Goal: Information Seeking & Learning: Learn about a topic

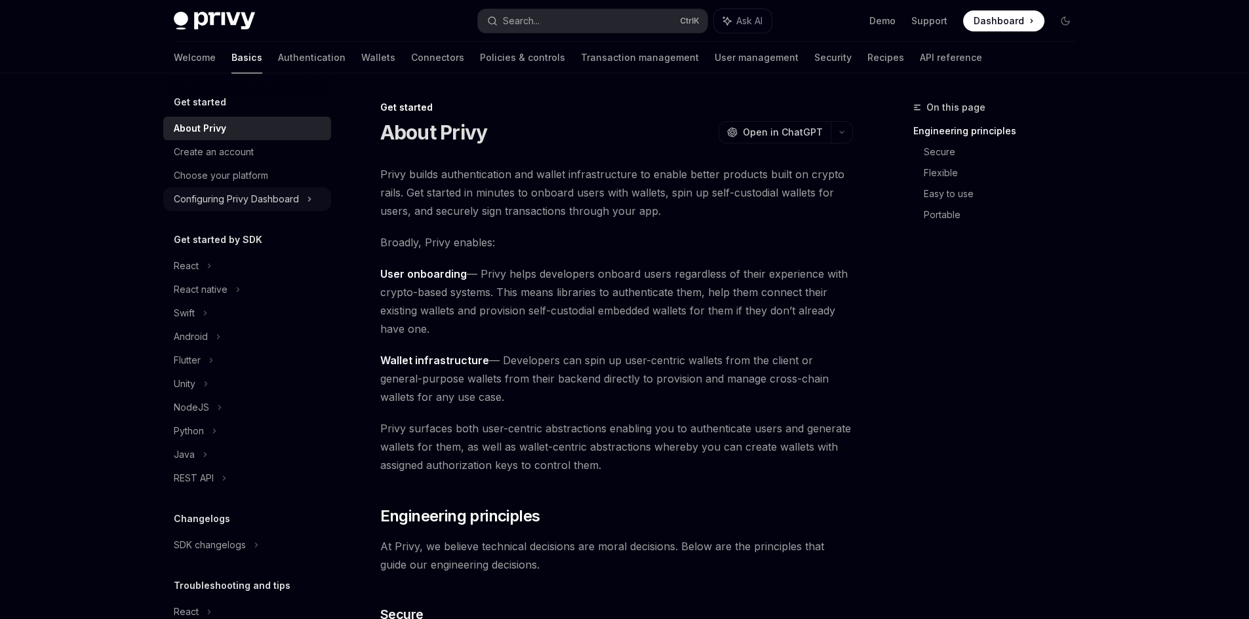
click at [270, 201] on div "Configuring Privy Dashboard" at bounding box center [236, 199] width 125 height 16
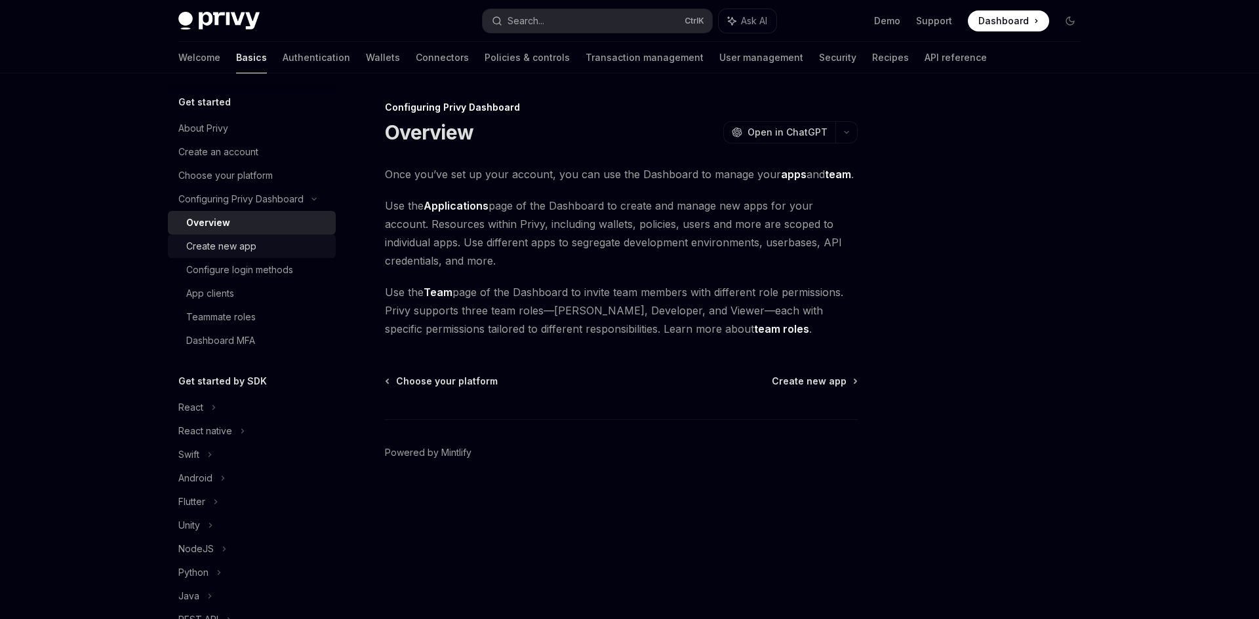
click at [256, 241] on div "Create new app" at bounding box center [257, 247] width 142 height 16
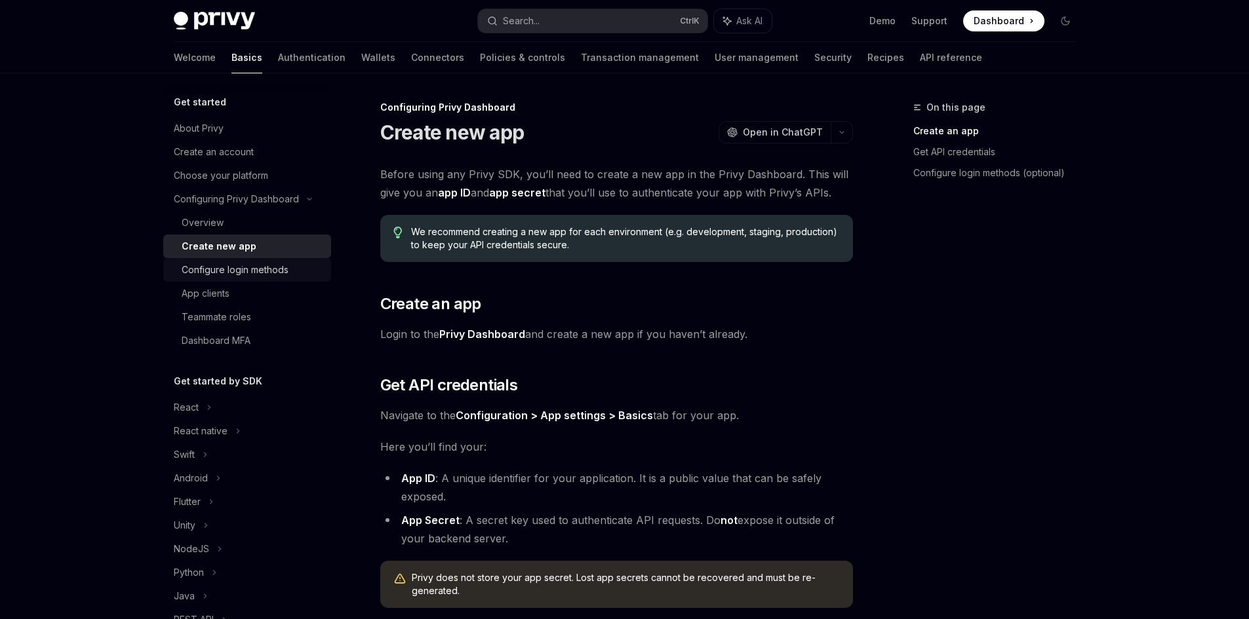
click at [252, 274] on div "Configure login methods" at bounding box center [235, 270] width 107 height 16
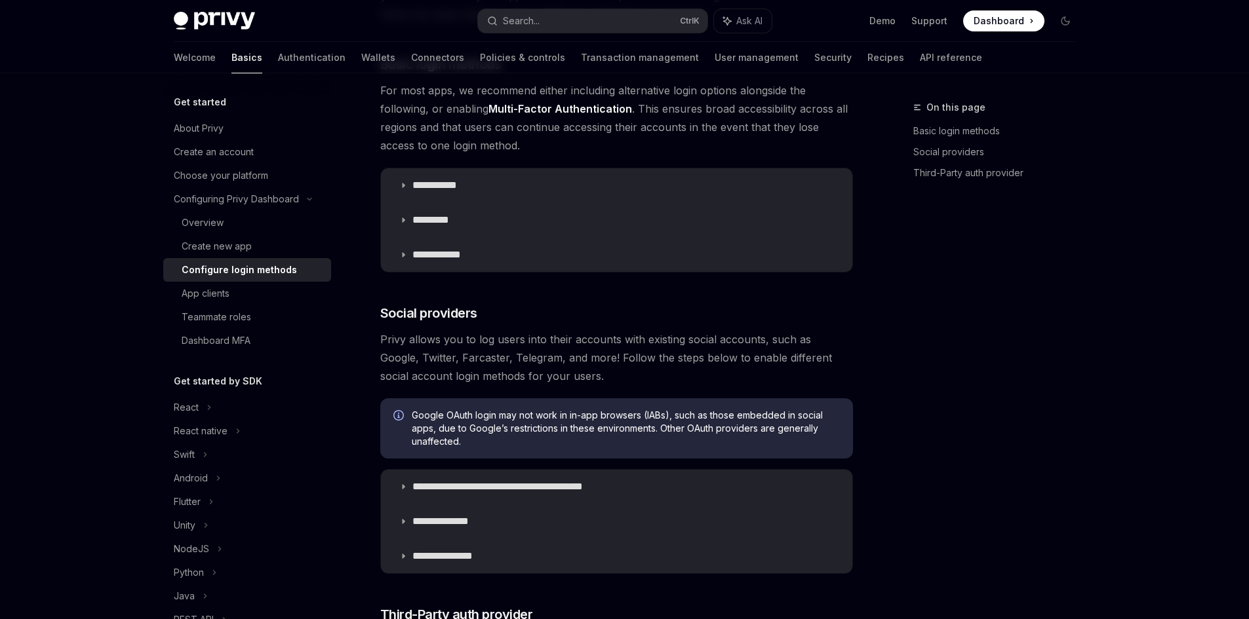
scroll to position [590, 0]
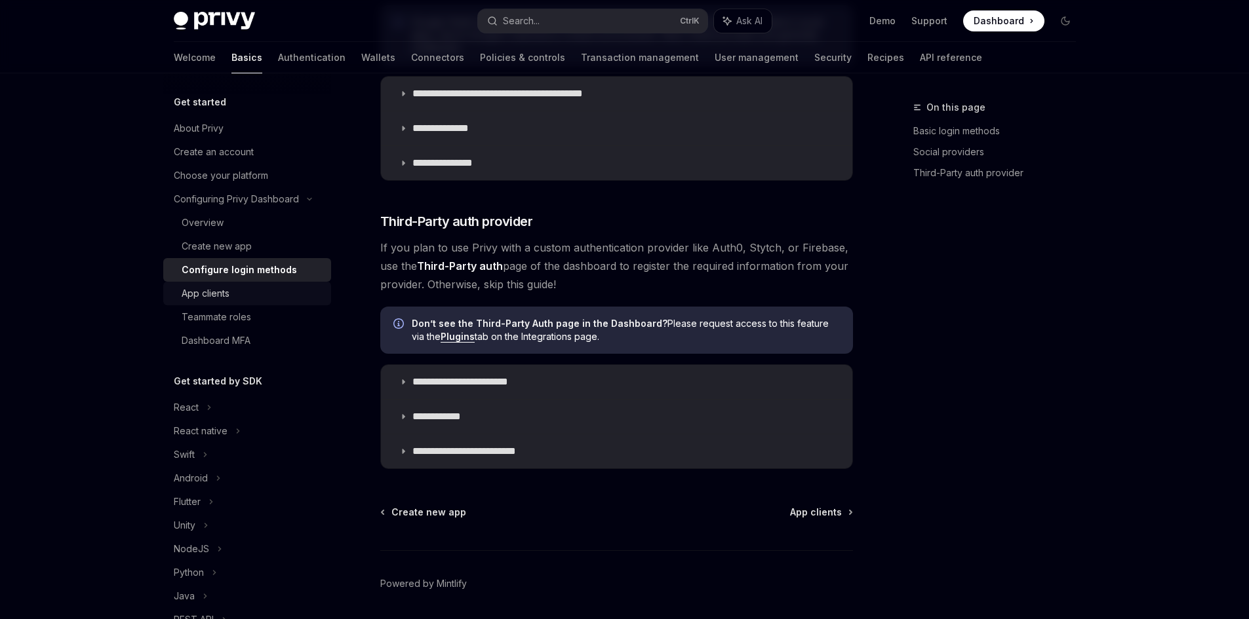
click at [212, 286] on div "App clients" at bounding box center [206, 294] width 48 height 16
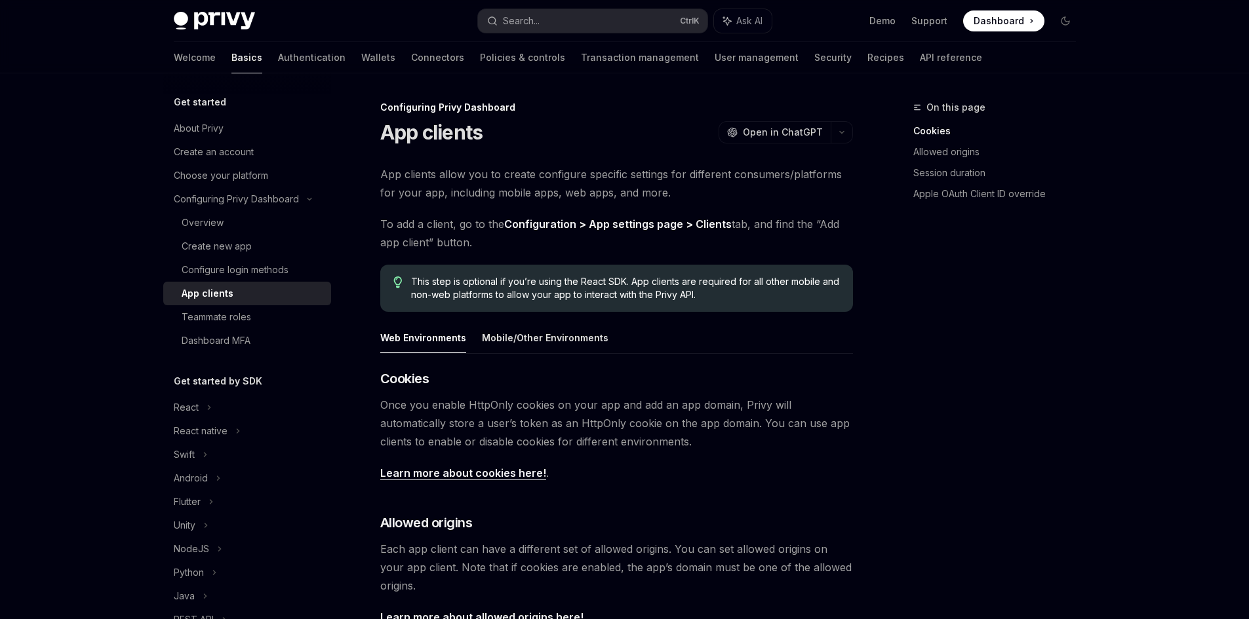
scroll to position [393, 0]
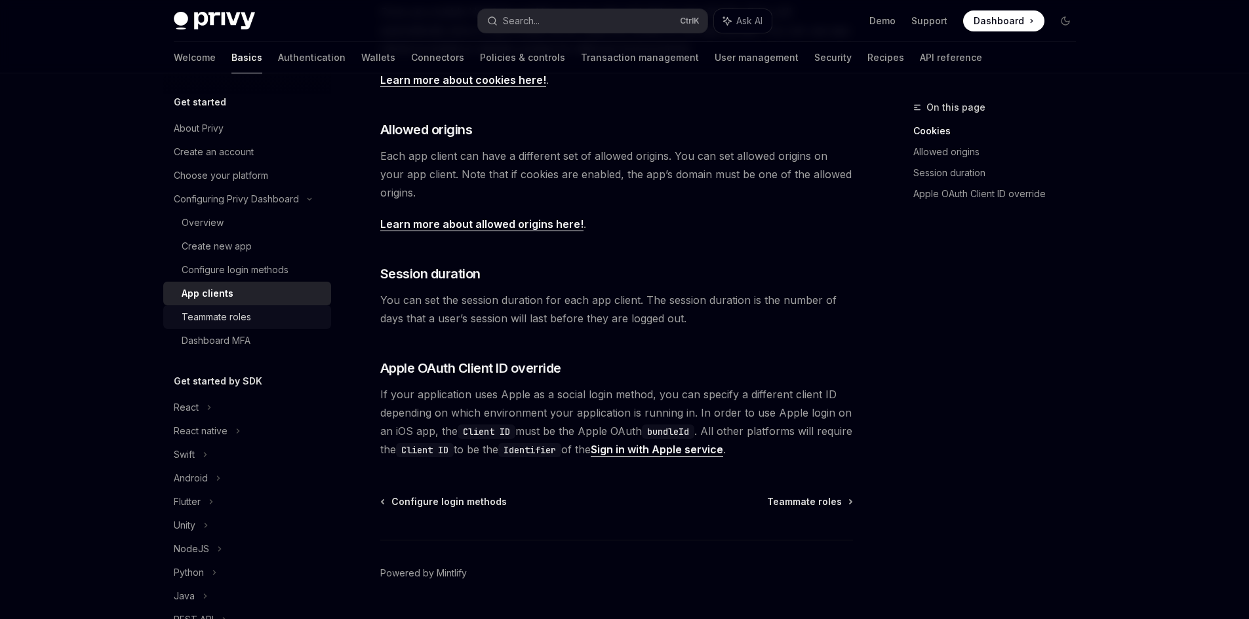
click at [222, 317] on div "Teammate roles" at bounding box center [216, 317] width 69 height 16
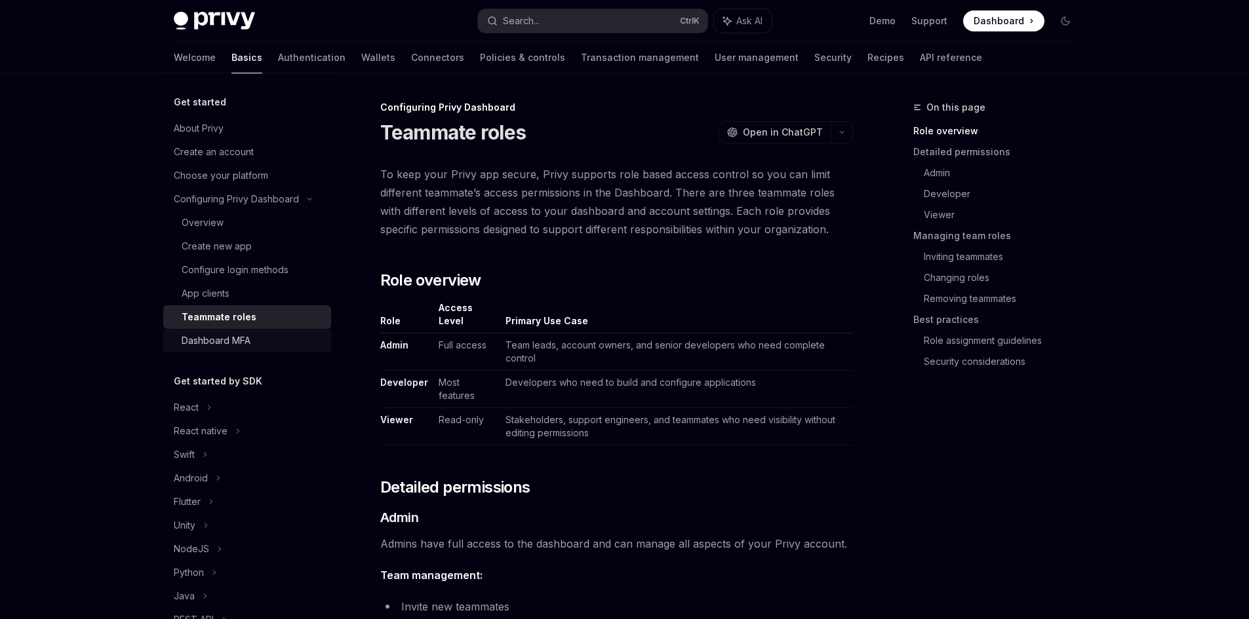
drag, startPoint x: 225, startPoint y: 338, endPoint x: 237, endPoint y: 336, distance: 11.2
click at [225, 336] on div "Dashboard MFA" at bounding box center [216, 341] width 69 height 16
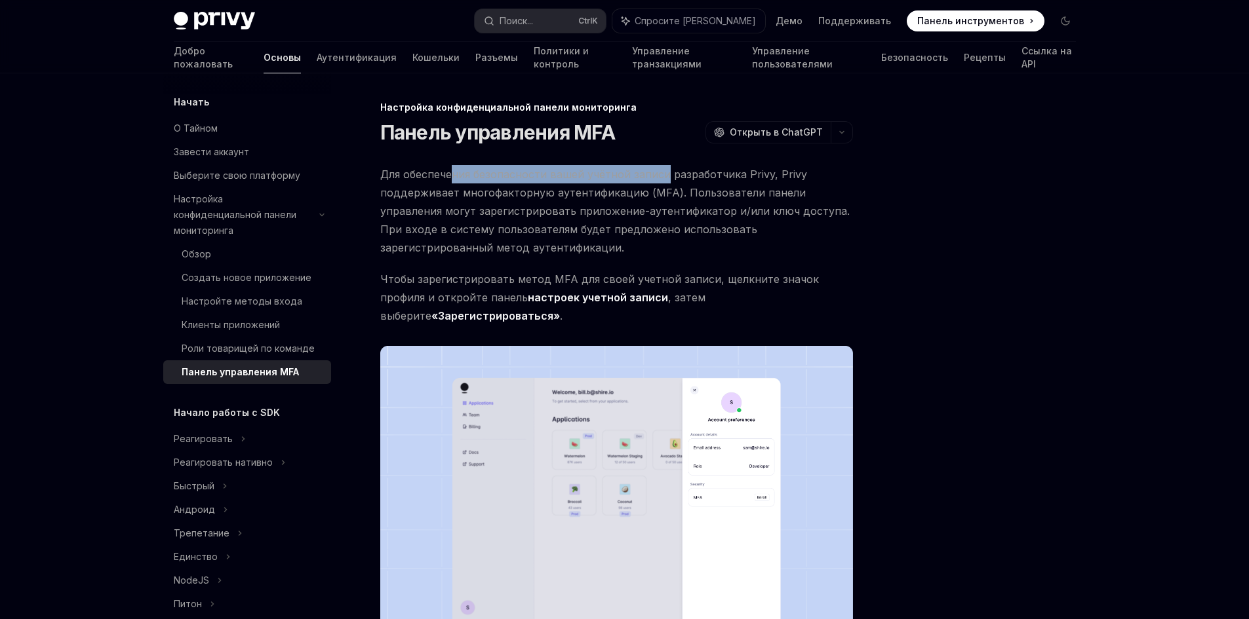
drag, startPoint x: 465, startPoint y: 168, endPoint x: 692, endPoint y: 171, distance: 226.8
click at [665, 173] on font "Для обеспечения безопасности вашей учётной записи разработчика Privy, Privy под…" at bounding box center [614, 211] width 469 height 87
drag, startPoint x: 773, startPoint y: 180, endPoint x: 714, endPoint y: 324, distance: 155.6
click at [773, 184] on span "Для обеспечения безопасности вашей учётной записи разработчика Privy, Privy под…" at bounding box center [616, 211] width 473 height 92
drag, startPoint x: 633, startPoint y: 170, endPoint x: 820, endPoint y: 168, distance: 186.8
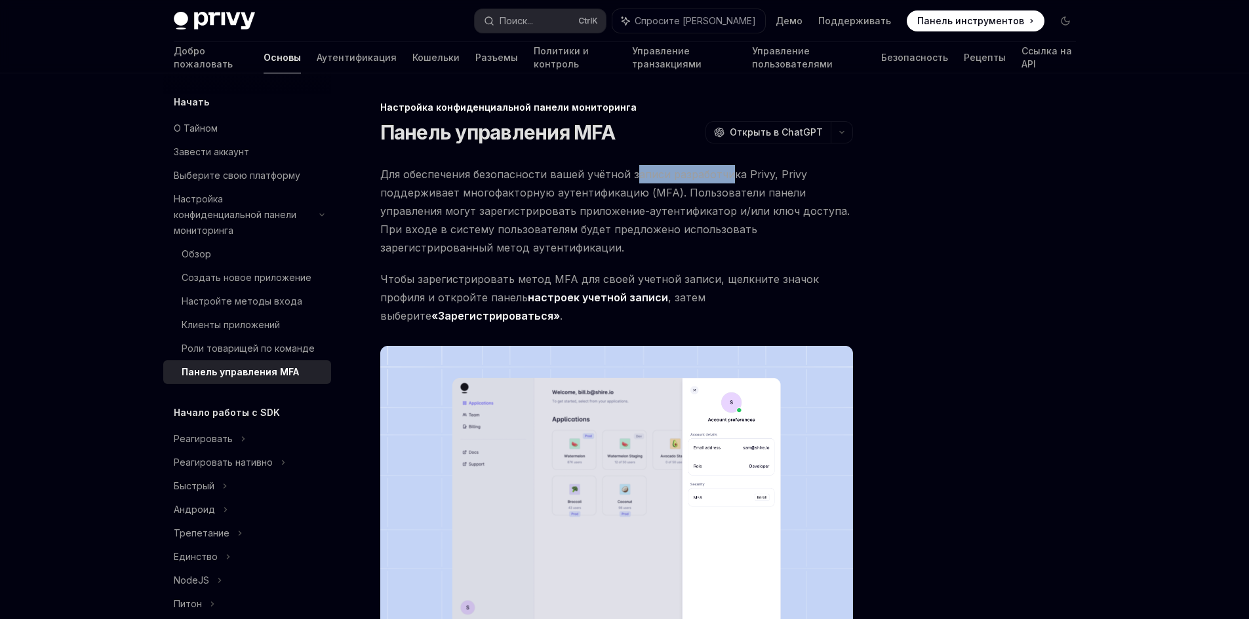
click at [732, 163] on div "Настройка конфиденциальной панели мониторинга Панель управления MFA OpenAI Откр…" at bounding box center [494, 489] width 724 height 779
click at [820, 168] on span "Для обеспечения безопасности вашей учётной записи разработчика Privy, Privy под…" at bounding box center [616, 211] width 473 height 92
drag, startPoint x: 509, startPoint y: 196, endPoint x: 707, endPoint y: 201, distance: 198.0
click at [682, 196] on font "Для обеспечения безопасности вашей учётной записи разработчика Privy, Privy под…" at bounding box center [614, 211] width 469 height 87
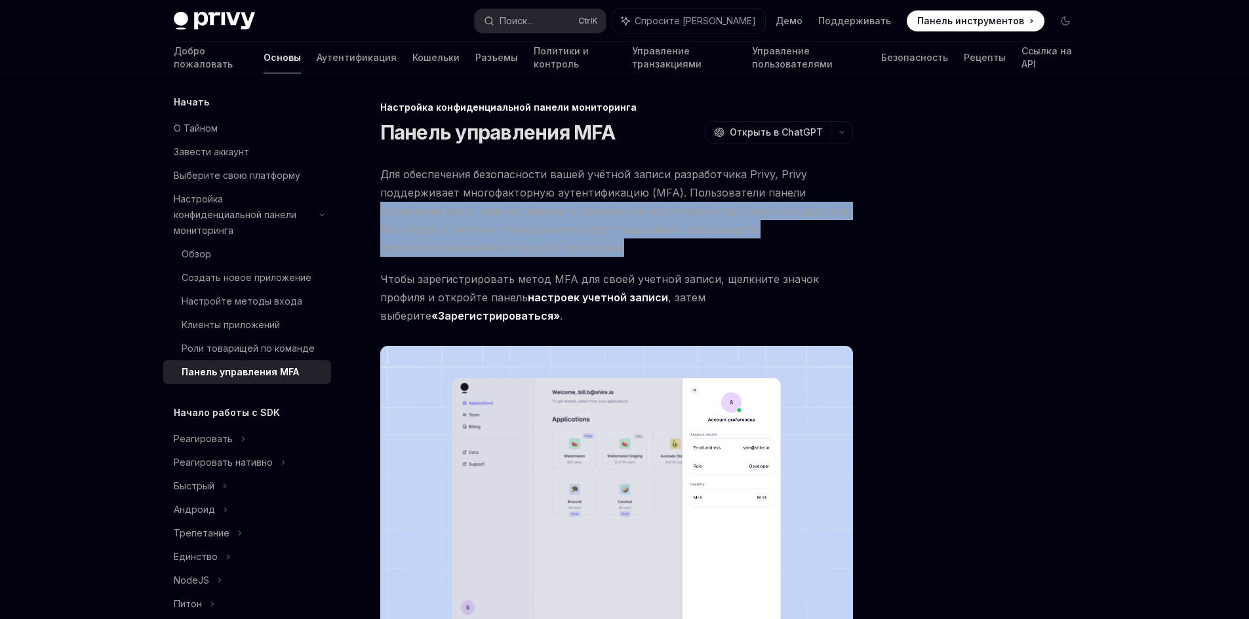
drag, startPoint x: 821, startPoint y: 201, endPoint x: 796, endPoint y: 248, distance: 53.1
click at [796, 248] on span "Для обеспечения безопасности вашей учётной записи разработчика Privy, Privy под…" at bounding box center [616, 211] width 473 height 92
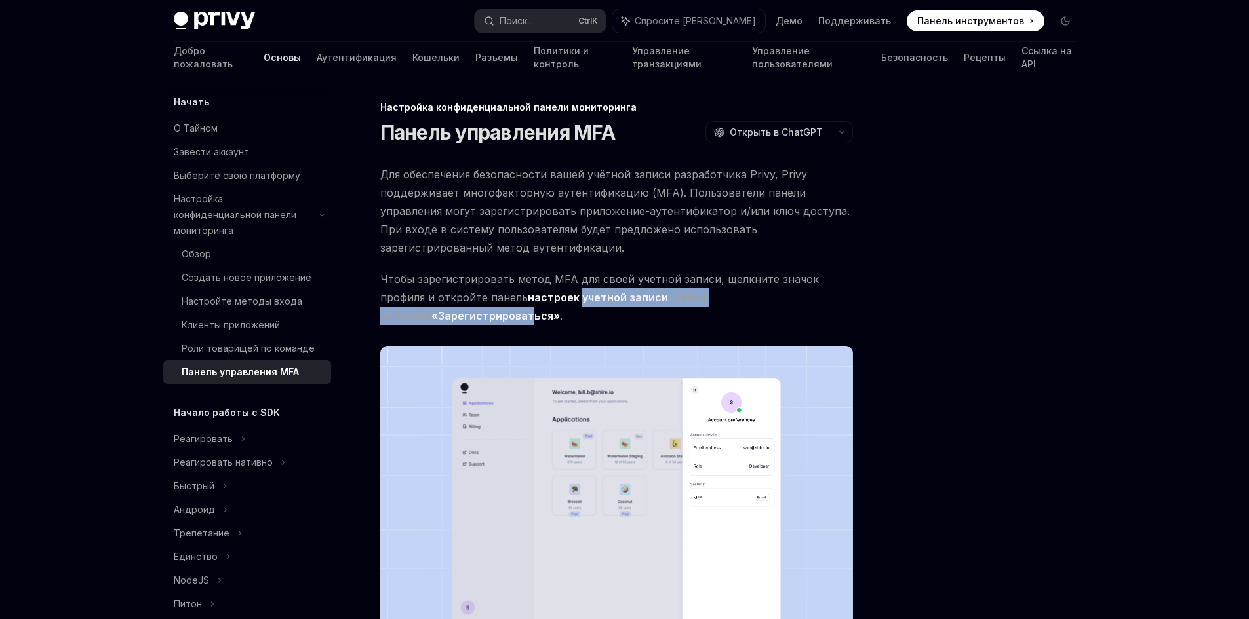
drag, startPoint x: 537, startPoint y: 290, endPoint x: 803, endPoint y: 297, distance: 265.6
click at [803, 297] on span "Чтобы зарегистрировать метод MFA для своей учетной записи, щелкните значок проф…" at bounding box center [616, 297] width 473 height 55
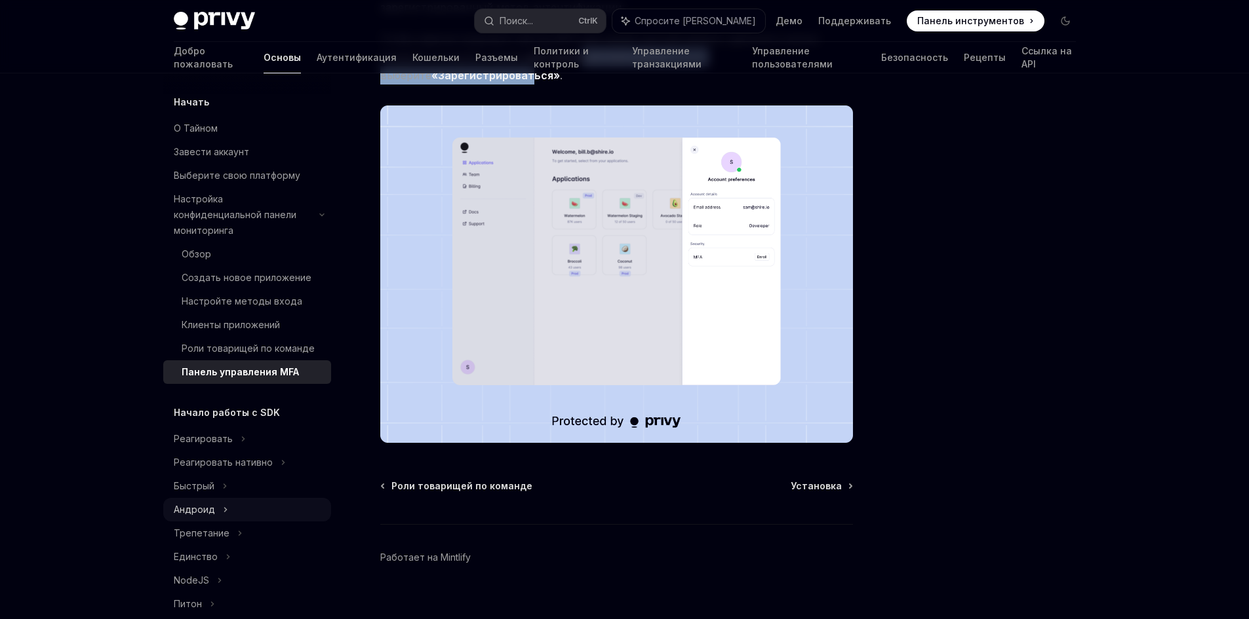
scroll to position [131, 0]
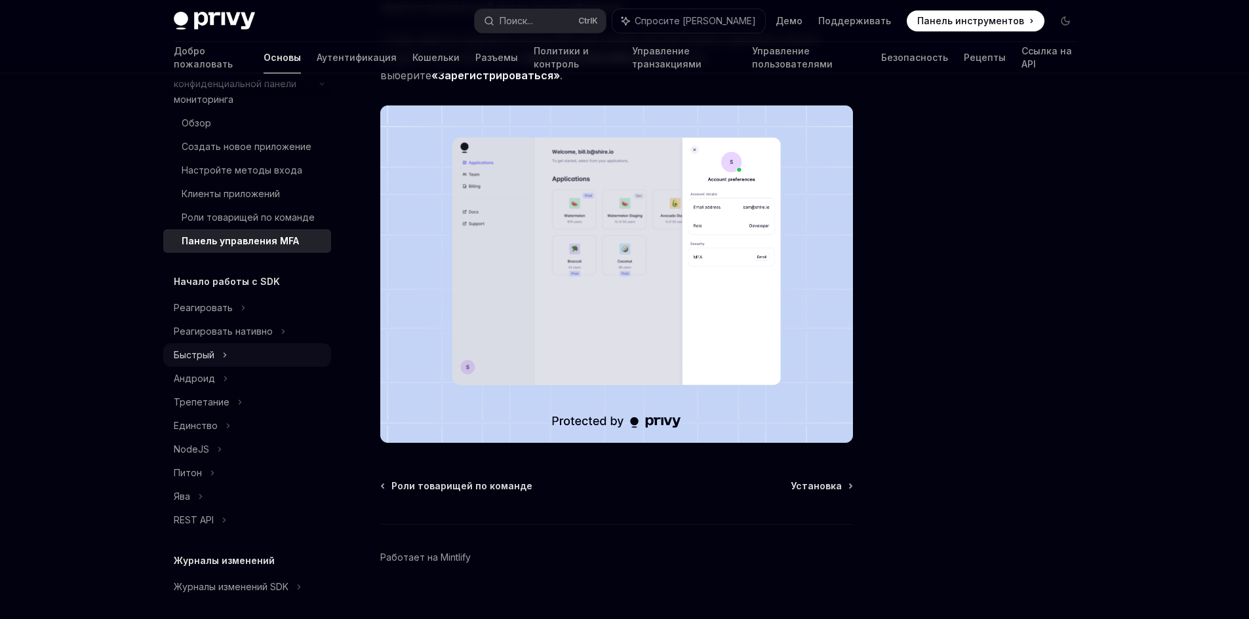
click at [203, 343] on div "Быстрый" at bounding box center [247, 355] width 168 height 24
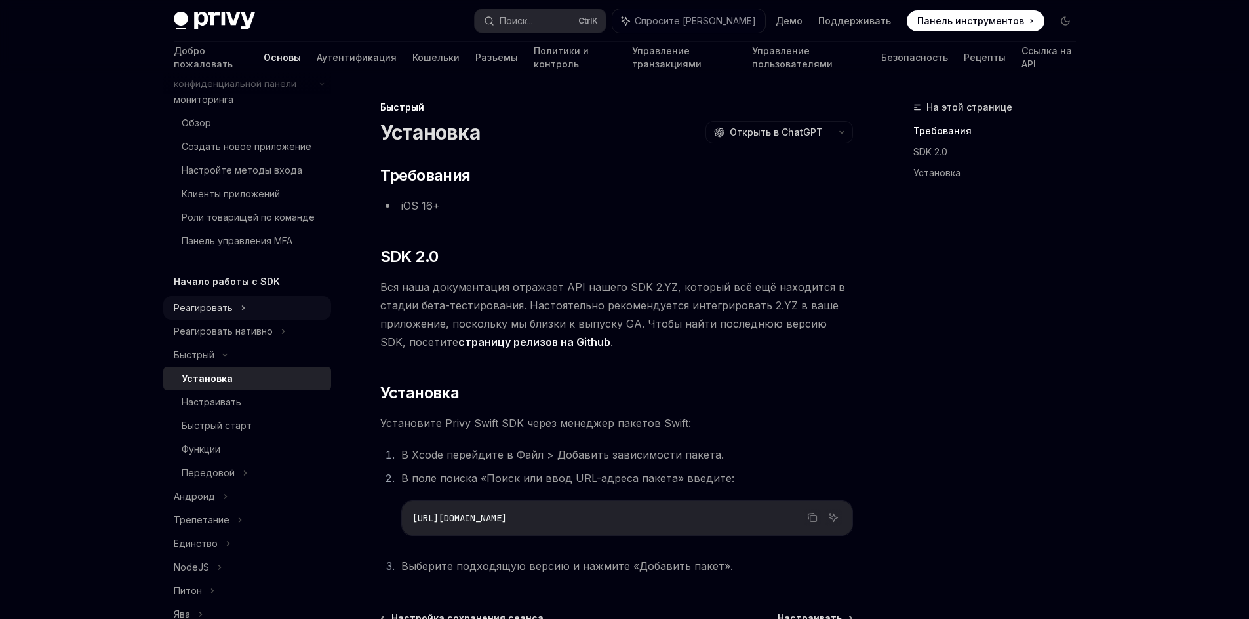
click at [231, 309] on div "Реагировать" at bounding box center [247, 308] width 168 height 24
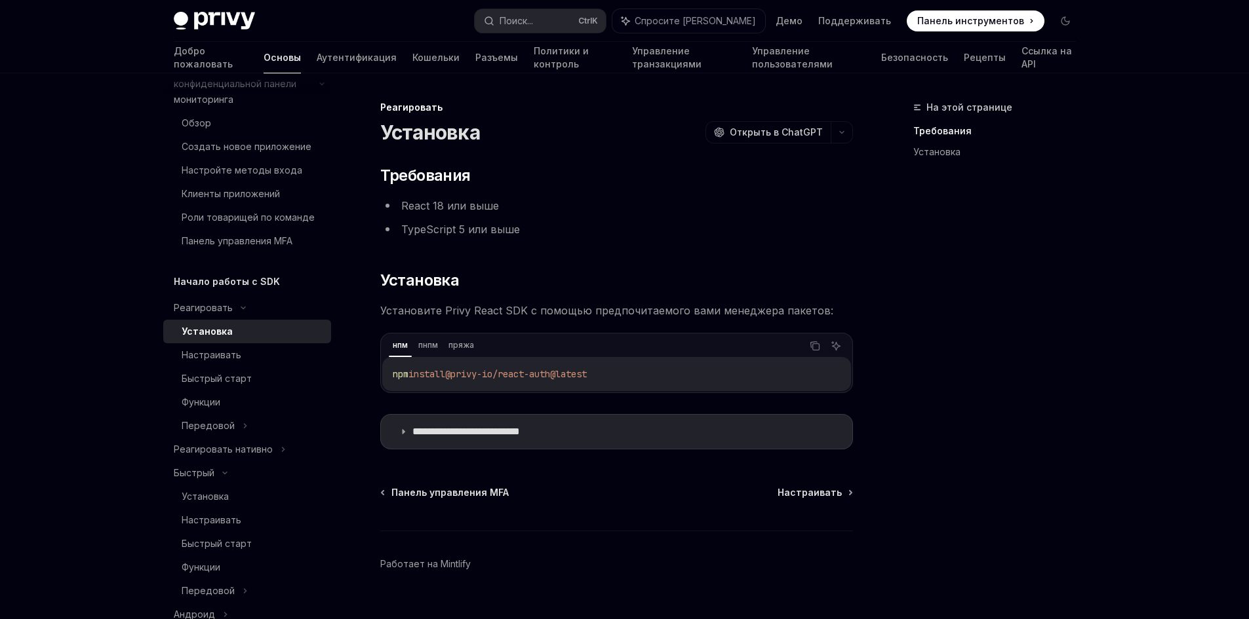
click at [500, 378] on span "@privy-io/react-auth@latest" at bounding box center [516, 374] width 142 height 12
copy div "npm install @privy-io/react-auth@latest"
click at [412, 58] on font "Кошельки" at bounding box center [435, 57] width 47 height 11
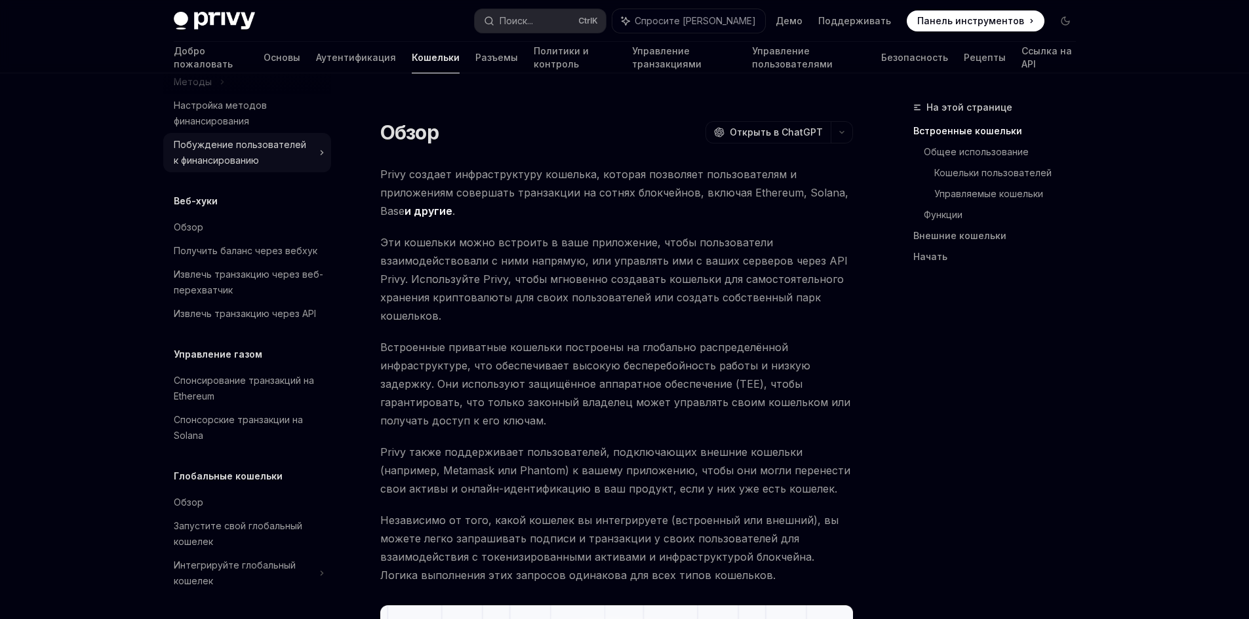
scroll to position [410, 0]
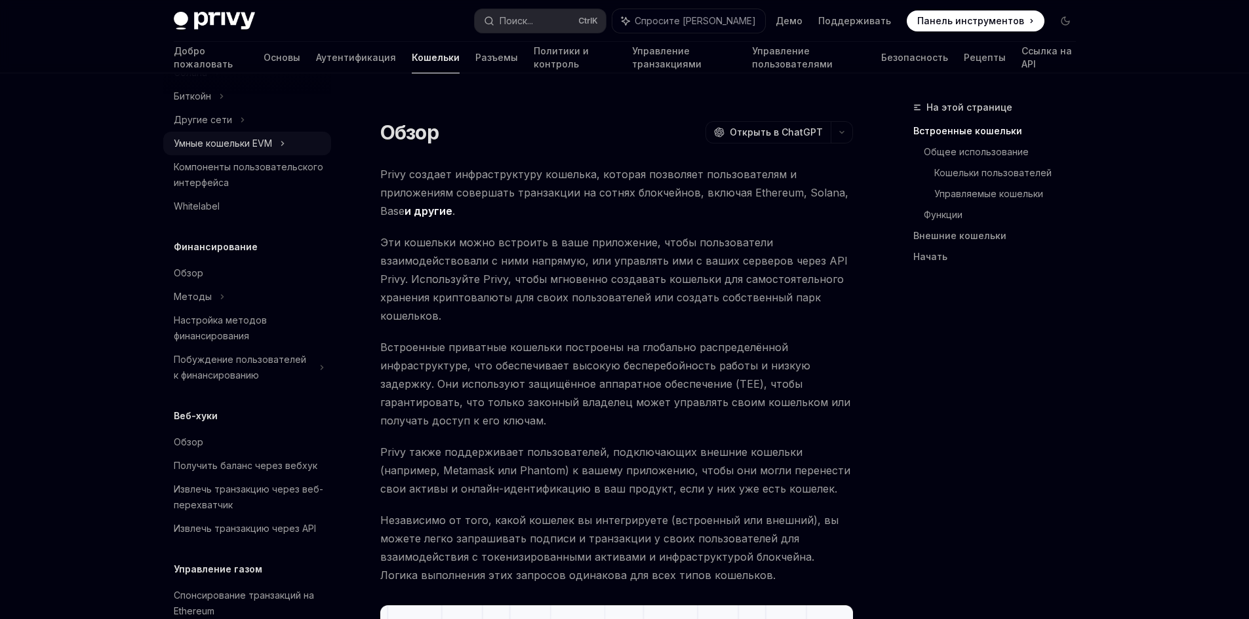
click at [237, 149] on font "Умные кошельки EVM" at bounding box center [223, 143] width 98 height 11
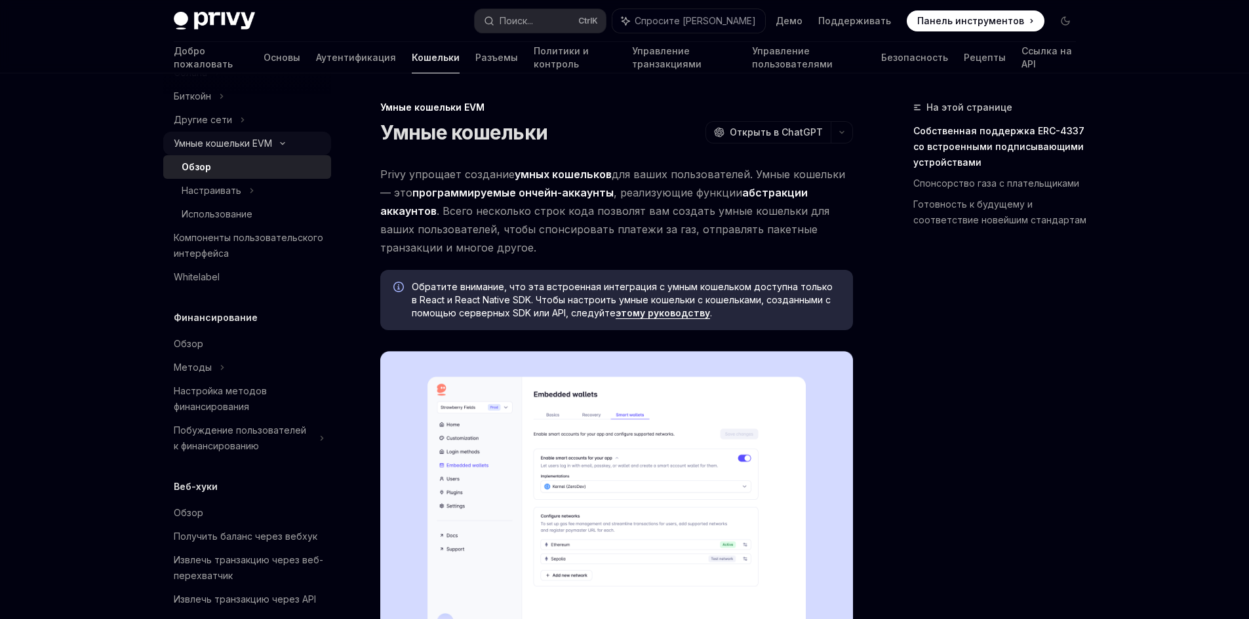
click at [224, 149] on font "Умные кошельки EVM" at bounding box center [223, 143] width 98 height 11
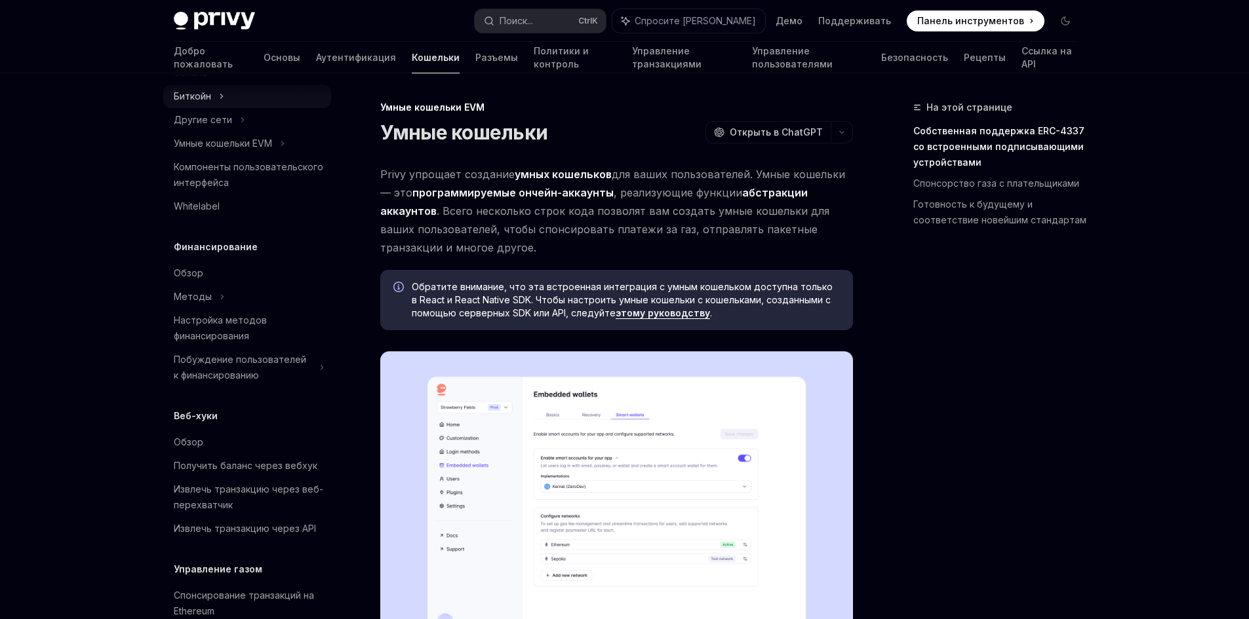
scroll to position [147, 0]
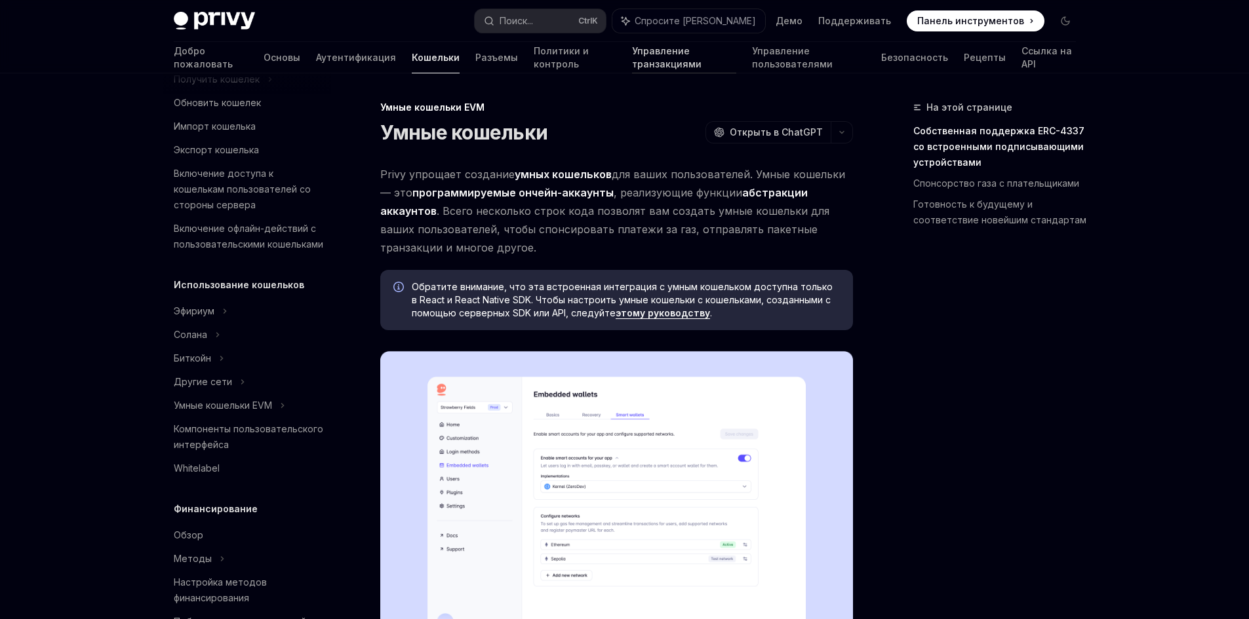
click at [632, 68] on link "Управление транзакциями" at bounding box center [684, 57] width 104 height 31
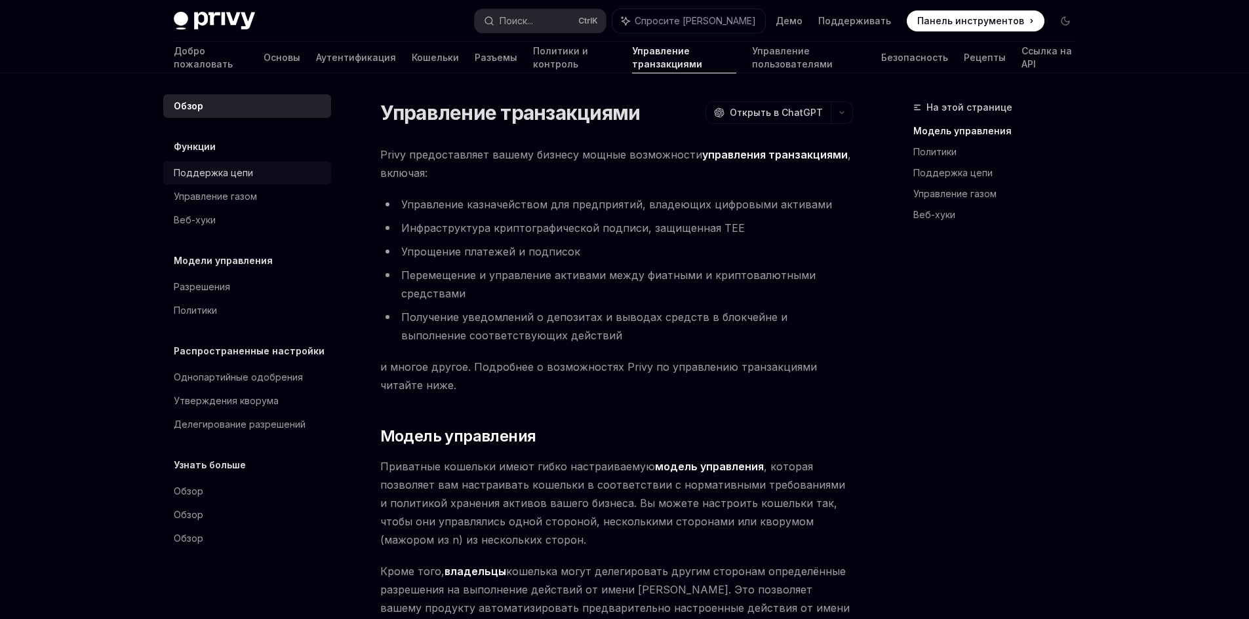
click at [246, 174] on font "Поддержка цепи" at bounding box center [213, 172] width 79 height 11
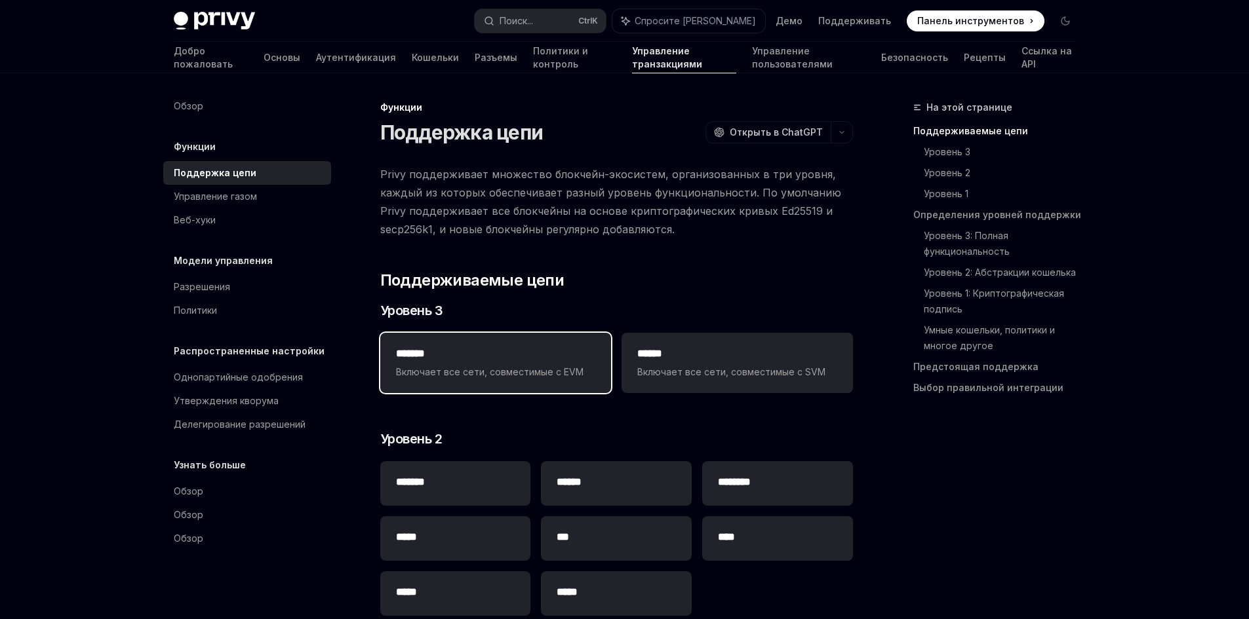
click at [471, 371] on font "Включает все сети, совместимые с EVM" at bounding box center [489, 371] width 187 height 11
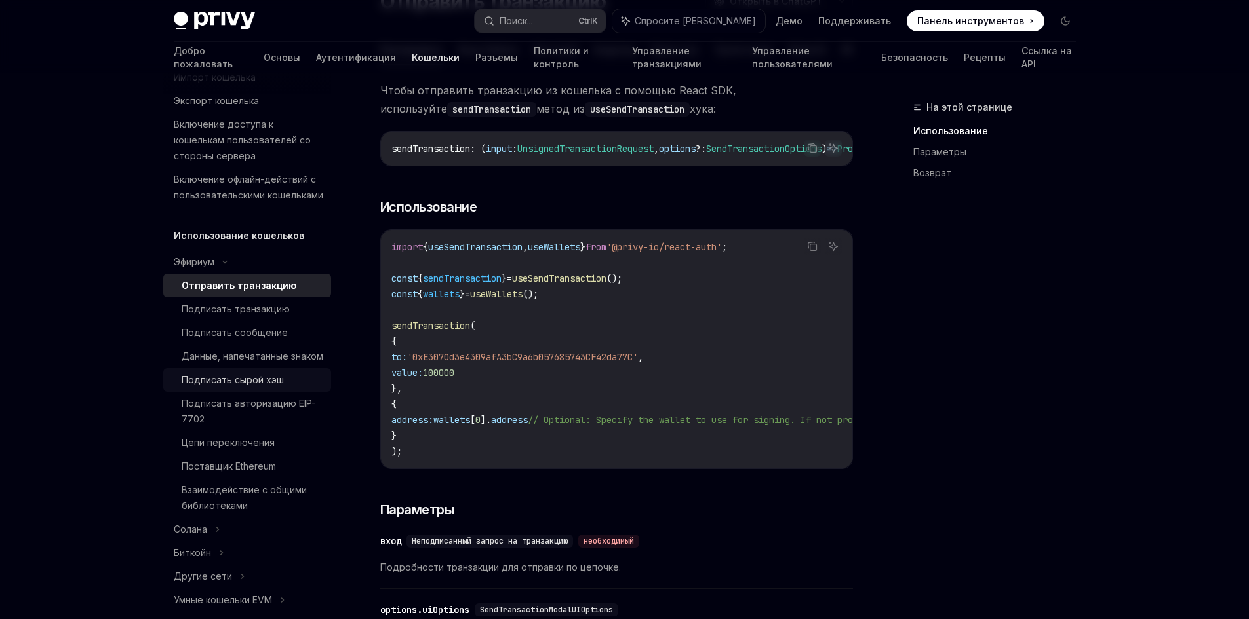
scroll to position [131, 0]
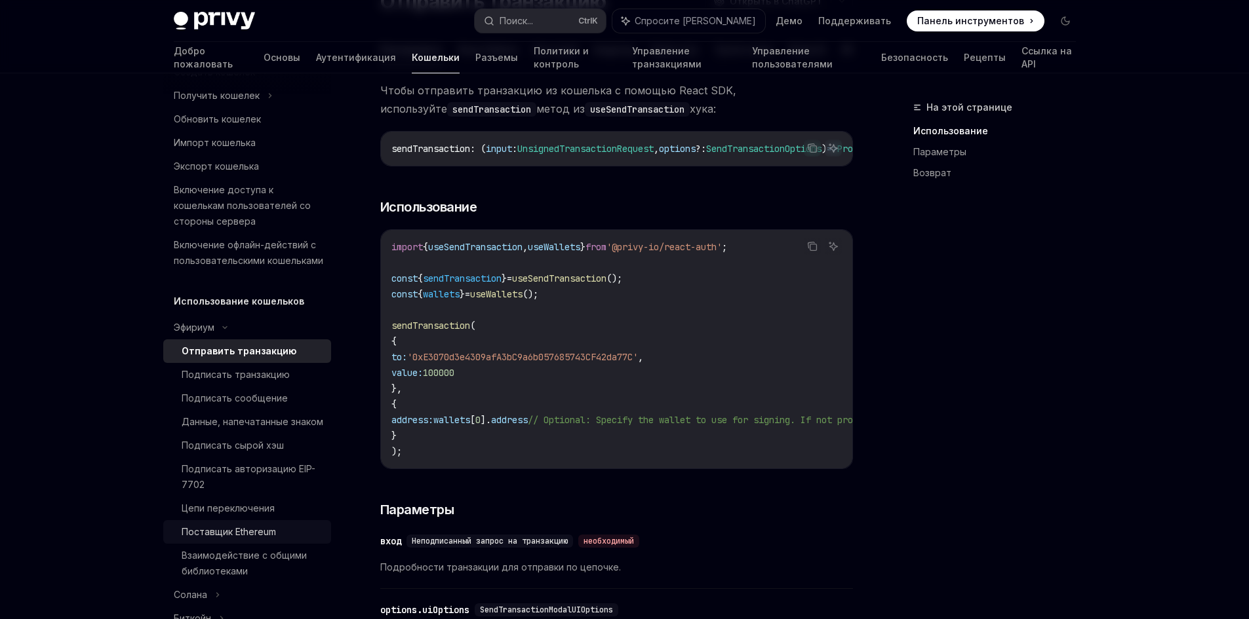
click at [269, 537] on font "Поставщик Ethereum" at bounding box center [229, 531] width 94 height 11
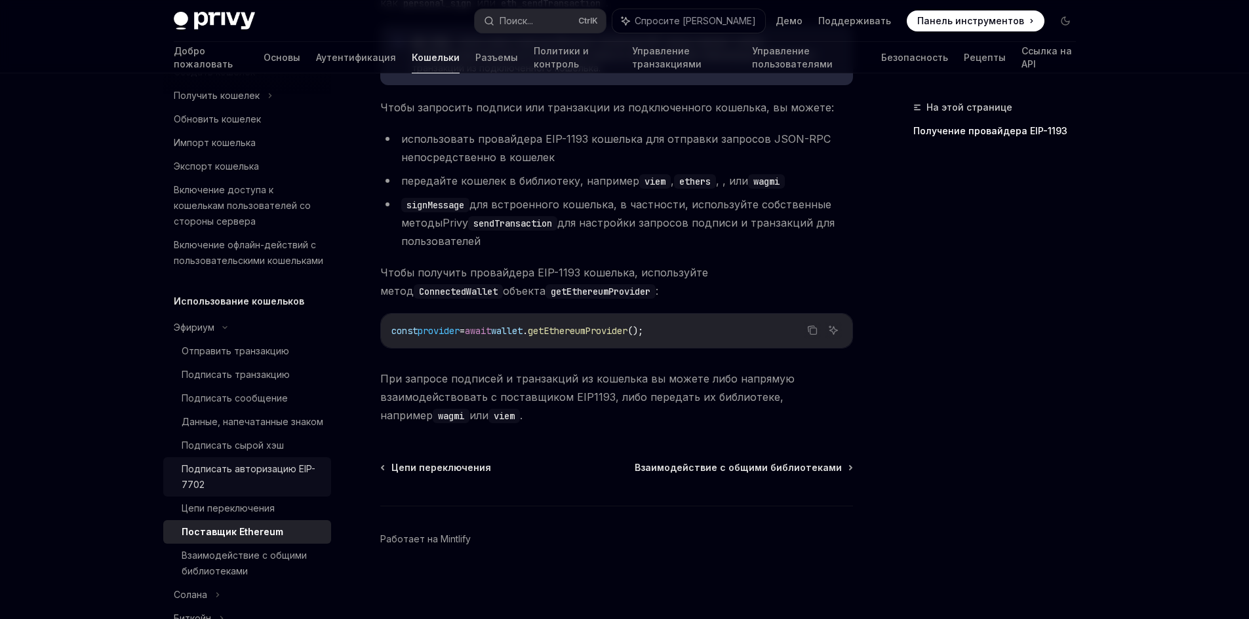
scroll to position [197, 0]
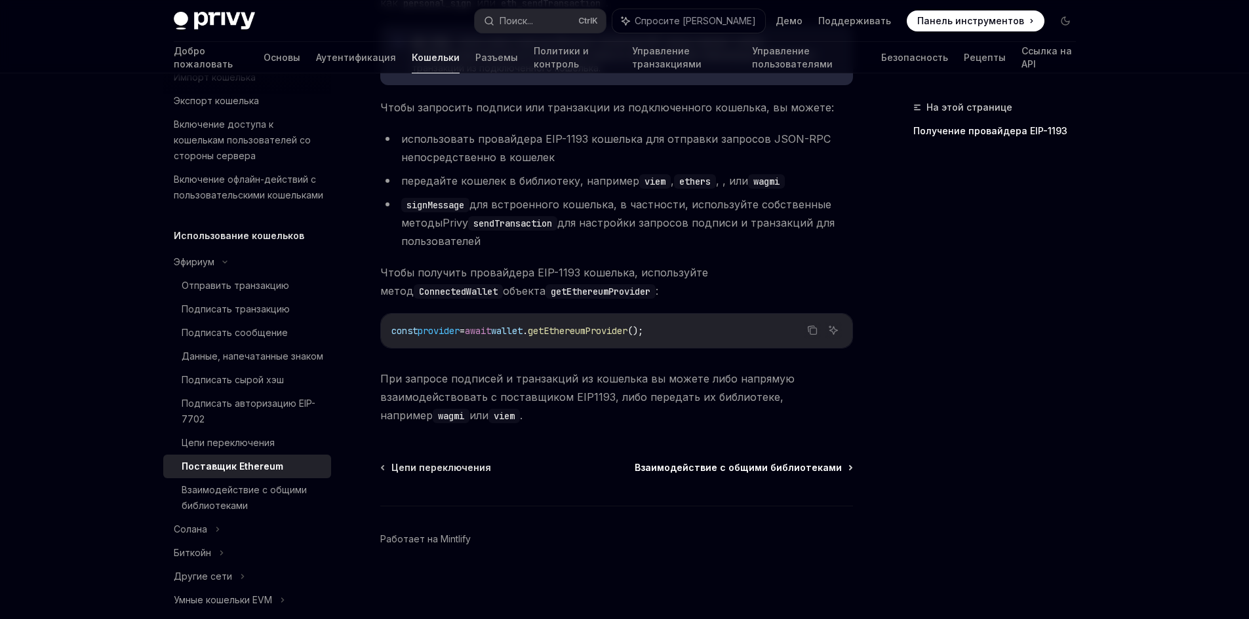
click at [739, 468] on font "Взаимодействие с общими библиотеками" at bounding box center [738, 467] width 207 height 11
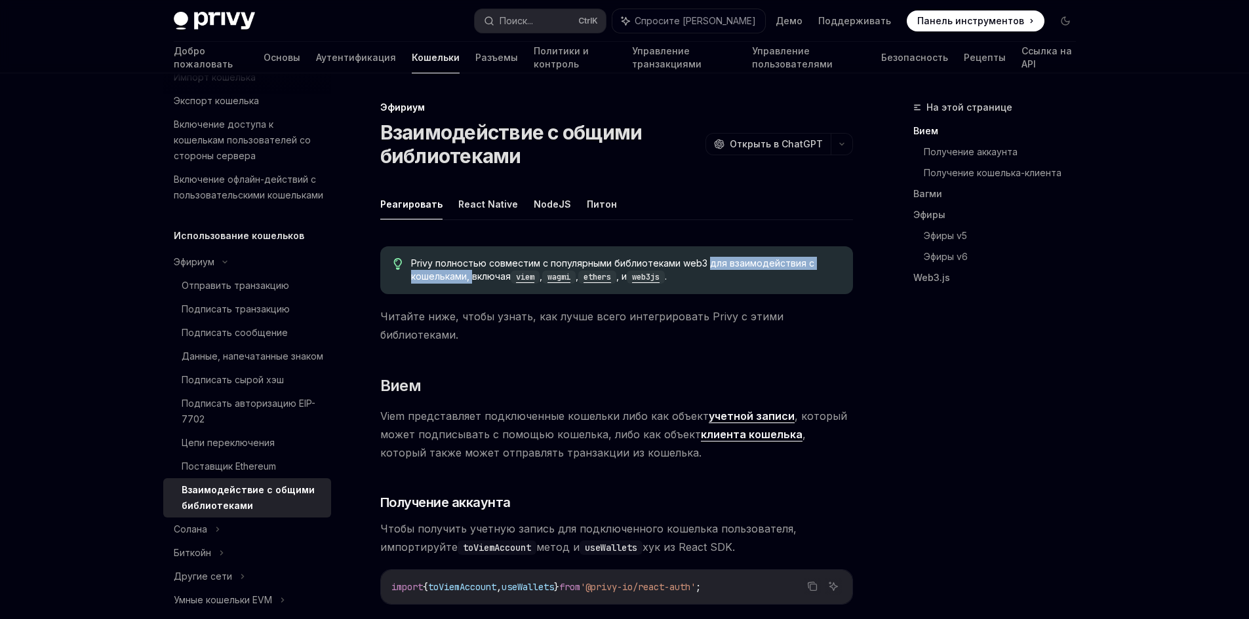
drag, startPoint x: 494, startPoint y: 269, endPoint x: 707, endPoint y: 260, distance: 213.3
click at [706, 259] on span "Privy полностью совместим с популярными библиотеками web3 для взаимодействия с …" at bounding box center [625, 270] width 428 height 27
click at [264, 60] on font "Основы" at bounding box center [282, 57] width 37 height 11
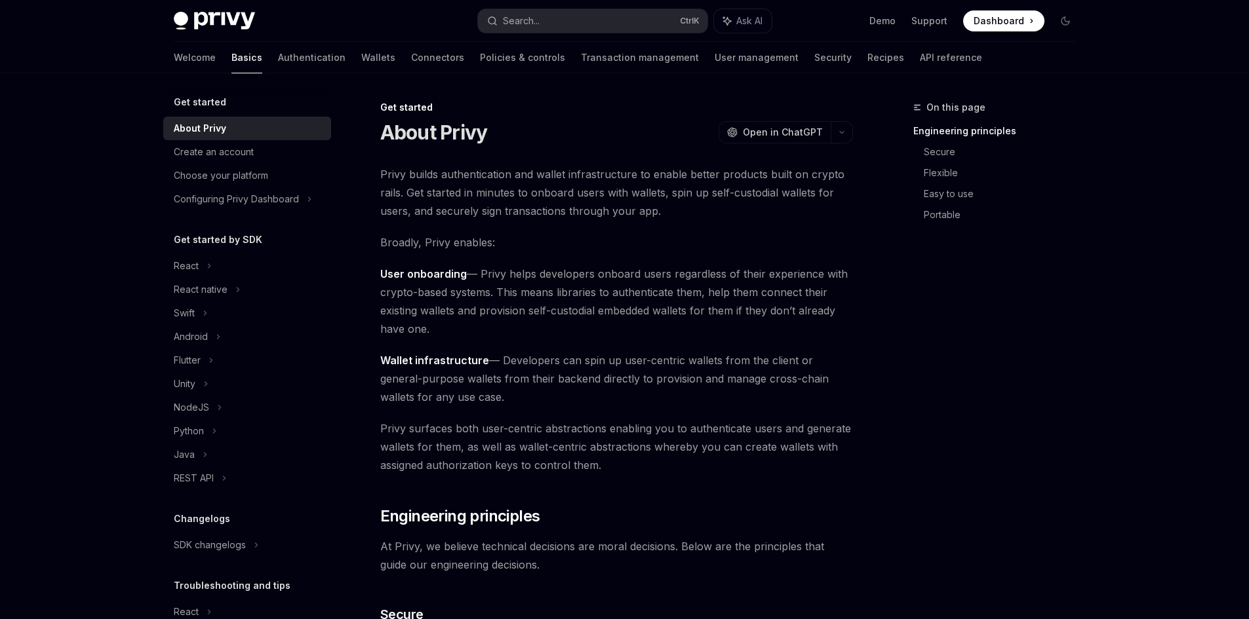
click at [278, 64] on link "Authentication" at bounding box center [312, 57] width 68 height 31
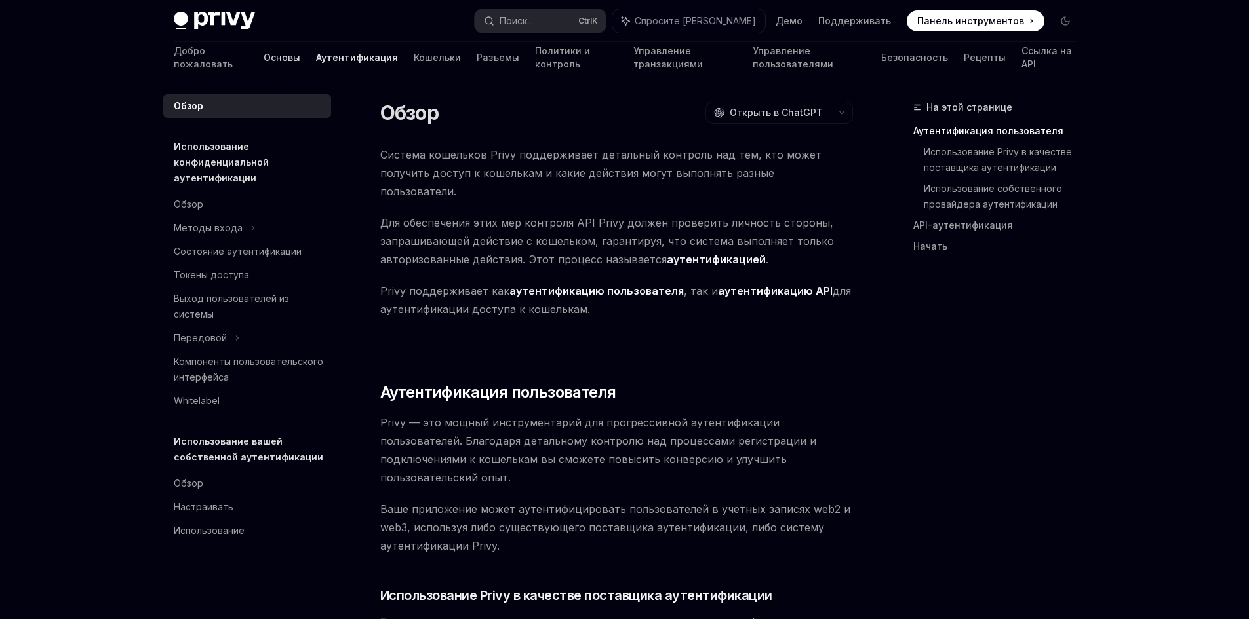
click at [264, 63] on font "Основы" at bounding box center [282, 57] width 37 height 13
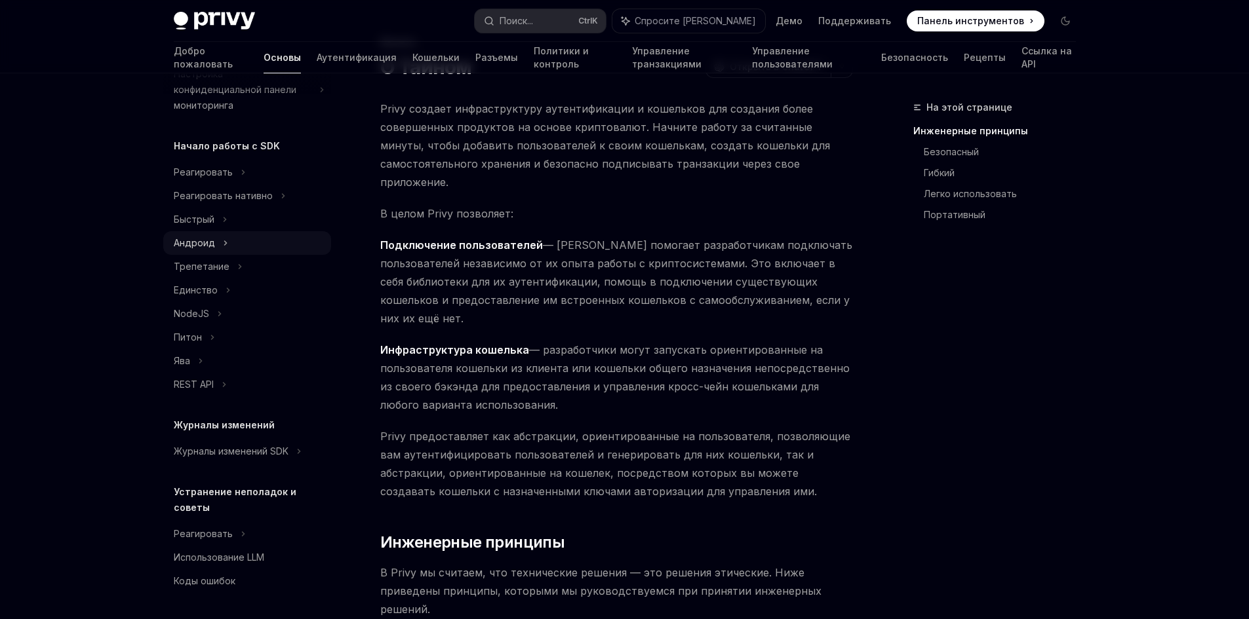
scroll to position [60, 0]
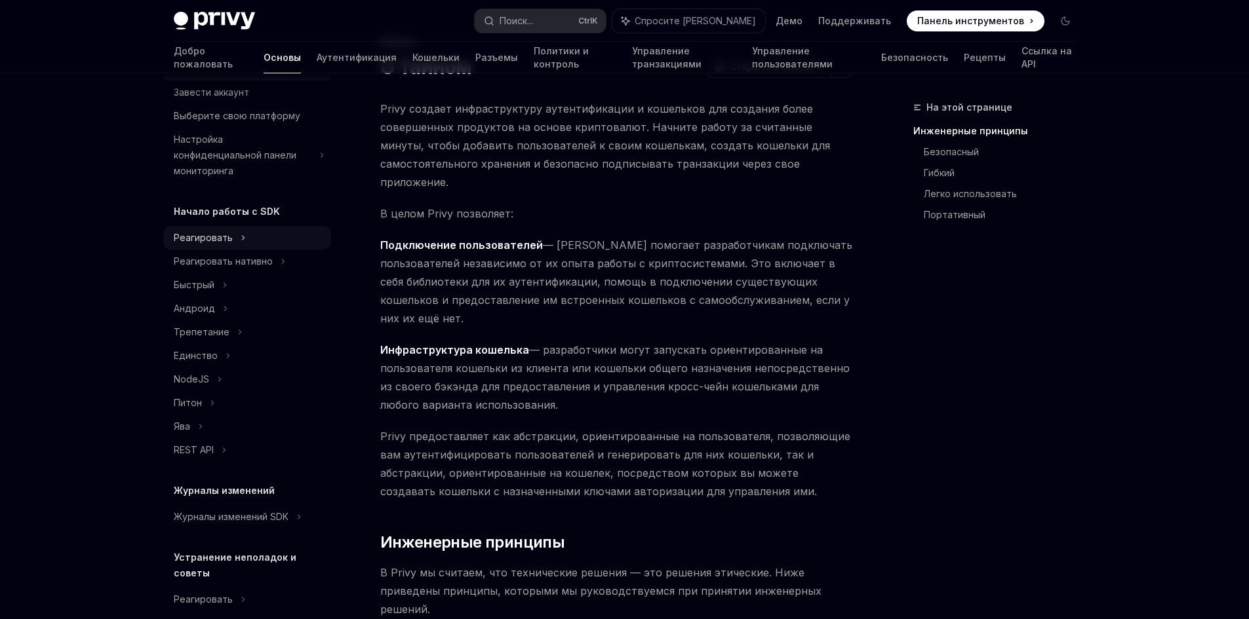
click at [219, 246] on div "Реагировать" at bounding box center [247, 238] width 168 height 24
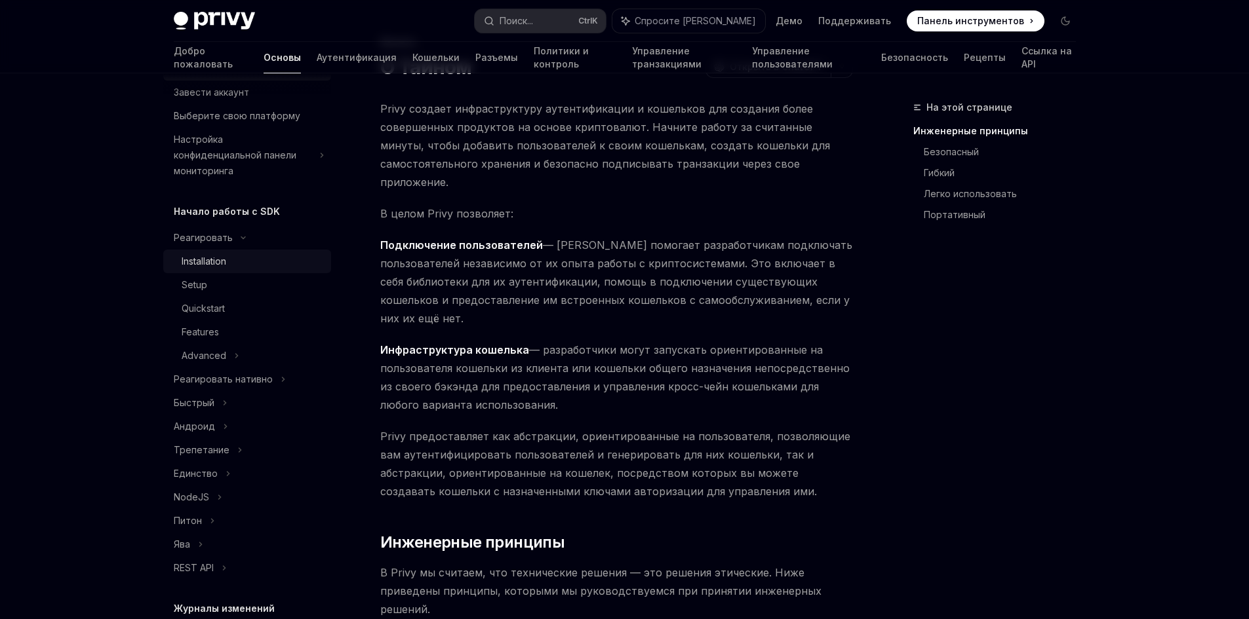
scroll to position [25, 0]
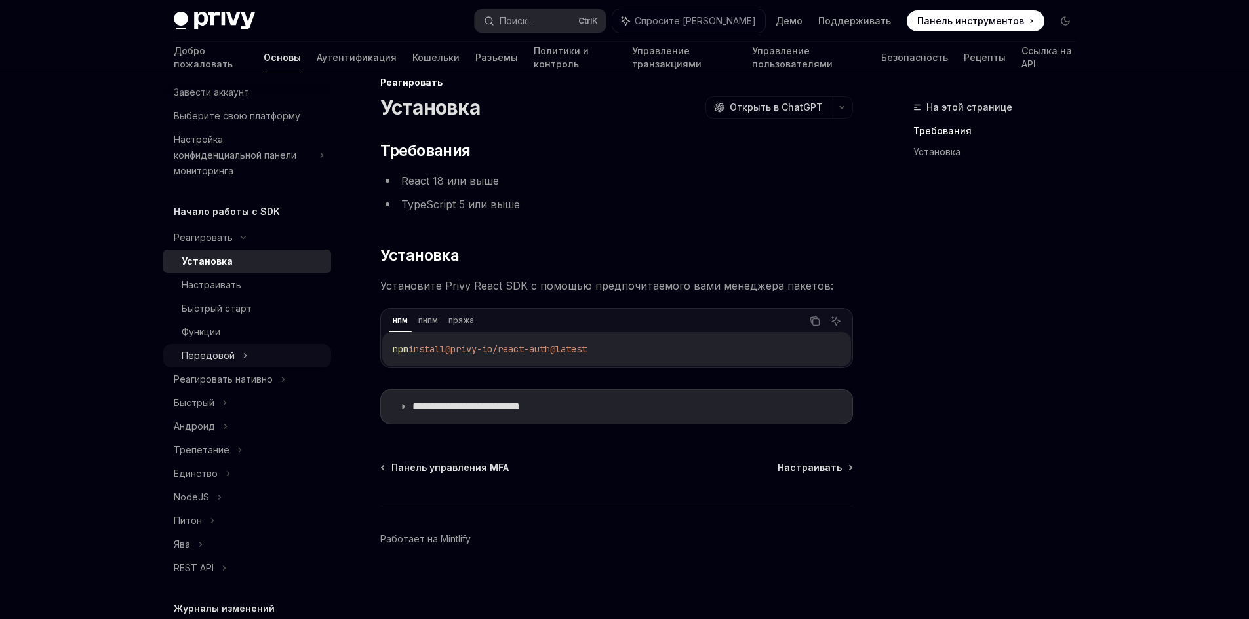
click at [235, 358] on div "Передовой" at bounding box center [247, 356] width 168 height 24
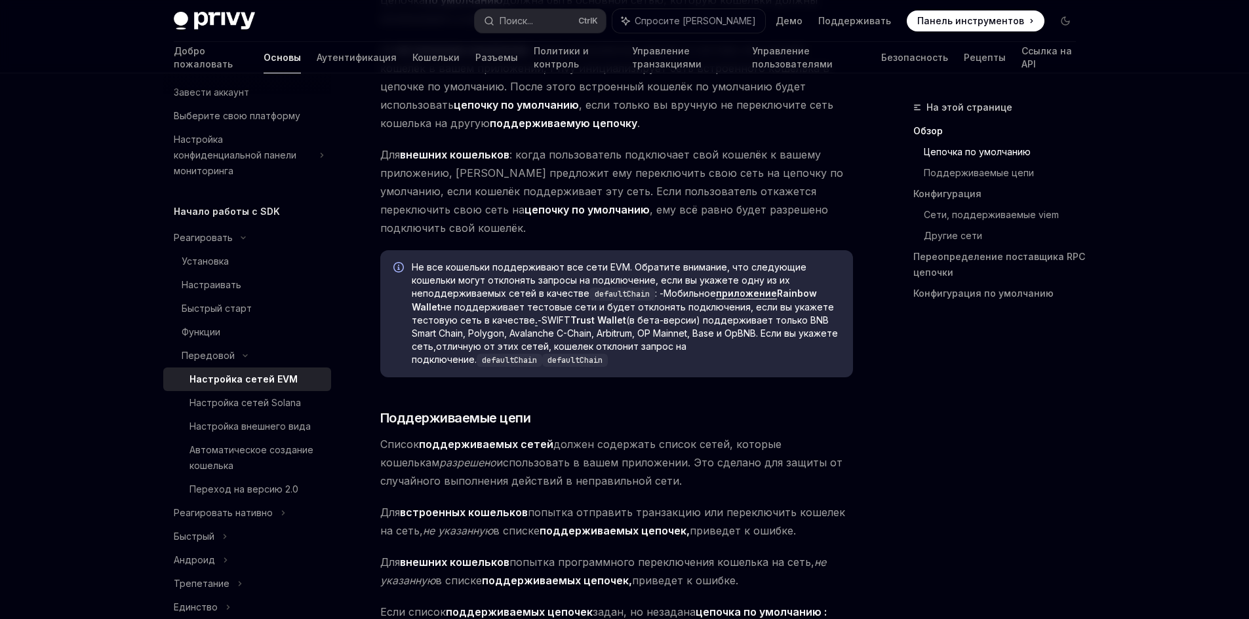
scroll to position [746, 0]
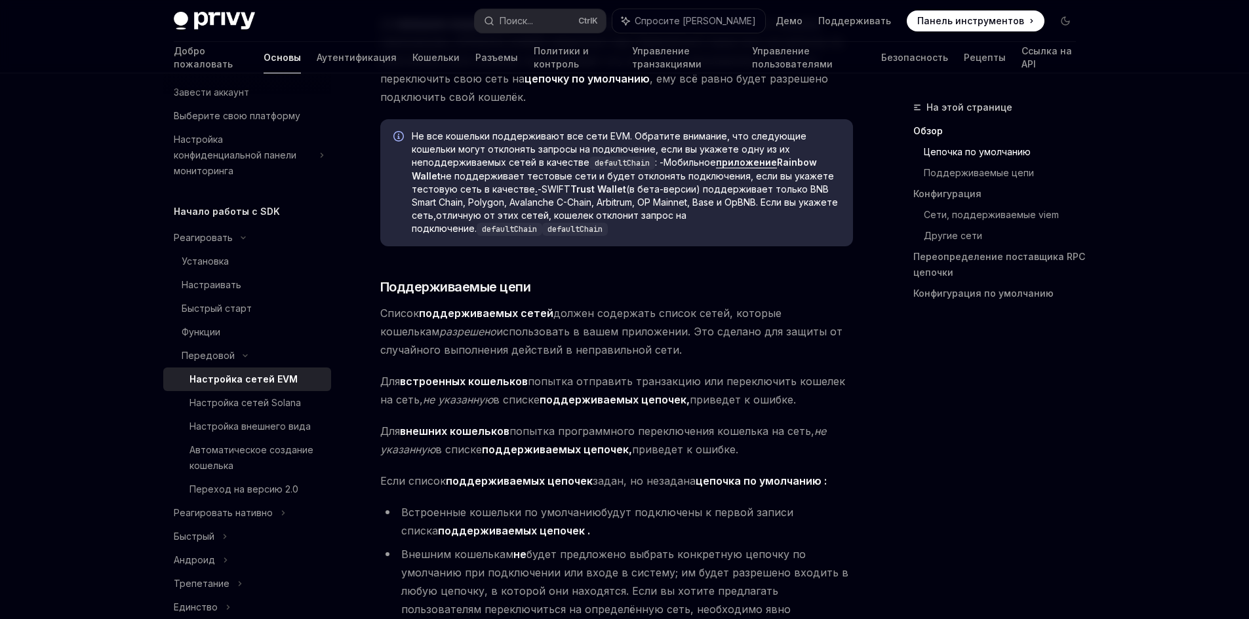
click at [278, 385] on div "Настройка сетей EVM" at bounding box center [243, 380] width 108 height 16
type textarea "*"
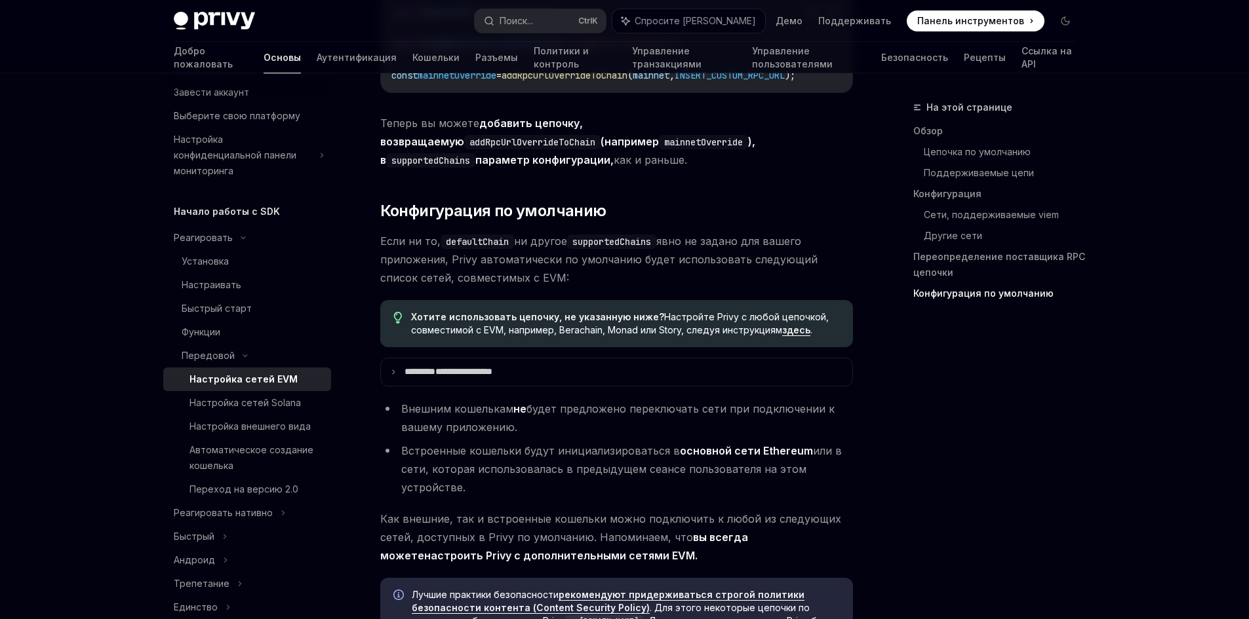
scroll to position [3694, 0]
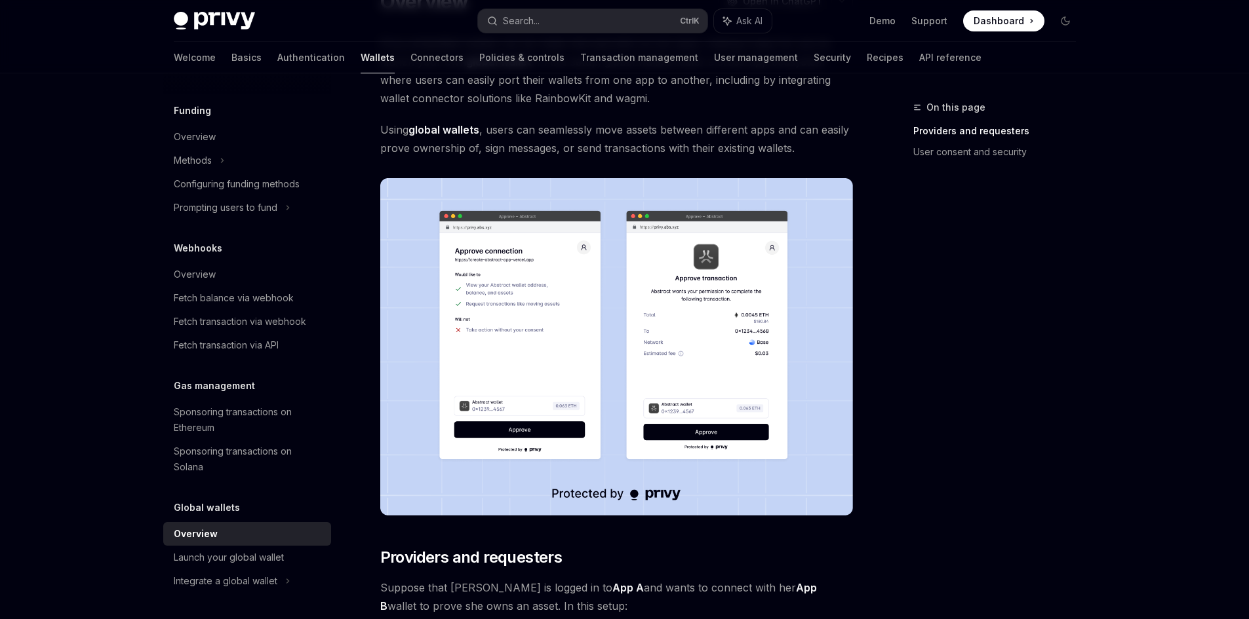
scroll to position [328, 0]
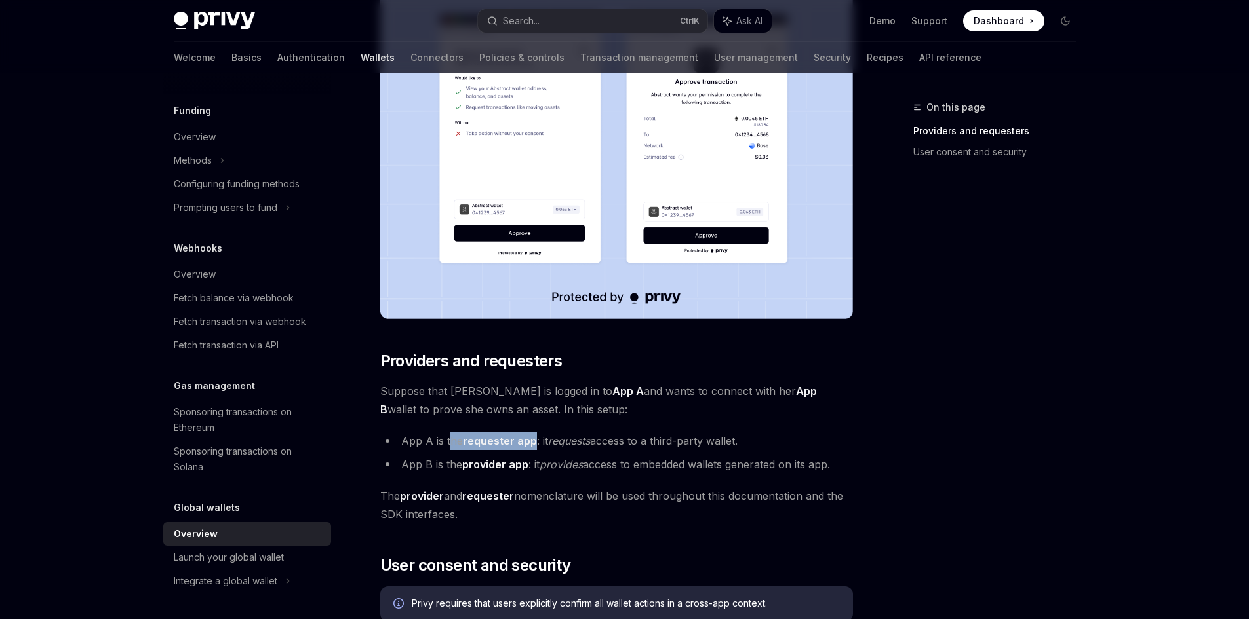
drag, startPoint x: 449, startPoint y: 439, endPoint x: 533, endPoint y: 445, distance: 84.1
click at [533, 445] on li "App A is the requester app : it requests access to a third-party wallet." at bounding box center [616, 441] width 473 height 18
click at [657, 435] on li "App A is the requester app : it requests access to a third-party wallet." at bounding box center [616, 441] width 473 height 18
drag, startPoint x: 477, startPoint y: 465, endPoint x: 593, endPoint y: 456, distance: 116.4
click at [591, 456] on li "App B is the provider app : it provides access to embedded wallets generated on…" at bounding box center [616, 465] width 473 height 18
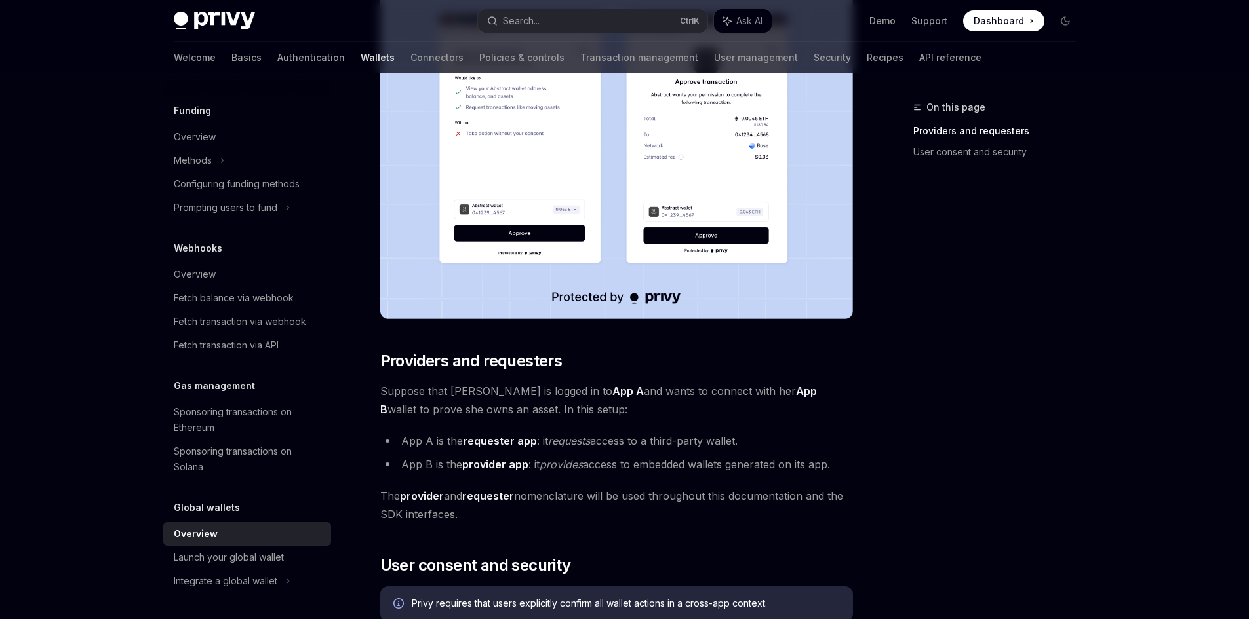
drag, startPoint x: 644, startPoint y: 450, endPoint x: 684, endPoint y: 452, distance: 39.4
click at [647, 450] on ul "App A is the requester app : it requests access to a third-party wallet. App B …" at bounding box center [616, 453] width 473 height 42
click at [766, 456] on li "App B is the provider app : it provides access to embedded wallets generated on…" at bounding box center [616, 465] width 473 height 18
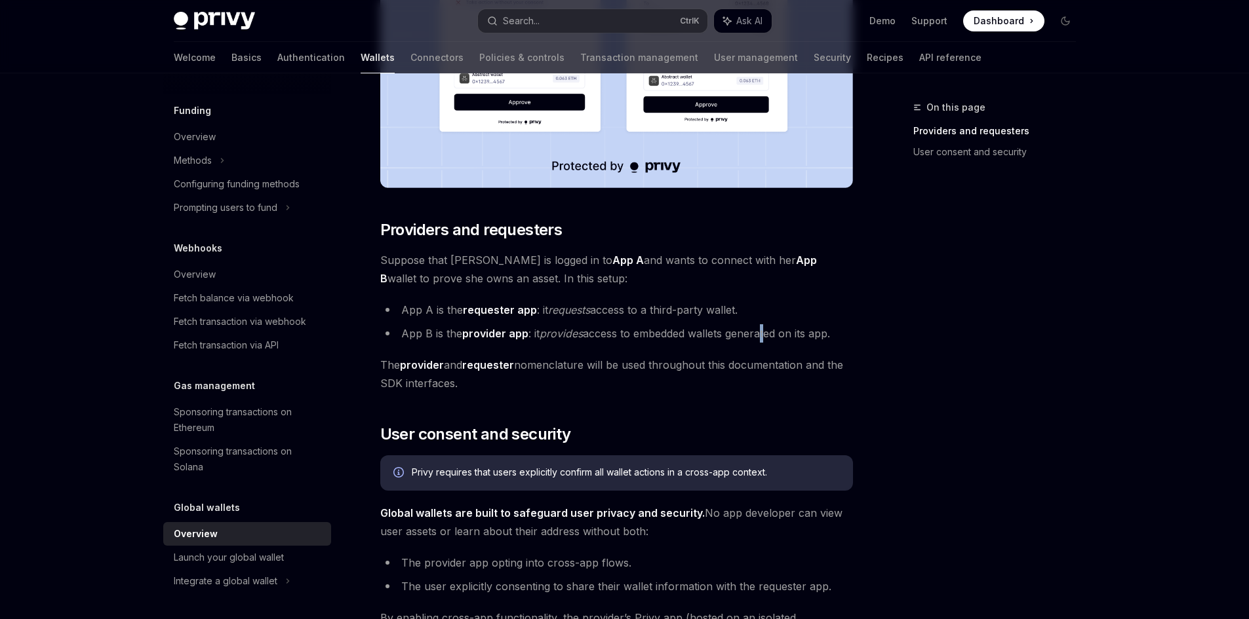
scroll to position [524, 0]
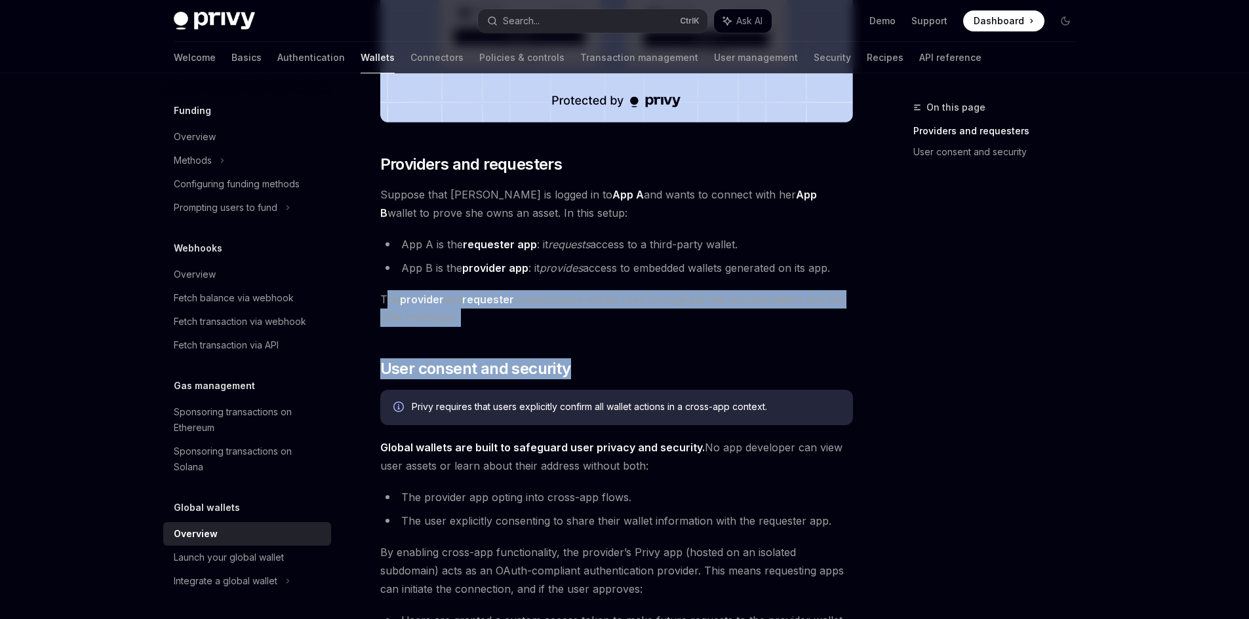
drag, startPoint x: 390, startPoint y: 303, endPoint x: 811, endPoint y: 327, distance: 422.1
click at [811, 327] on div "Privy embedded wallets can be made interoperable across apps, making it easy fo…" at bounding box center [616, 291] width 473 height 1301
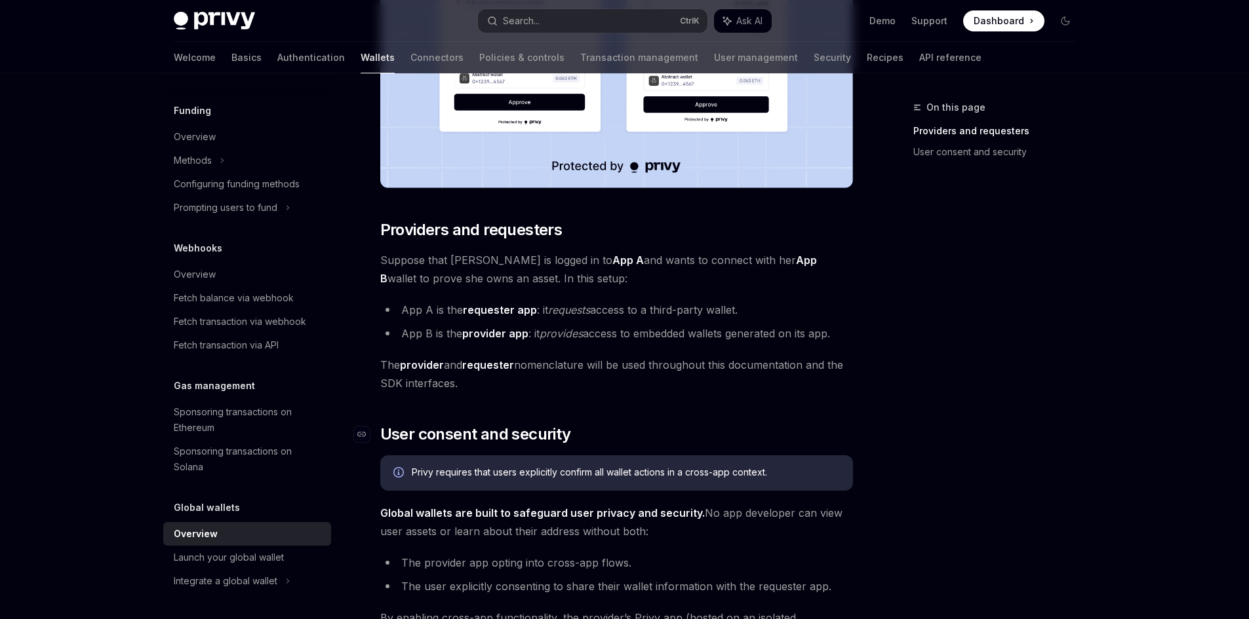
scroll to position [577, 0]
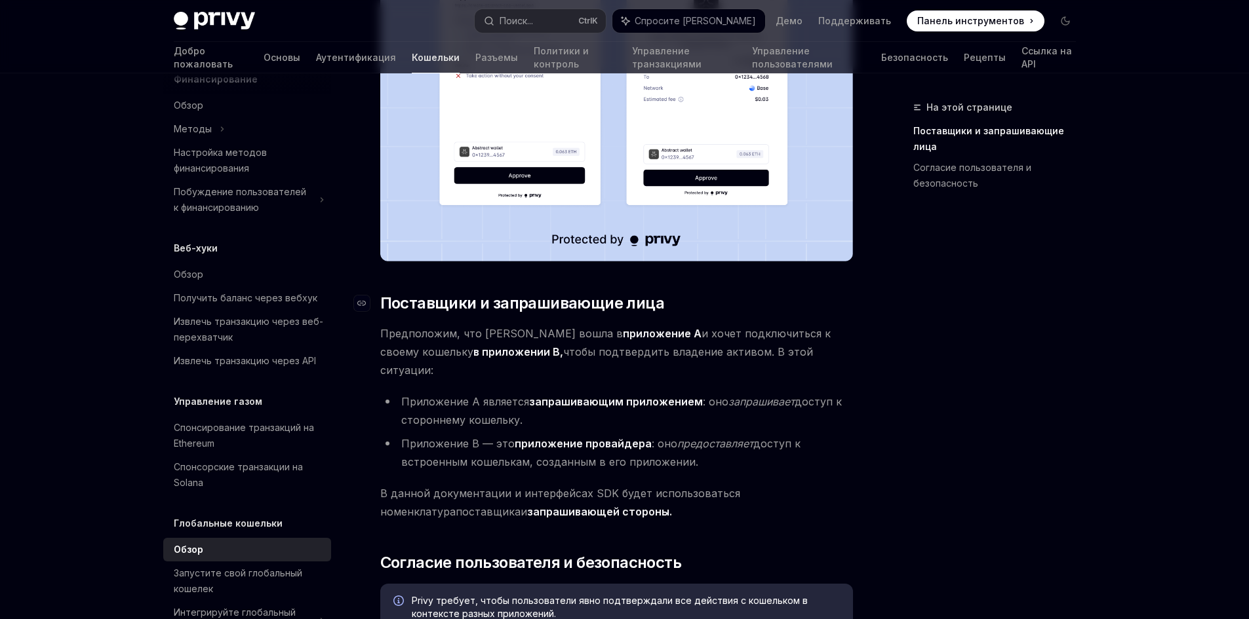
click at [595, 307] on font "Поставщики и запрашивающие лица" at bounding box center [522, 303] width 284 height 19
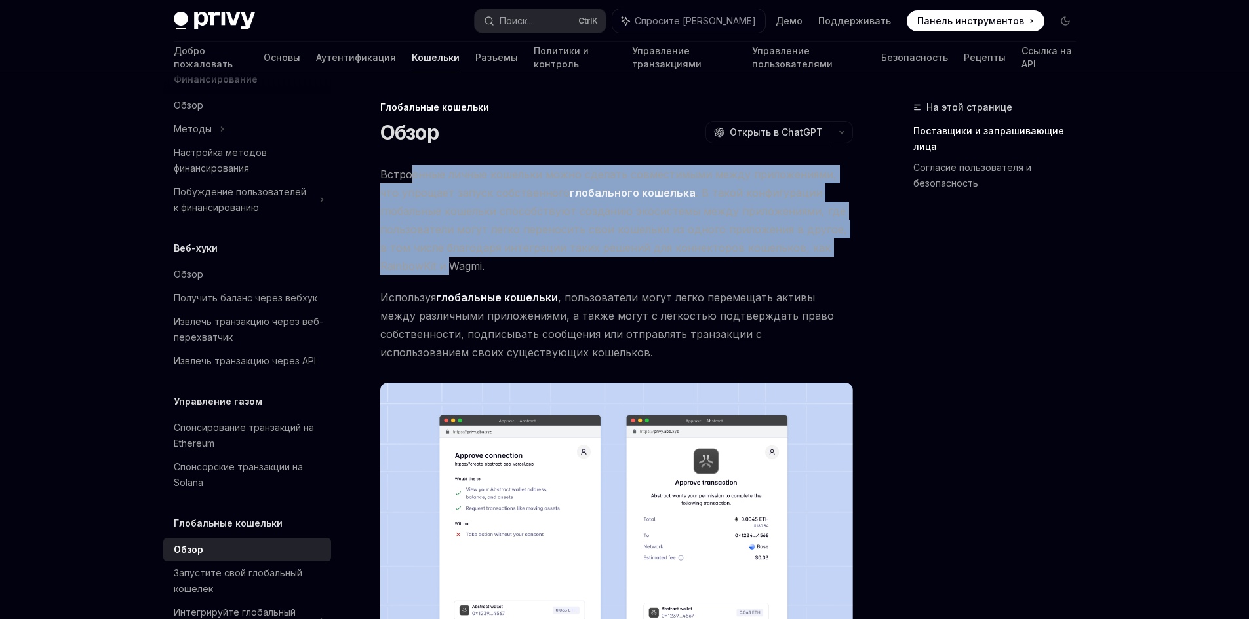
drag, startPoint x: 445, startPoint y: 172, endPoint x: 821, endPoint y: 251, distance: 383.7
click at [821, 251] on span "Встроенные личные кошельки можно сделать совместимыми между приложениями, что у…" at bounding box center [616, 220] width 473 height 110
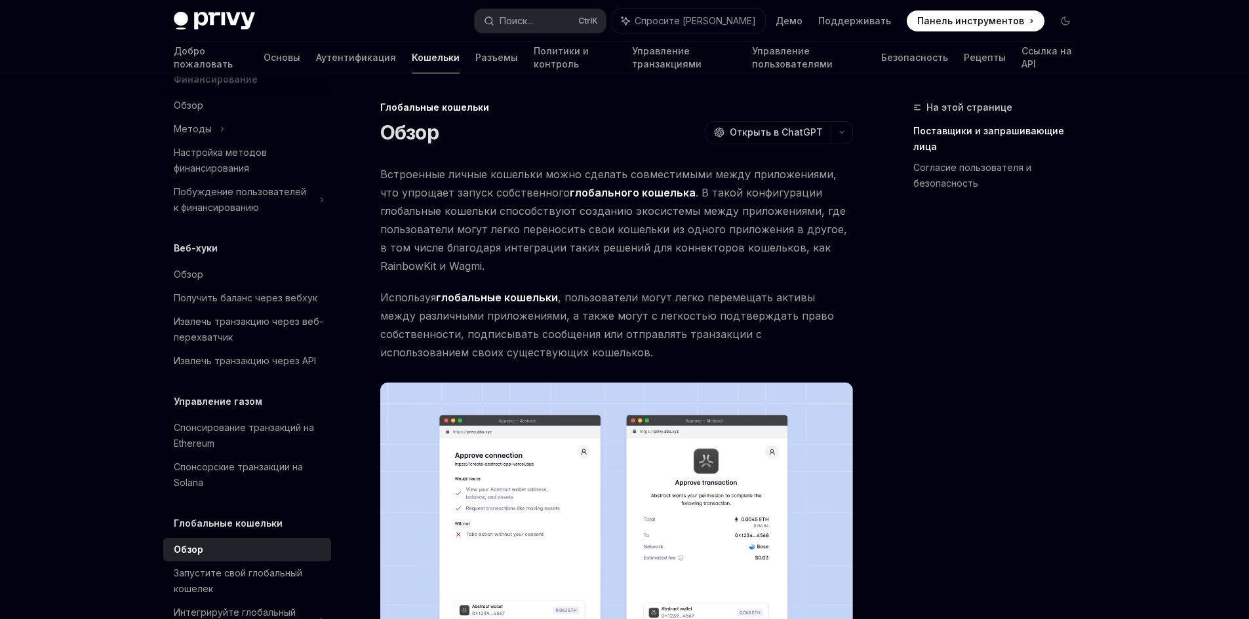
click at [502, 323] on span "Используя глобальные кошельки , пользователи могут легко перемещать активы межд…" at bounding box center [616, 324] width 473 height 73
click at [721, 293] on font ", пользователи могут легко перемещать активы между различными приложениями, а т…" at bounding box center [607, 325] width 454 height 68
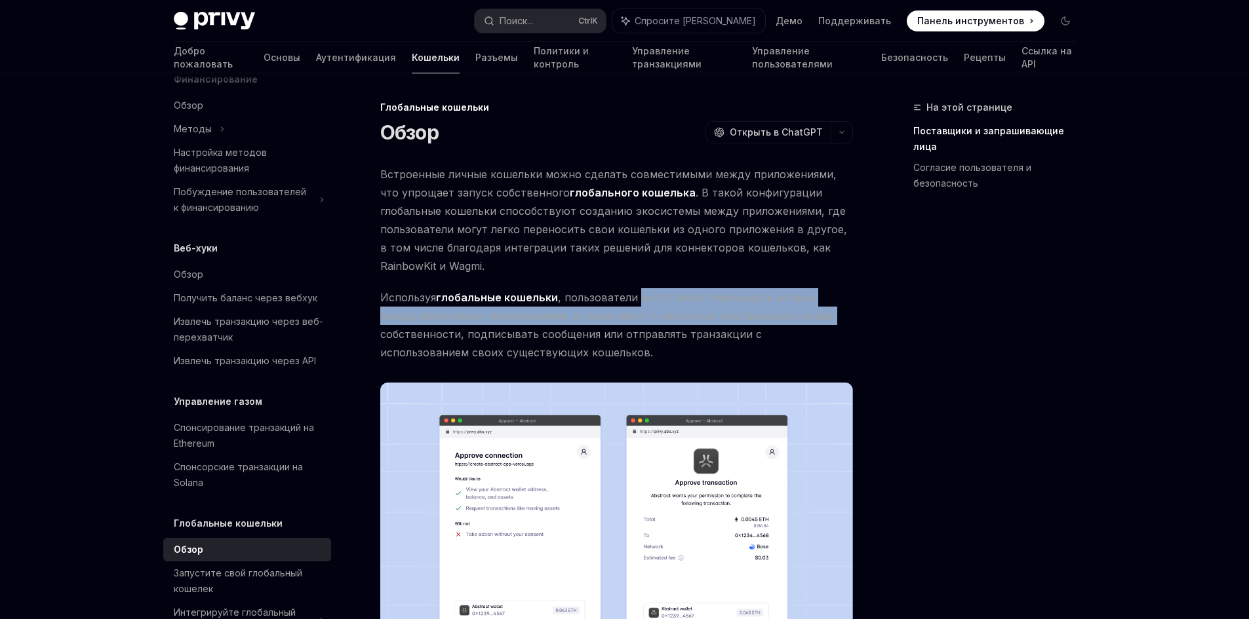
drag, startPoint x: 633, startPoint y: 302, endPoint x: 794, endPoint y: 305, distance: 161.3
click at [785, 306] on span "Используя глобальные кошельки , пользователи могут легко перемещать активы межд…" at bounding box center [616, 324] width 473 height 73
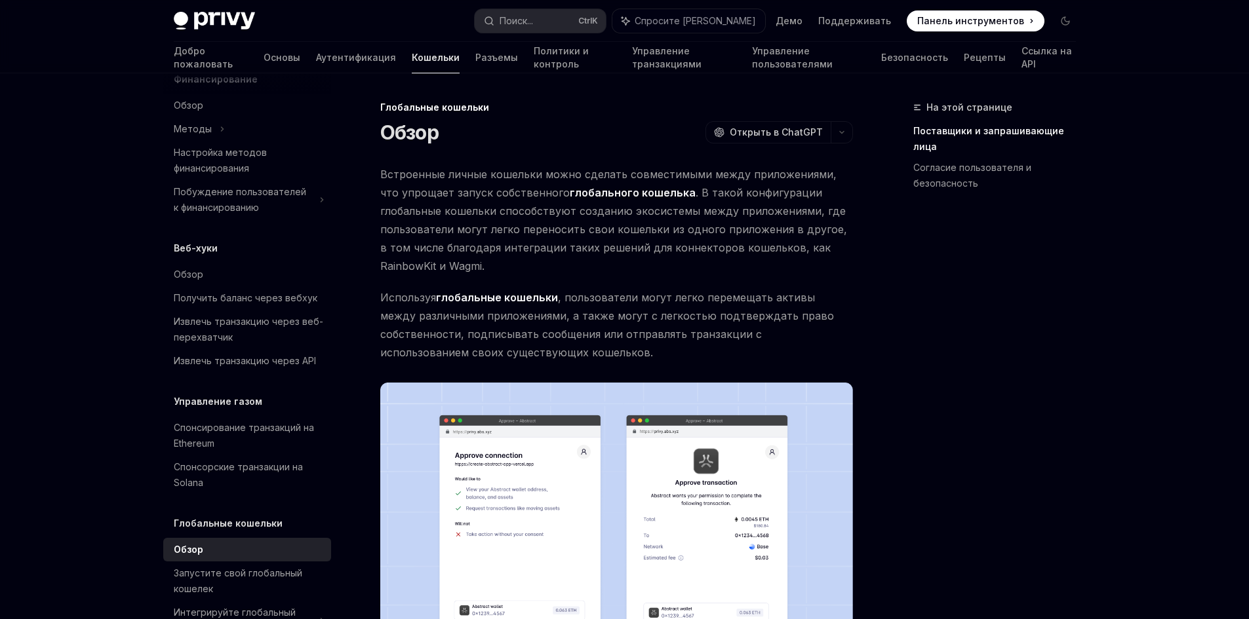
click at [790, 317] on span "Используя глобальные кошельки , пользователи могут легко перемещать активы межд…" at bounding box center [616, 324] width 473 height 73
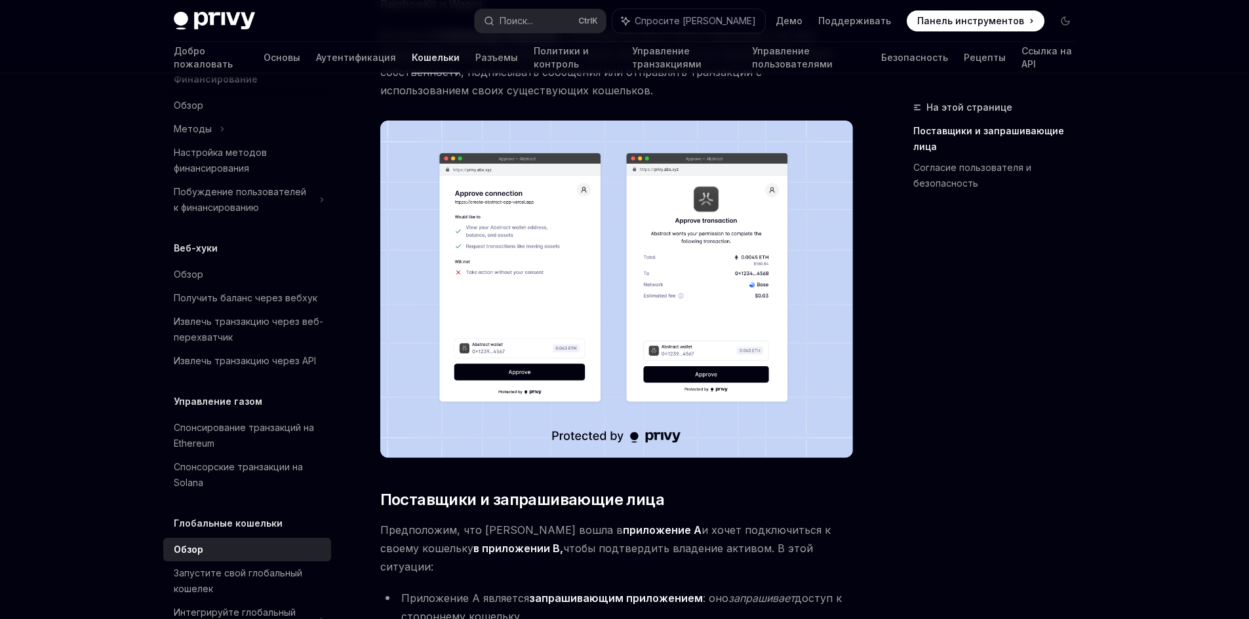
scroll to position [459, 0]
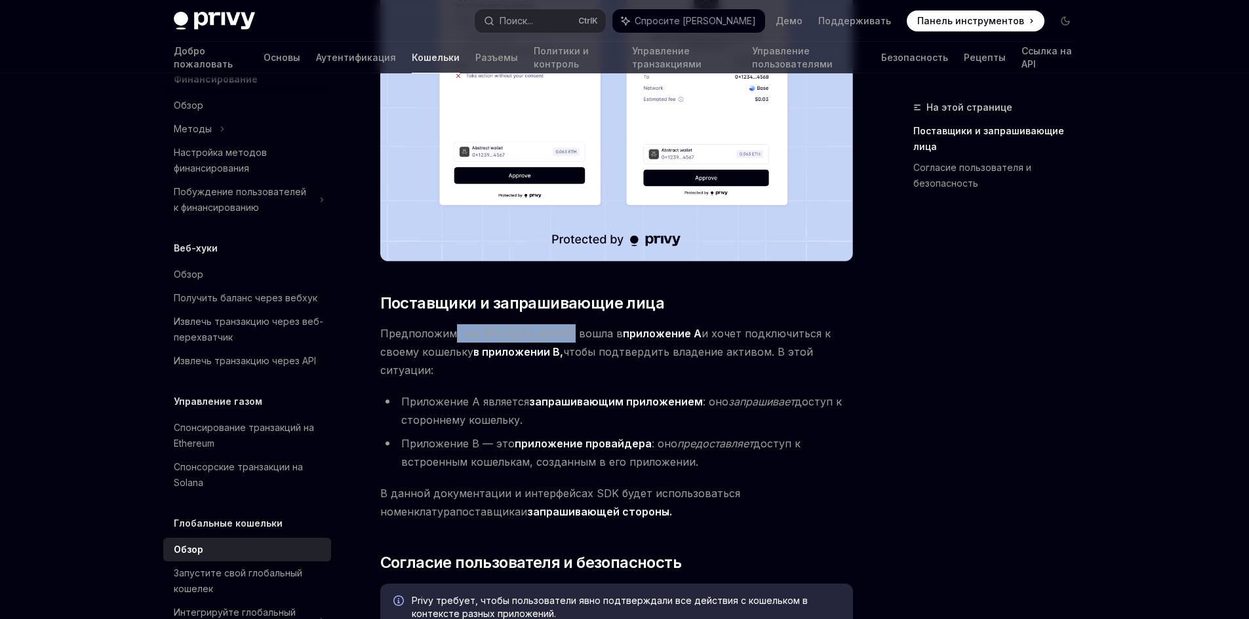
drag, startPoint x: 455, startPoint y: 332, endPoint x: 555, endPoint y: 338, distance: 100.5
click at [555, 338] on font "Предположим, что Алиса вошла в" at bounding box center [501, 333] width 243 height 13
drag, startPoint x: 724, startPoint y: 328, endPoint x: 794, endPoint y: 332, distance: 70.2
click at [794, 332] on font "и хочет подключиться к своему кошельку" at bounding box center [605, 342] width 450 height 31
drag, startPoint x: 412, startPoint y: 352, endPoint x: 439, endPoint y: 350, distance: 27.6
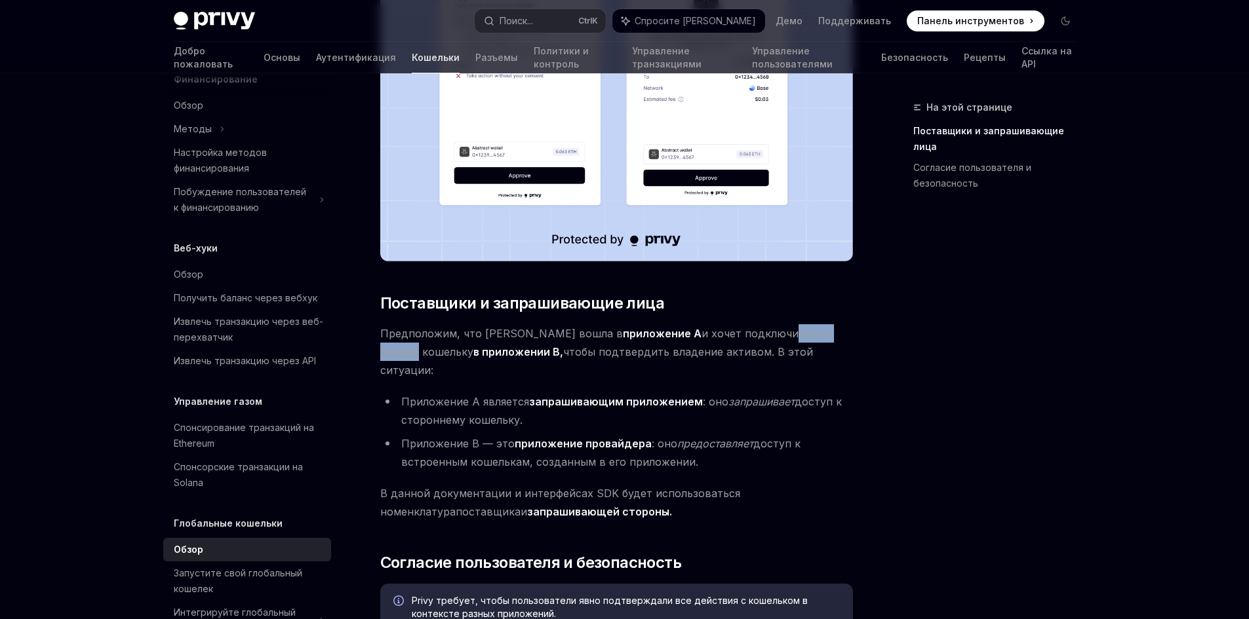
click at [437, 350] on span "Предположим, что Алиса вошла в приложение A и хочет подключиться к своему кошел…" at bounding box center [616, 351] width 473 height 55
drag, startPoint x: 620, startPoint y: 345, endPoint x: 758, endPoint y: 346, distance: 138.3
click at [703, 346] on font "чтобы подтвердить владение активом. В этой ситуации:" at bounding box center [596, 360] width 433 height 31
click at [792, 349] on font "чтобы подтвердить владение активом. В этой ситуации:" at bounding box center [596, 360] width 433 height 31
drag, startPoint x: 551, startPoint y: 385, endPoint x: 682, endPoint y: 380, distance: 131.2
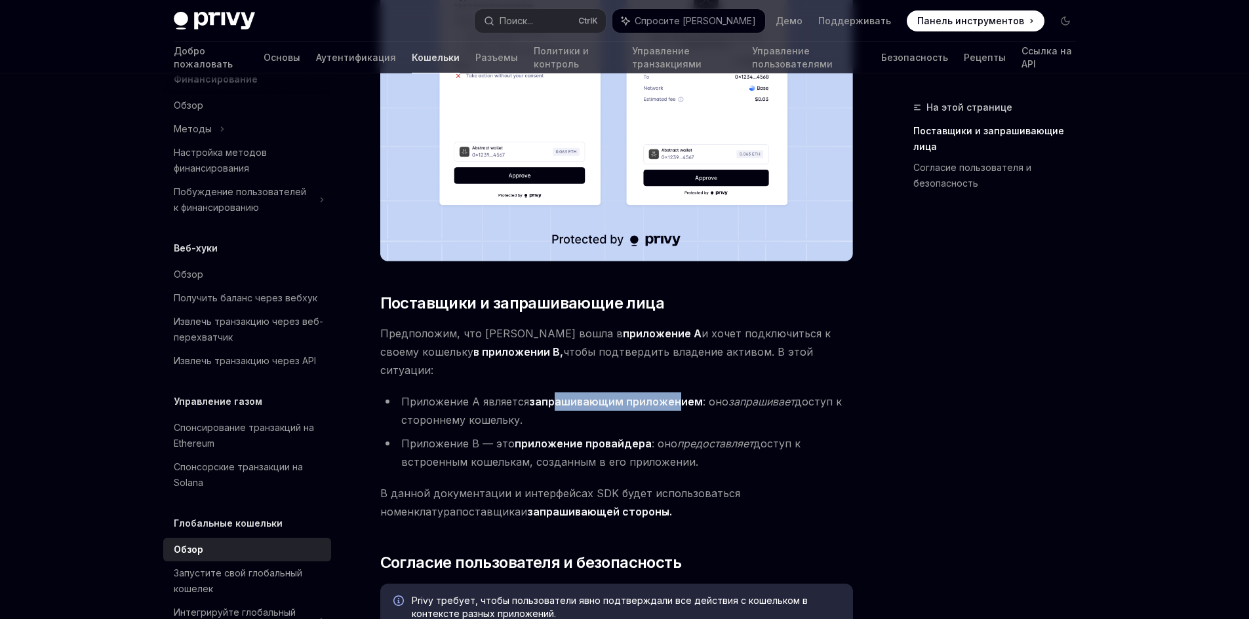
click at [680, 395] on font "запрашивающим приложением" at bounding box center [616, 401] width 174 height 13
drag, startPoint x: 760, startPoint y: 379, endPoint x: 645, endPoint y: 424, distance: 123.3
click at [785, 403] on li "Приложение A является запрашивающим приложением : оно запрашивает доступ к стор…" at bounding box center [616, 411] width 473 height 37
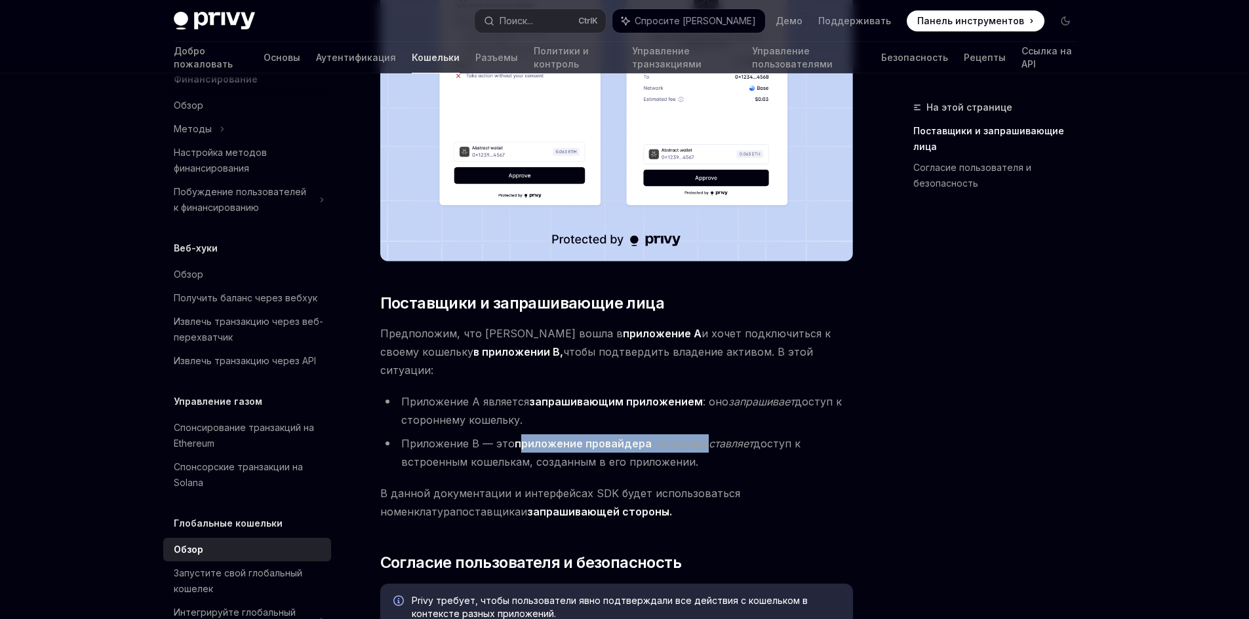
drag, startPoint x: 552, startPoint y: 425, endPoint x: 749, endPoint y: 426, distance: 196.6
click at [716, 435] on li "Приложение B — это приложение провайдера : оно предоставляет доступ к встроенны…" at bounding box center [616, 453] width 473 height 37
drag, startPoint x: 766, startPoint y: 427, endPoint x: 705, endPoint y: 461, distance: 70.4
click at [749, 438] on li "Приложение B — это приложение провайдера : оно предоставляет доступ к встроенны…" at bounding box center [616, 453] width 473 height 37
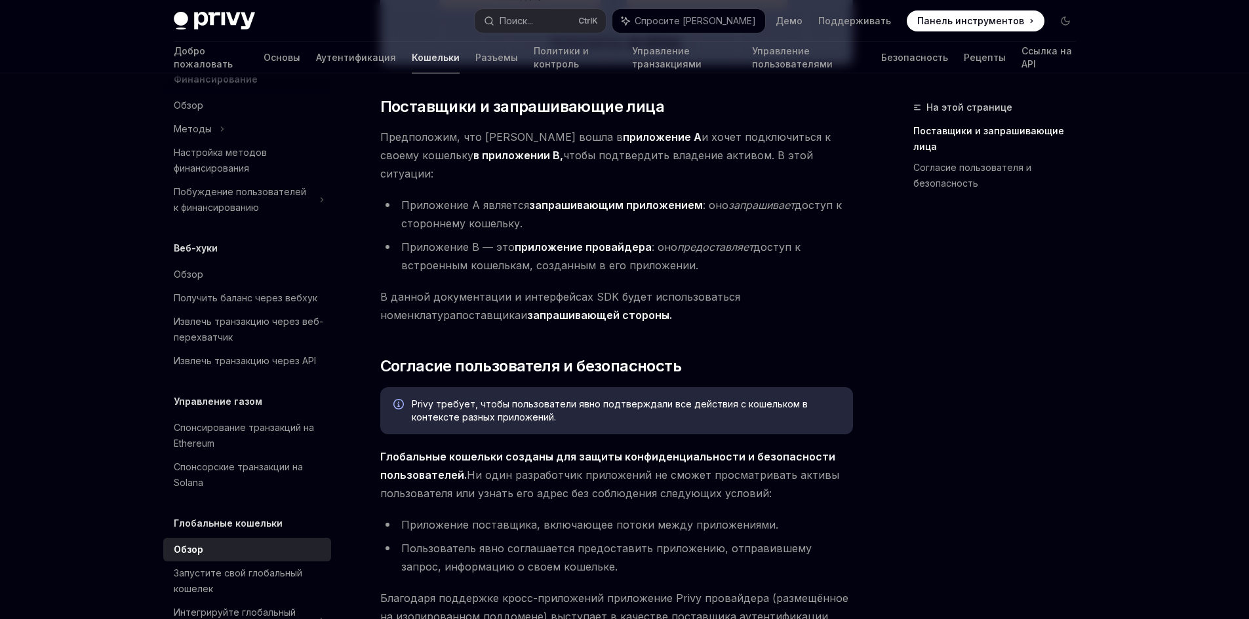
scroll to position [787, 0]
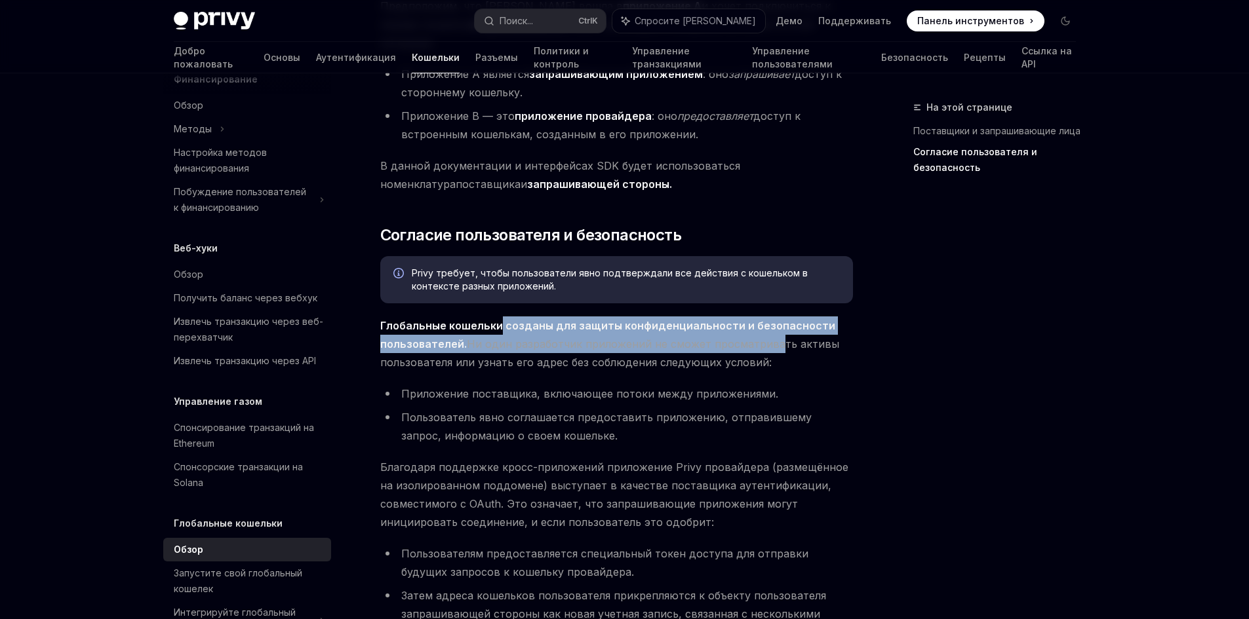
drag, startPoint x: 498, startPoint y: 310, endPoint x: 661, endPoint y: 333, distance: 164.2
click at [757, 324] on span "Глобальные кошельки созданы для защиты конфиденциальности и безопасности пользо…" at bounding box center [616, 344] width 473 height 55
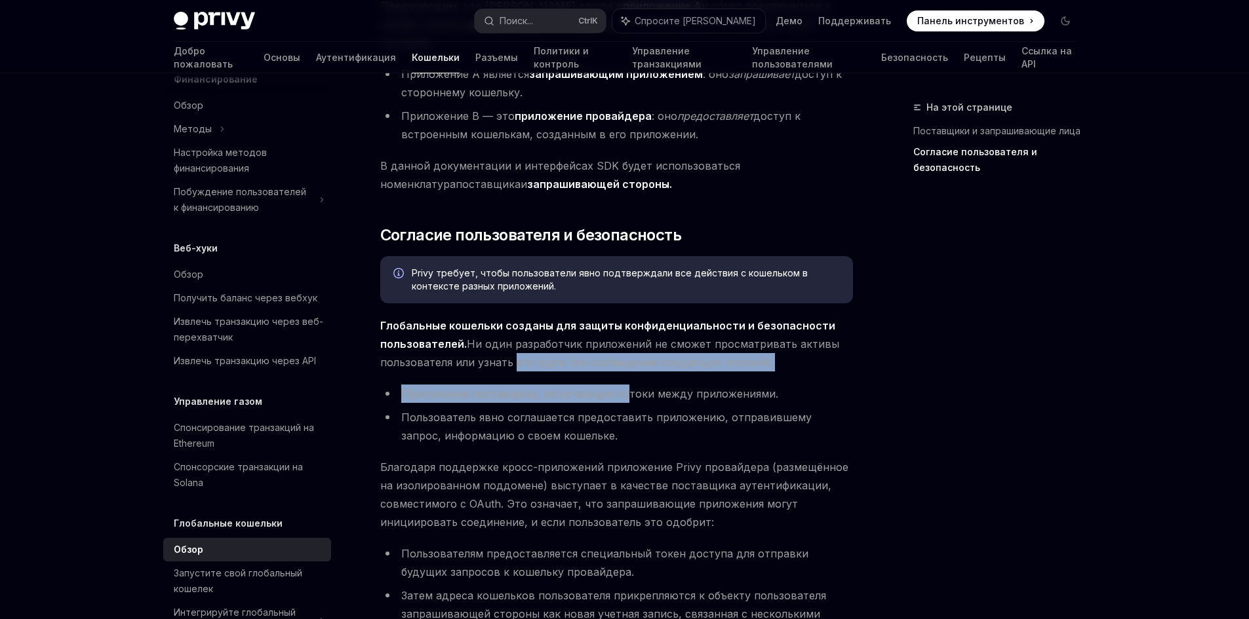
drag, startPoint x: 518, startPoint y: 349, endPoint x: 628, endPoint y: 348, distance: 109.5
click at [624, 353] on div "Встроенные личные кошельки можно сделать совместимыми между приложениями, что у…" at bounding box center [616, 173] width 473 height 1588
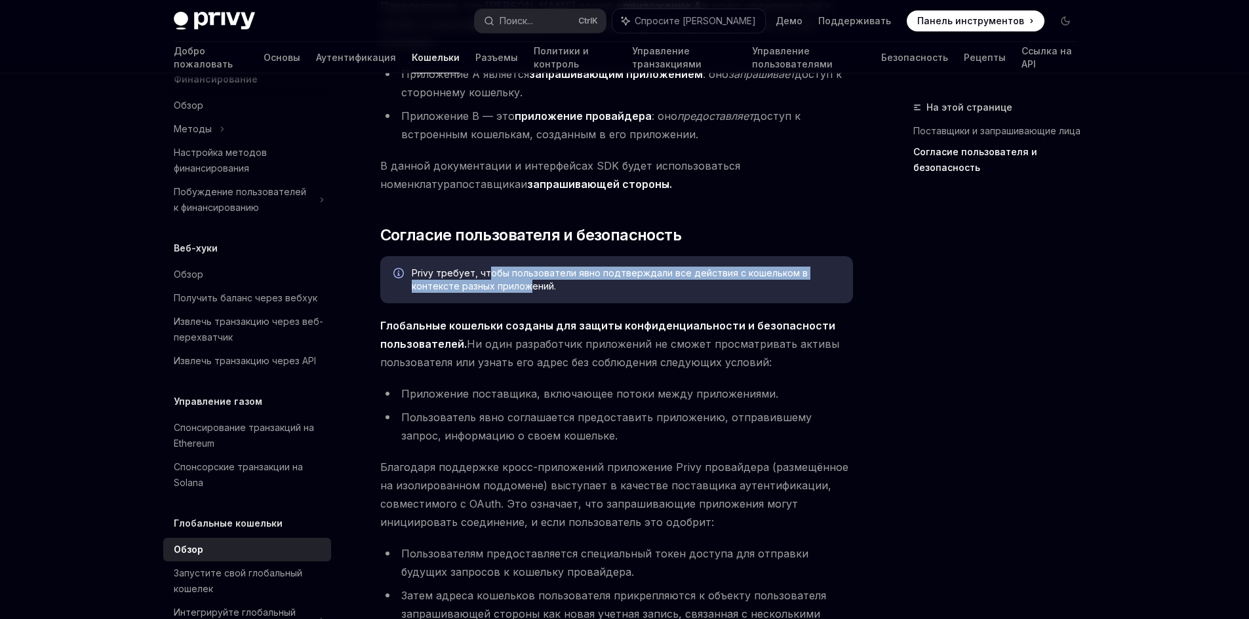
drag, startPoint x: 480, startPoint y: 267, endPoint x: 485, endPoint y: 260, distance: 8.9
click at [485, 267] on div "Privy требует, чтобы пользователи явно подтверждали все действия с кошельком в …" at bounding box center [626, 280] width 428 height 26
click at [698, 361] on div "Встроенные личные кошельки можно сделать совместимыми между приложениями, что у…" at bounding box center [616, 173] width 473 height 1588
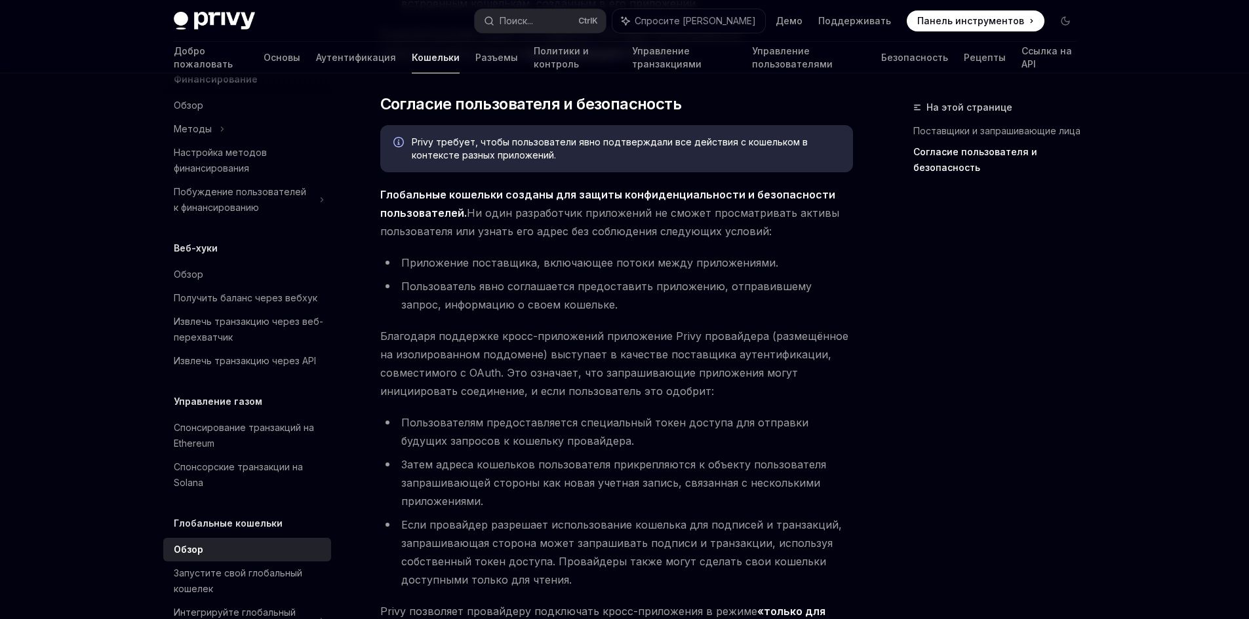
scroll to position [983, 0]
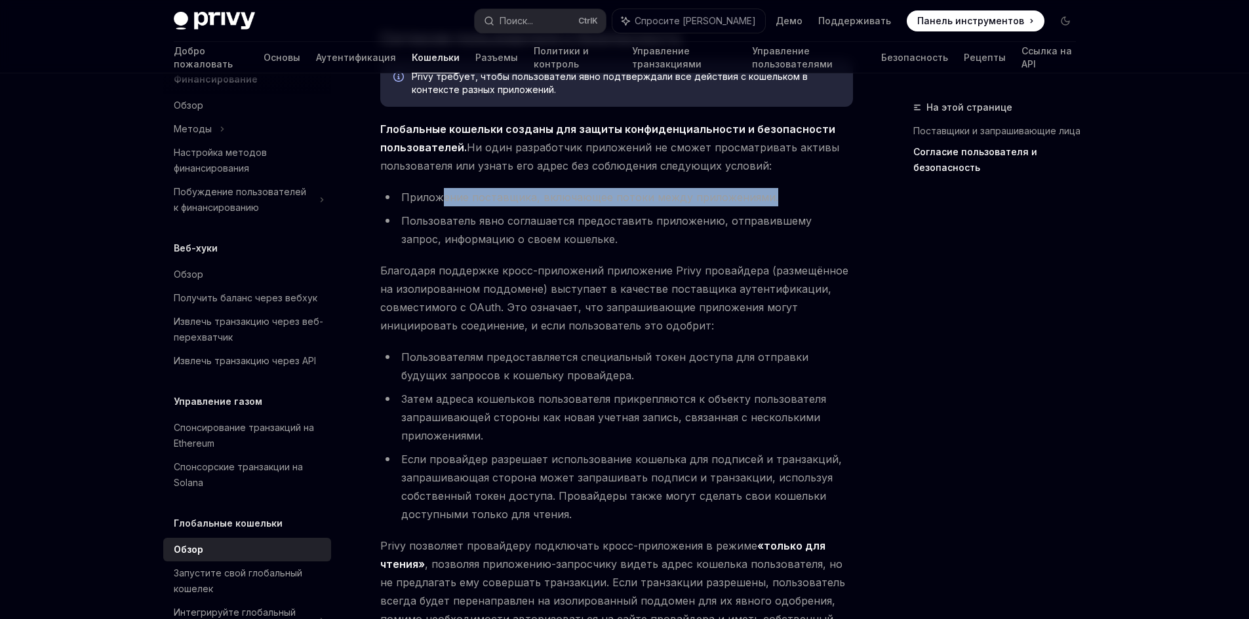
drag, startPoint x: 490, startPoint y: 174, endPoint x: 768, endPoint y: 178, distance: 278.6
click at [773, 188] on li "Приложение поставщика, включающее потоки между приложениями." at bounding box center [616, 197] width 473 height 18
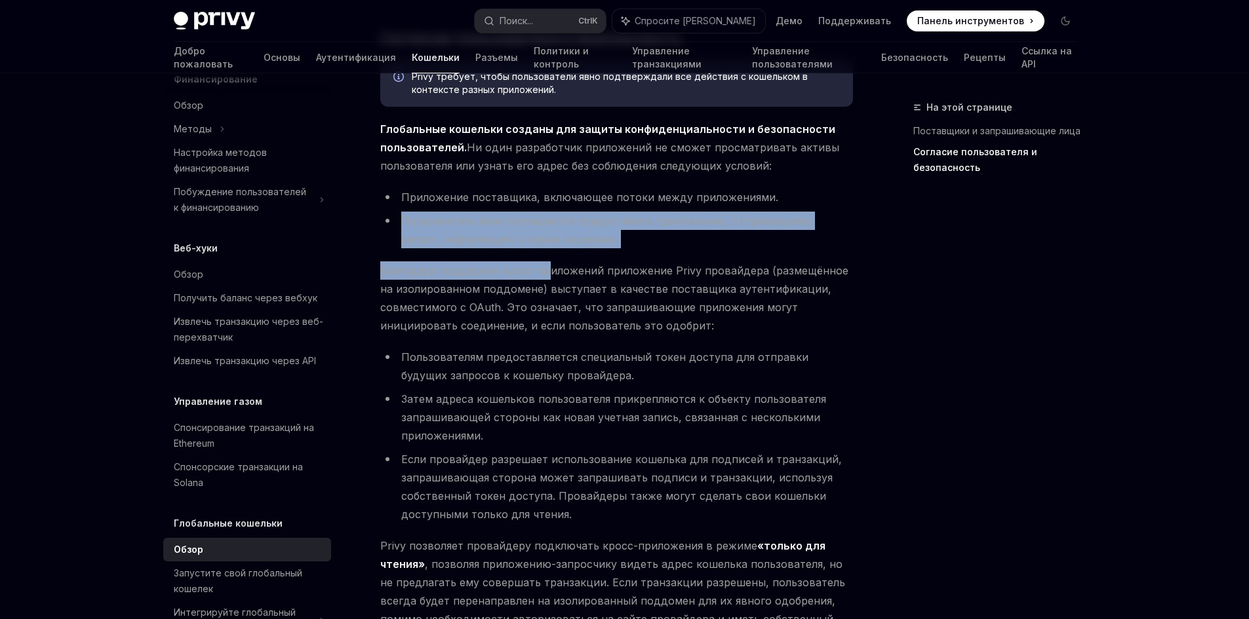
drag, startPoint x: 378, startPoint y: 202, endPoint x: 534, endPoint y: 250, distance: 162.6
click at [539, 250] on div "Глобальные кошельки Обзор OpenAI Открыть в ChatGPT OpenAI Открыть в ChatGPT Вст…" at bounding box center [494, 40] width 724 height 1848
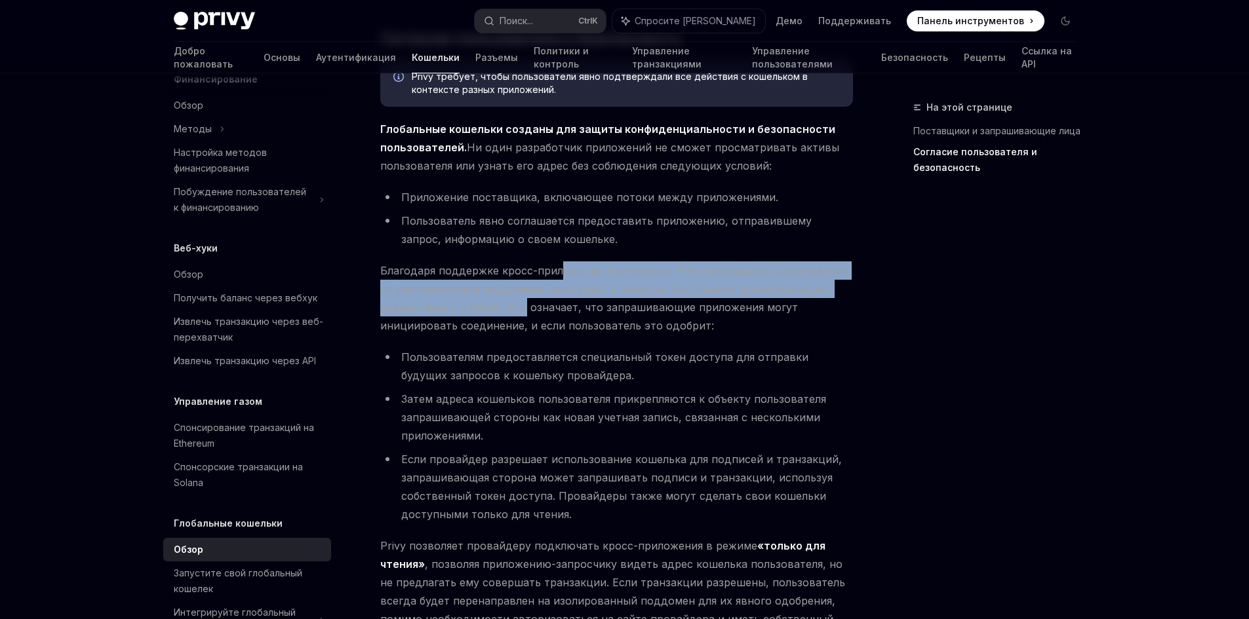
drag, startPoint x: 561, startPoint y: 258, endPoint x: 524, endPoint y: 279, distance: 42.8
click at [521, 283] on font "Благодаря поддержке кросс-приложений приложение Privy провайдера (размещённое н…" at bounding box center [614, 298] width 468 height 68
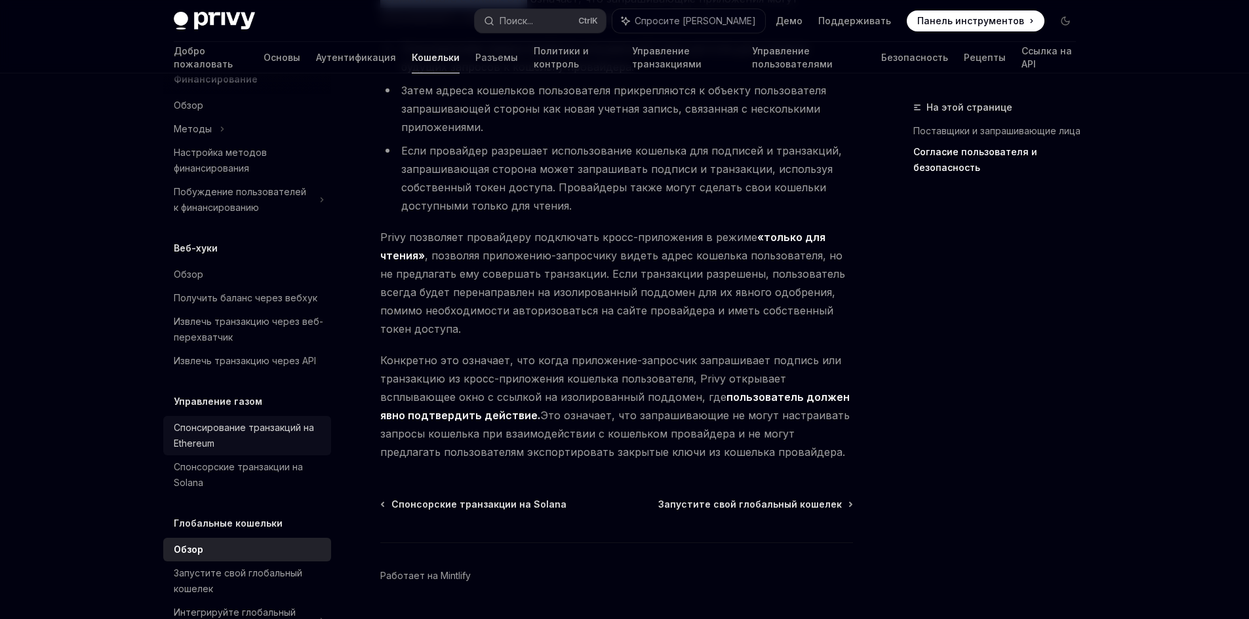
scroll to position [672, 0]
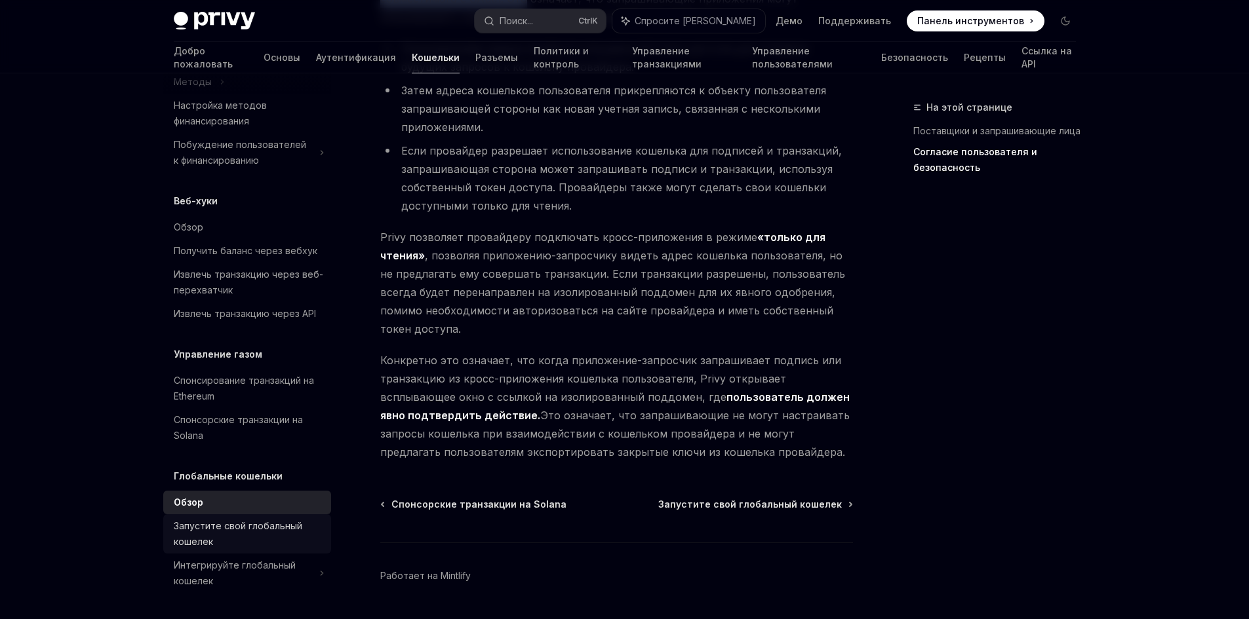
click at [218, 528] on font "Запустите свой глобальный кошелек" at bounding box center [238, 533] width 128 height 27
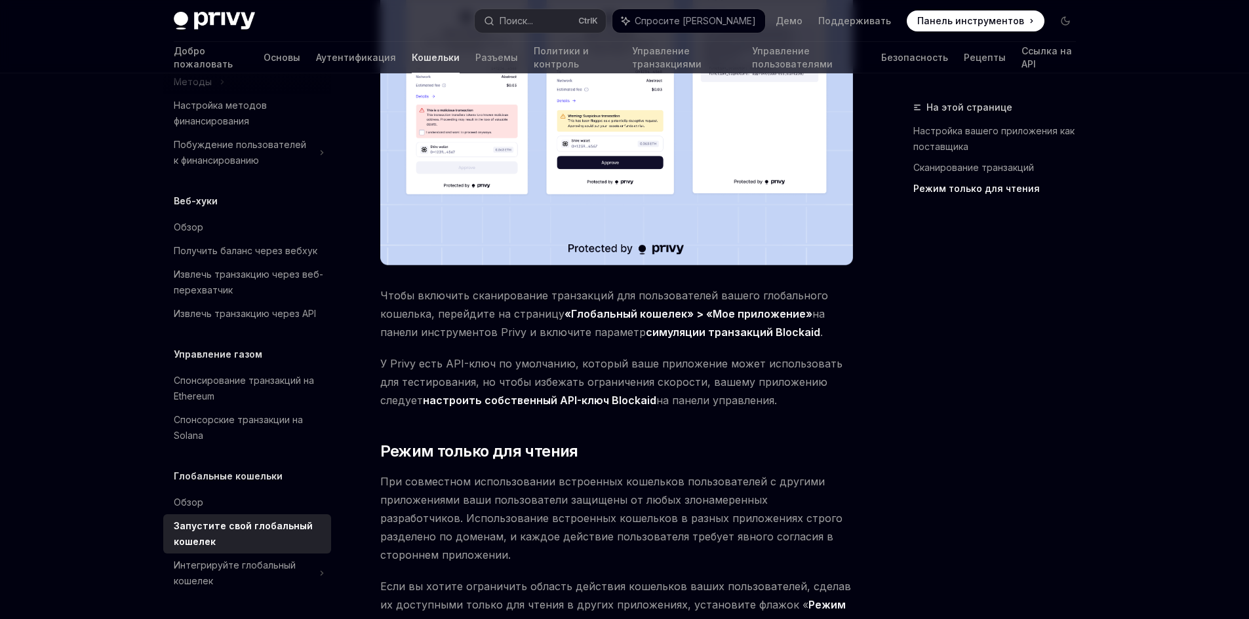
scroll to position [1361, 0]
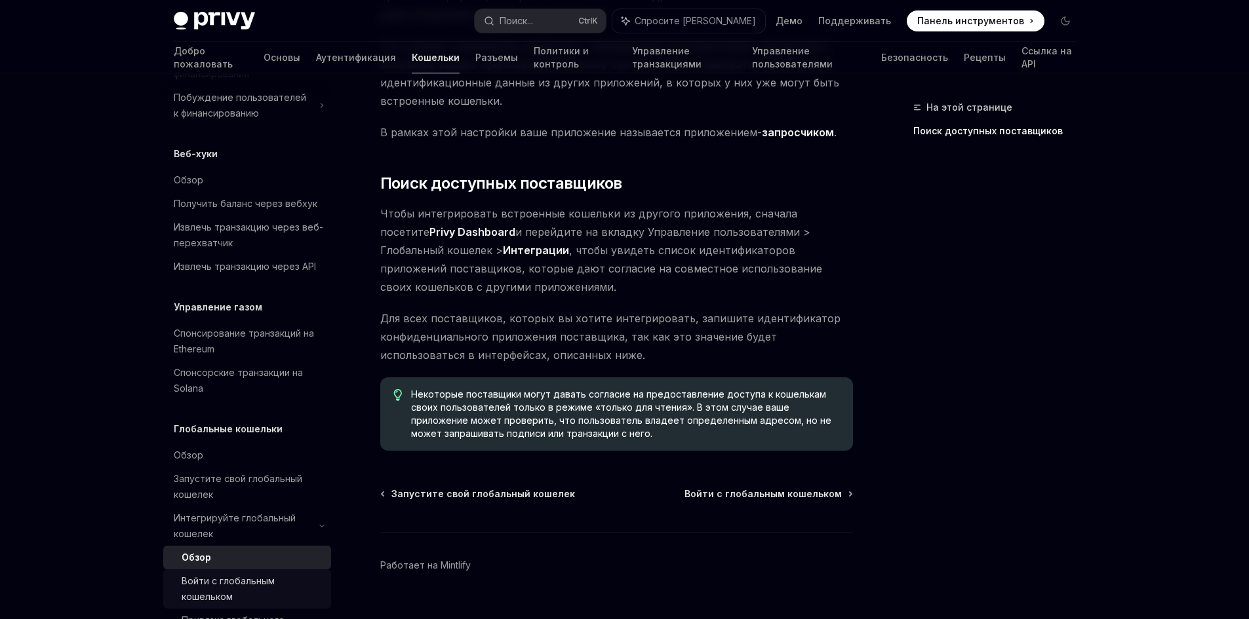
scroll to position [900, 0]
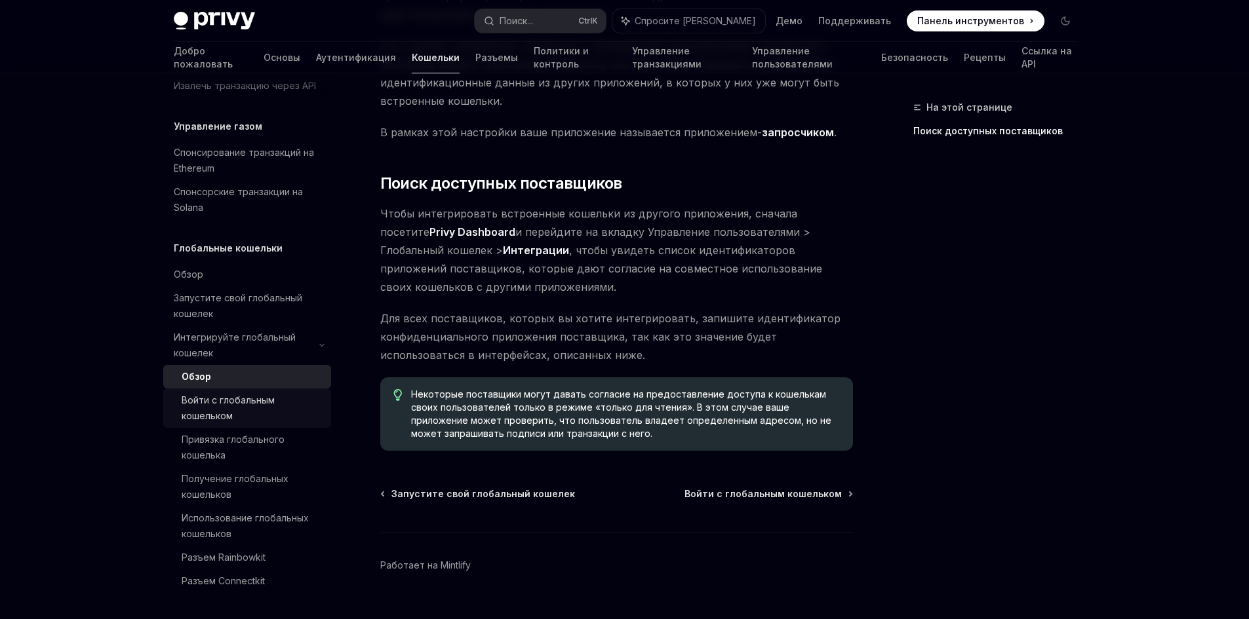
click at [256, 412] on div "Войти с глобальным кошельком" at bounding box center [253, 408] width 142 height 31
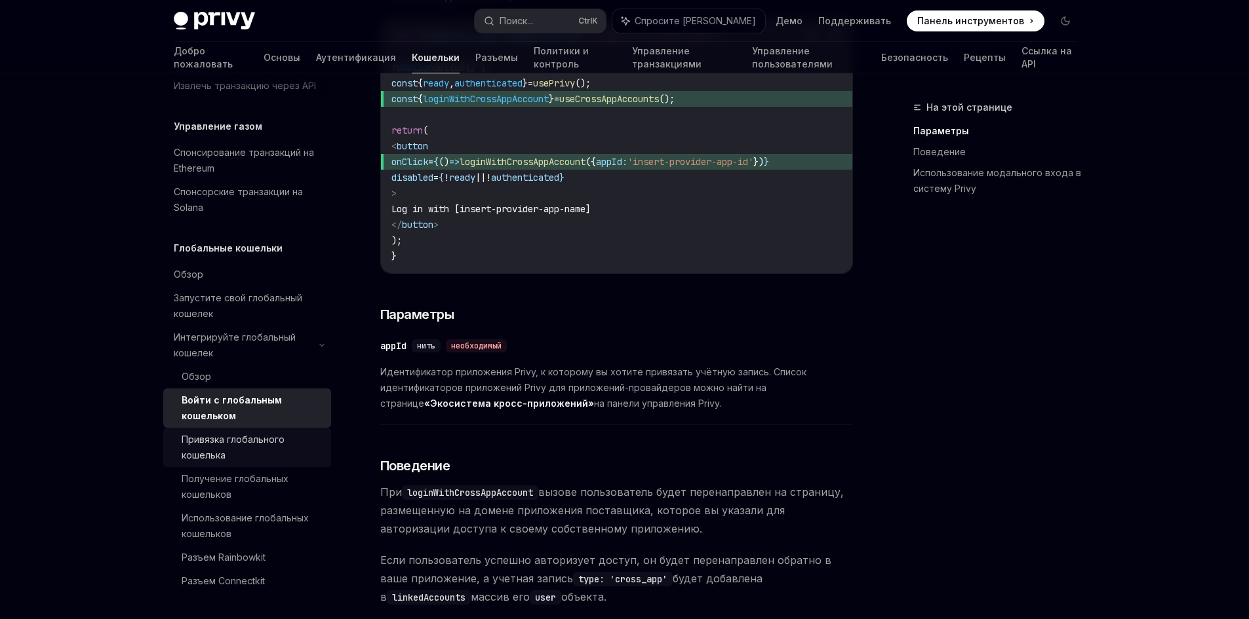
click at [243, 447] on div "Привязка глобального кошелька" at bounding box center [253, 447] width 142 height 31
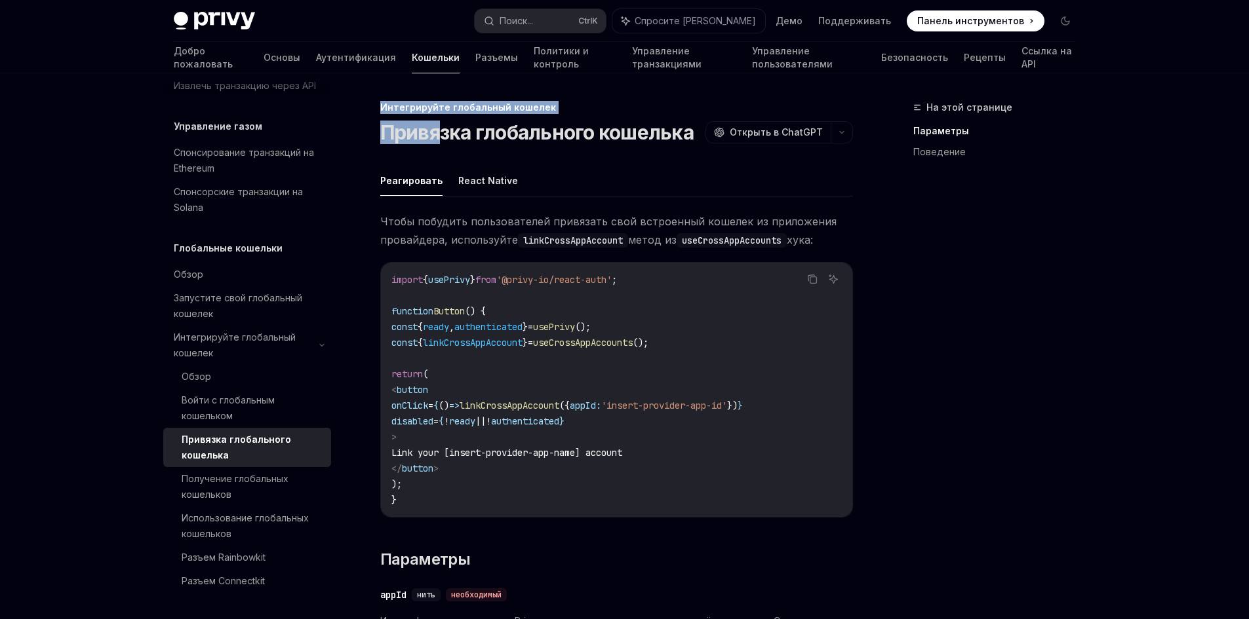
drag, startPoint x: 376, startPoint y: 105, endPoint x: 332, endPoint y: 13, distance: 101.5
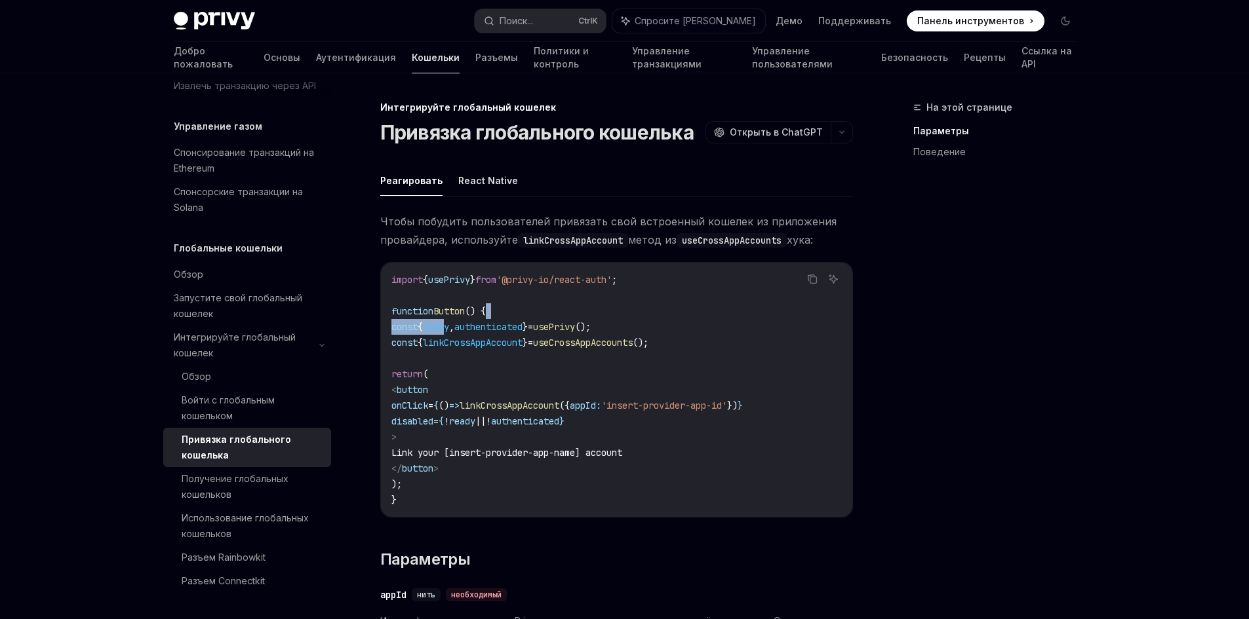
drag, startPoint x: 641, startPoint y: 315, endPoint x: 543, endPoint y: 328, distance: 99.1
click at [462, 322] on code "import { usePrivy } from '@privy-io/react-auth' ; function Button () { const { …" at bounding box center [616, 390] width 450 height 236
click at [650, 332] on code "import { usePrivy } from '@privy-io/react-auth' ; function Button () { const { …" at bounding box center [616, 390] width 450 height 236
click at [528, 323] on span "}" at bounding box center [524, 327] width 5 height 12
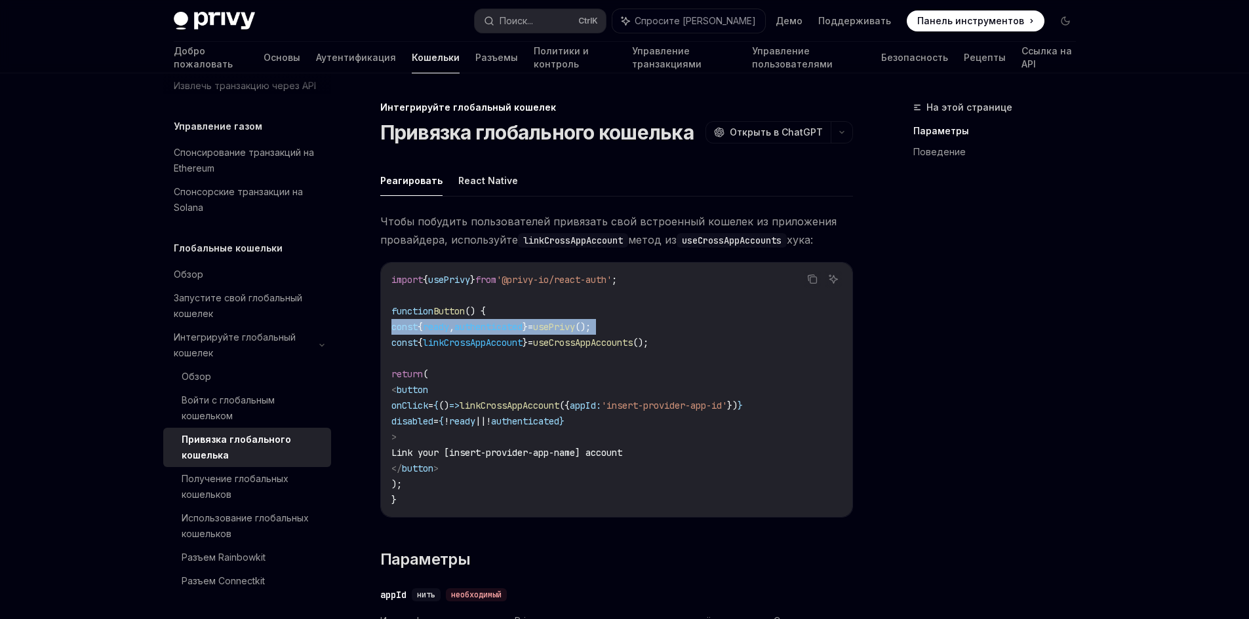
click at [528, 323] on span "}" at bounding box center [524, 327] width 5 height 12
click at [627, 319] on code "import { usePrivy } from '@privy-io/react-auth' ; function Button () { const { …" at bounding box center [616, 390] width 450 height 236
click at [610, 321] on code "import { usePrivy } from '@privy-io/react-auth' ; function Button () { const { …" at bounding box center [616, 390] width 450 height 236
click at [575, 322] on span "usePrivy" at bounding box center [554, 327] width 42 height 12
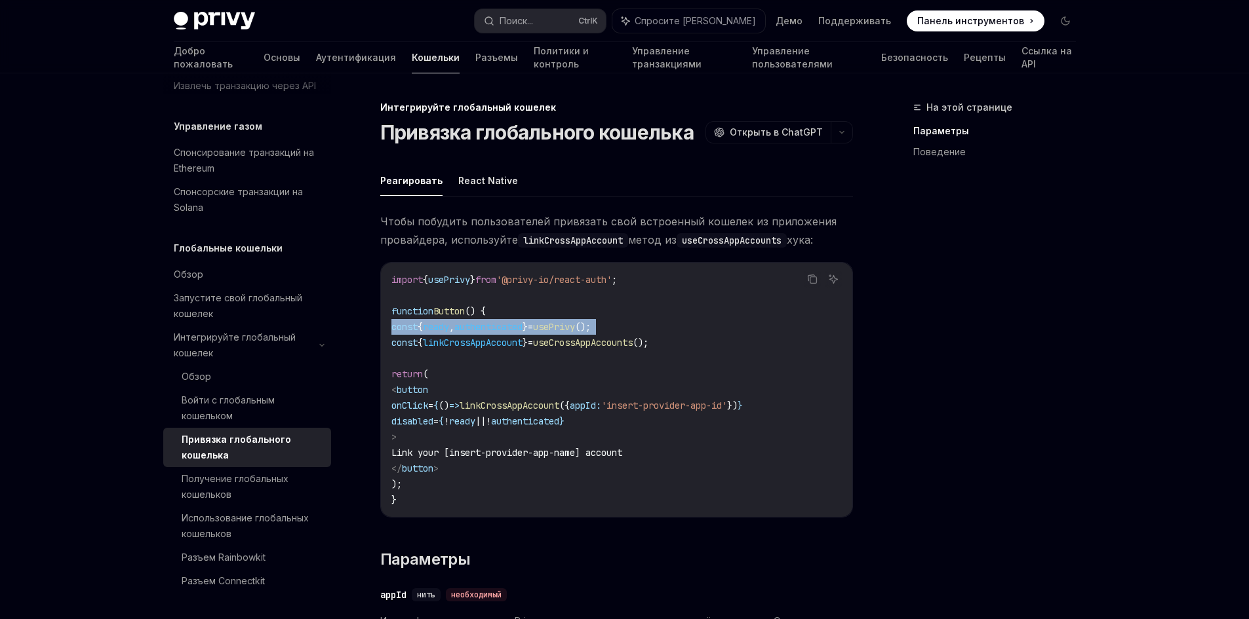
click at [575, 322] on span "usePrivy" at bounding box center [554, 327] width 42 height 12
copy code "const { ready , authenticated } = usePrivy ();"
click at [678, 323] on code "import { usePrivy } from '@privy-io/react-auth' ; function Button () { const { …" at bounding box center [616, 390] width 450 height 236
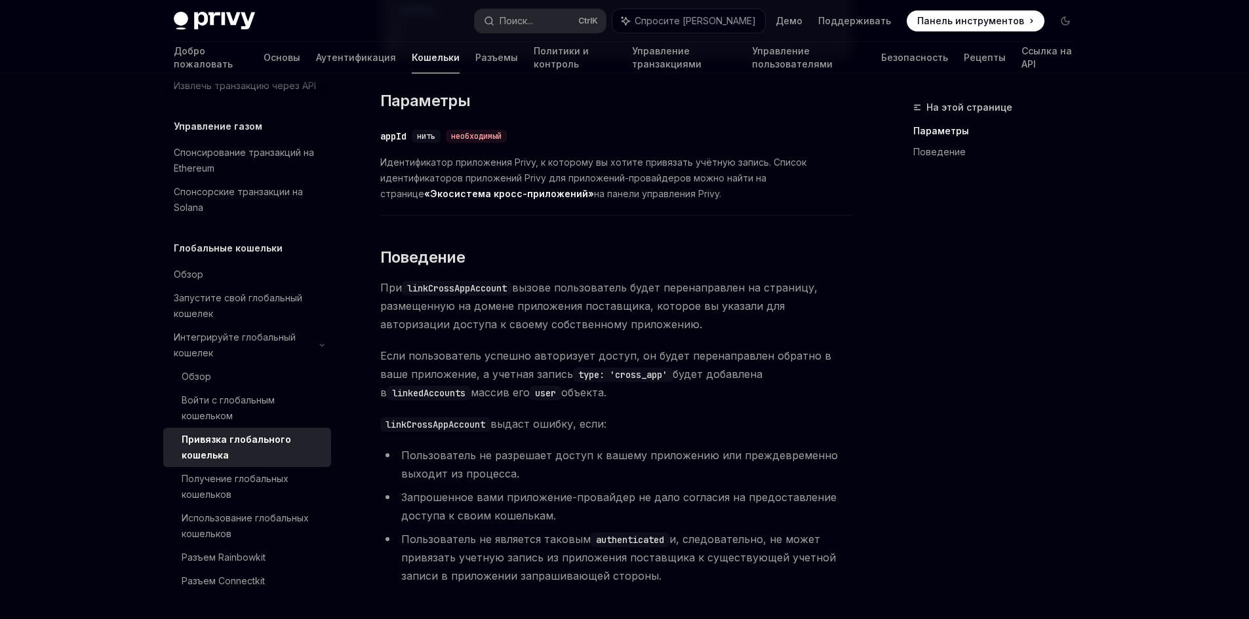
scroll to position [635, 0]
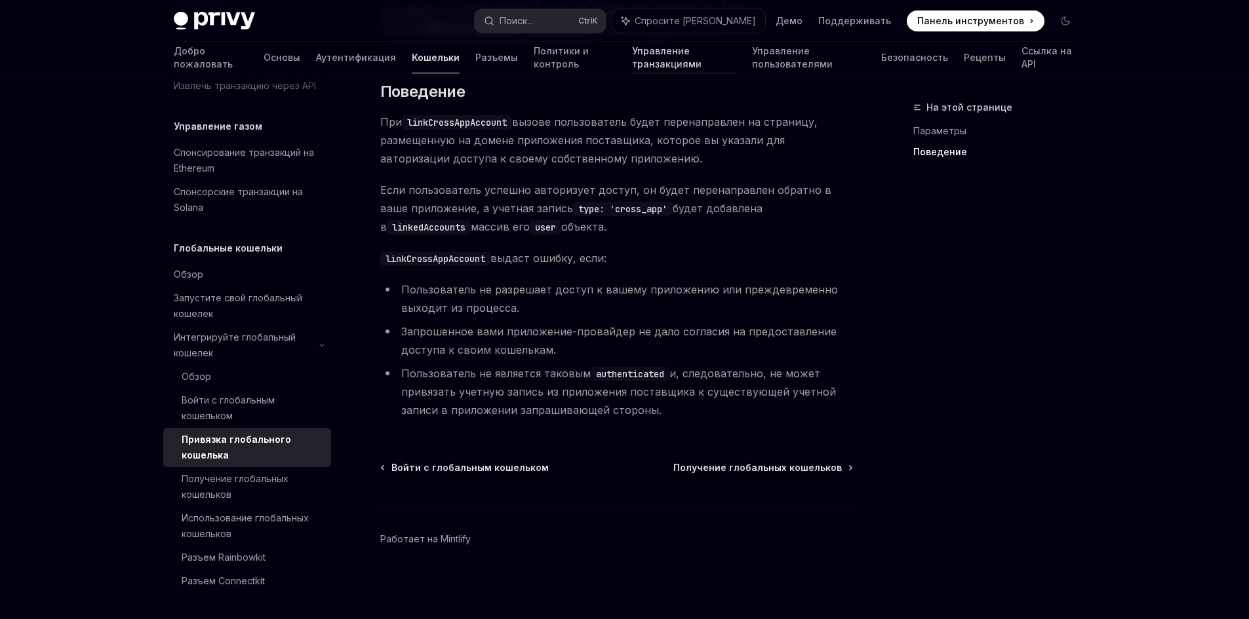
click at [632, 53] on font "Управление транзакциями" at bounding box center [666, 57] width 69 height 24
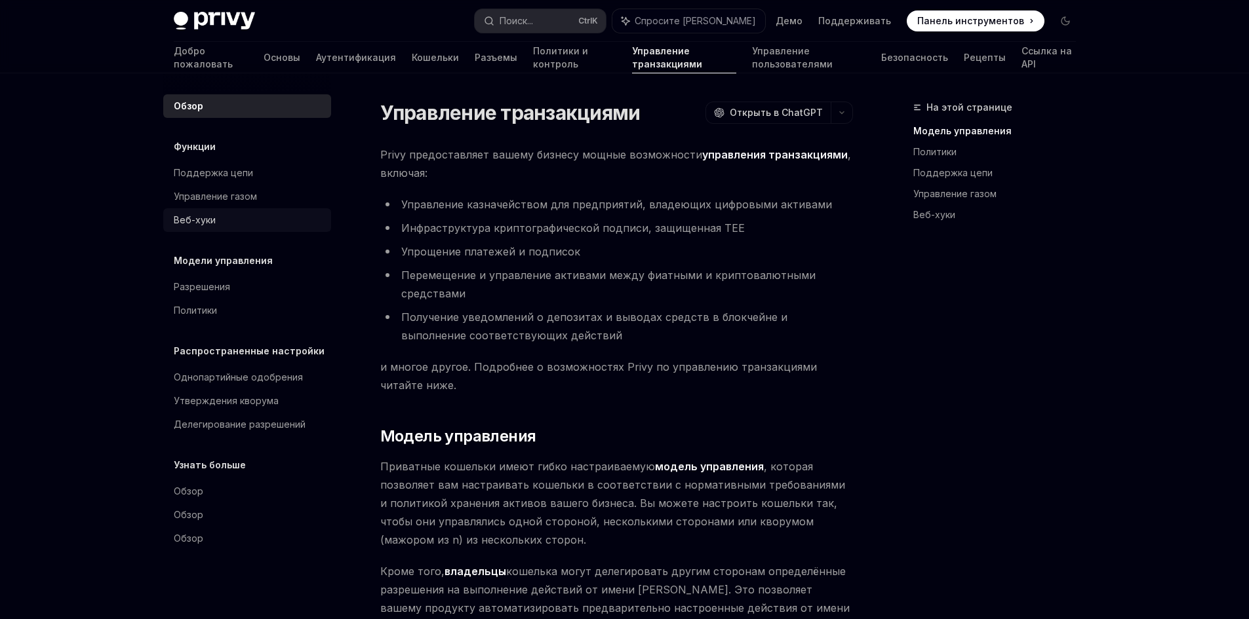
click at [245, 214] on div "Веб-хуки" at bounding box center [248, 220] width 149 height 16
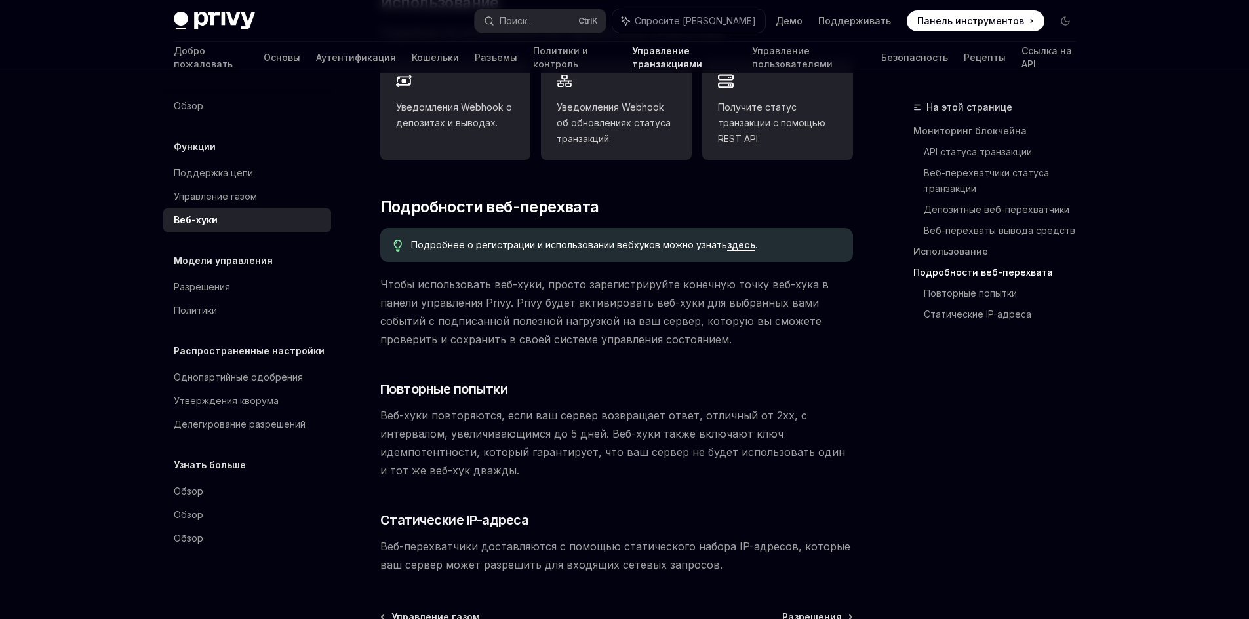
scroll to position [558, 0]
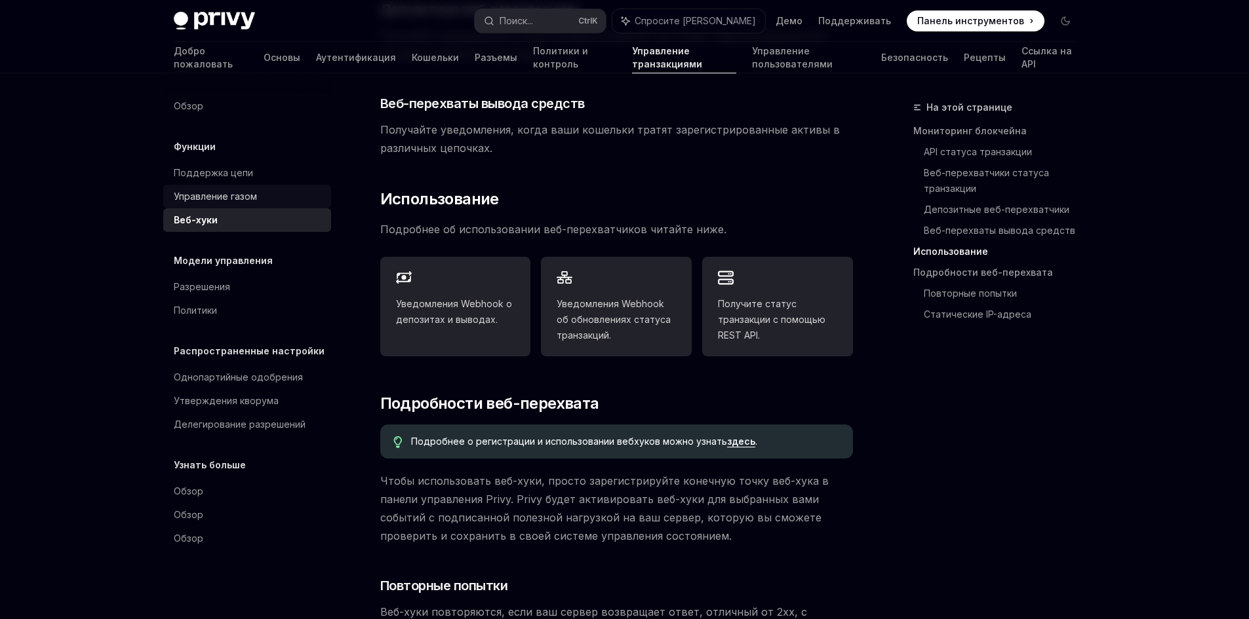
click at [294, 197] on div "Управление газом" at bounding box center [248, 197] width 149 height 16
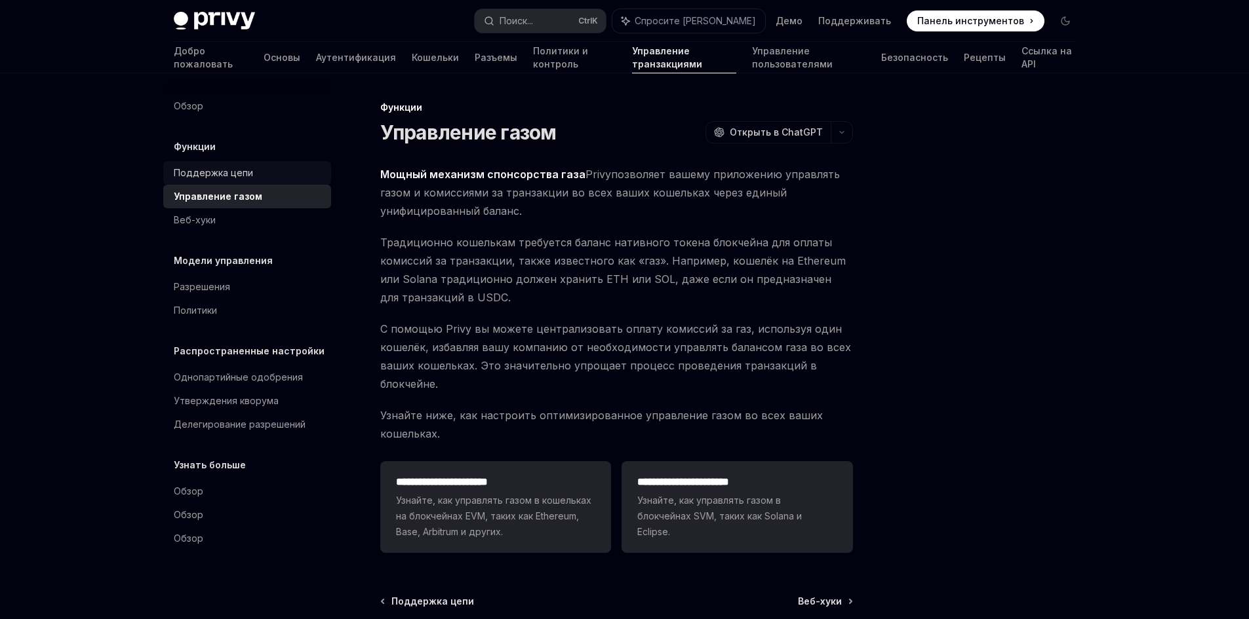
click at [260, 172] on div "Поддержка цепи" at bounding box center [248, 173] width 149 height 16
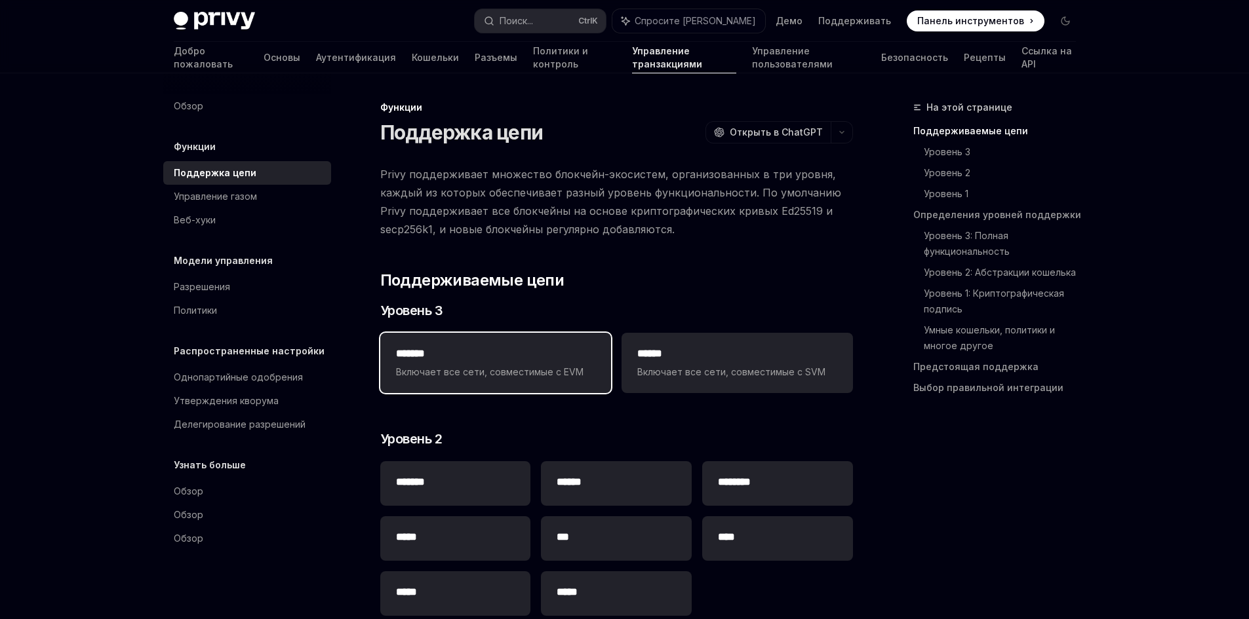
click at [425, 357] on font "*******" at bounding box center [410, 354] width 29 height 10
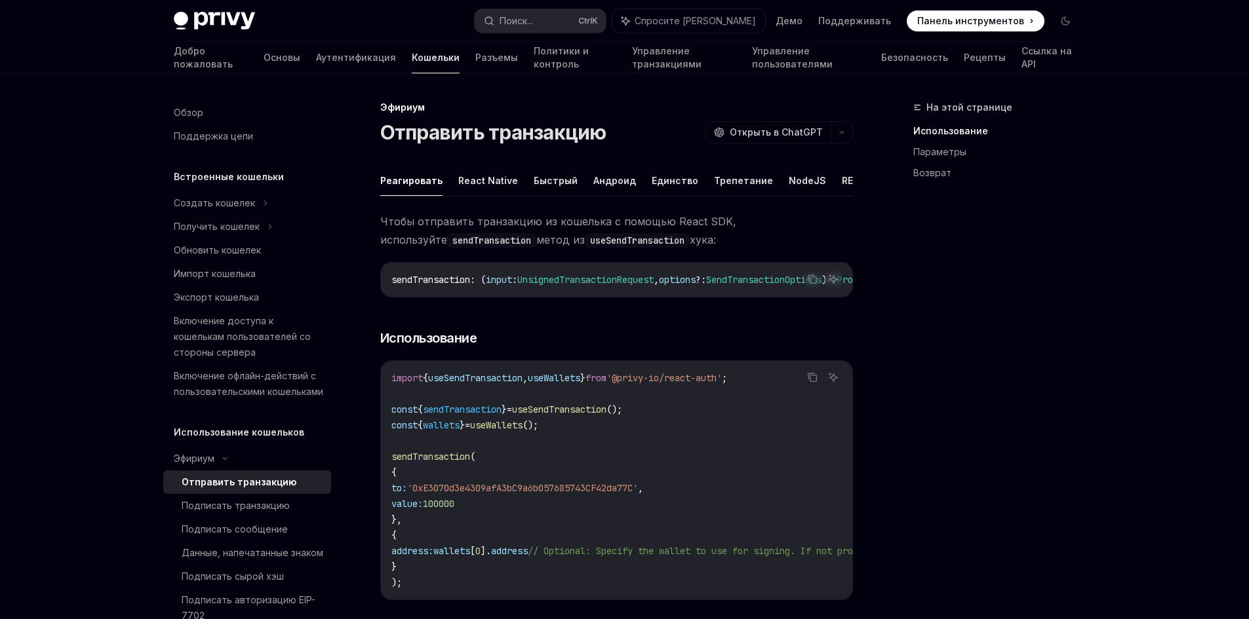
click at [484, 384] on span "useSendTransaction" at bounding box center [475, 378] width 94 height 12
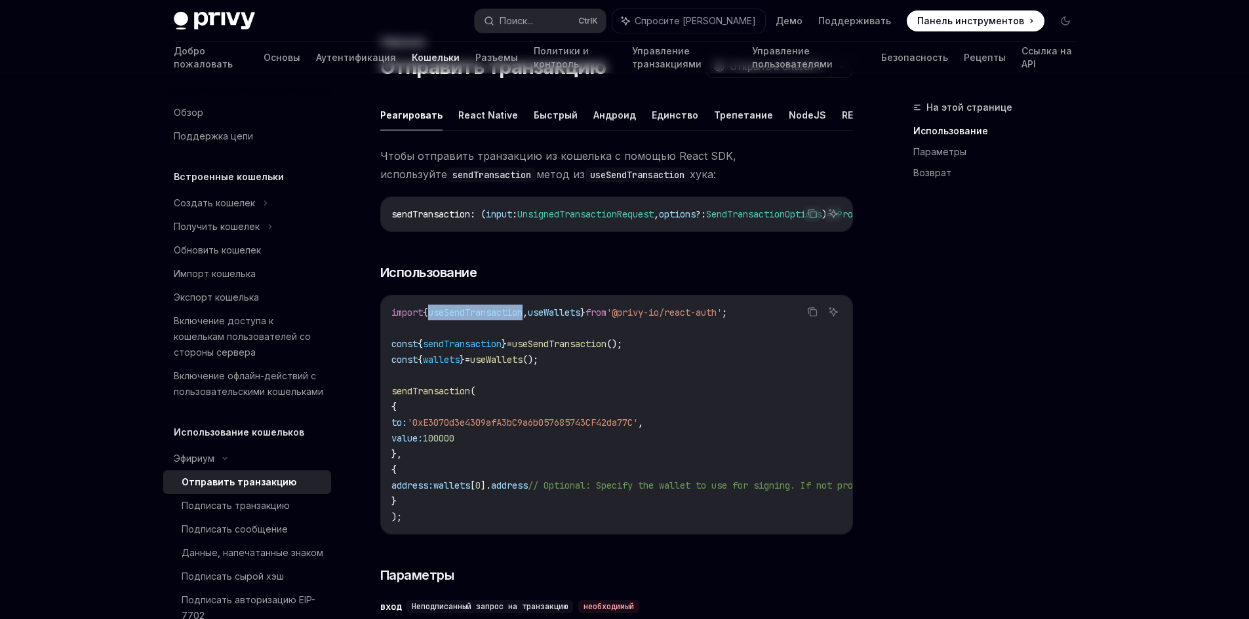
scroll to position [197, 0]
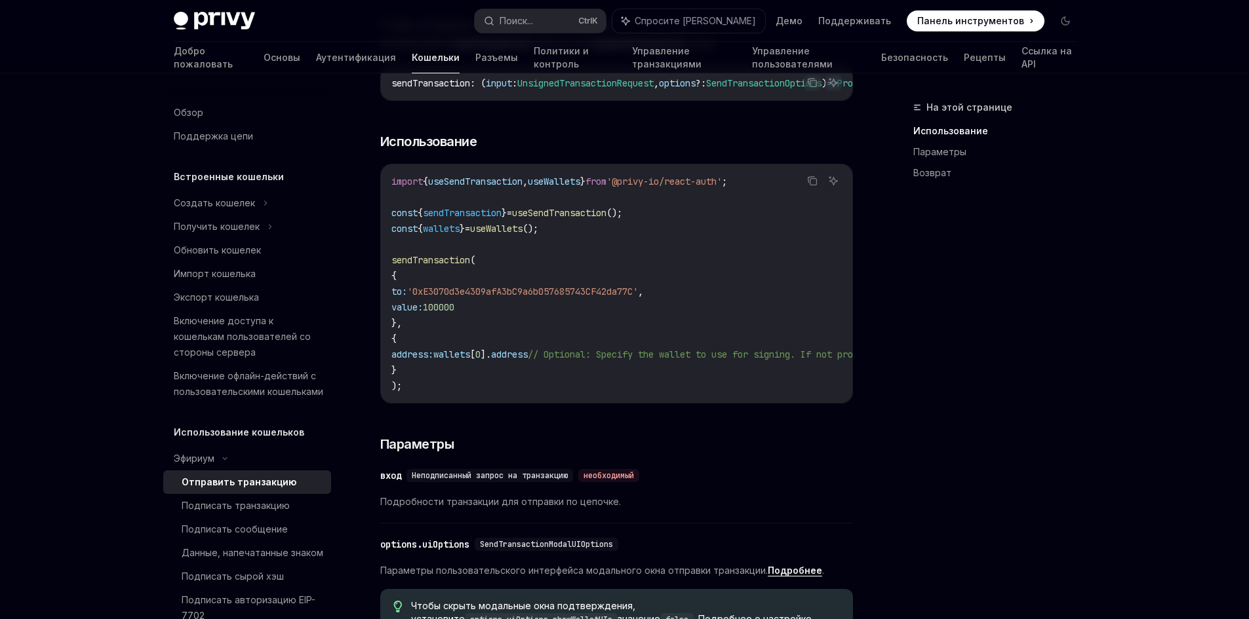
drag, startPoint x: 633, startPoint y: 410, endPoint x: 625, endPoint y: 420, distance: 12.6
click at [783, 403] on div "import { useSendTransaction , useWallets } from '@privy-io/react-auth' ; const …" at bounding box center [616, 284] width 471 height 239
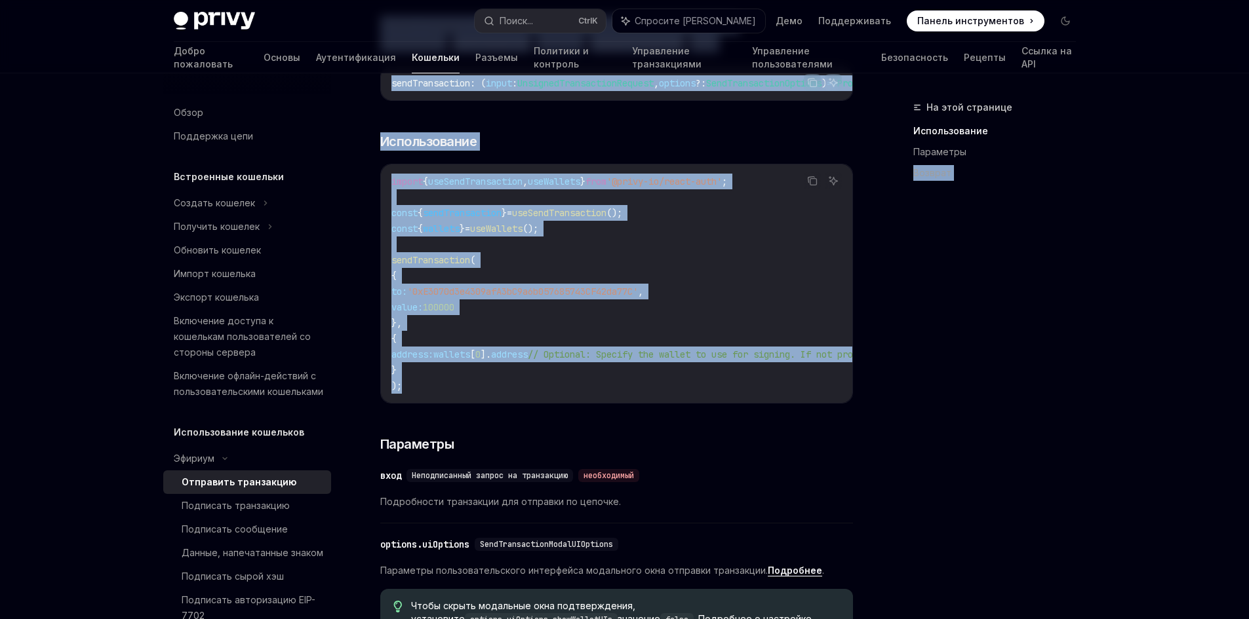
scroll to position [0, 10]
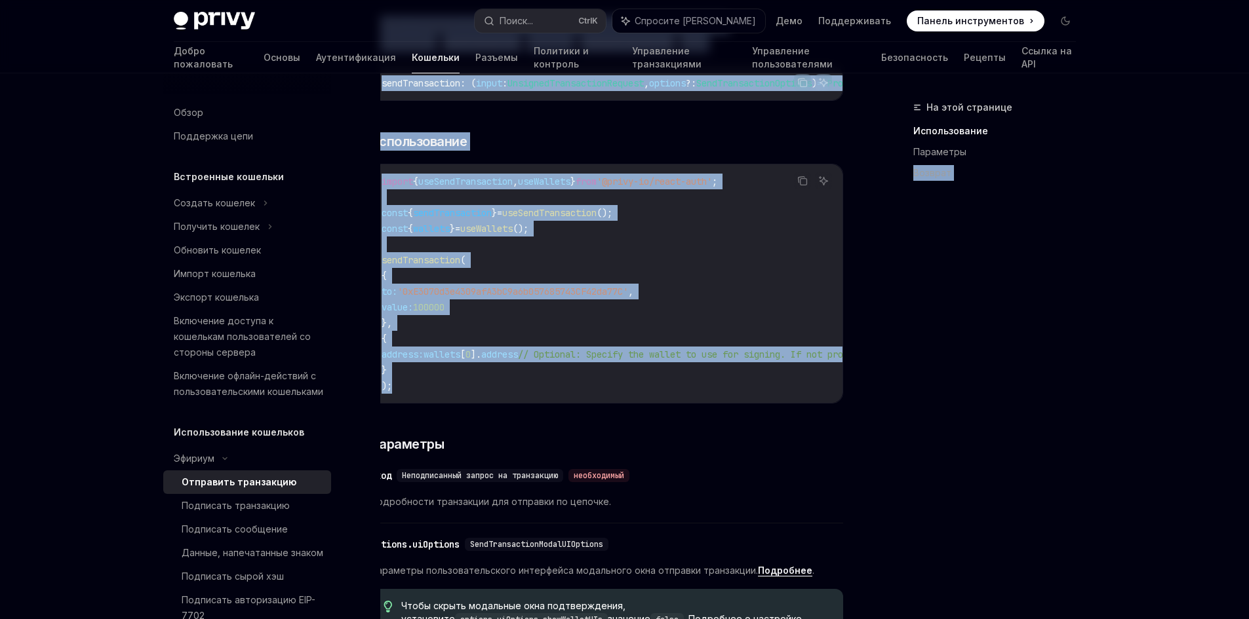
drag, startPoint x: 601, startPoint y: 416, endPoint x: 760, endPoint y: 426, distance: 159.0
click at [869, 428] on div "На этой странице Использование Параметры Возврат Эфириум Отправить транзакцию O…" at bounding box center [624, 521] width 923 height 1288
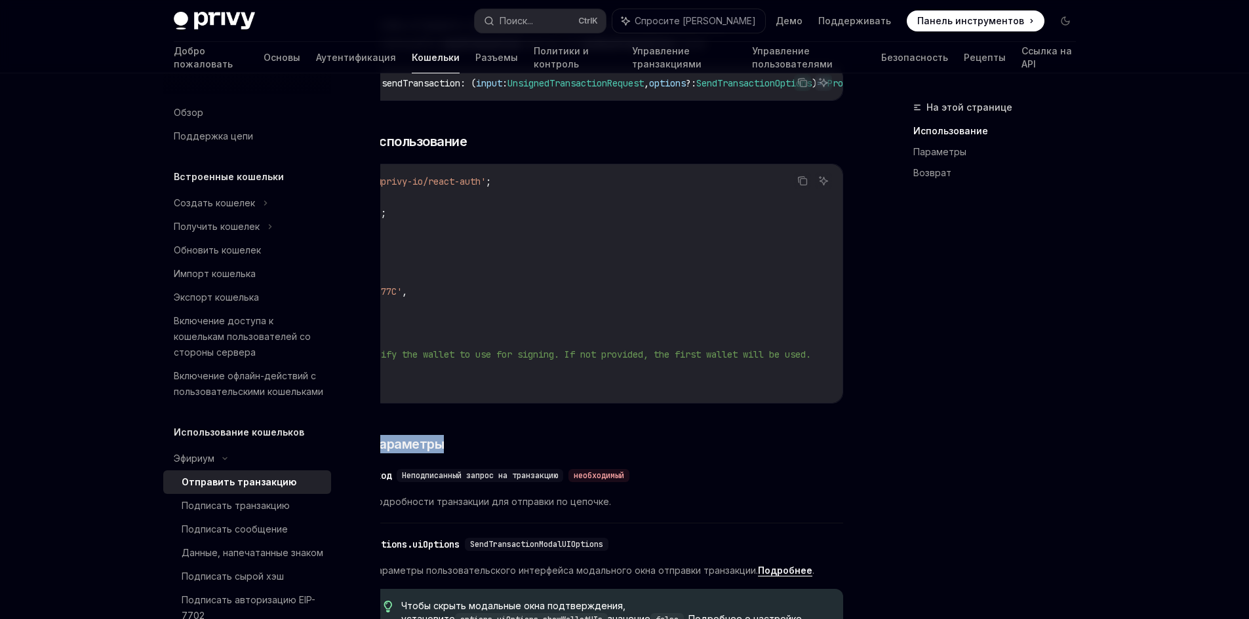
scroll to position [0, 0]
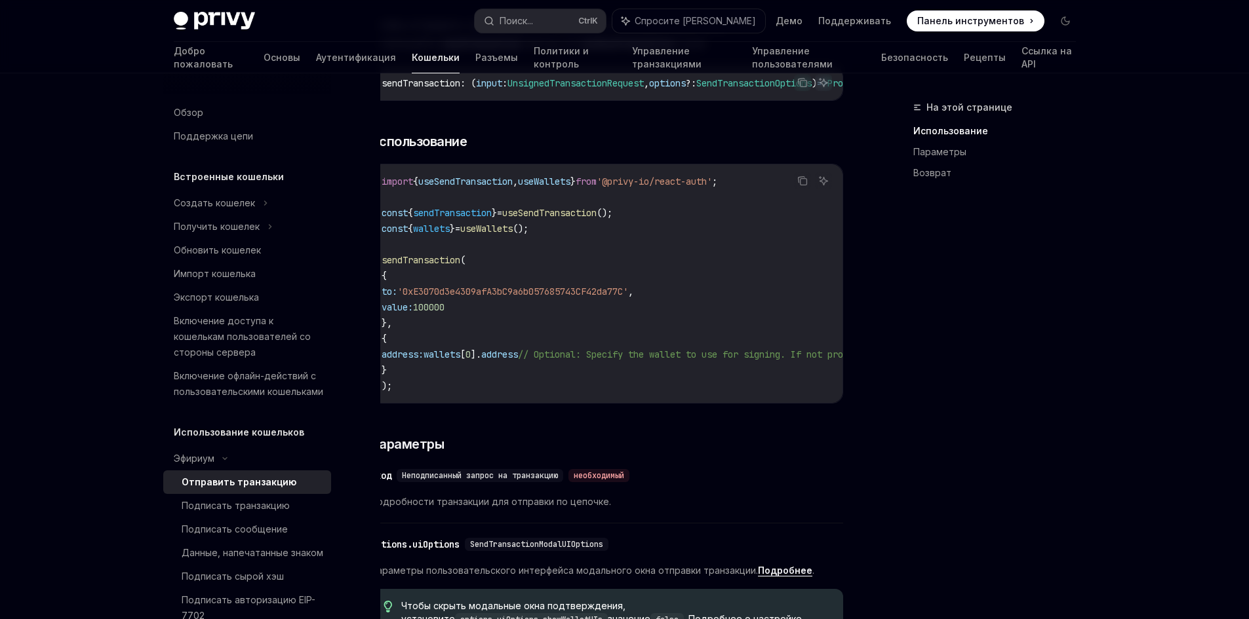
click at [646, 321] on code "import { useSendTransaction , useWallets } from '@privy-io/react-auth' ; const …" at bounding box center [724, 284] width 687 height 220
click at [513, 235] on span "useWallets" at bounding box center [486, 229] width 52 height 12
click at [504, 182] on div "import { useSendTransaction , useWallets } from '@privy-io/react-auth' ; const …" at bounding box center [606, 284] width 471 height 239
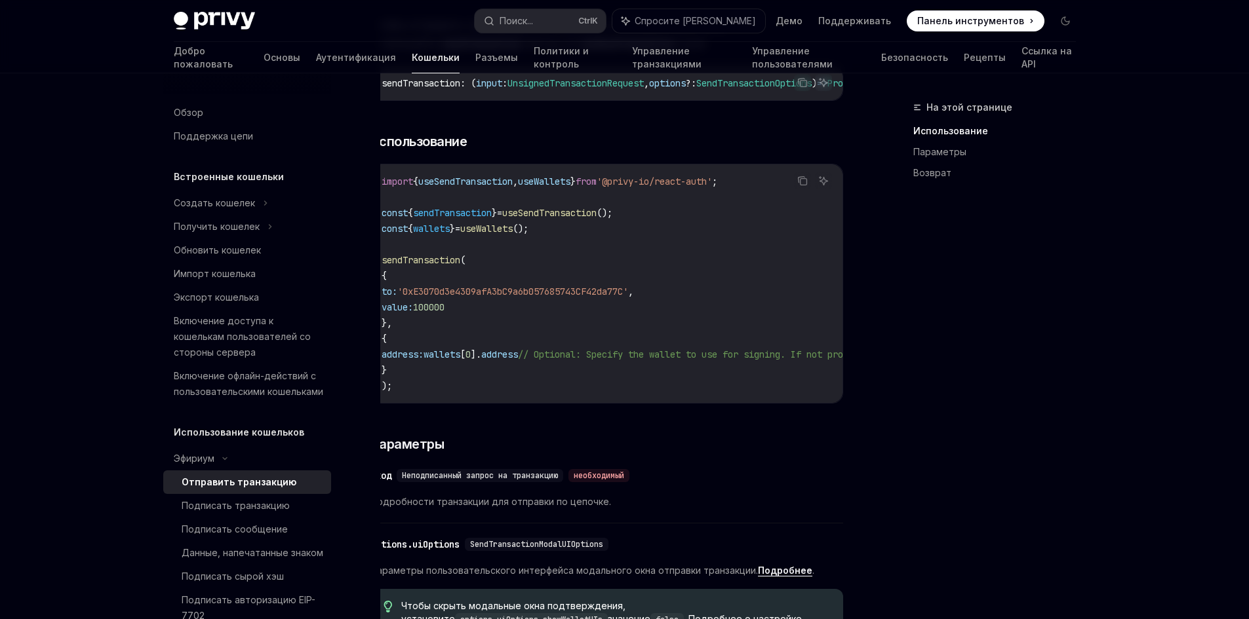
click at [463, 187] on span "useSendTransaction" at bounding box center [465, 182] width 94 height 12
click at [497, 219] on span "}" at bounding box center [494, 213] width 5 height 12
click at [614, 298] on span "'0xE3070d3e4309afA3bC9a6b057685743CF42da77C'" at bounding box center [512, 292] width 231 height 12
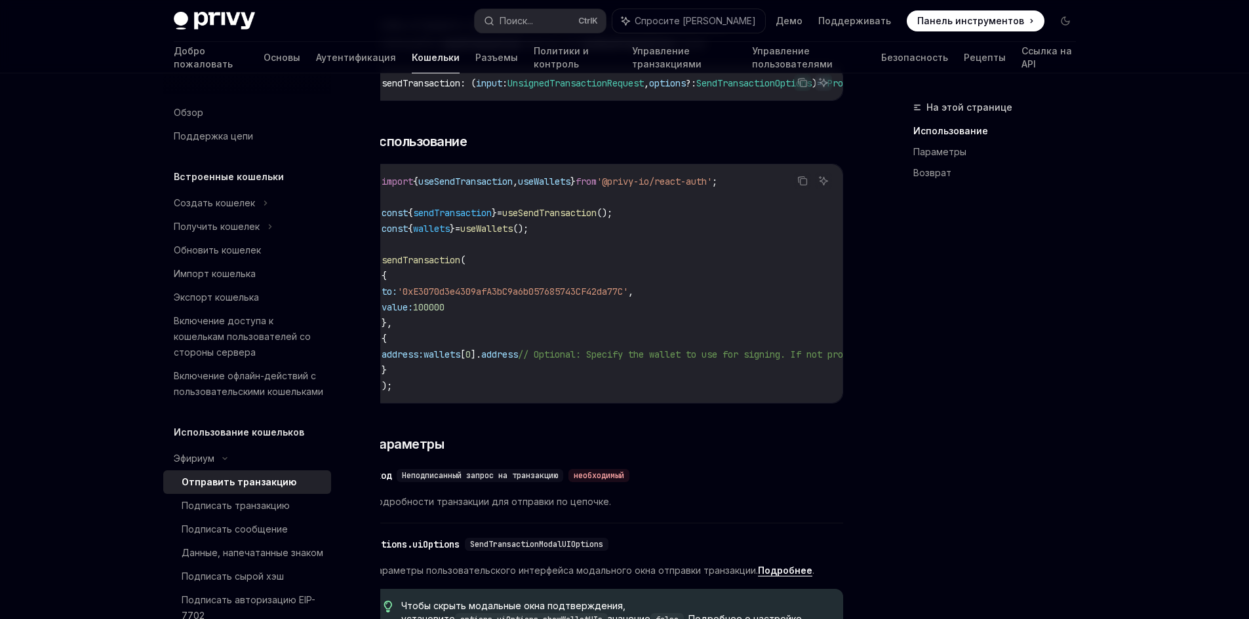
click at [616, 339] on code "import { useSendTransaction , useWallets } from '@privy-io/react-auth' ; const …" at bounding box center [724, 284] width 687 height 220
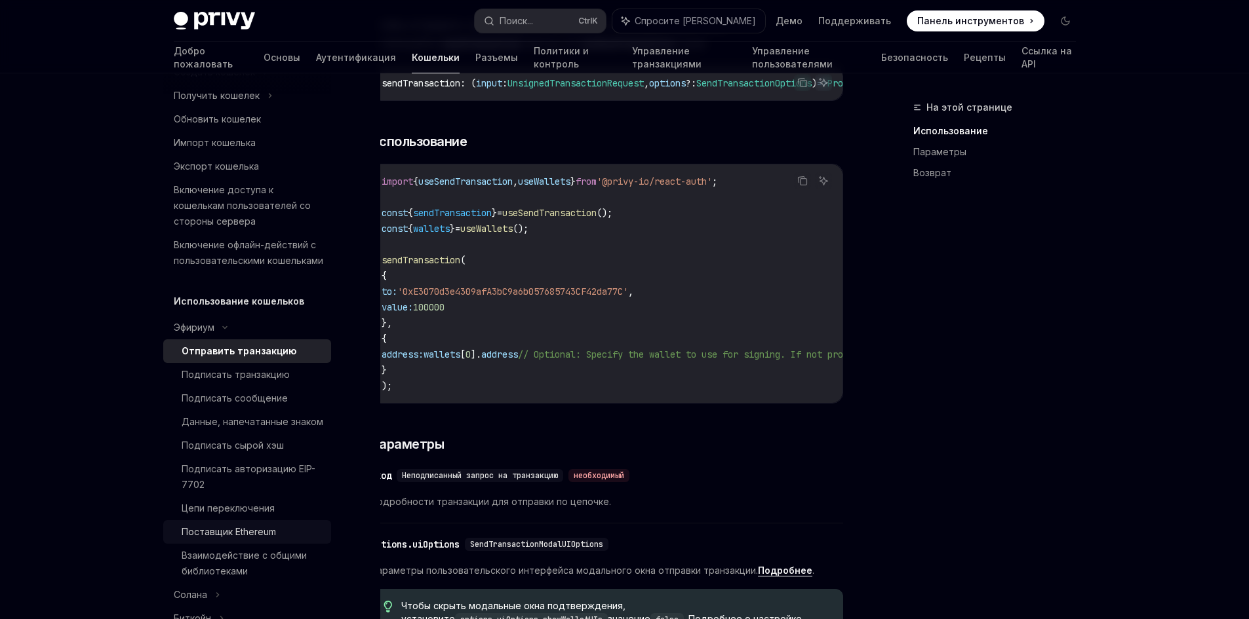
scroll to position [197, 0]
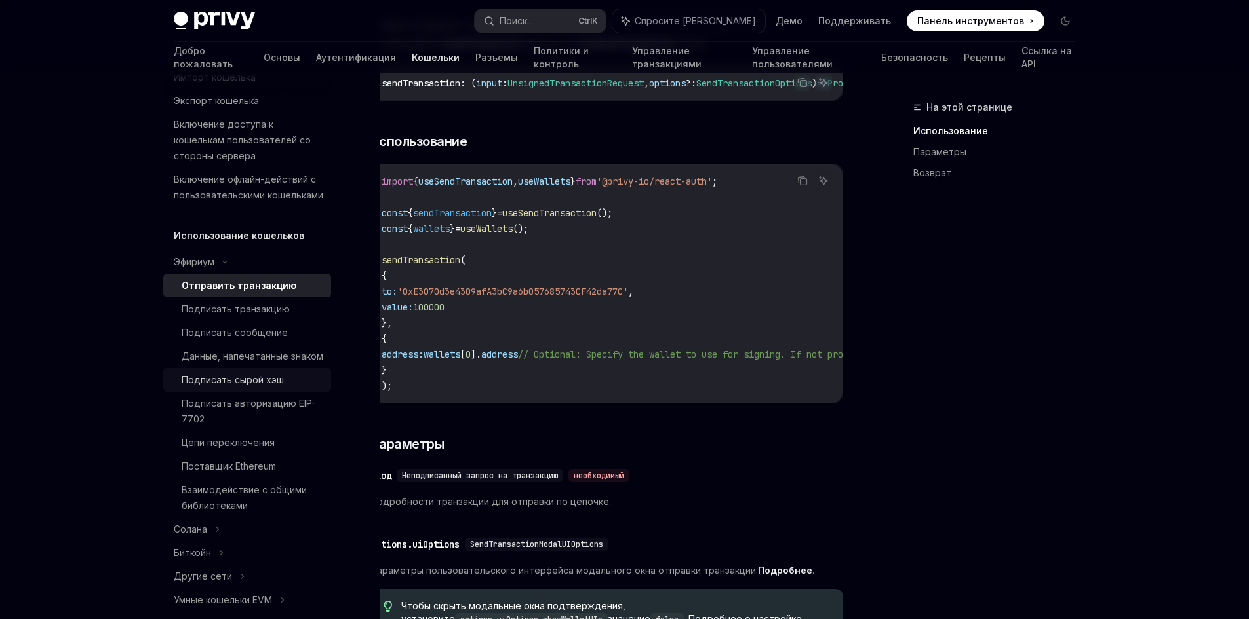
click at [267, 385] on font "Подписать сырой хэш" at bounding box center [233, 379] width 102 height 11
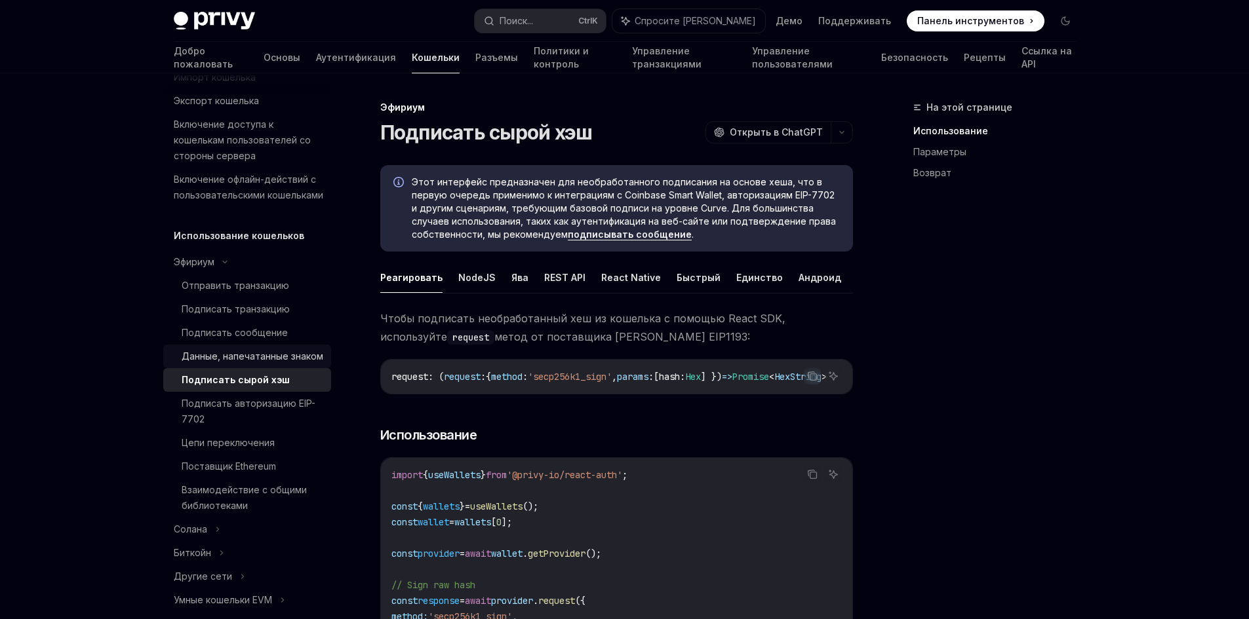
click at [271, 362] on font "Данные, напечатанные знаком" at bounding box center [253, 356] width 142 height 11
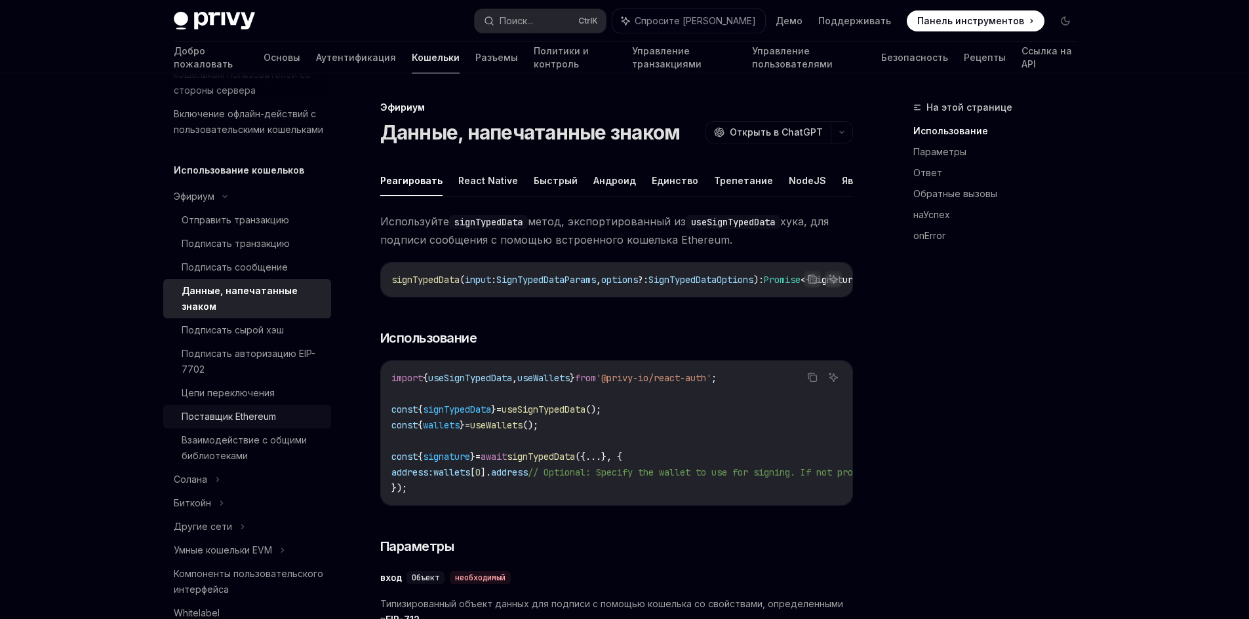
scroll to position [328, 0]
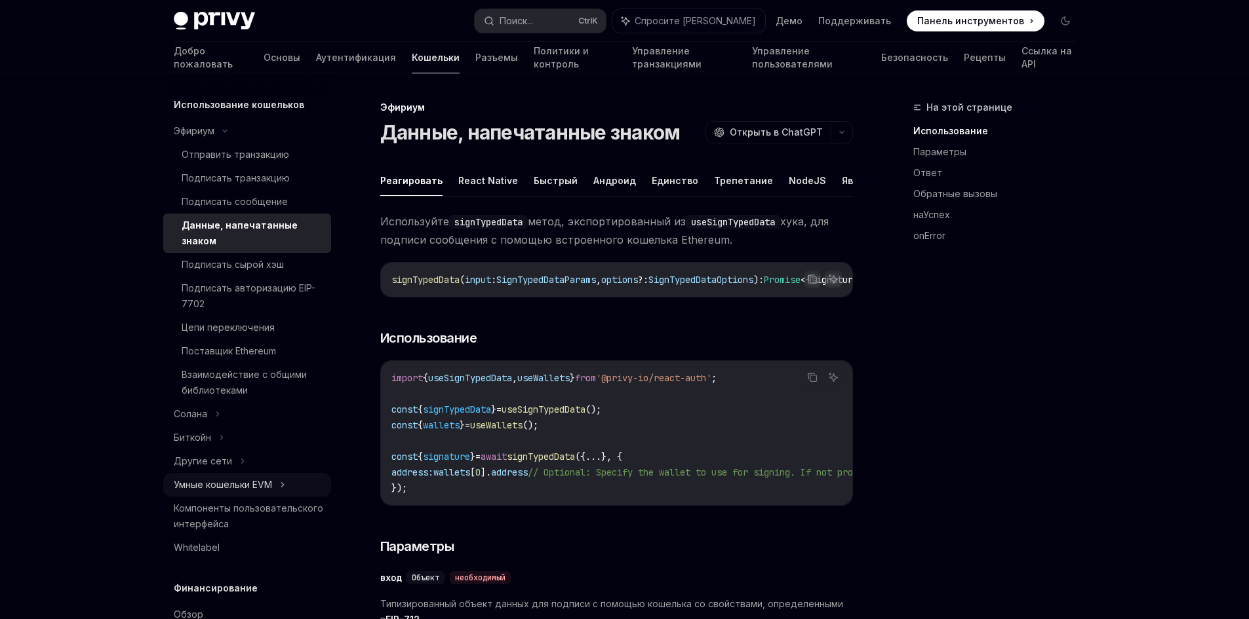
click at [276, 497] on div "Умные кошельки EVM" at bounding box center [247, 485] width 168 height 24
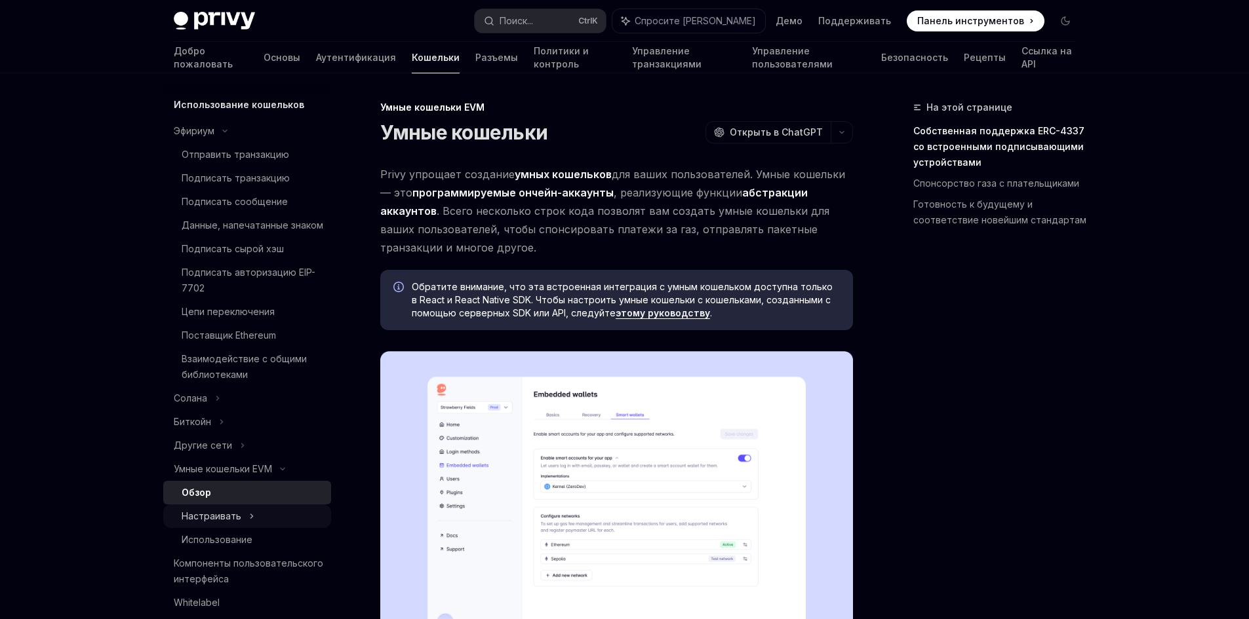
click at [250, 524] on icon at bounding box center [251, 517] width 5 height 16
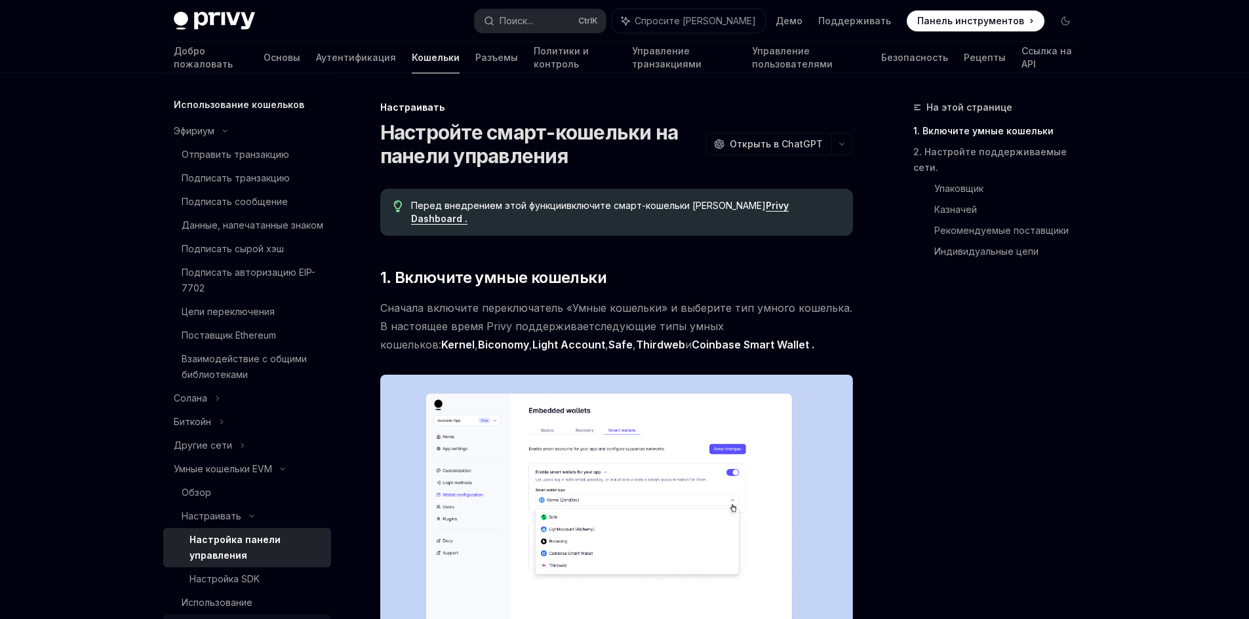
scroll to position [459, 0]
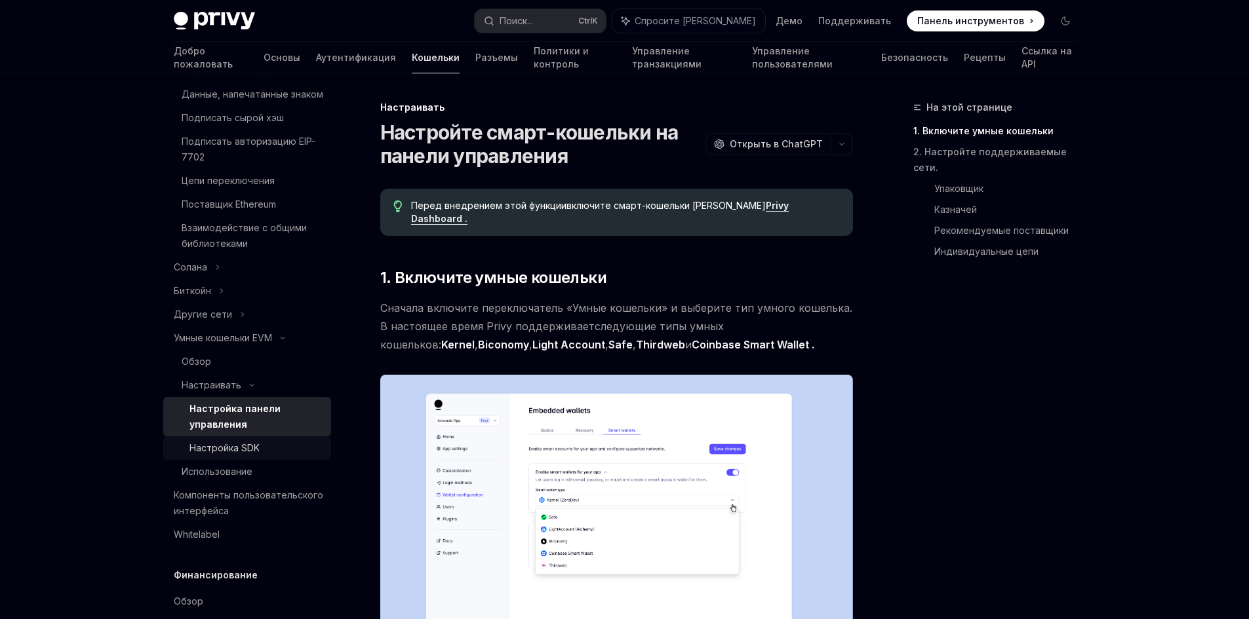
click at [240, 454] on font "Настройка SDK" at bounding box center [224, 447] width 70 height 11
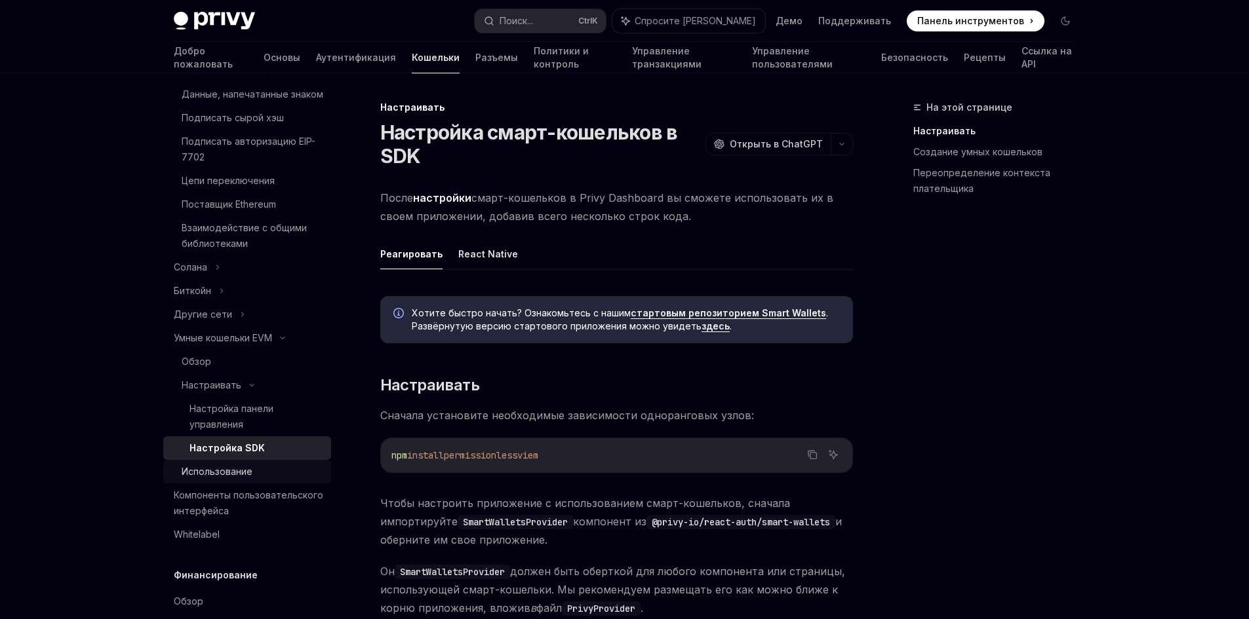
click at [238, 477] on font "Использование" at bounding box center [217, 471] width 71 height 11
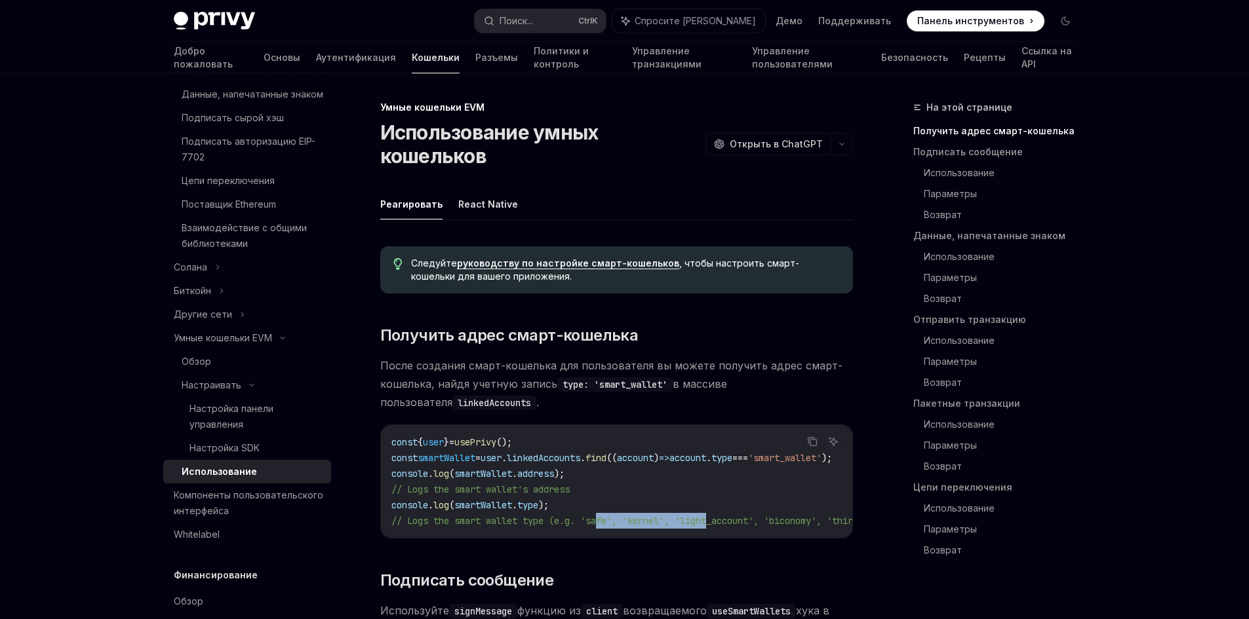
drag, startPoint x: 608, startPoint y: 537, endPoint x: 654, endPoint y: 540, distance: 46.0
click at [719, 538] on div "const { user } = usePrivy (); const smartWallet = user . linkedAccounts . find …" at bounding box center [616, 481] width 471 height 113
click at [262, 370] on div "Обзор" at bounding box center [253, 362] width 142 height 16
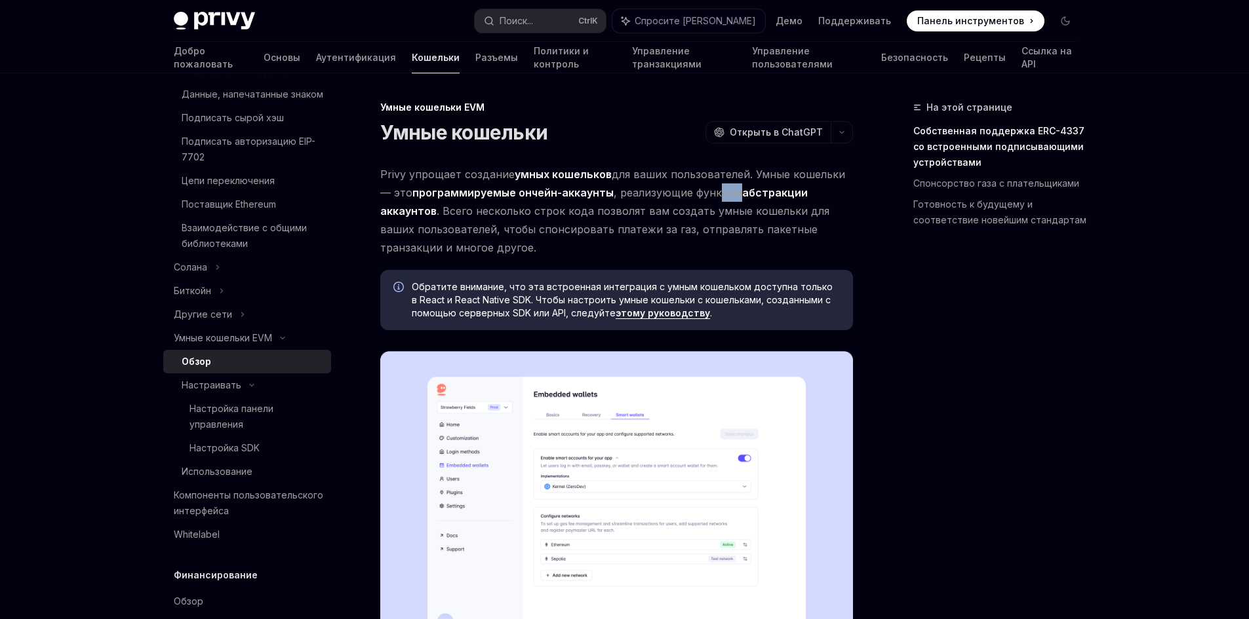
drag, startPoint x: 697, startPoint y: 192, endPoint x: 714, endPoint y: 193, distance: 17.7
click at [714, 193] on font ", реализующие функции" at bounding box center [678, 192] width 128 height 13
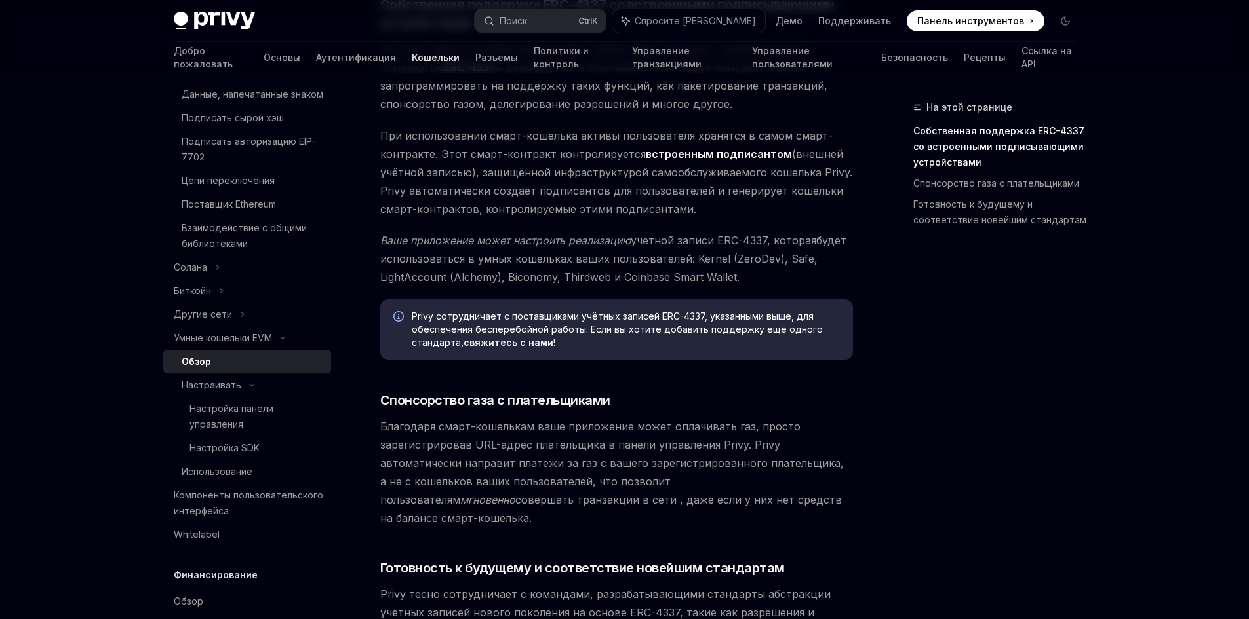
scroll to position [1104, 0]
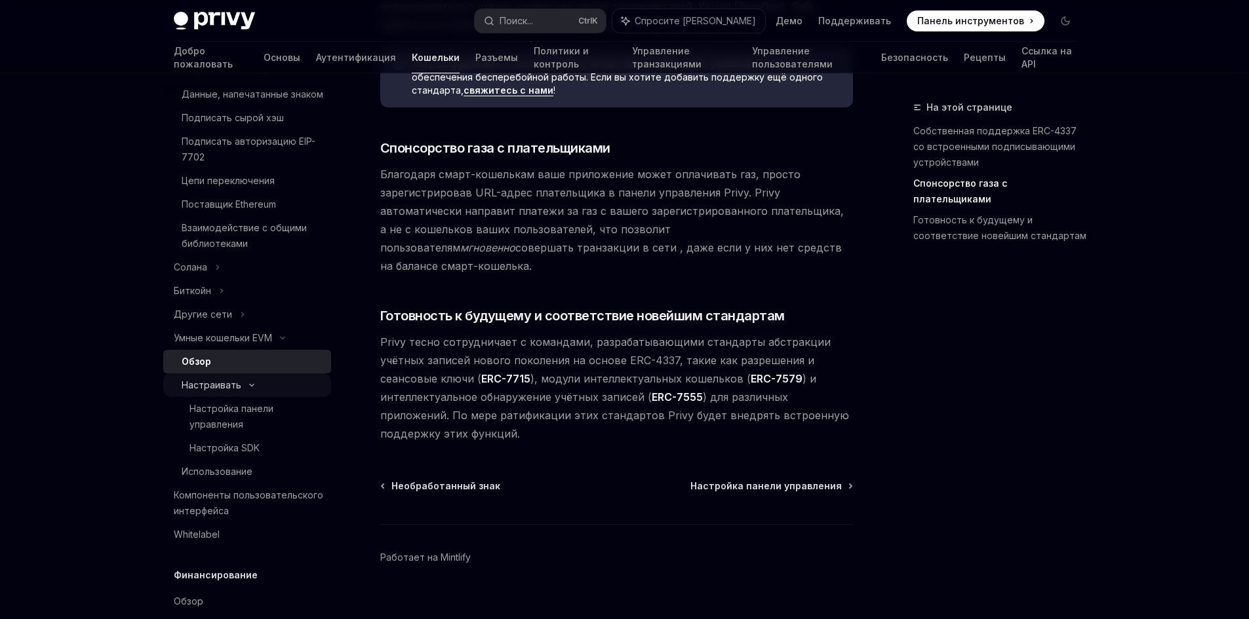
click at [248, 388] on icon at bounding box center [252, 385] width 16 height 5
click at [249, 393] on icon at bounding box center [251, 386] width 5 height 16
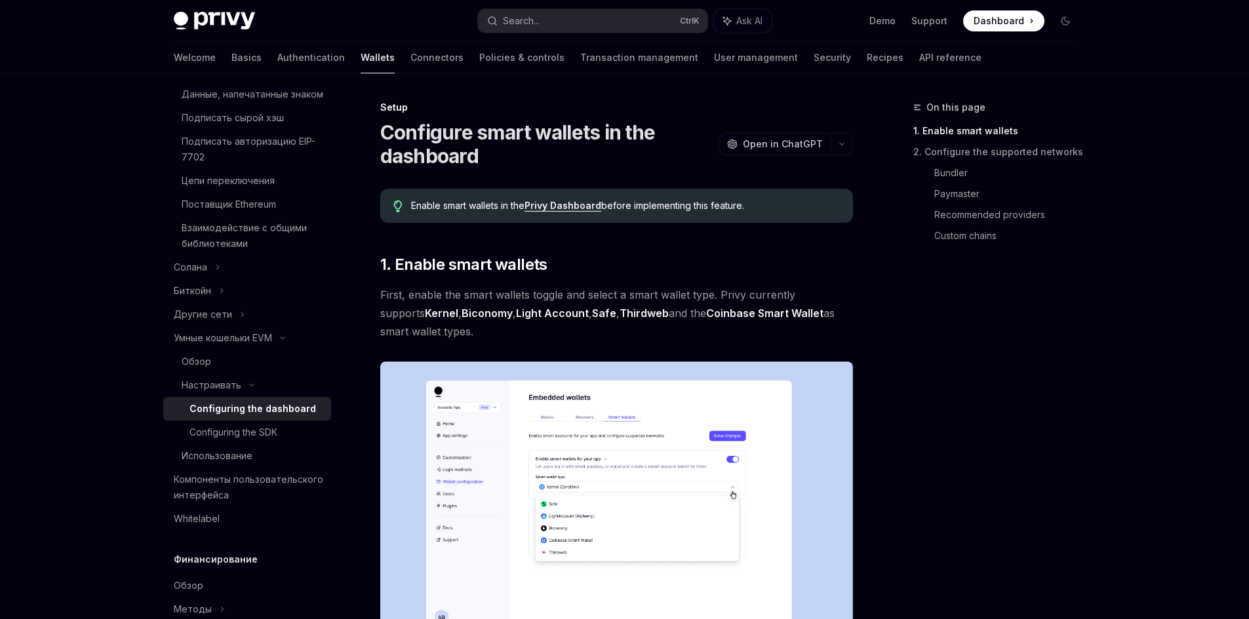
click at [266, 444] on ul "Configuring the dashboard Configuring the SDK" at bounding box center [247, 420] width 168 height 47
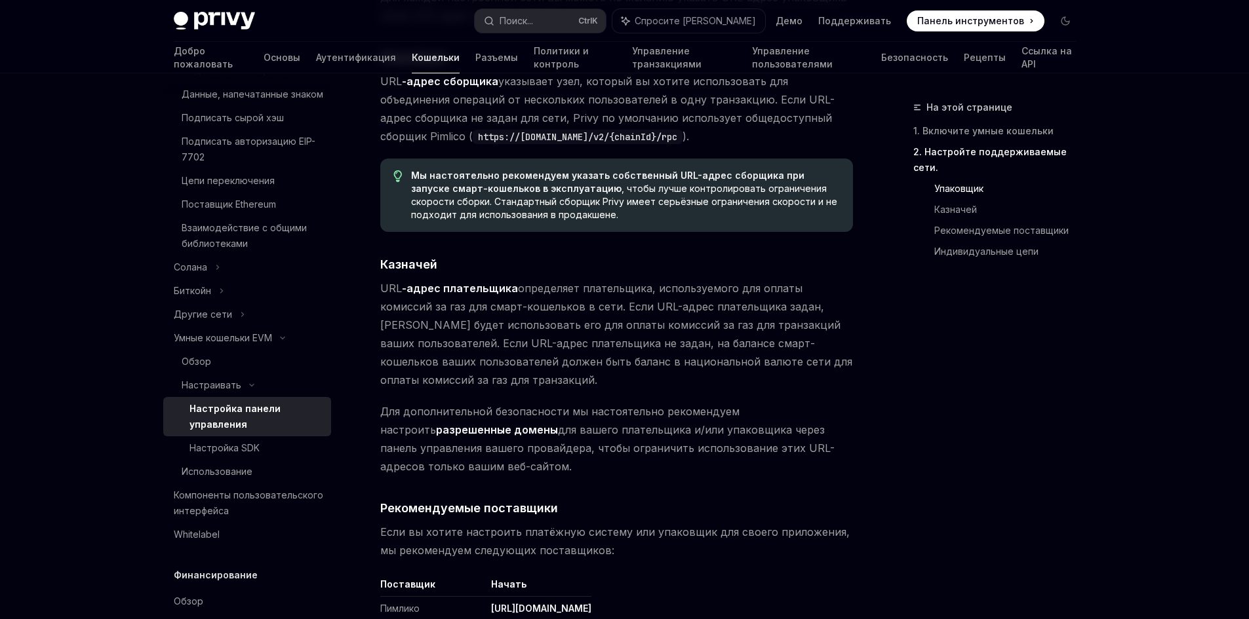
scroll to position [1639, 0]
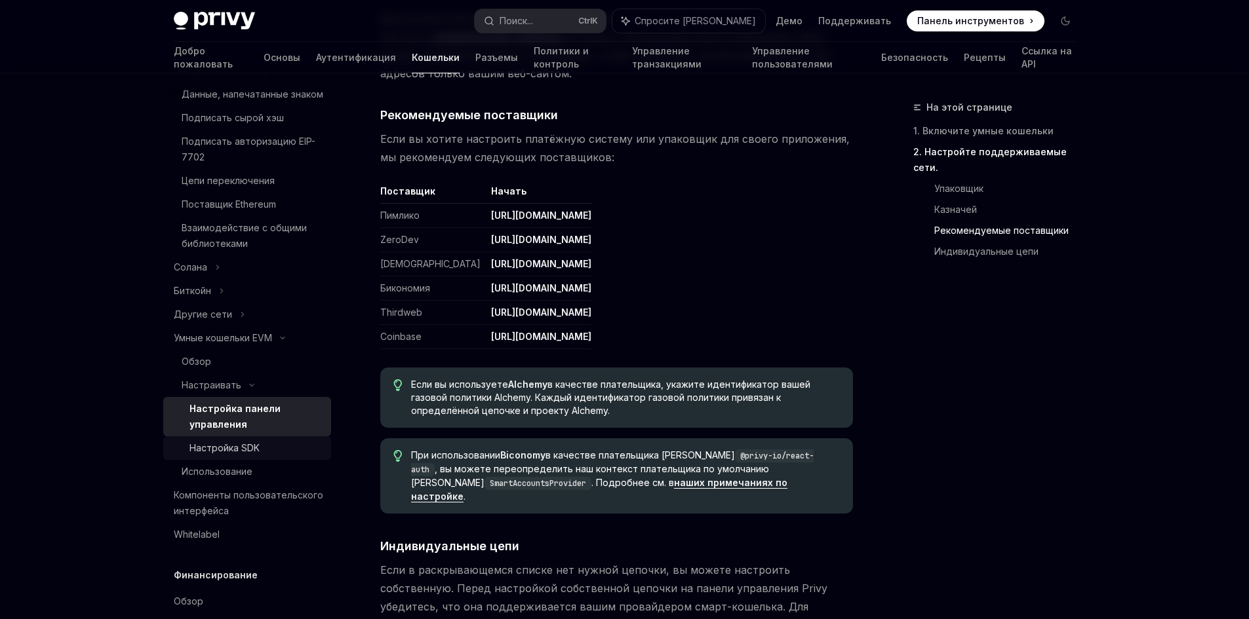
click at [239, 460] on link "Настройка SDK" at bounding box center [247, 449] width 168 height 24
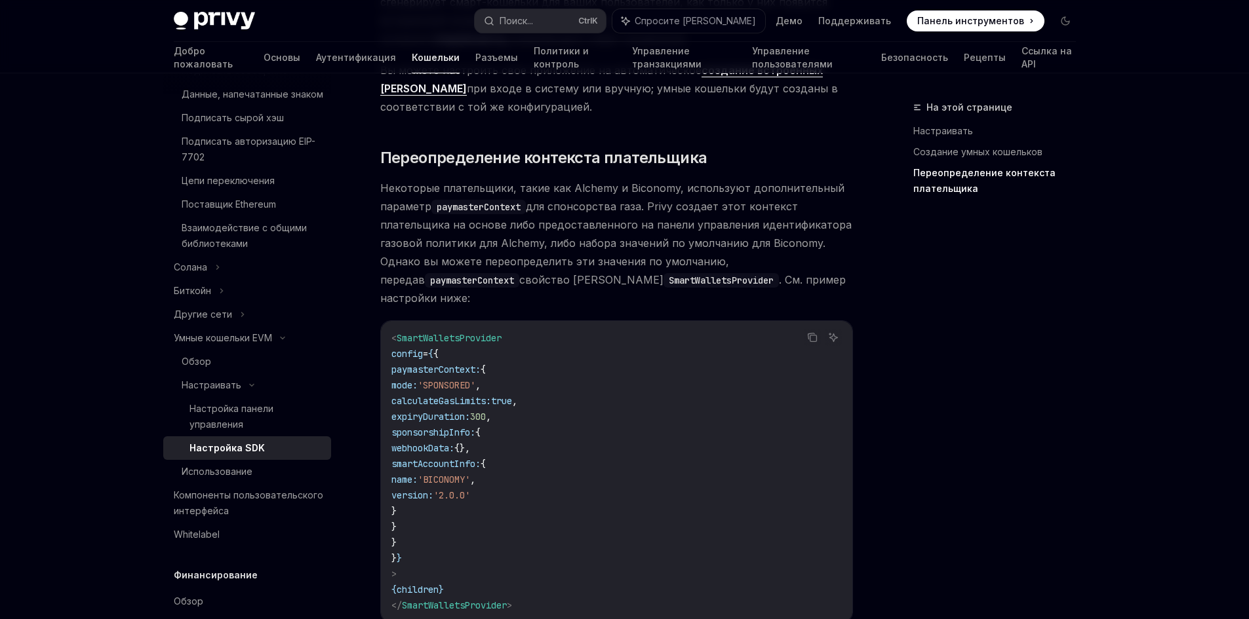
scroll to position [1194, 0]
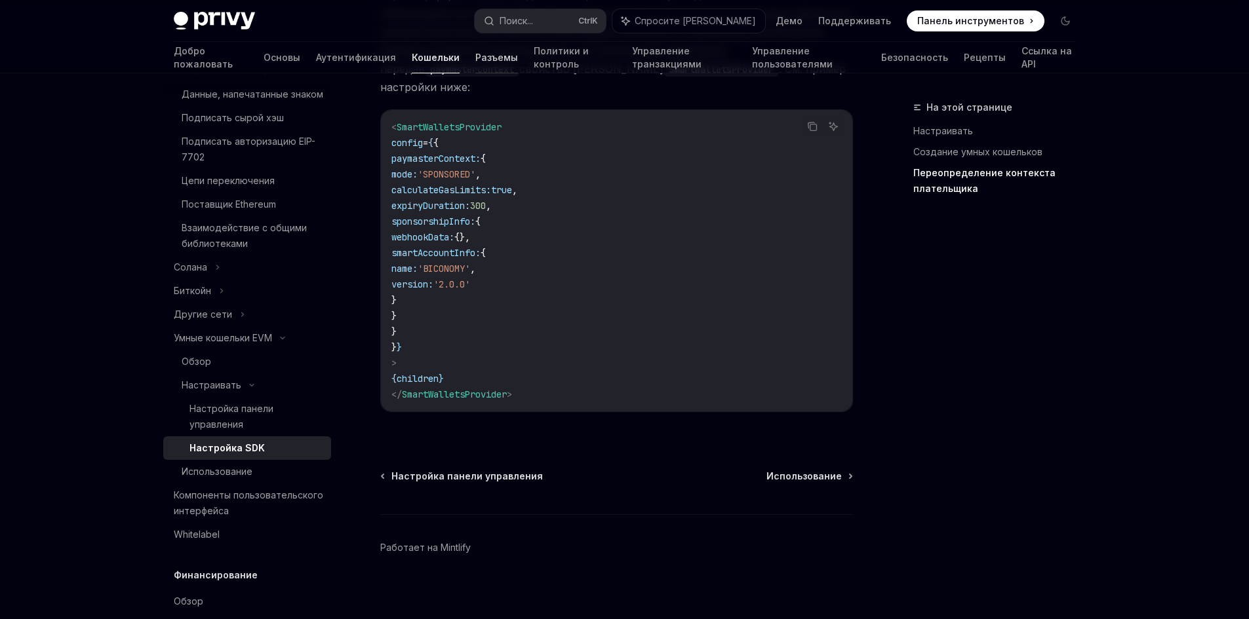
click at [475, 56] on font "Разъемы" at bounding box center [496, 57] width 43 height 11
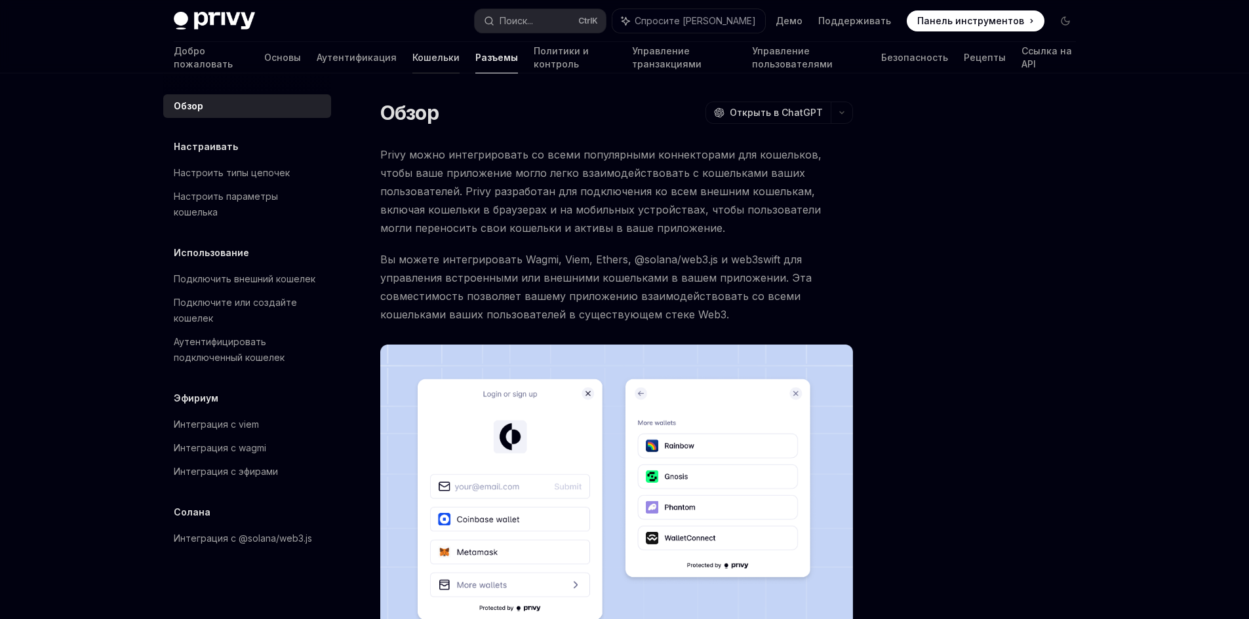
click at [412, 56] on font "Кошельки" at bounding box center [435, 57] width 47 height 11
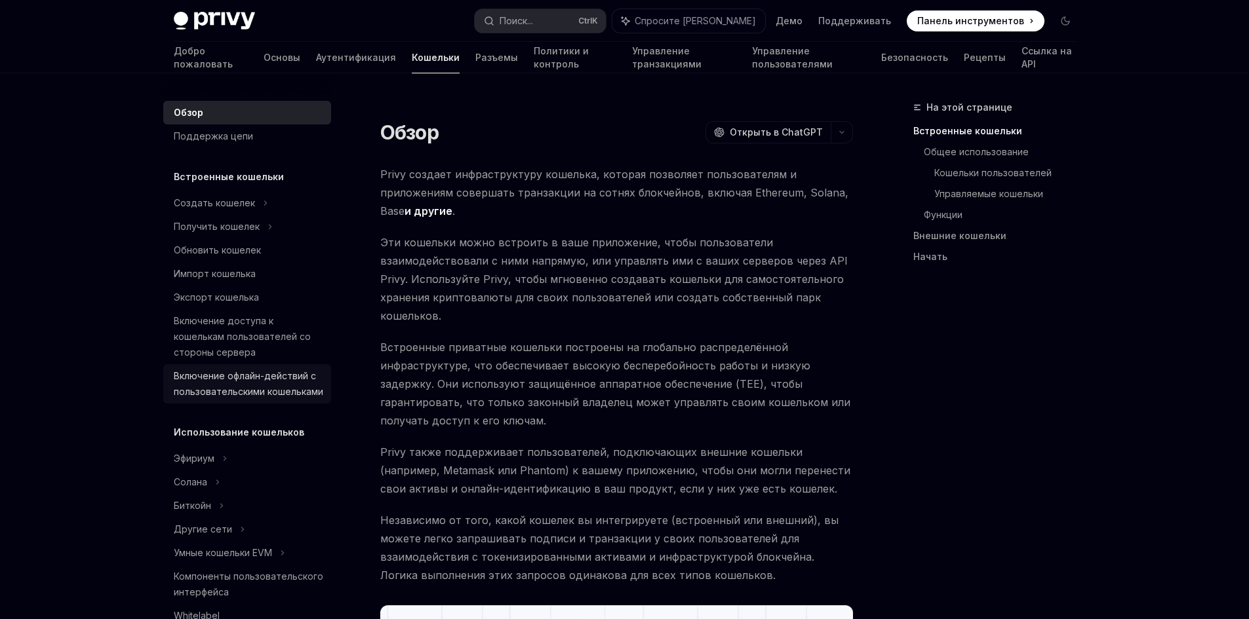
scroll to position [66, 0]
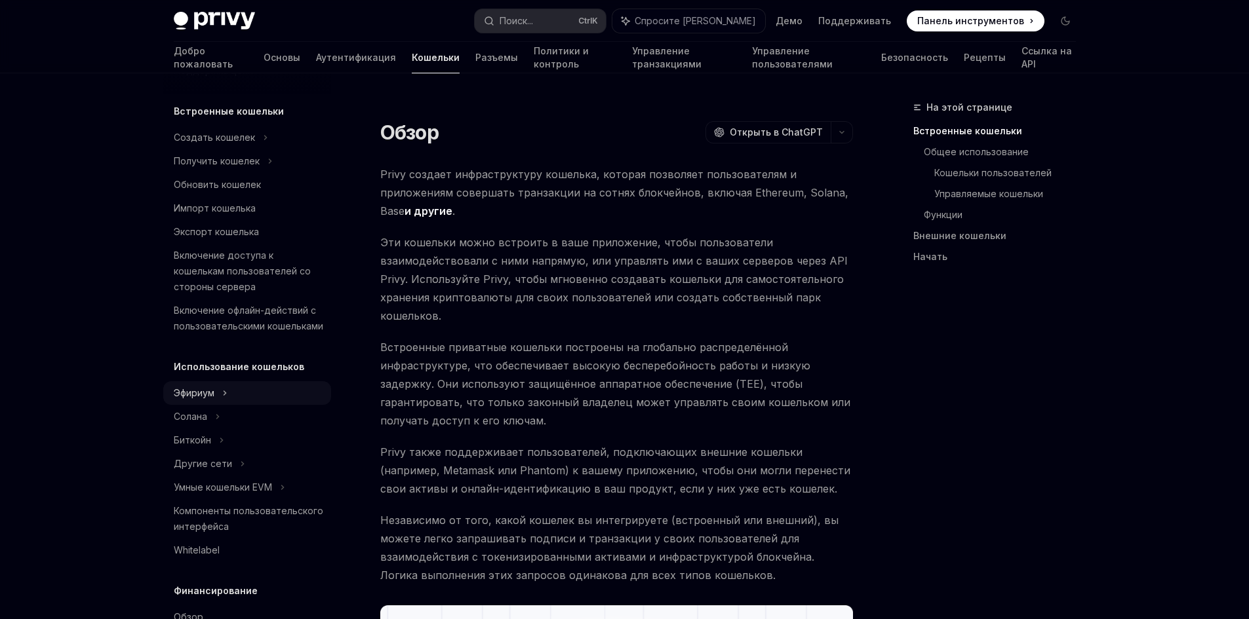
click at [233, 149] on div "Эфириум" at bounding box center [247, 138] width 168 height 24
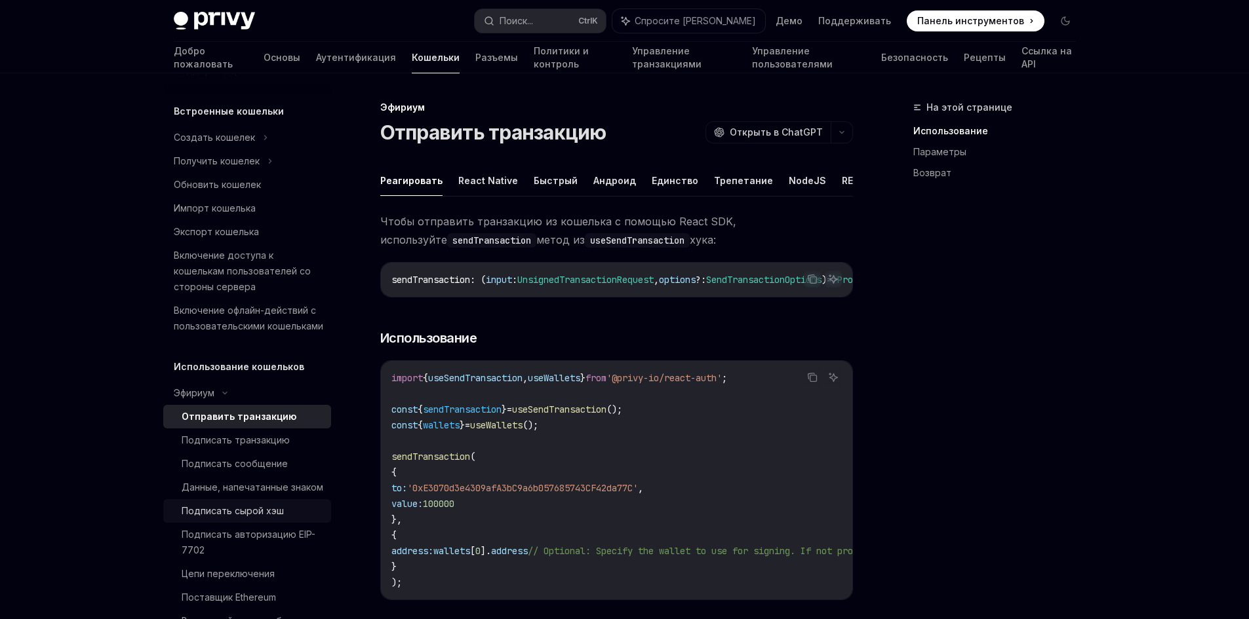
scroll to position [131, 0]
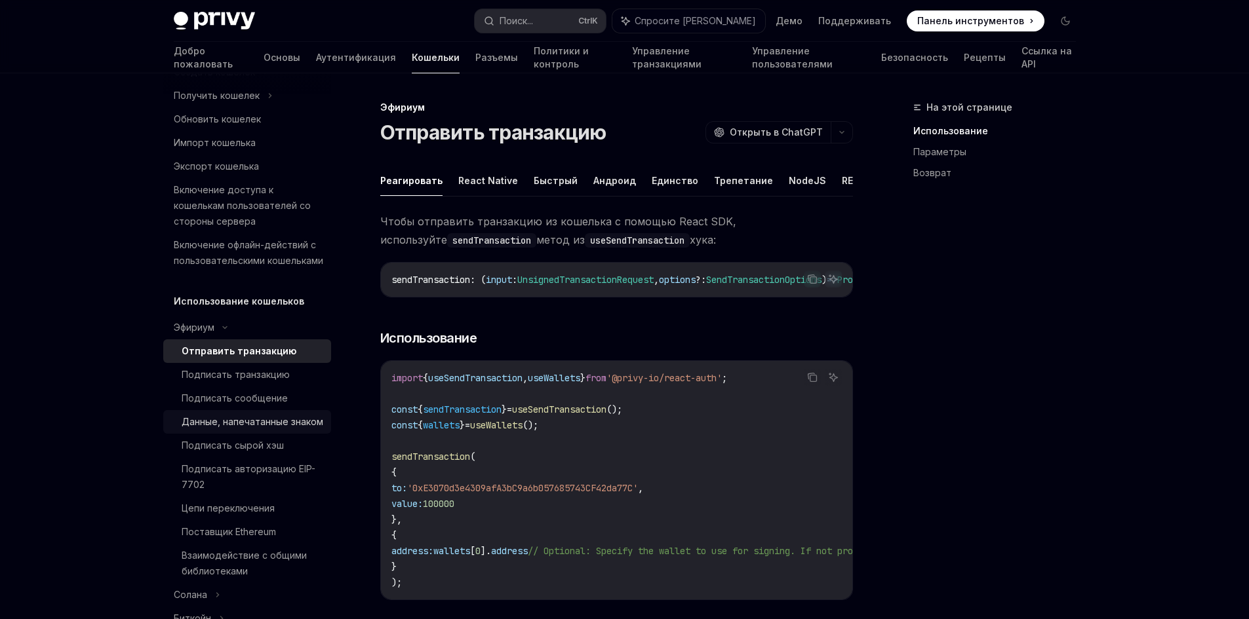
click at [268, 427] on font "Данные, напечатанные знаком" at bounding box center [253, 421] width 142 height 11
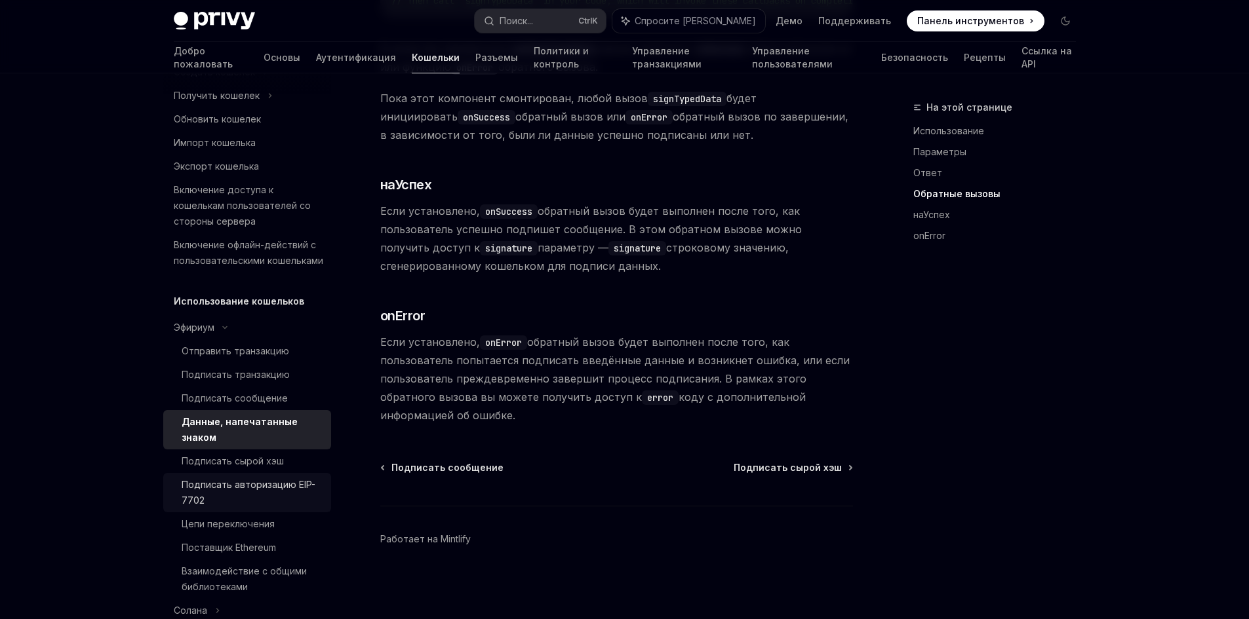
scroll to position [262, 0]
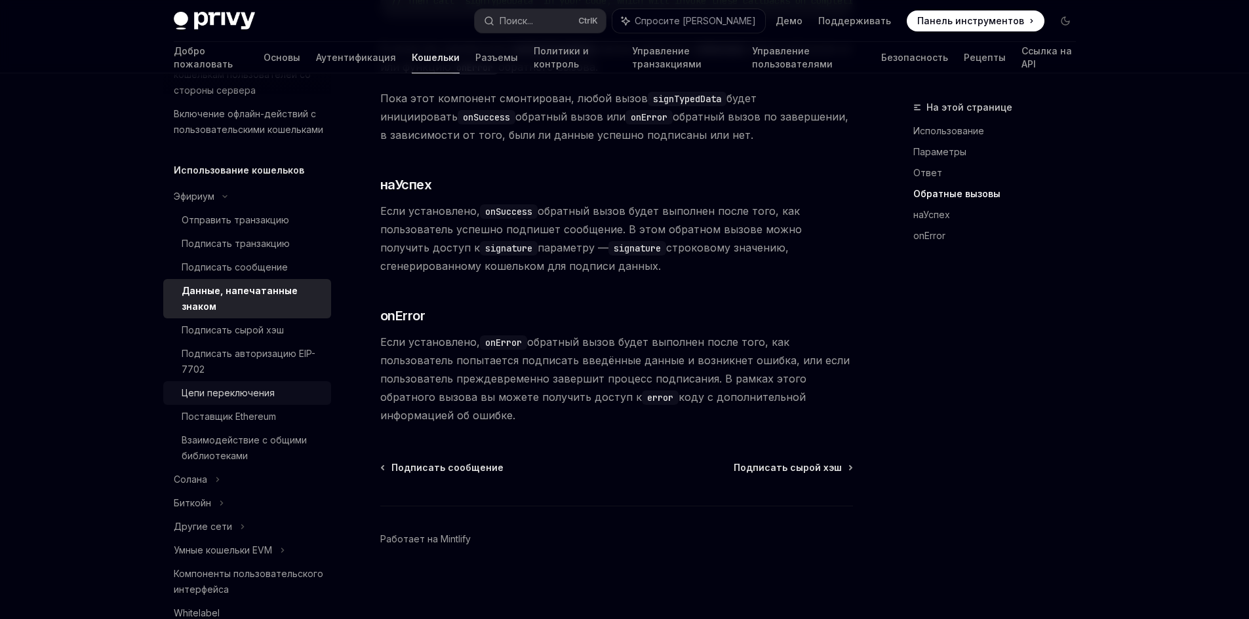
click at [288, 401] on div "Цепи переключения" at bounding box center [253, 393] width 142 height 16
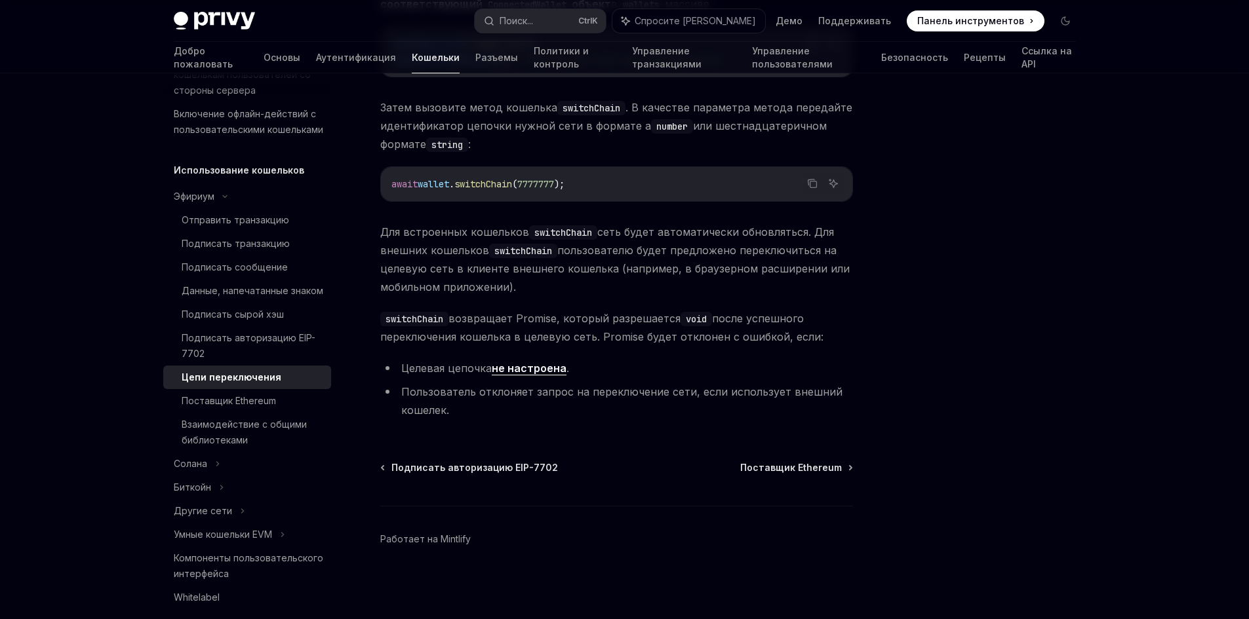
scroll to position [49, 0]
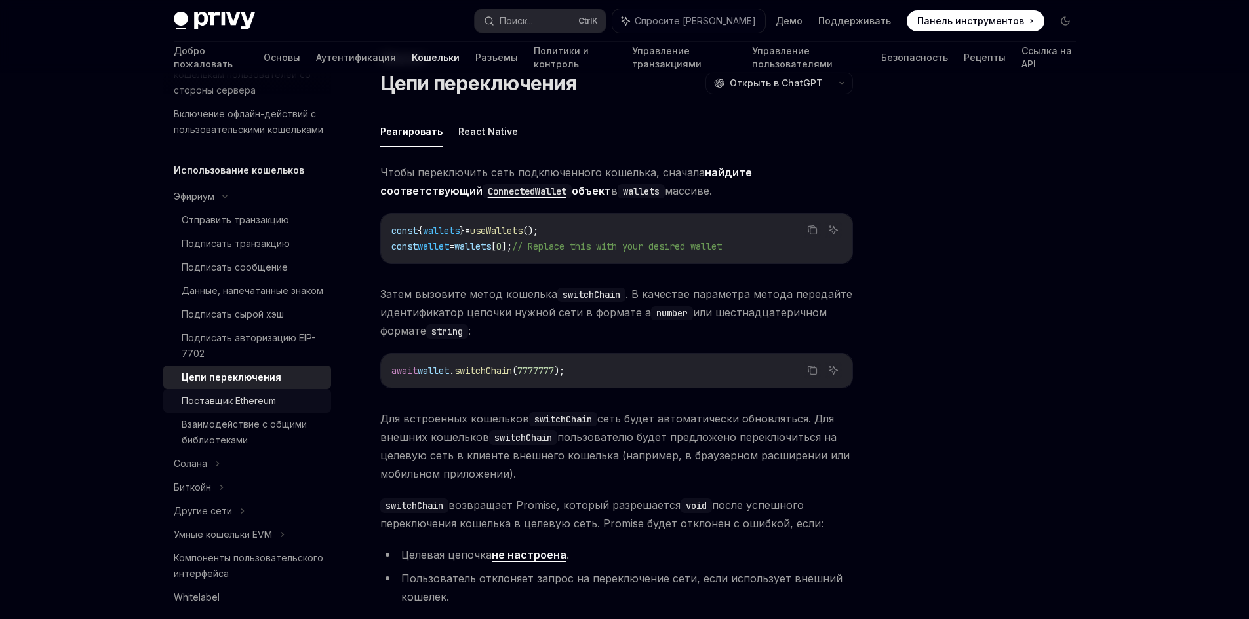
click at [253, 406] on font "Поставщик Ethereum" at bounding box center [229, 400] width 94 height 11
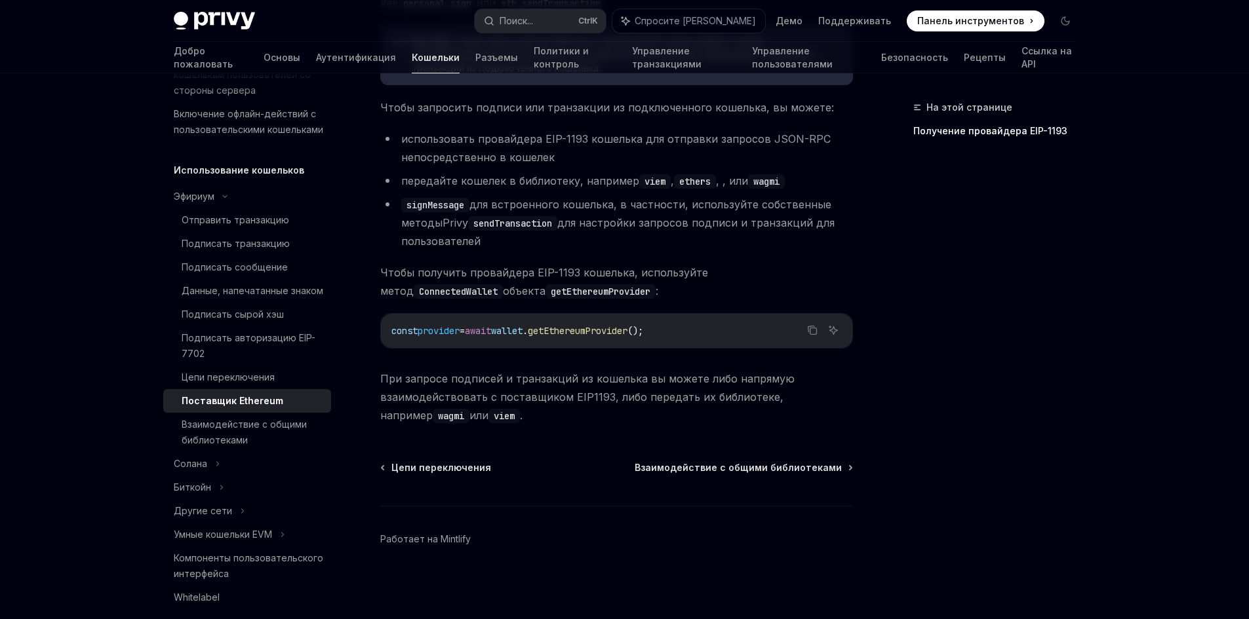
scroll to position [193, 0]
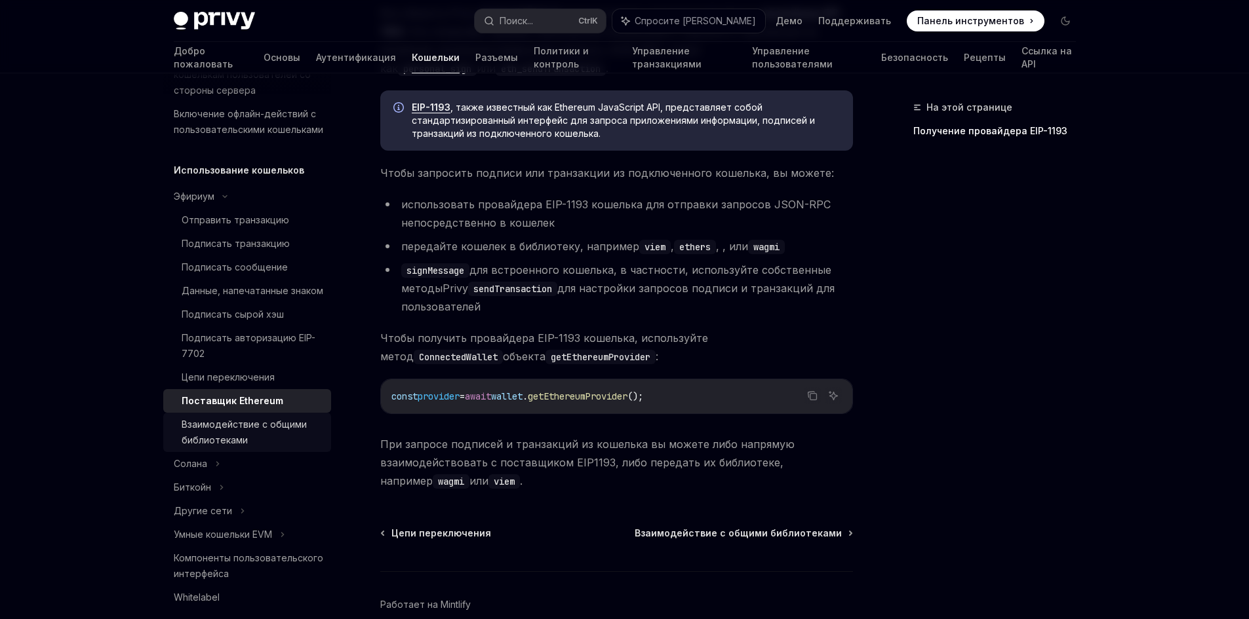
click at [255, 448] on div "Взаимодействие с общими библиотеками" at bounding box center [253, 432] width 142 height 31
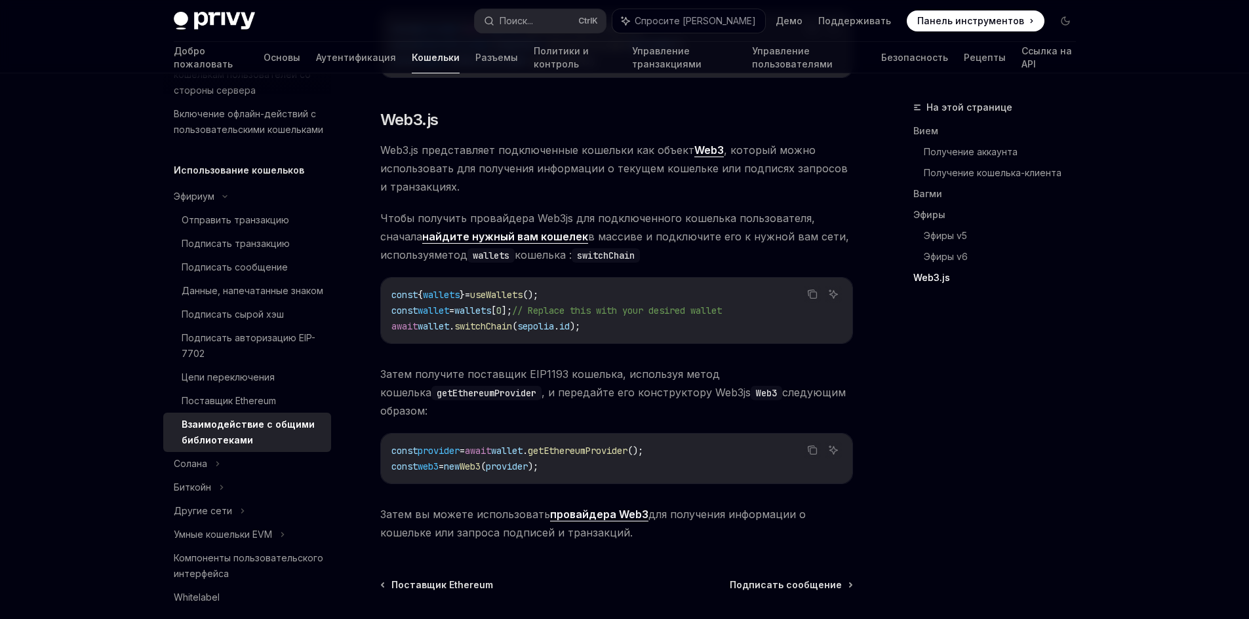
scroll to position [1800, 0]
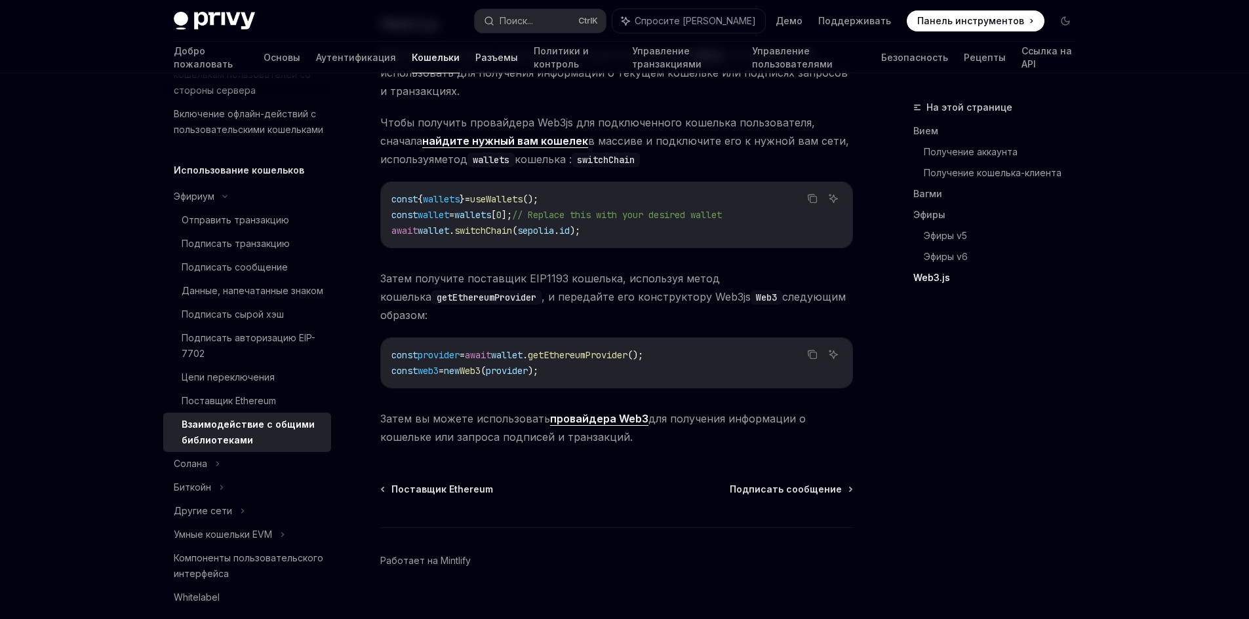
click at [475, 49] on link "Разъемы" at bounding box center [496, 57] width 43 height 31
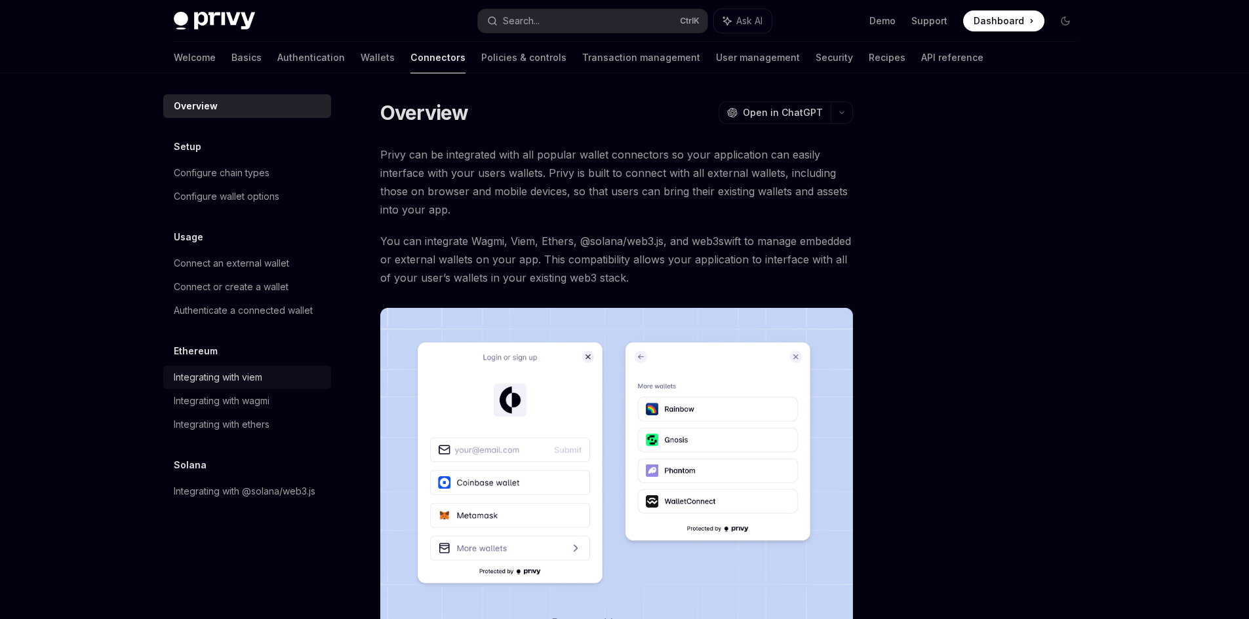
click at [250, 379] on div "Integrating with viem" at bounding box center [218, 378] width 88 height 16
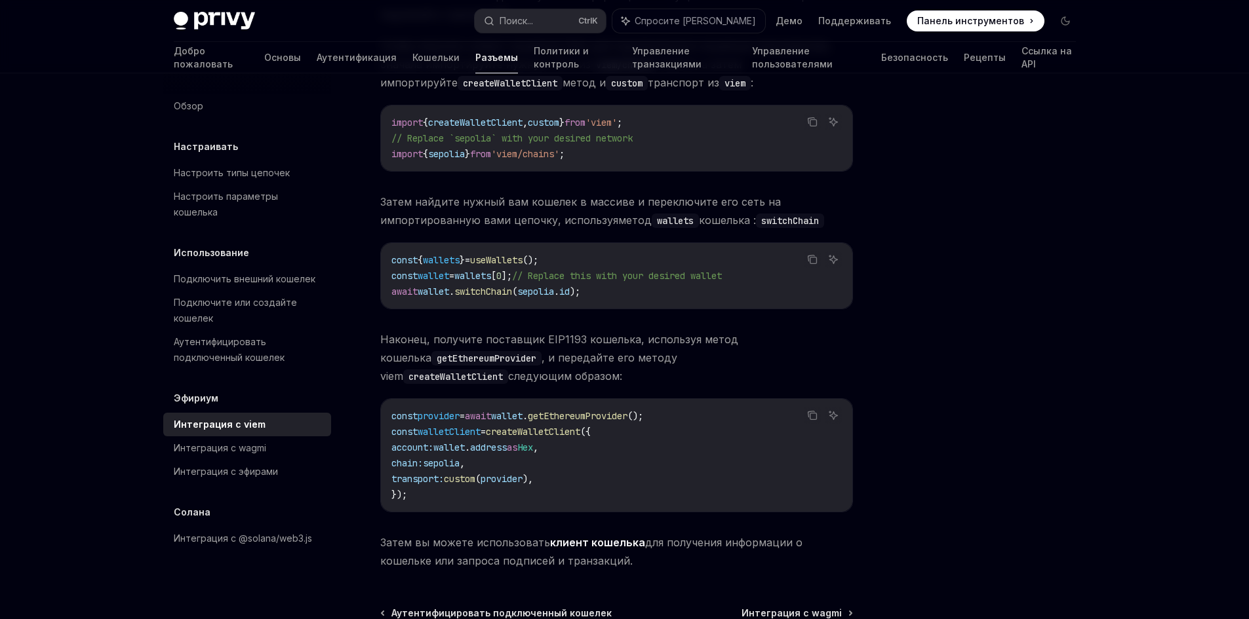
scroll to position [342, 0]
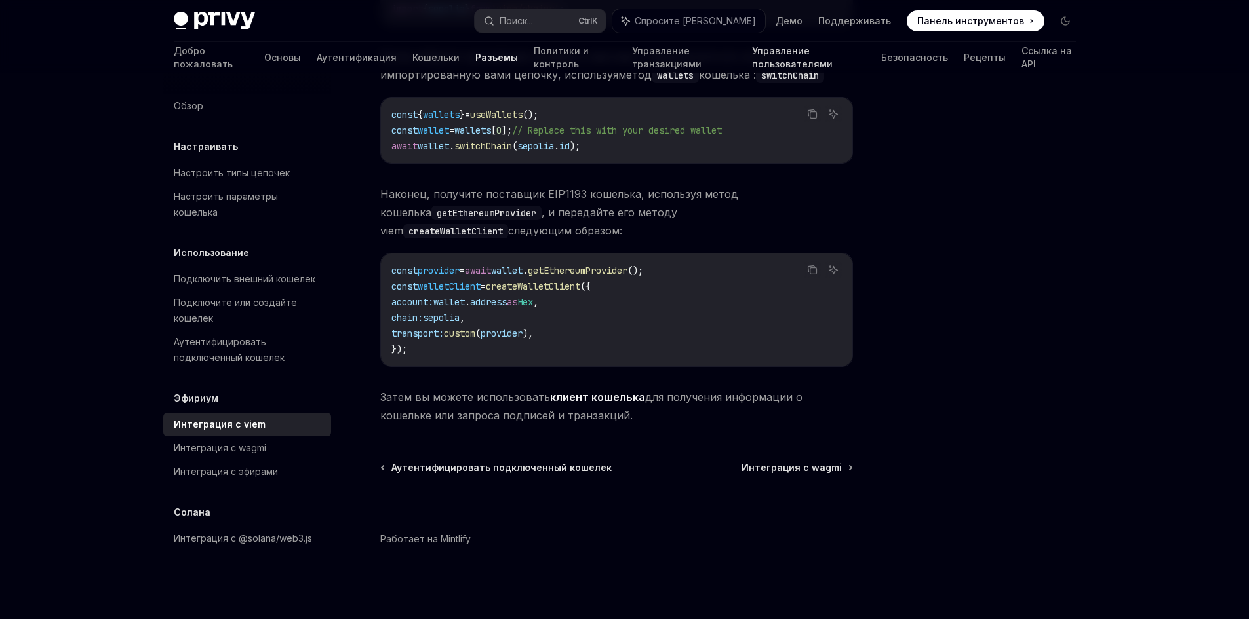
click at [801, 59] on font "Управление пользователями" at bounding box center [792, 57] width 81 height 24
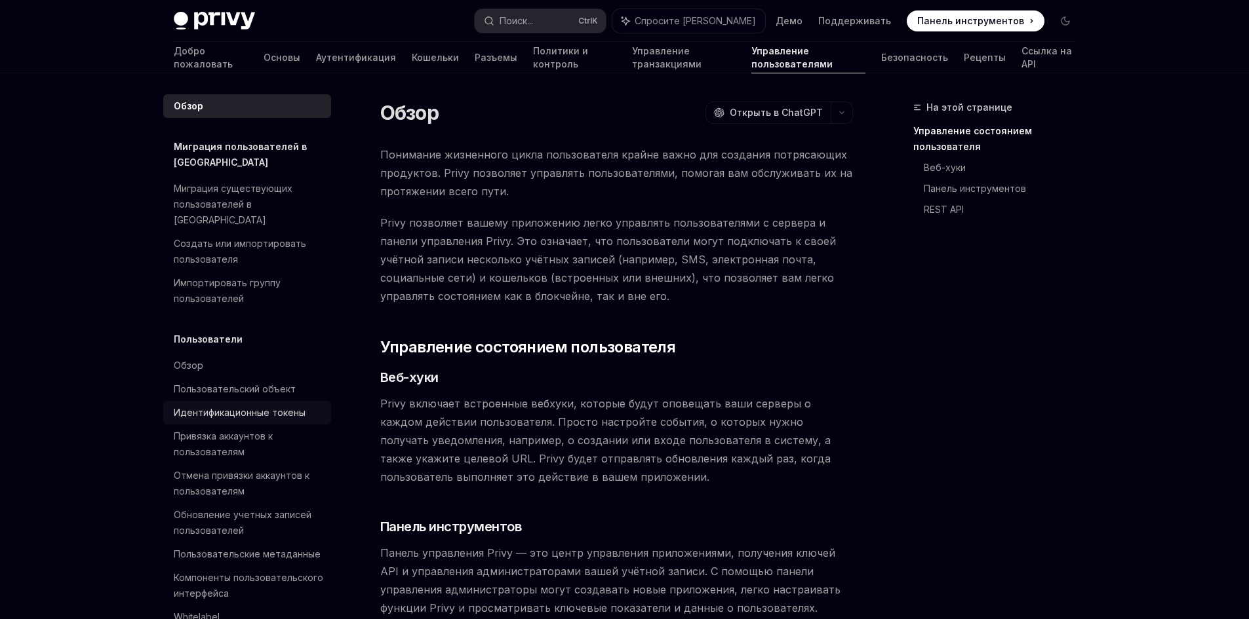
click at [281, 407] on font "Идентификационные токены" at bounding box center [240, 412] width 132 height 11
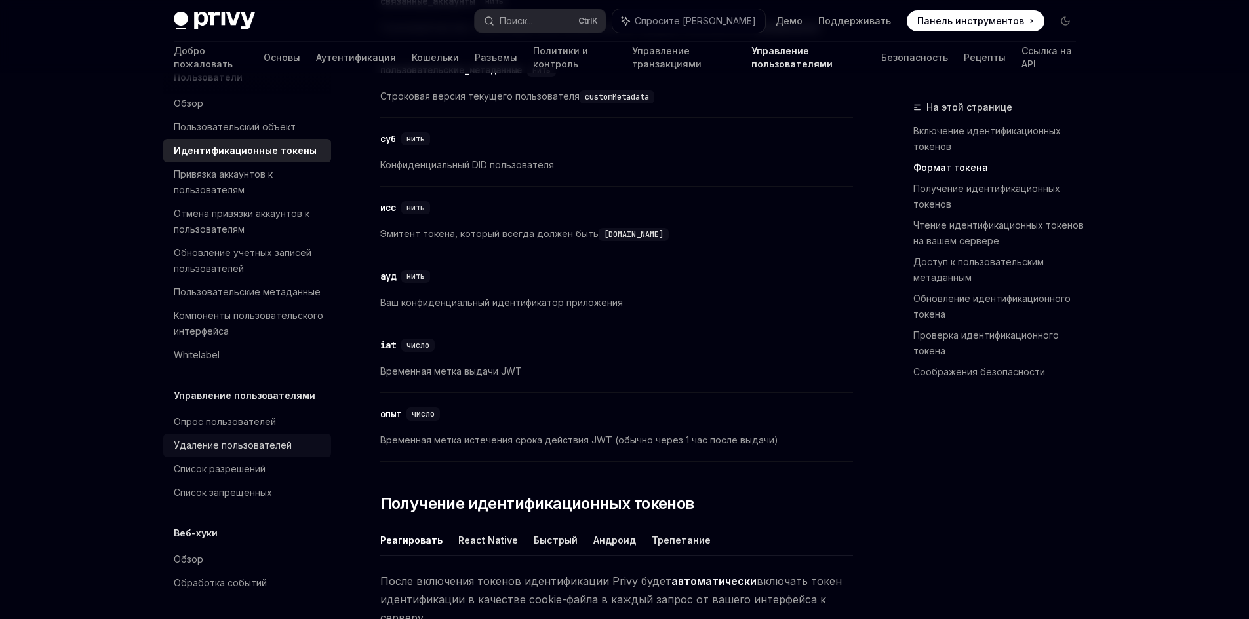
scroll to position [280, 0]
click at [252, 562] on div "Обзор" at bounding box center [248, 558] width 149 height 16
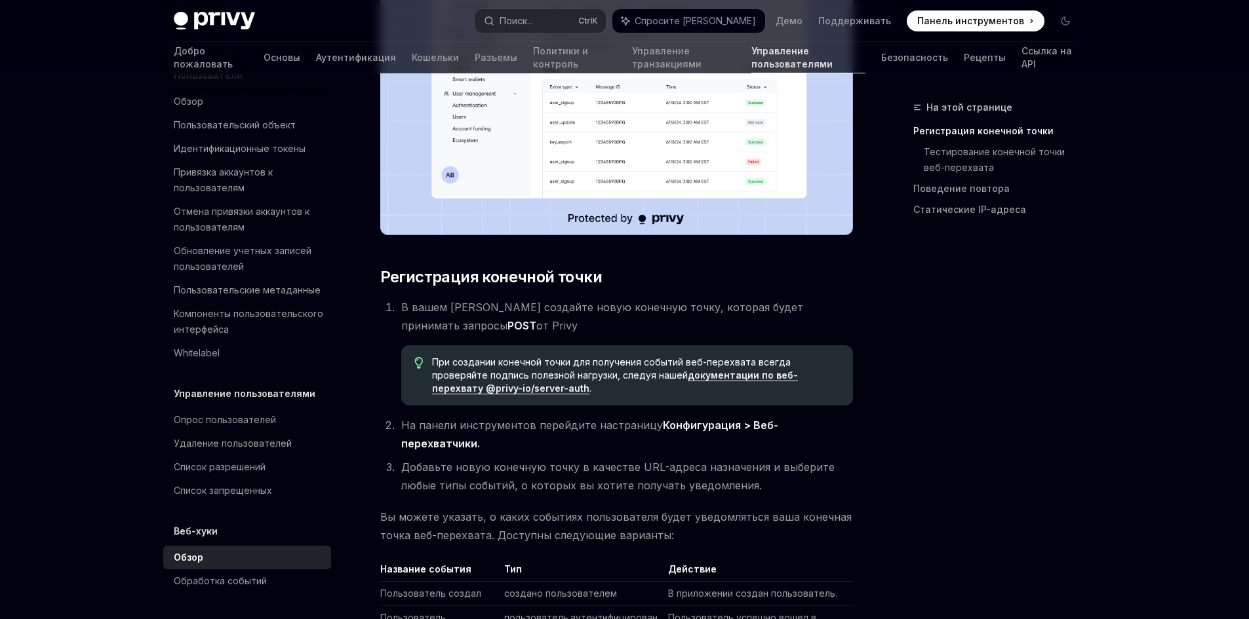
scroll to position [787, 0]
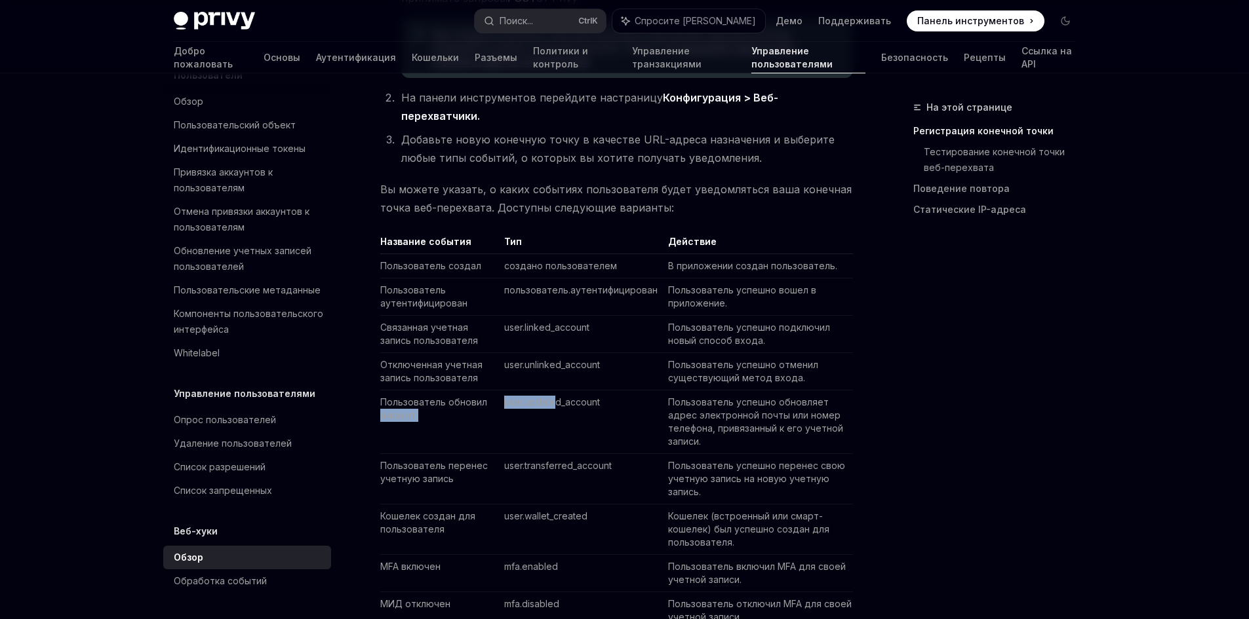
drag, startPoint x: 482, startPoint y: 362, endPoint x: 580, endPoint y: 364, distance: 97.7
click at [579, 391] on tr "Пользователь обновил аккаунт user.updated_account Пользователь успешно обновляе…" at bounding box center [616, 423] width 473 height 64
click at [608, 391] on td "user.updated_account" at bounding box center [581, 423] width 164 height 64
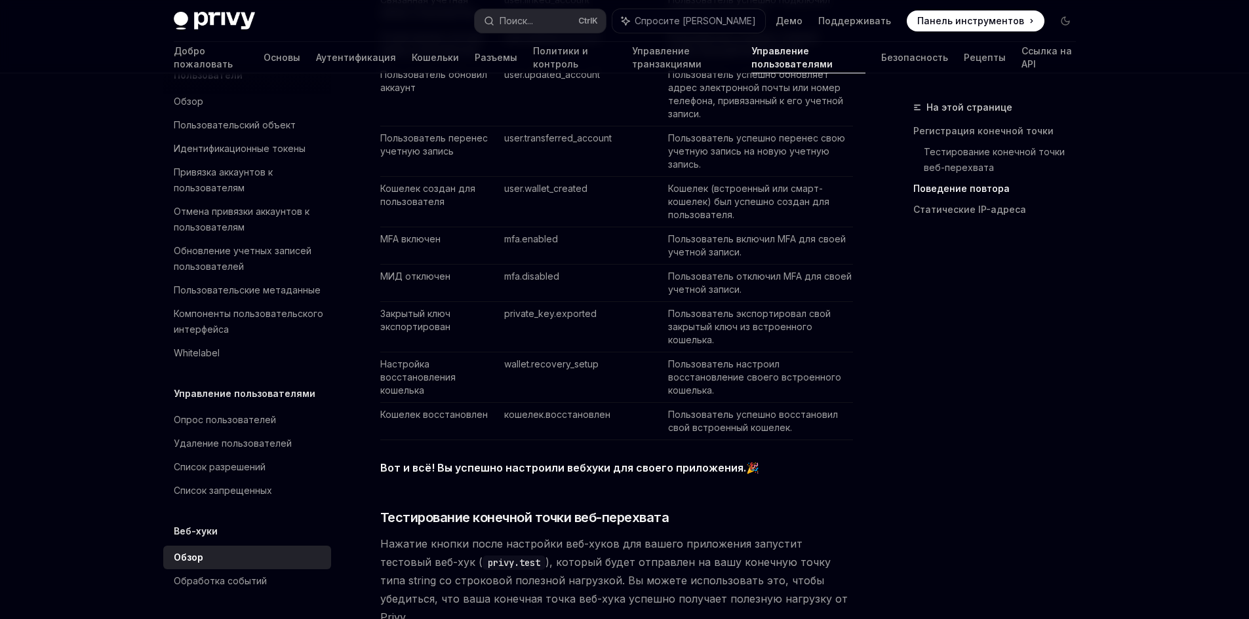
scroll to position [1377, 0]
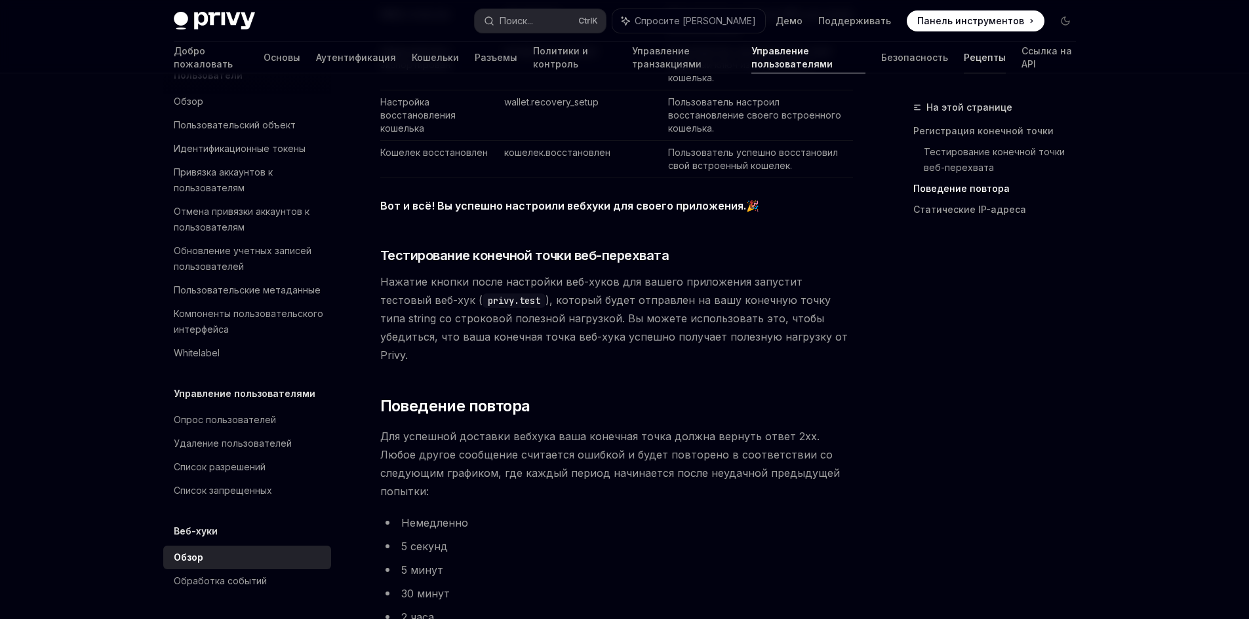
click at [964, 68] on link "Рецепты" at bounding box center [985, 57] width 42 height 31
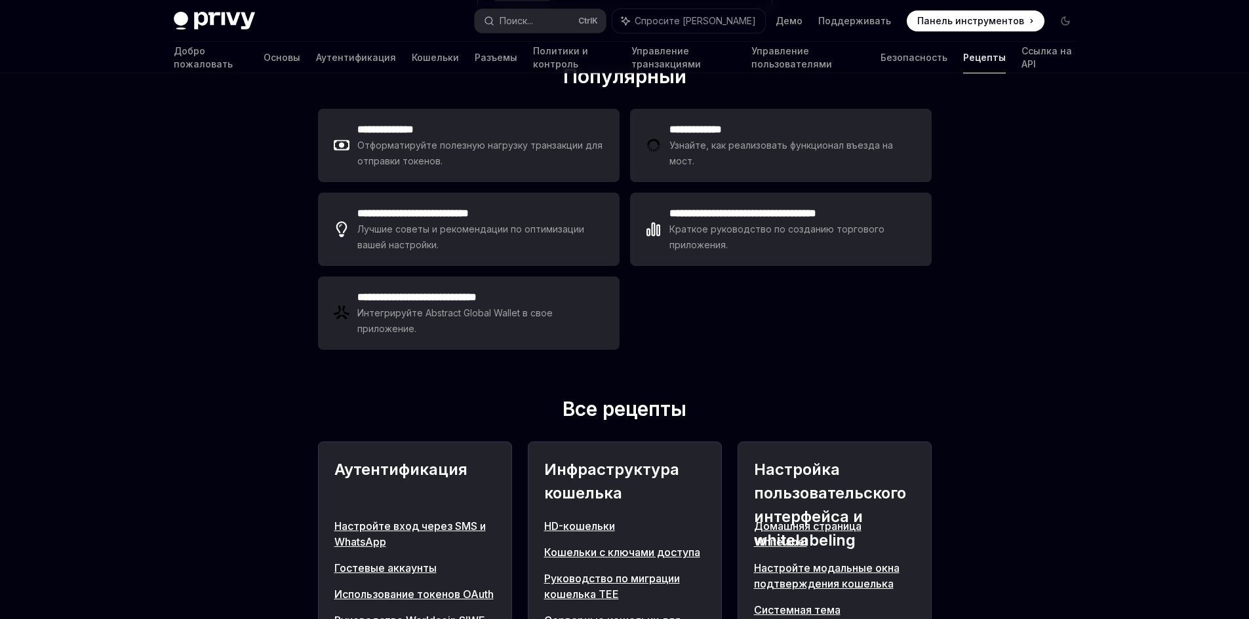
scroll to position [393, 0]
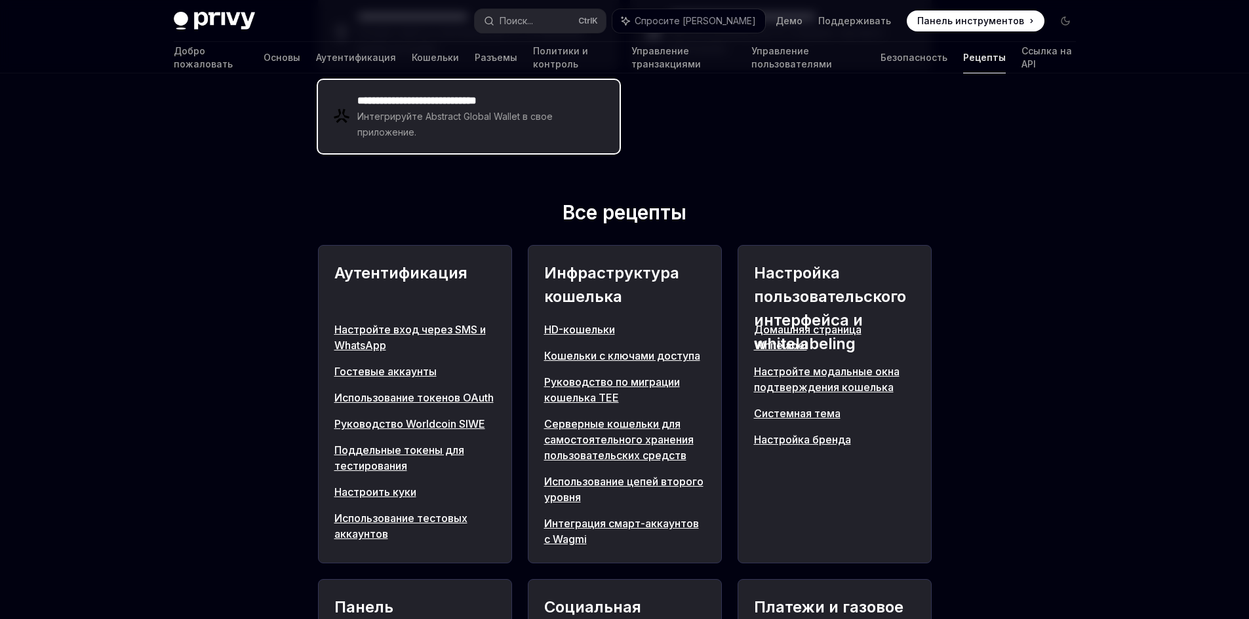
click at [487, 123] on div "Интегрируйте Abstract Global Wallet в свое приложение." at bounding box center [480, 124] width 246 height 31
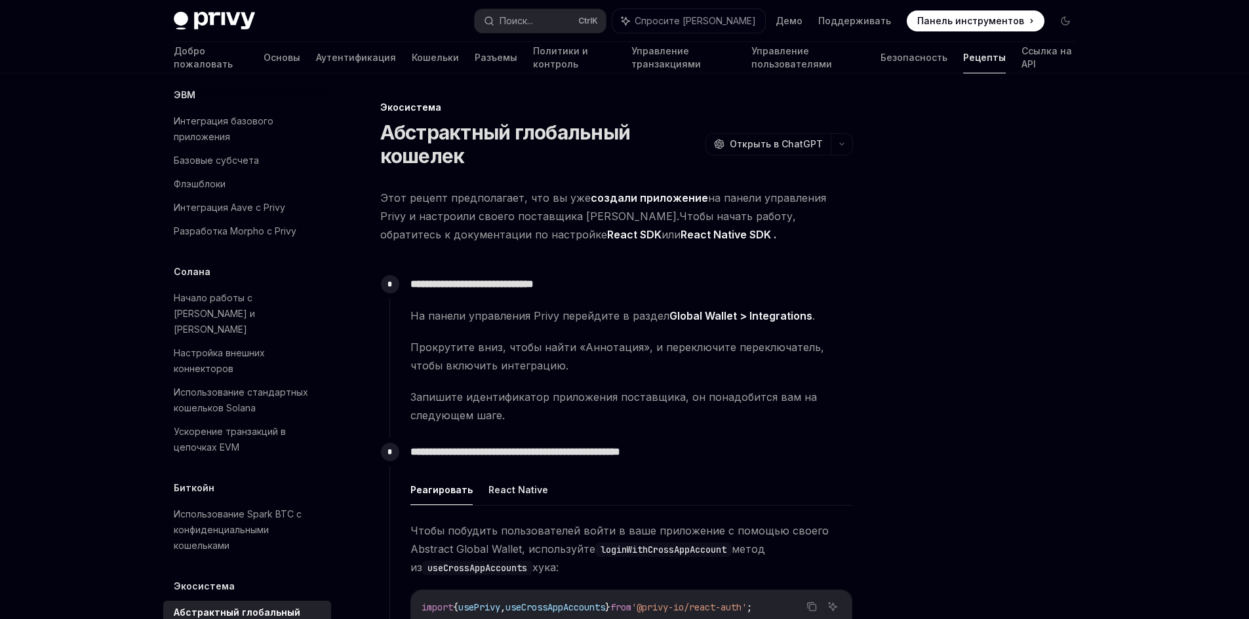
scroll to position [2250, 0]
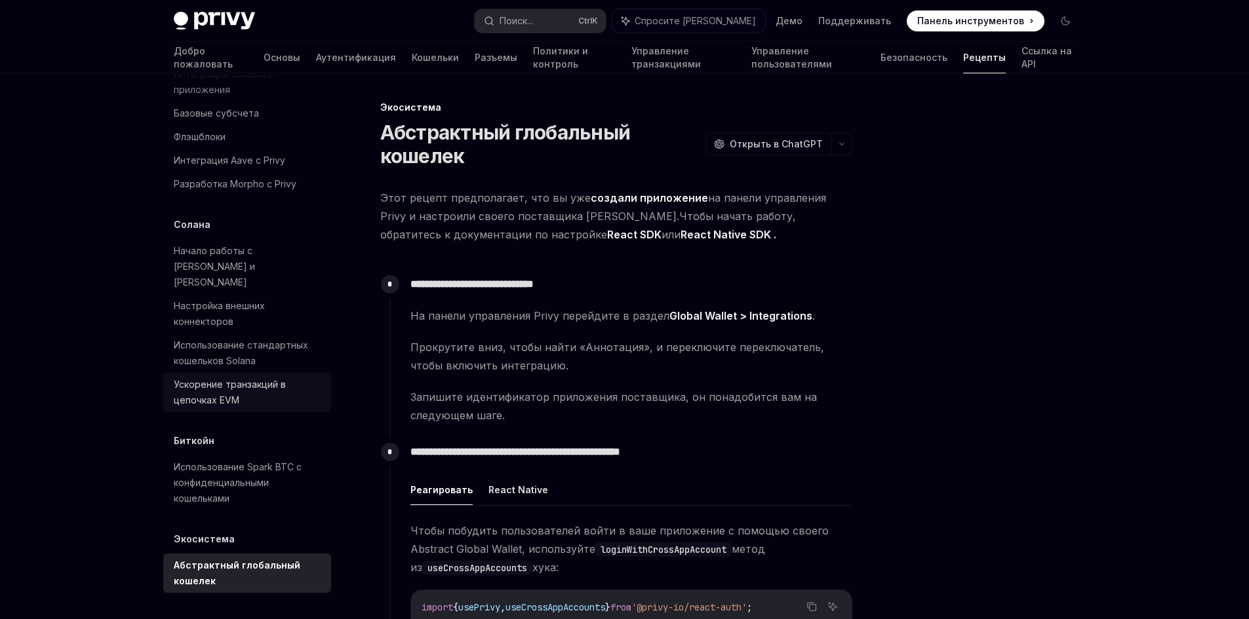
click at [275, 389] on font "Ускорение транзакций в цепочках EVM" at bounding box center [230, 392] width 112 height 27
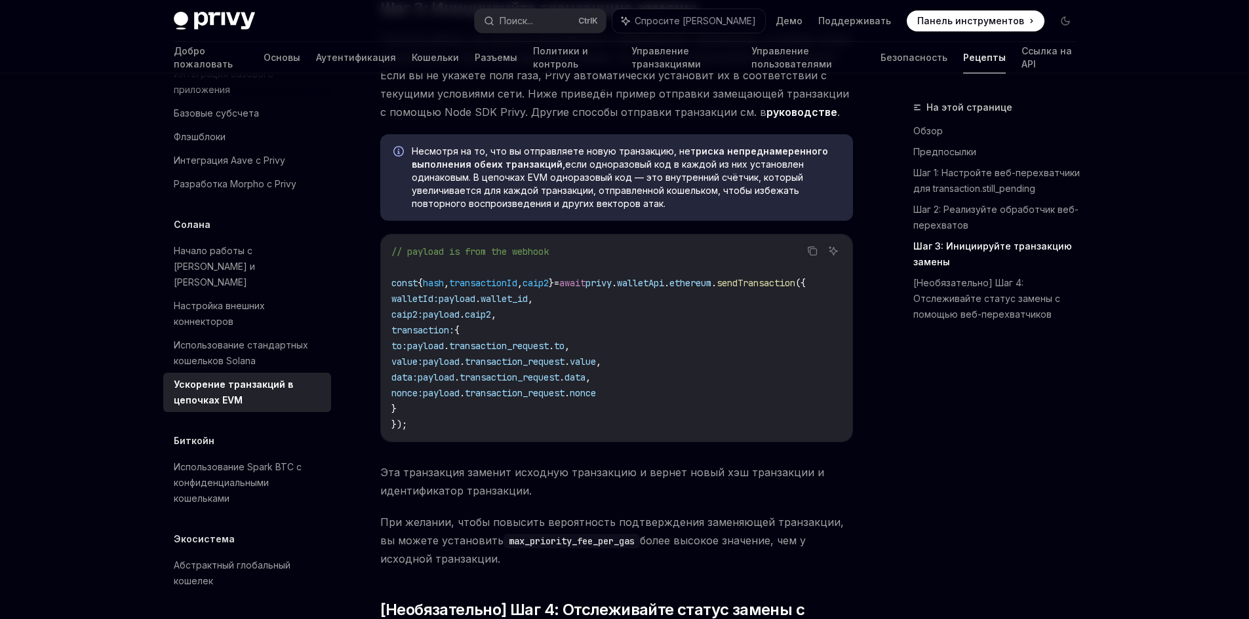
scroll to position [1508, 0]
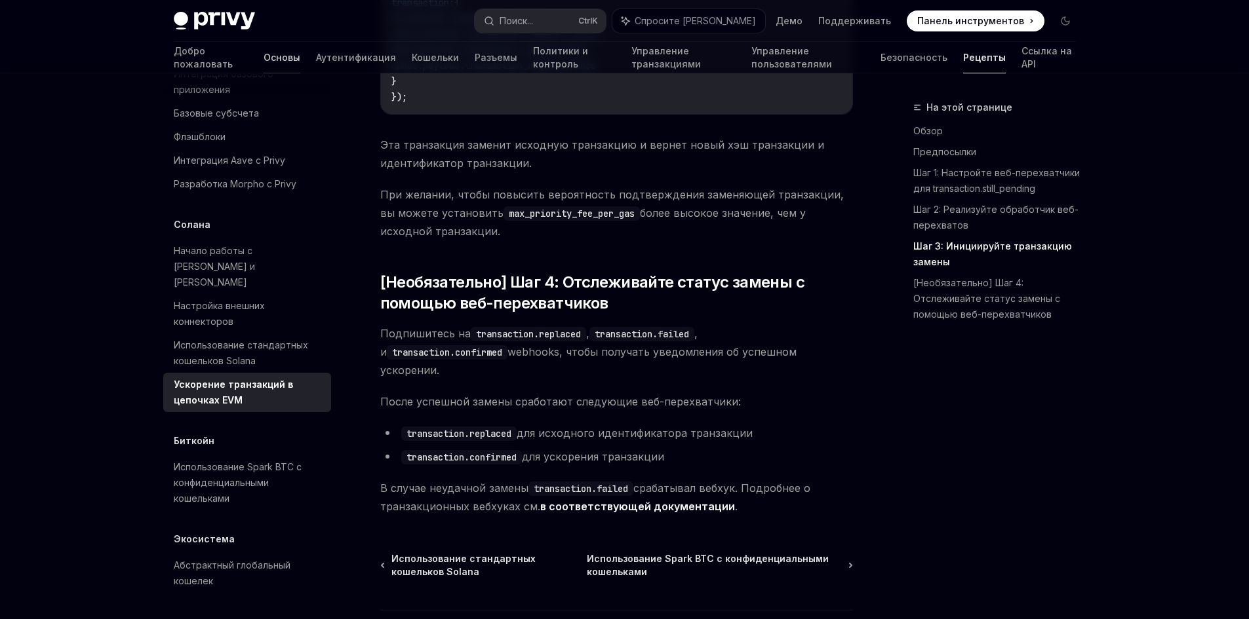
click at [264, 48] on link "Основы" at bounding box center [282, 57] width 37 height 31
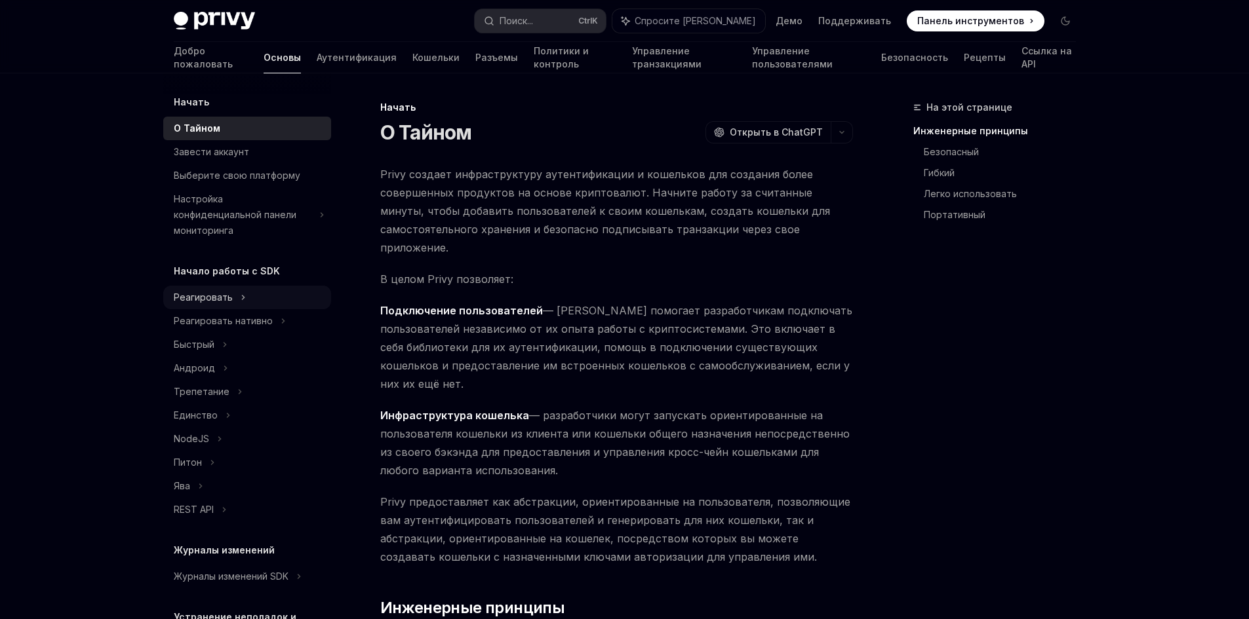
click at [228, 290] on div "Реагировать" at bounding box center [203, 298] width 59 height 16
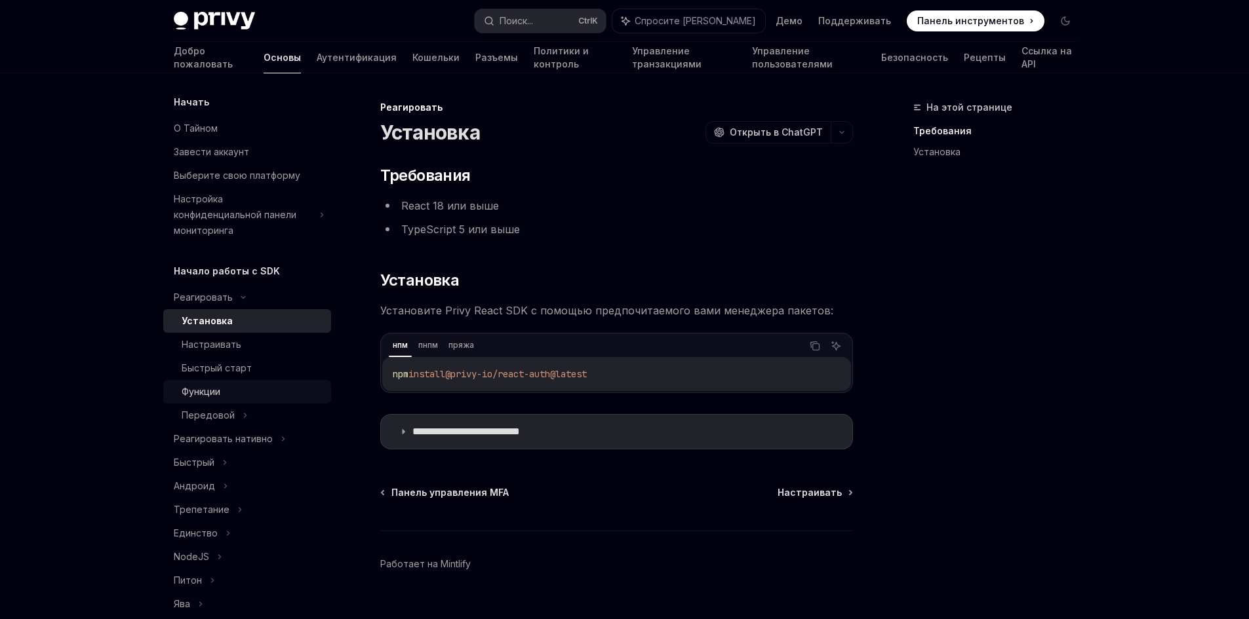
click at [236, 393] on div "Функции" at bounding box center [253, 392] width 142 height 16
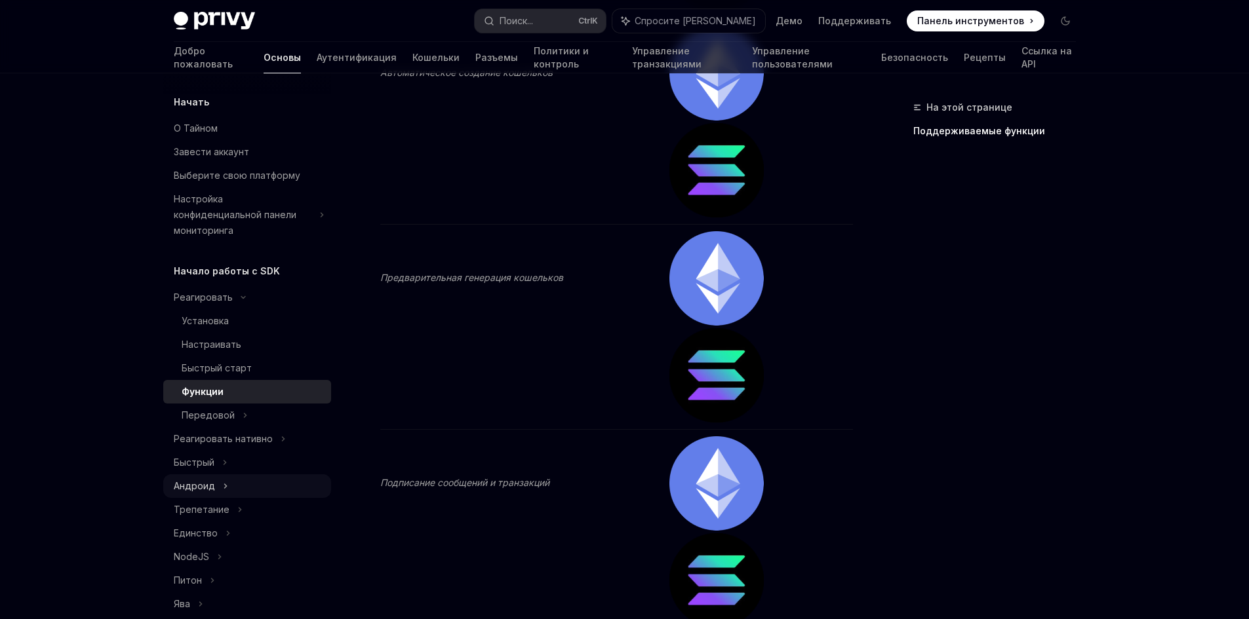
scroll to position [66, 0]
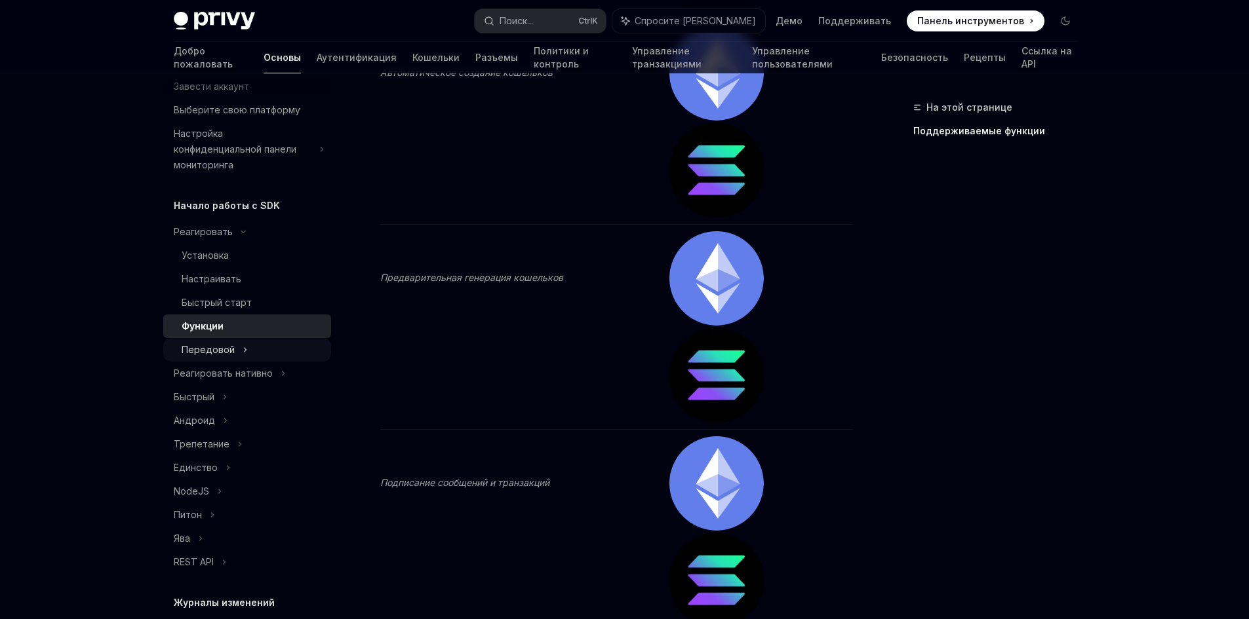
click at [244, 347] on icon at bounding box center [245, 350] width 5 height 16
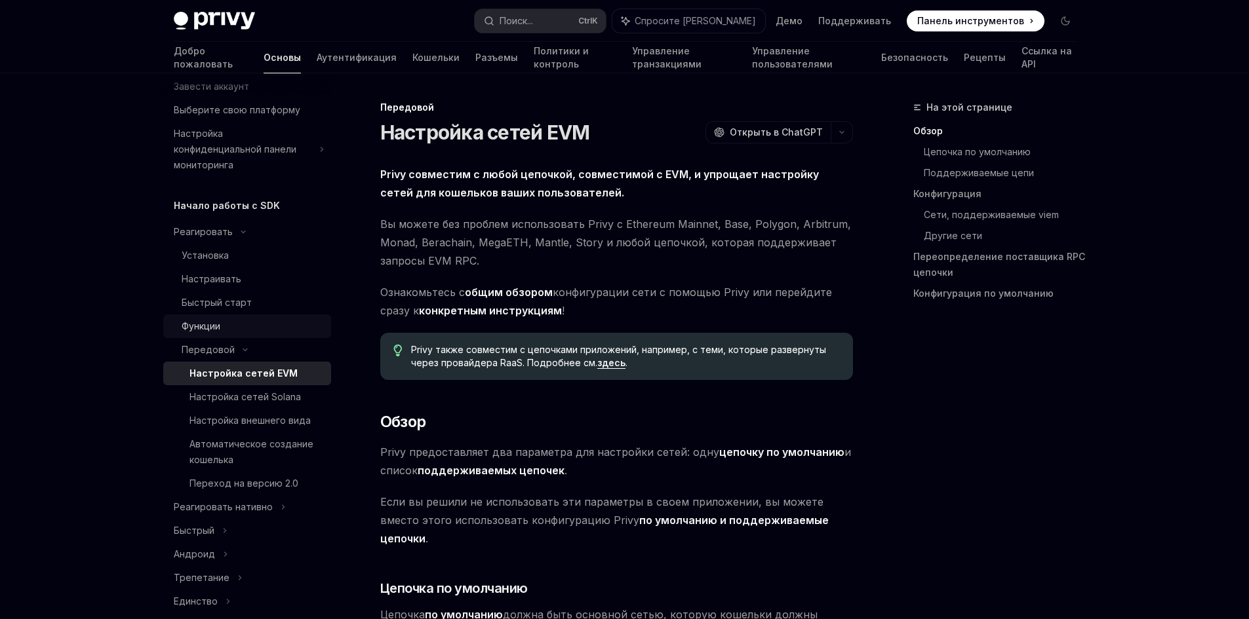
click at [237, 332] on div "Функции" at bounding box center [253, 327] width 142 height 16
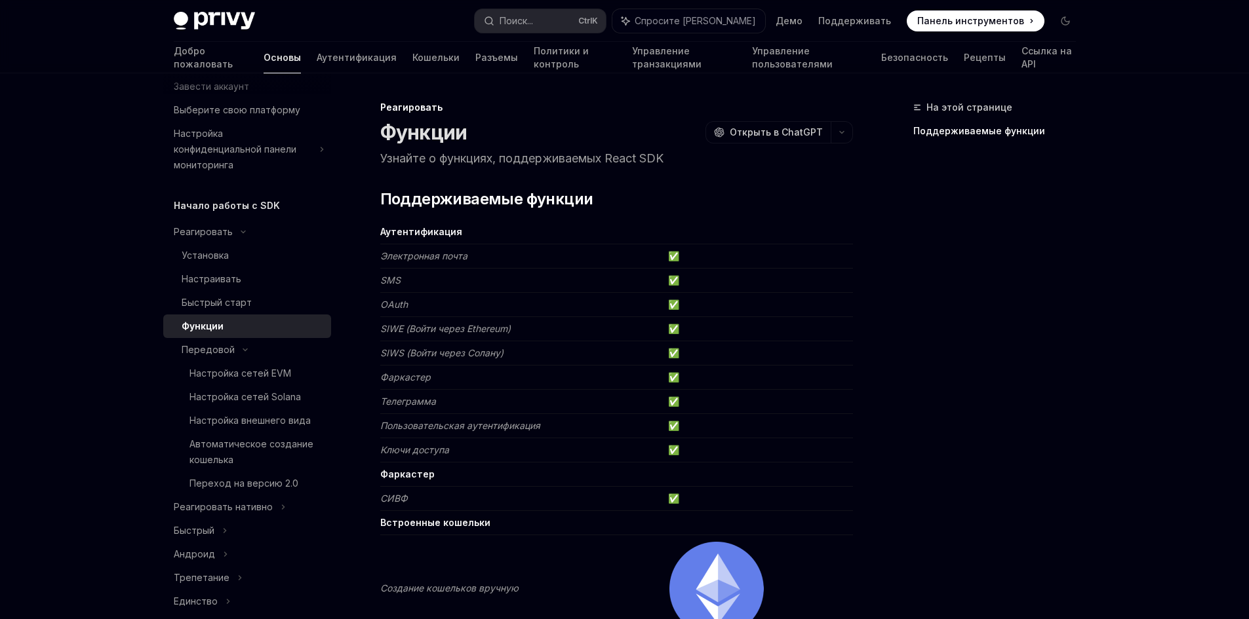
click at [440, 347] on font "SIWS (Войти через Солану)" at bounding box center [441, 352] width 123 height 11
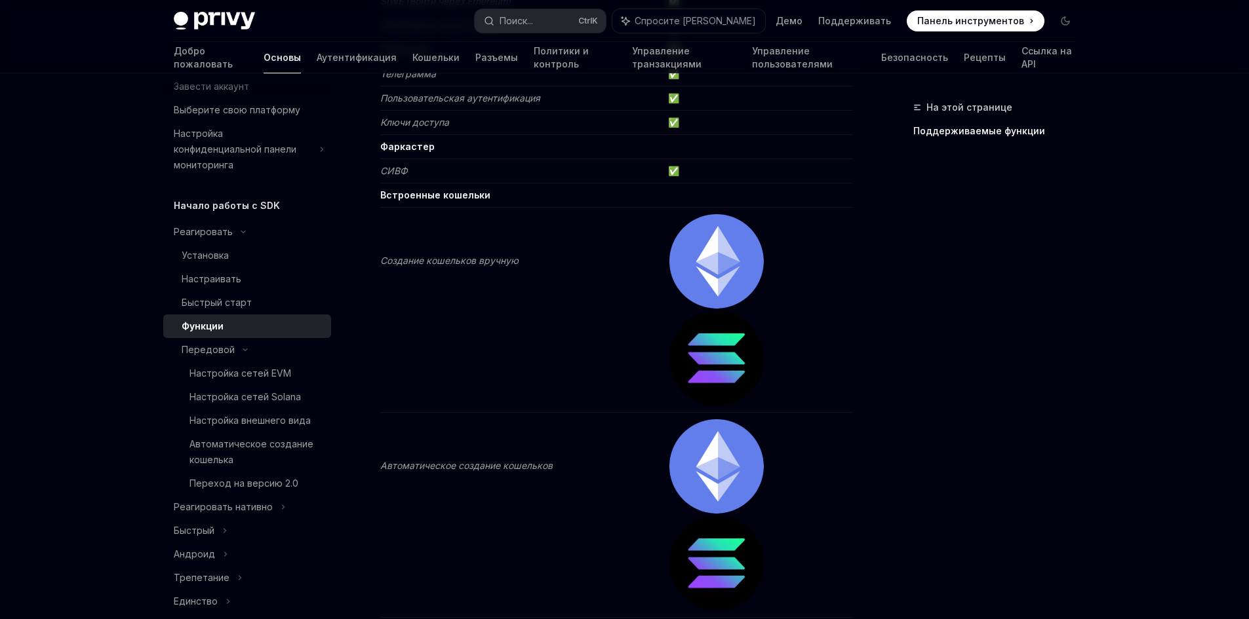
click at [494, 460] on font "Автоматическое создание кошельков" at bounding box center [466, 465] width 172 height 11
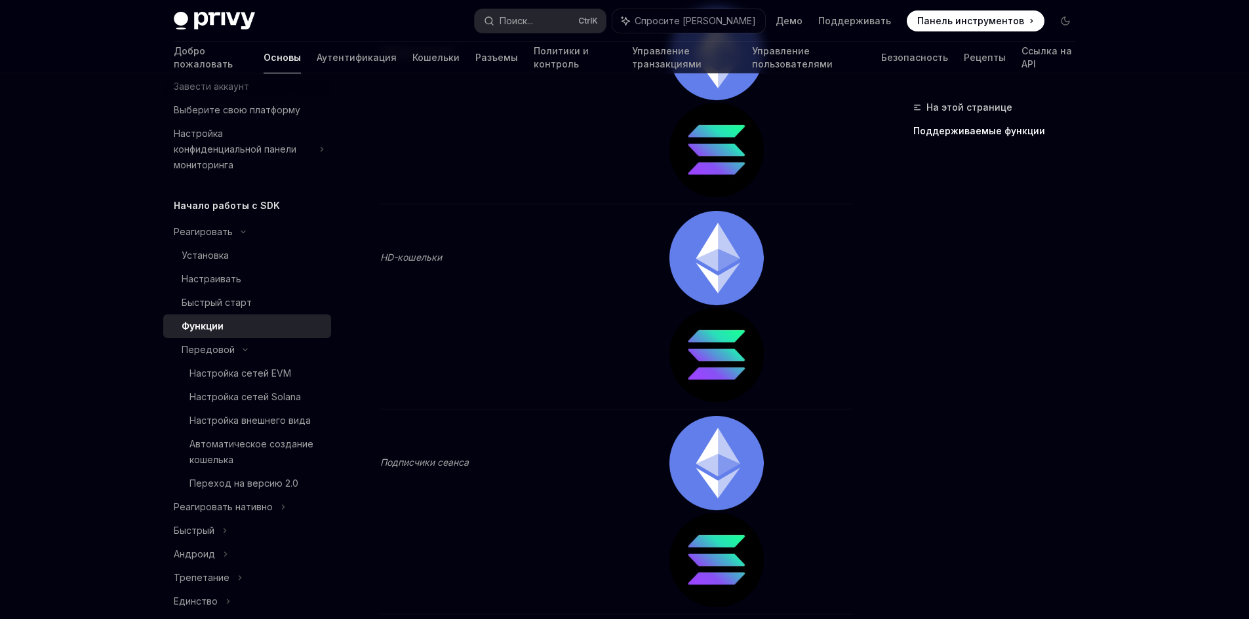
scroll to position [2556, 0]
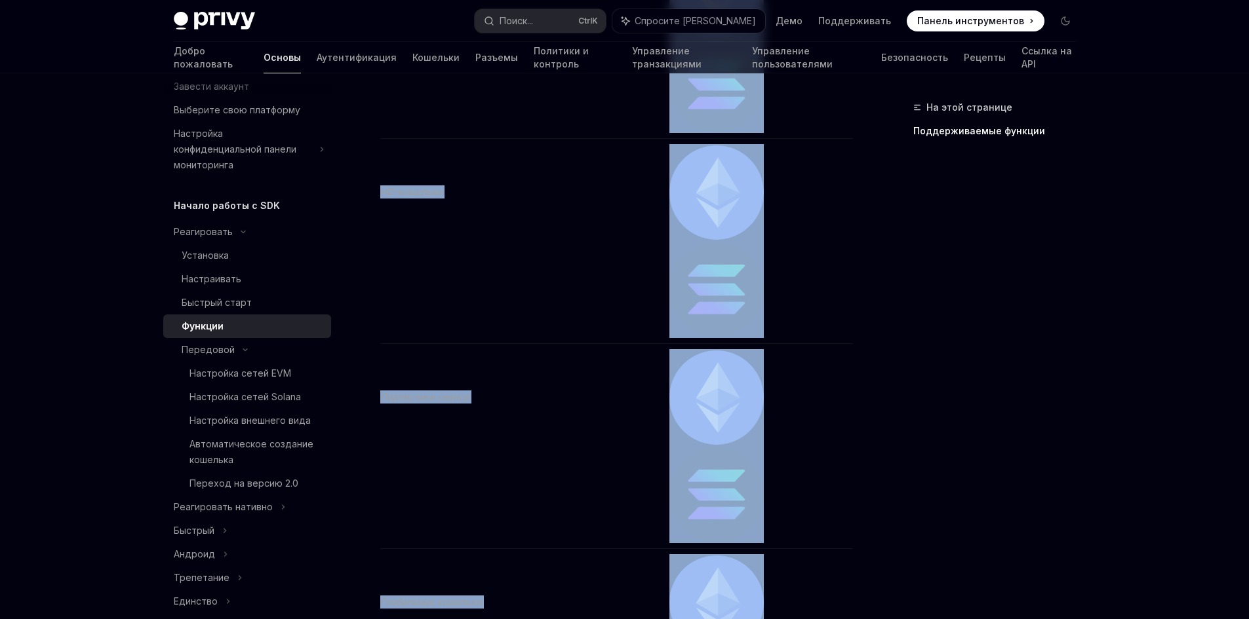
drag, startPoint x: 489, startPoint y: 343, endPoint x: 469, endPoint y: 355, distance: 23.3
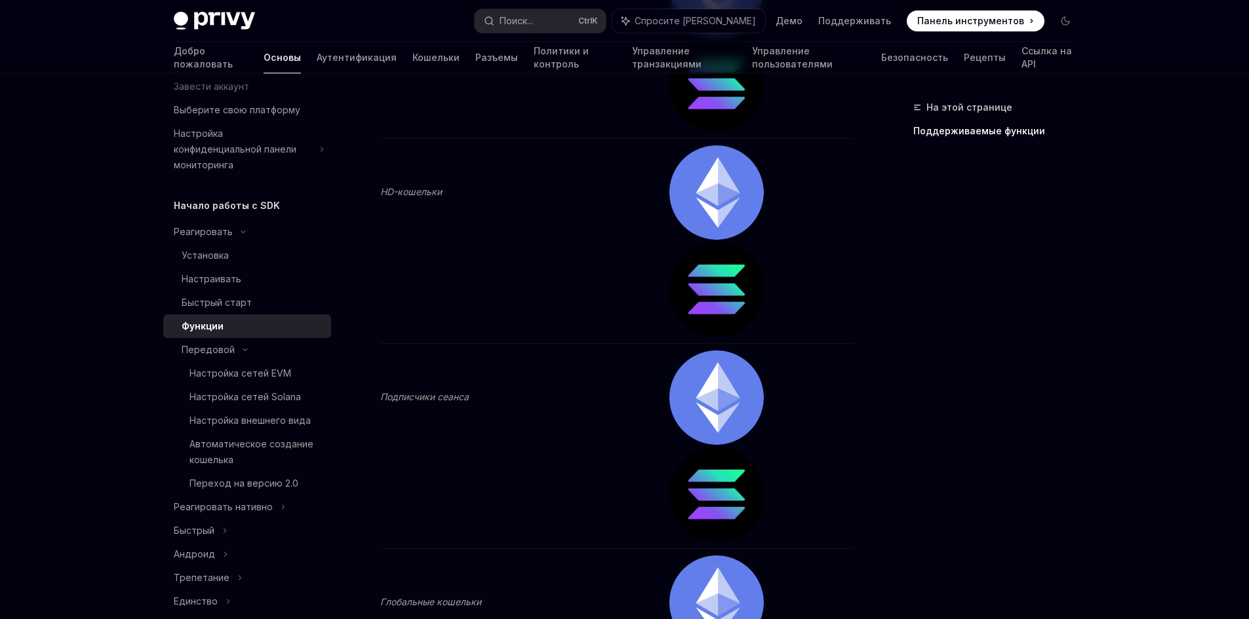
drag, startPoint x: 480, startPoint y: 416, endPoint x: 475, endPoint y: 424, distance: 9.1
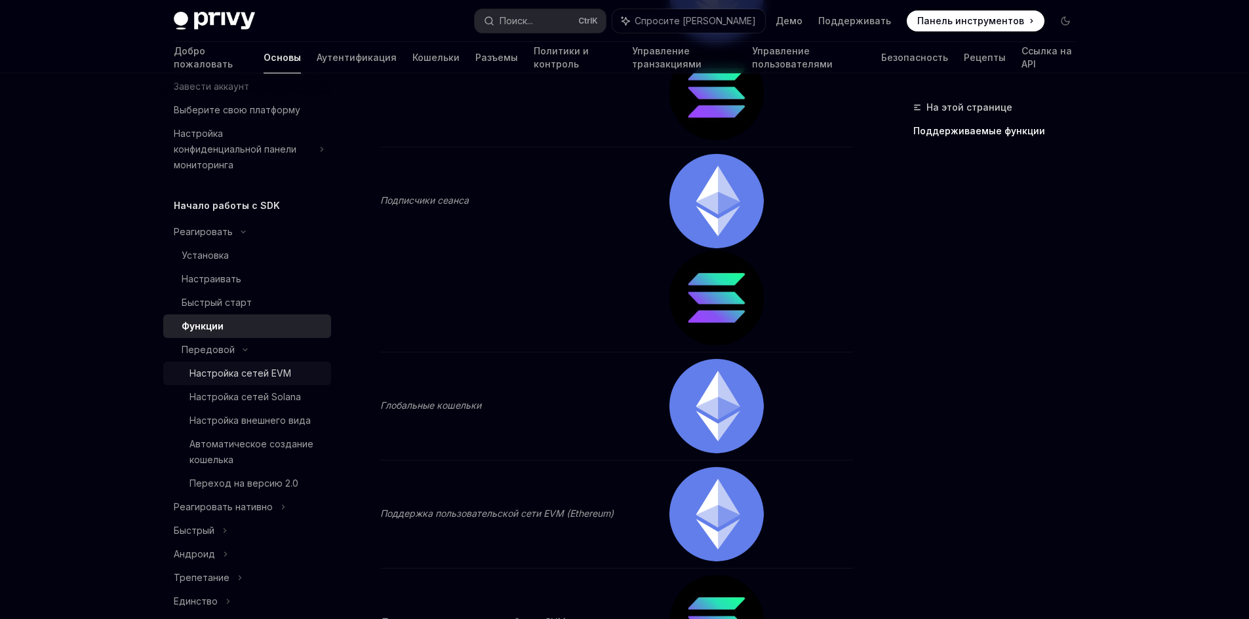
click at [242, 370] on font "Настройка сетей EVM" at bounding box center [240, 373] width 102 height 11
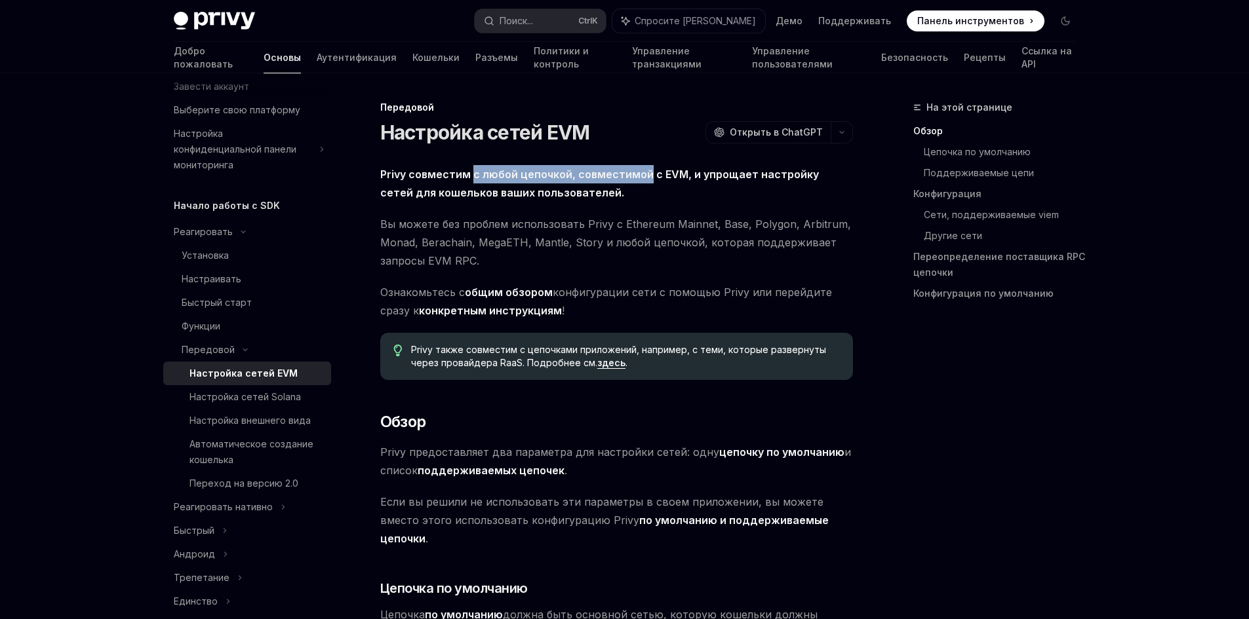
drag, startPoint x: 474, startPoint y: 168, endPoint x: 644, endPoint y: 172, distance: 169.8
click at [644, 172] on font "Privy совместим с любой цепочкой, совместимой с EVM, и упрощает настройку сетей…" at bounding box center [599, 183] width 439 height 31
click at [751, 183] on span "Privy совместим с любой цепочкой, совместимой с EVM, и упрощает настройку сетей…" at bounding box center [616, 183] width 473 height 37
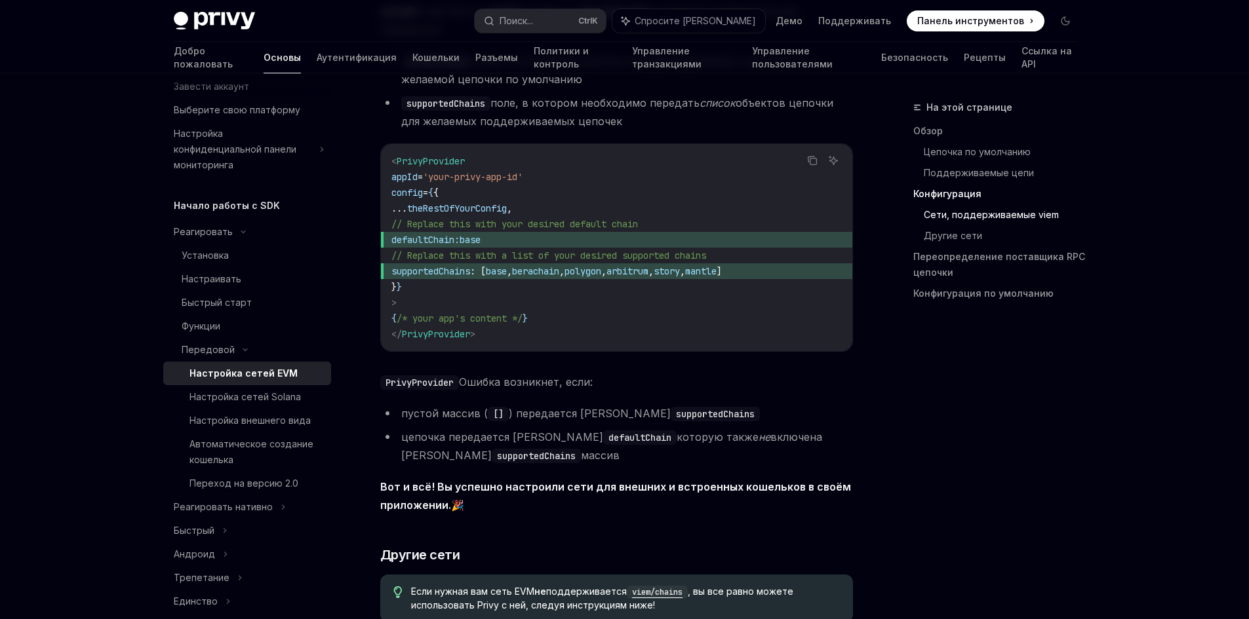
scroll to position [2163, 0]
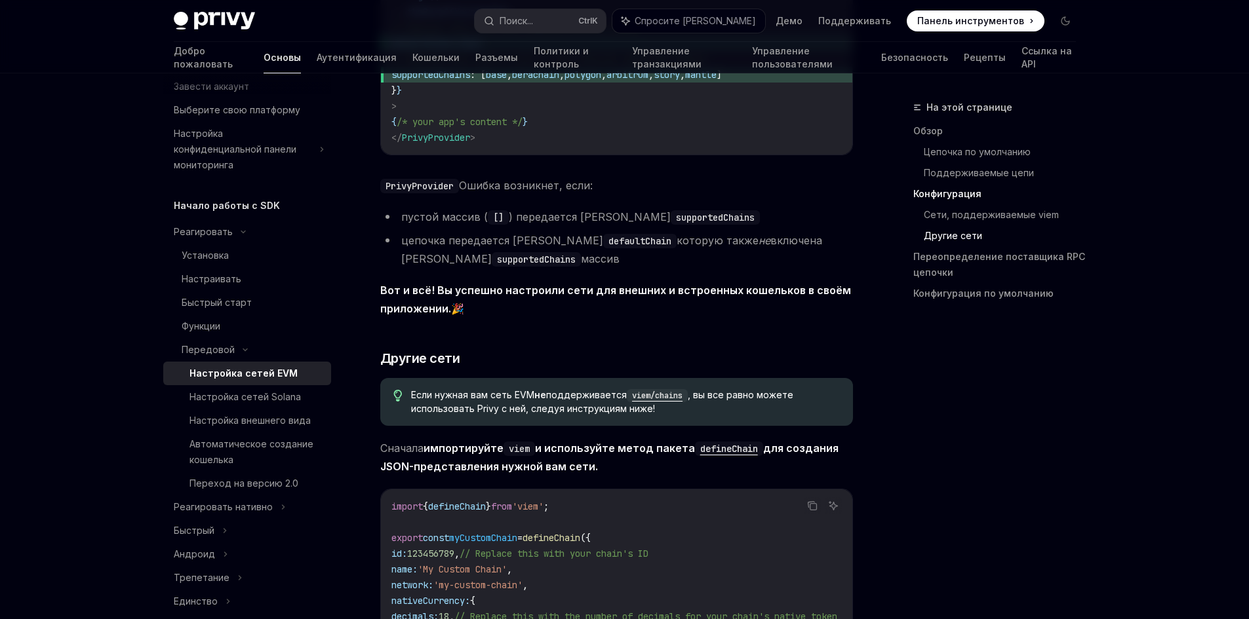
click at [603, 234] on code "defaultChain" at bounding box center [639, 241] width 73 height 14
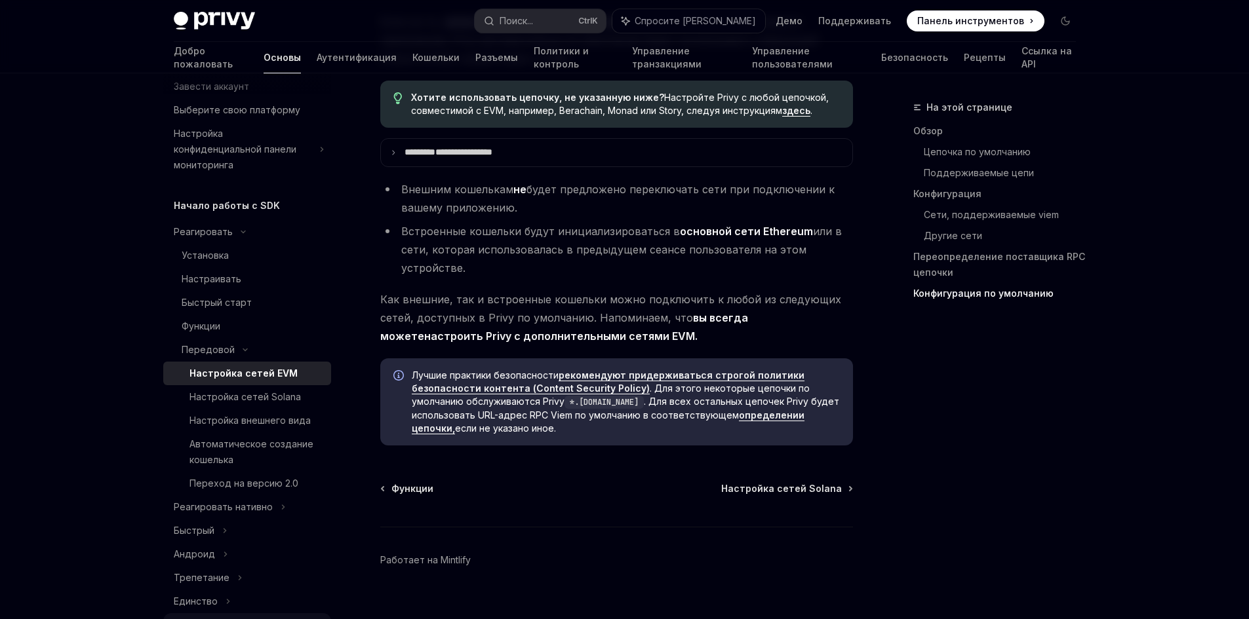
scroll to position [328, 0]
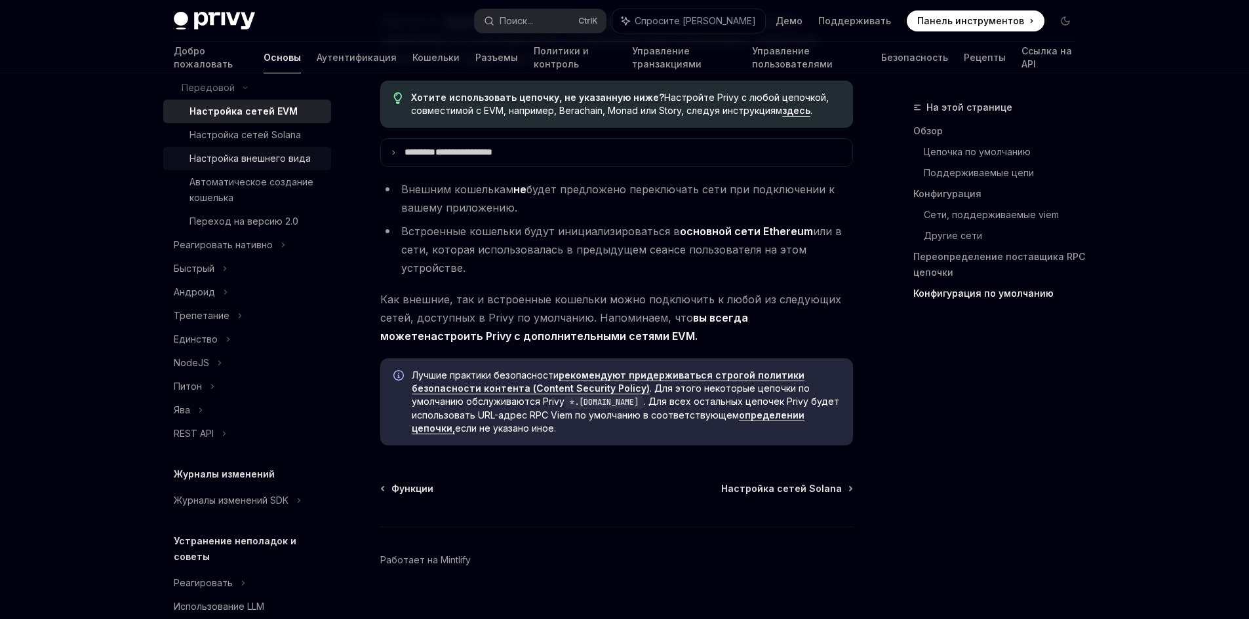
click at [258, 163] on font "Настройка внешнего вида" at bounding box center [249, 158] width 121 height 11
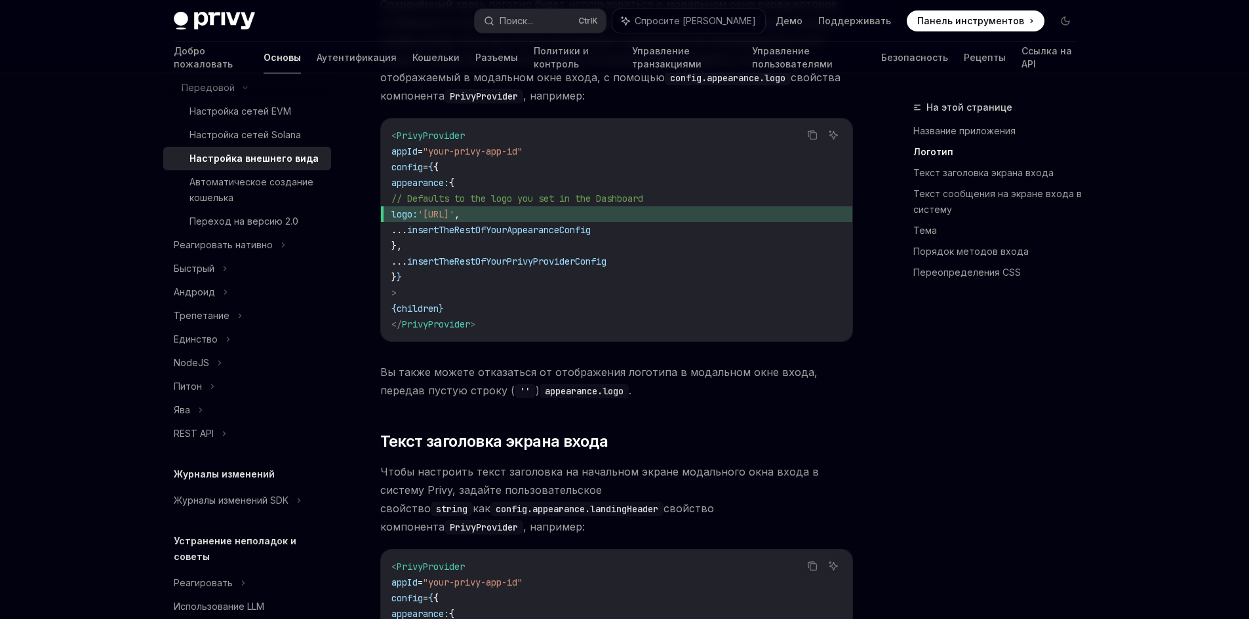
scroll to position [1245, 0]
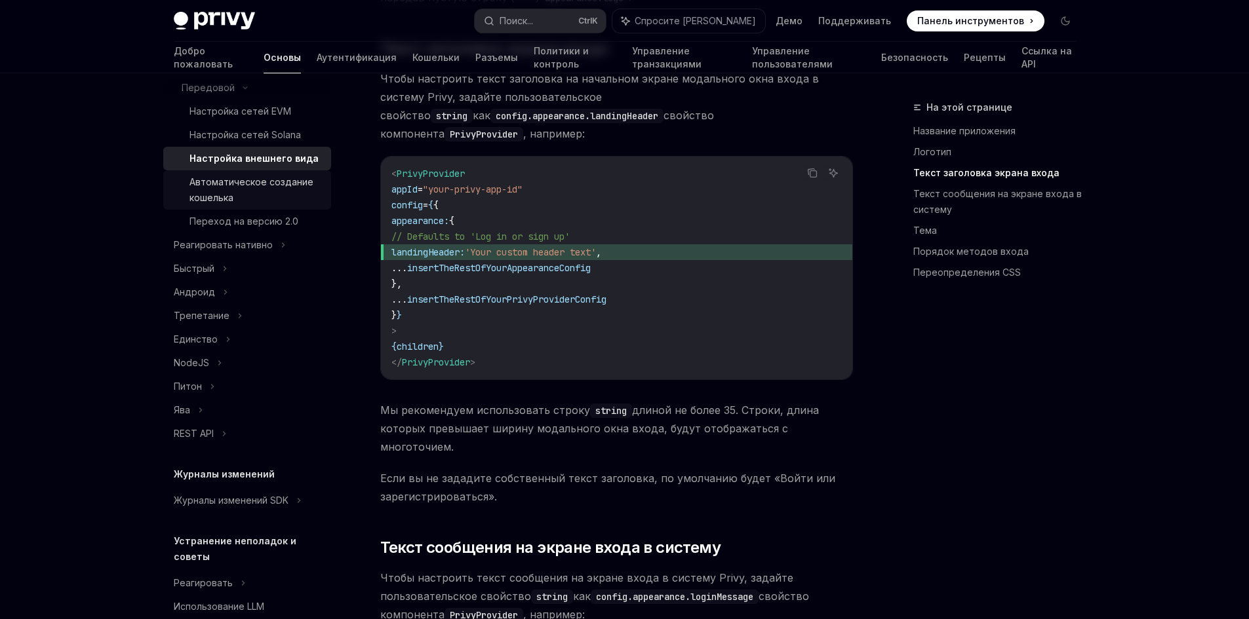
click at [248, 193] on div "Автоматическое создание кошелька" at bounding box center [256, 189] width 134 height 31
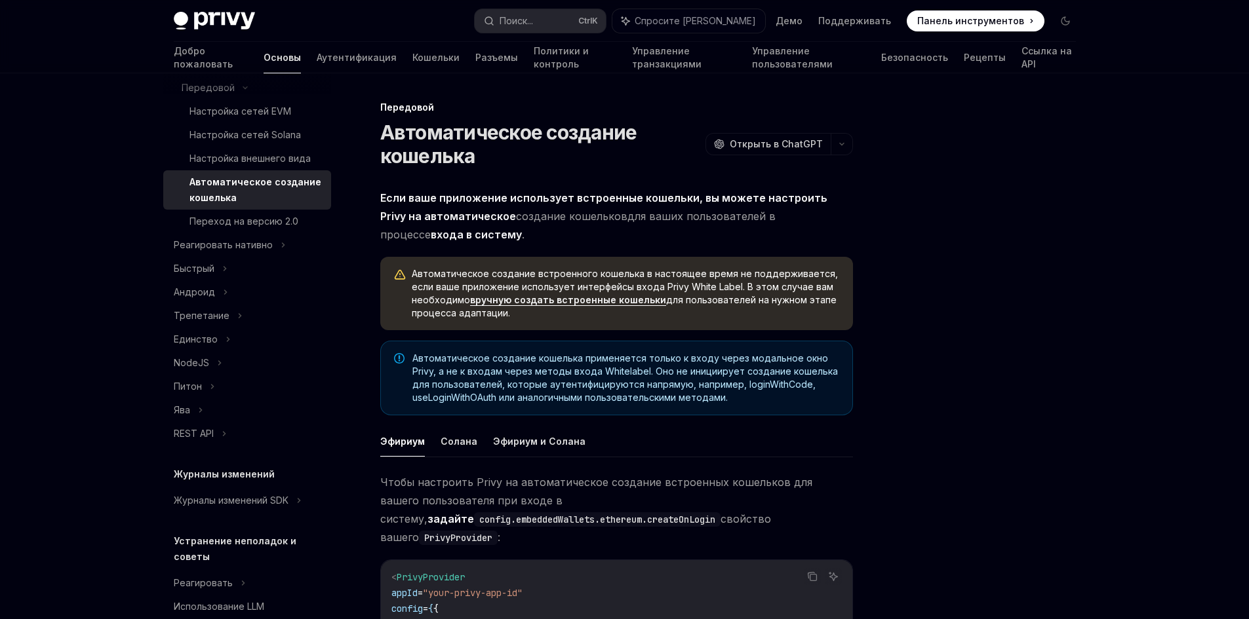
scroll to position [459, 0]
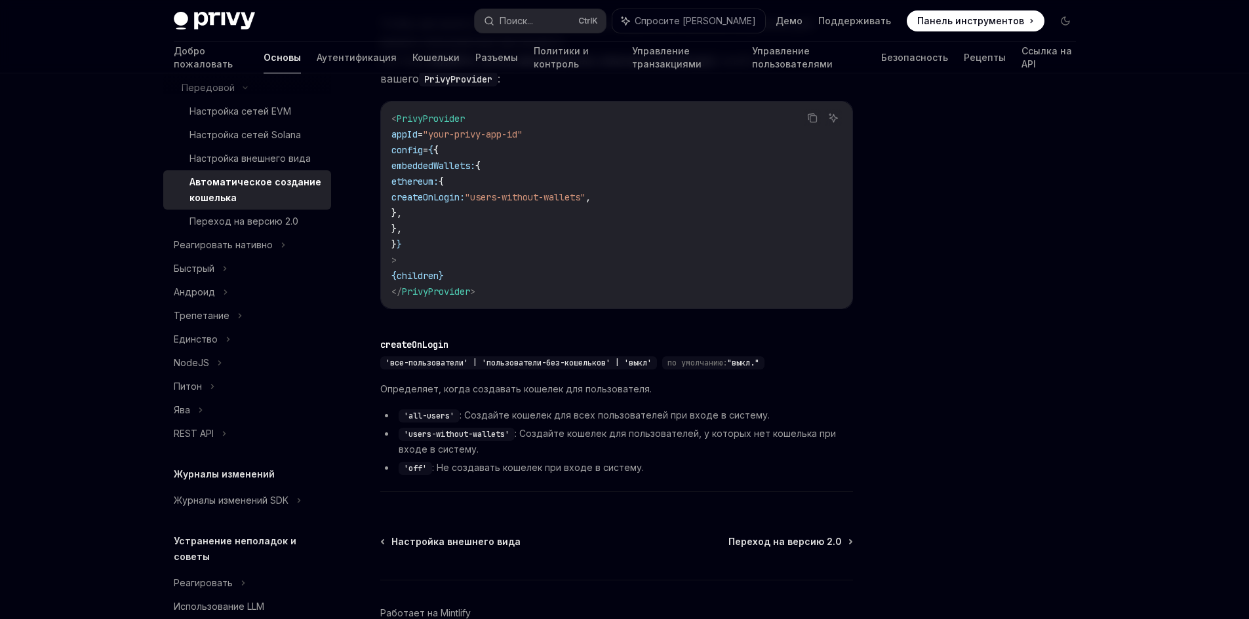
click at [275, 197] on div "Автоматическое создание кошелька" at bounding box center [256, 189] width 134 height 31
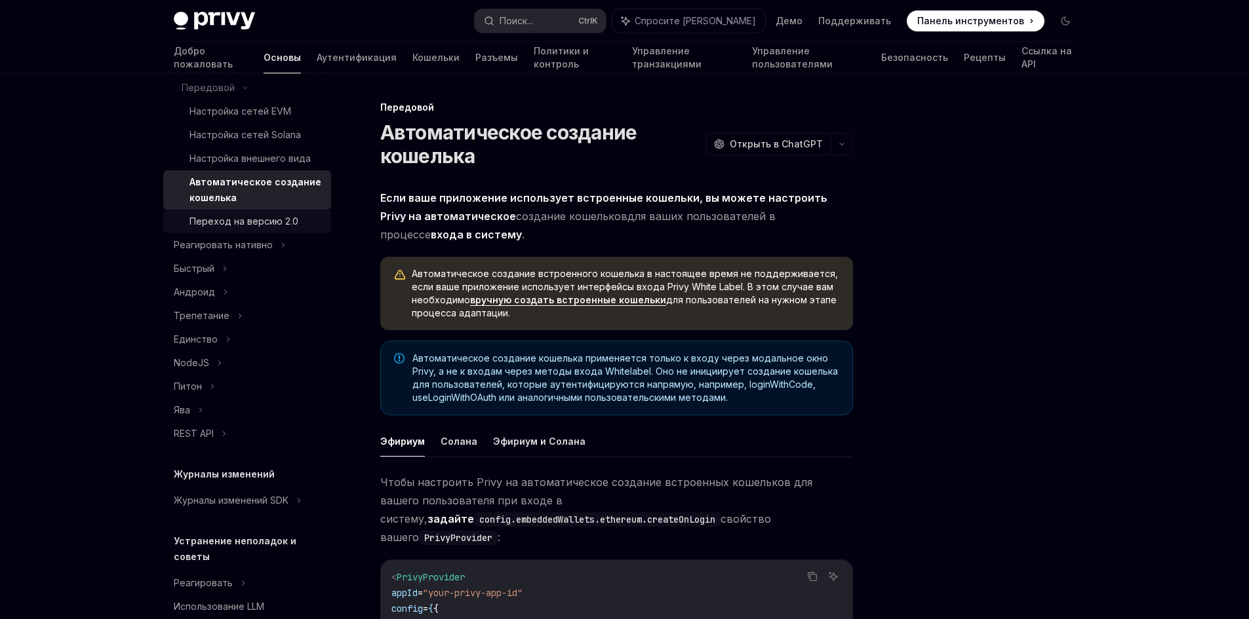
click at [284, 217] on font "Переход на версию 2.0" at bounding box center [243, 221] width 109 height 11
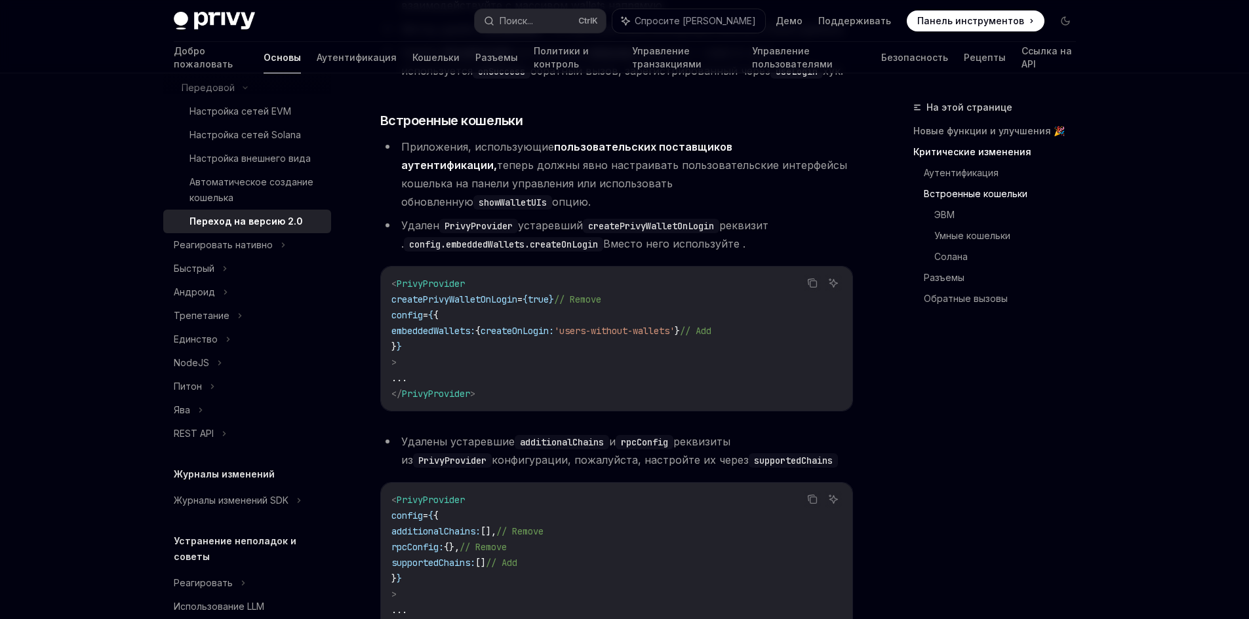
scroll to position [852, 0]
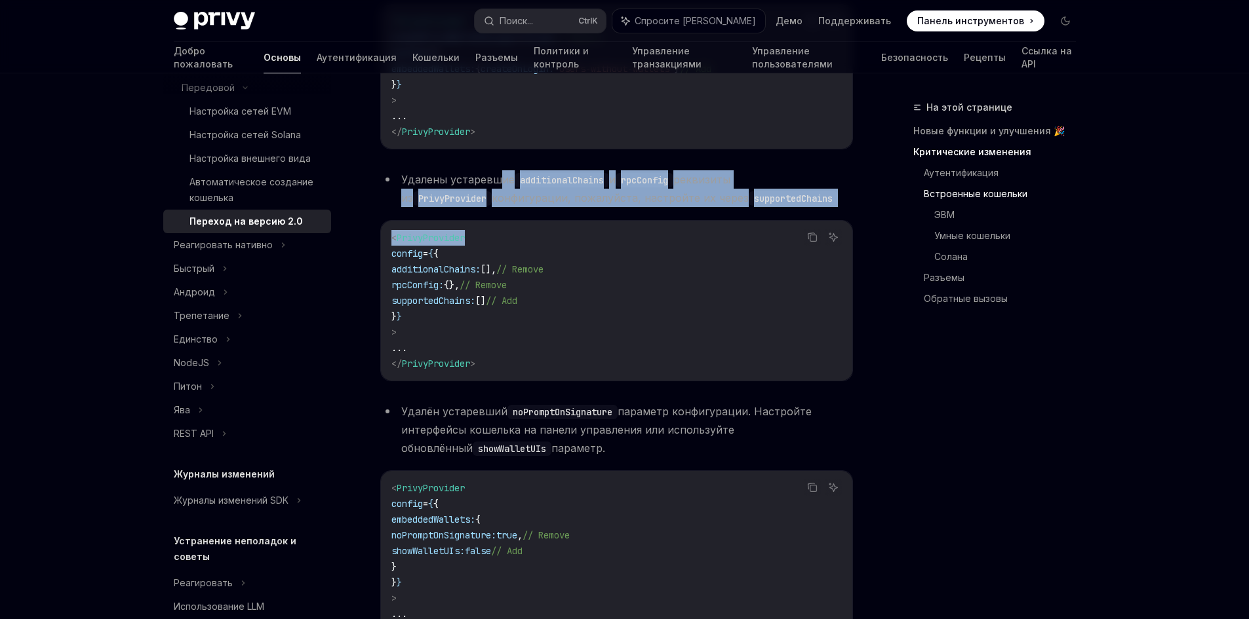
drag, startPoint x: 501, startPoint y: 136, endPoint x: 649, endPoint y: 169, distance: 151.2
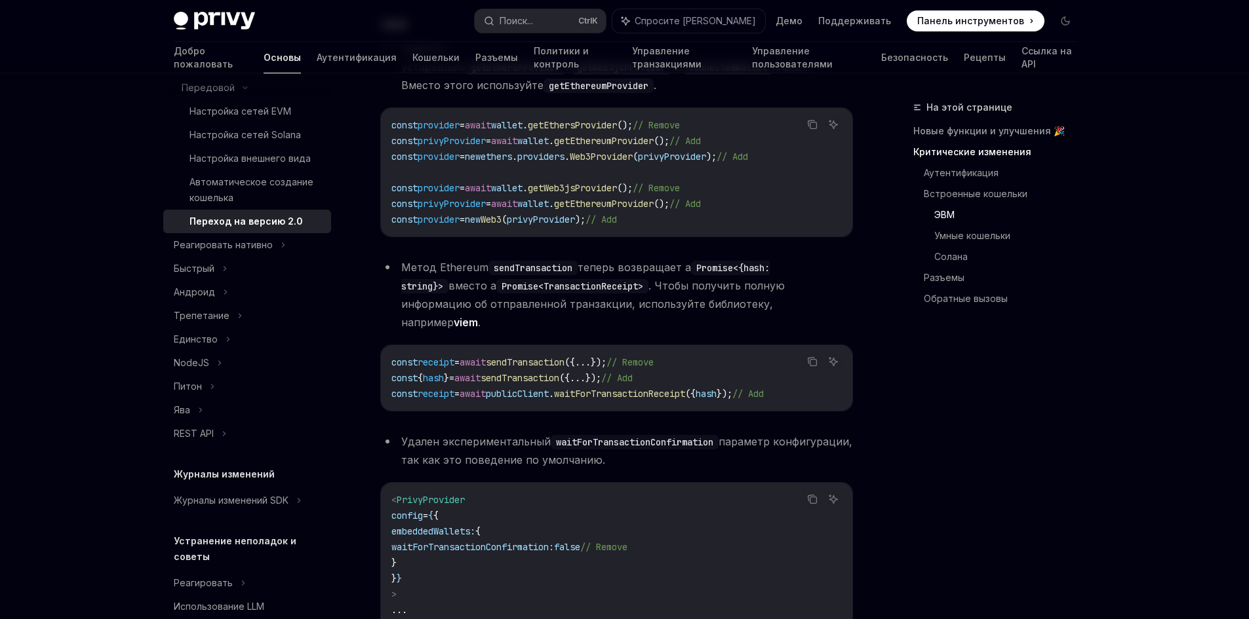
scroll to position [1573, 0]
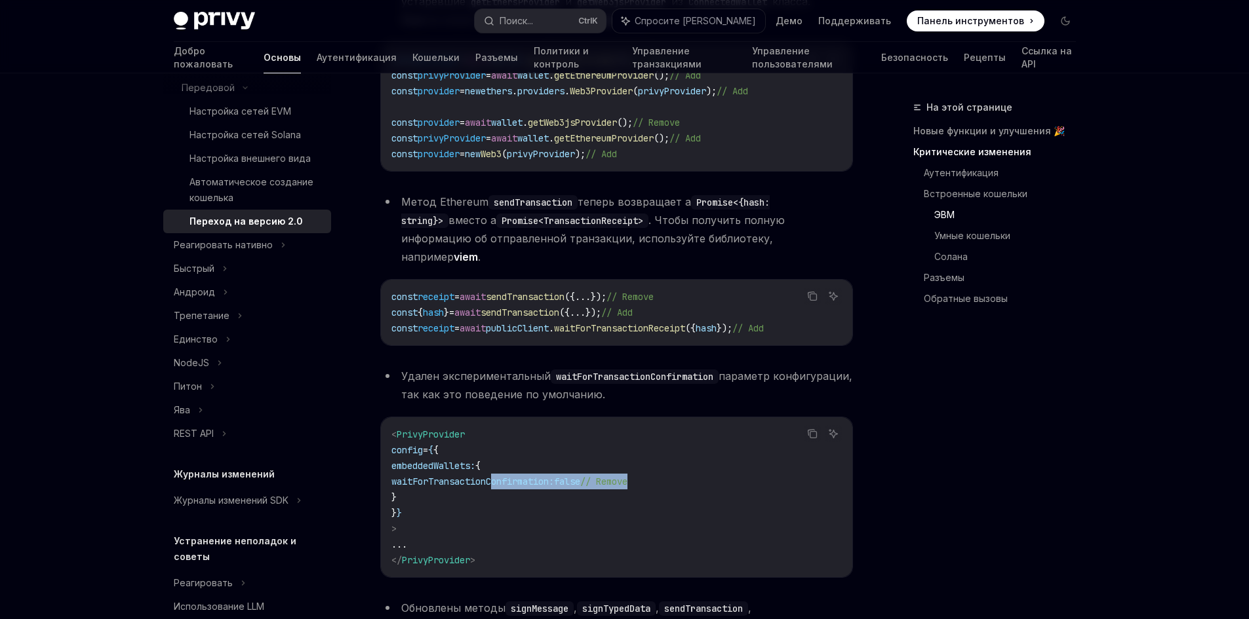
drag, startPoint x: 677, startPoint y: 408, endPoint x: 479, endPoint y: 391, distance: 199.3
click at [463, 427] on code "< PrivyProvider config = { { embeddedWallets: { waitForTransactionConfirmation:…" at bounding box center [616, 498] width 450 height 142
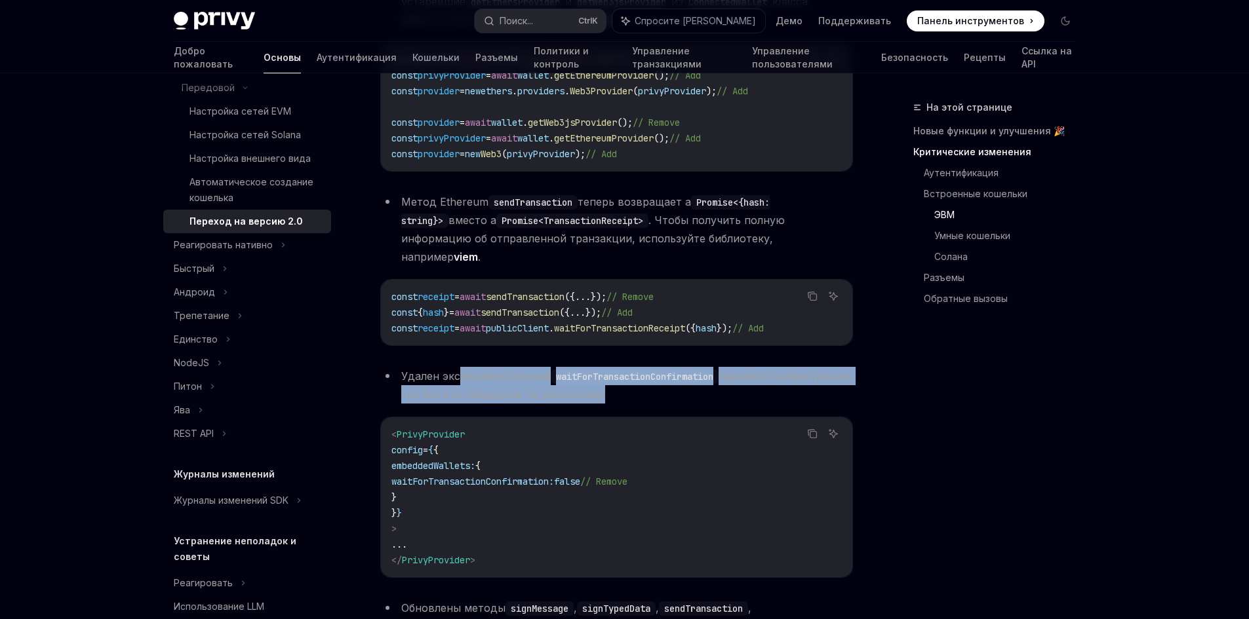
drag, startPoint x: 461, startPoint y: 299, endPoint x: 718, endPoint y: 312, distance: 257.3
click at [718, 367] on li "Удален экспериментальный waitForTransactionConfirmation параметр конфигурации, …" at bounding box center [616, 385] width 473 height 37
click at [582, 370] on font "параметр конфигурации, так как это поведение по умолчанию." at bounding box center [626, 385] width 451 height 31
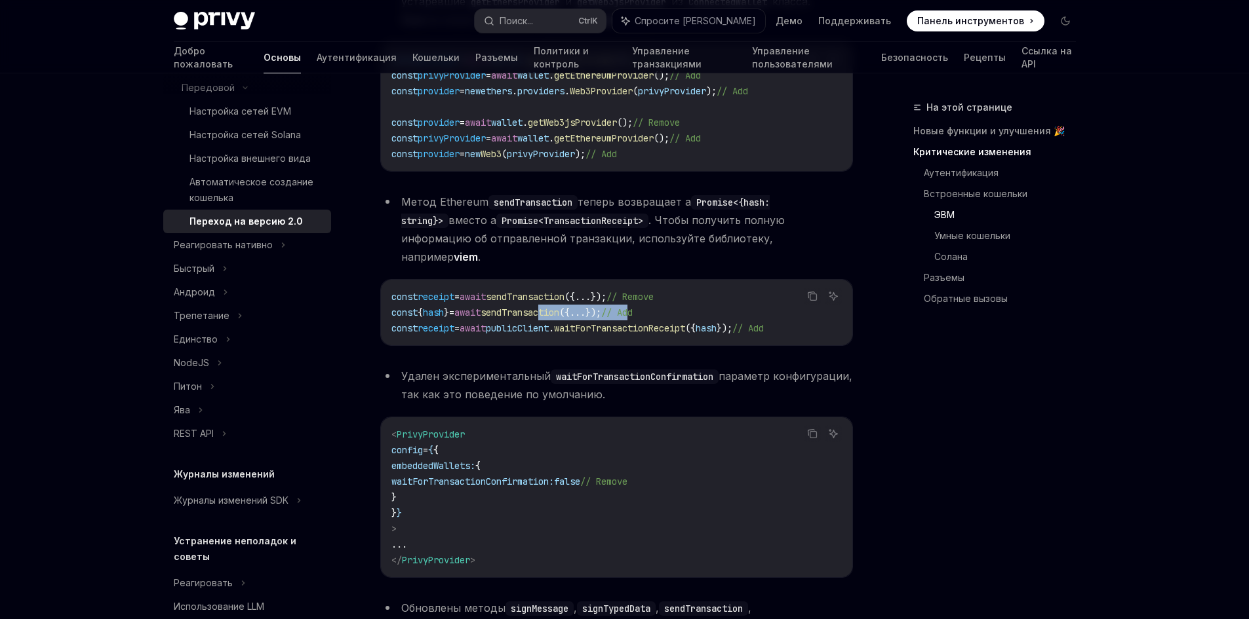
drag, startPoint x: 648, startPoint y: 238, endPoint x: 572, endPoint y: 236, distance: 76.7
click at [563, 307] on span "const { hash } = await sendTransaction ({ ... }); // Add" at bounding box center [511, 313] width 241 height 12
drag, startPoint x: 684, startPoint y: 217, endPoint x: 665, endPoint y: 217, distance: 18.4
click at [676, 289] on code "const receipt = await sendTransaction ({ ... }); // Remove const { hash } = awa…" at bounding box center [616, 312] width 450 height 47
click at [764, 322] on span "// Add" at bounding box center [747, 328] width 31 height 12
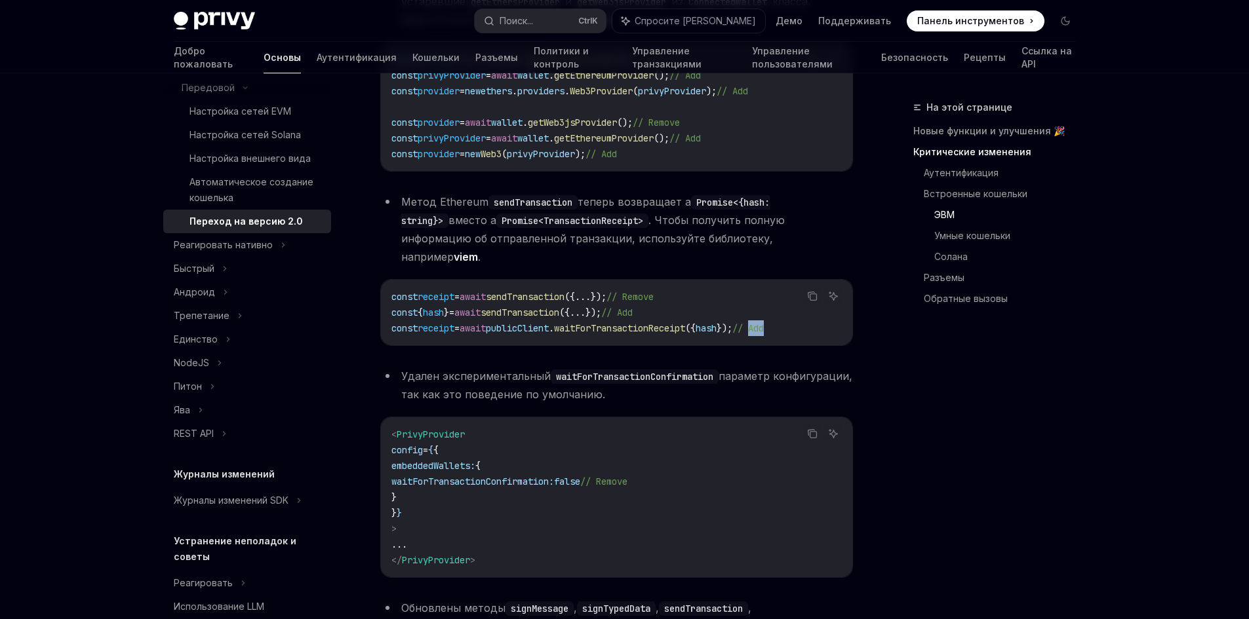
click at [764, 322] on span "// Add" at bounding box center [747, 328] width 31 height 12
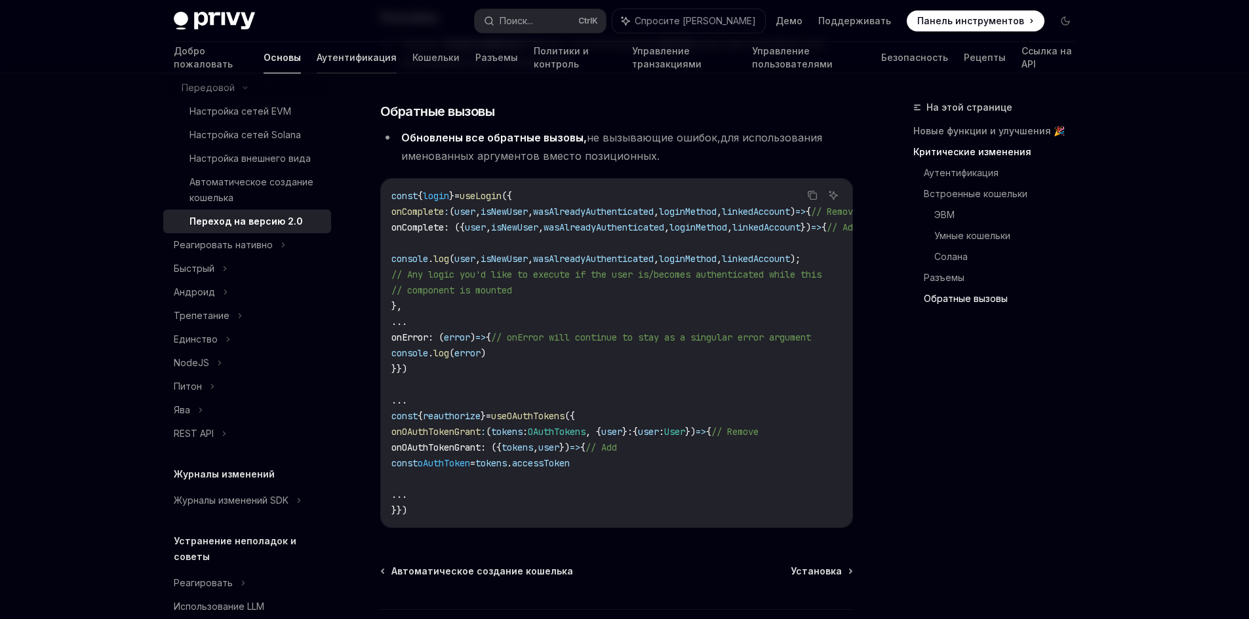
scroll to position [66, 0]
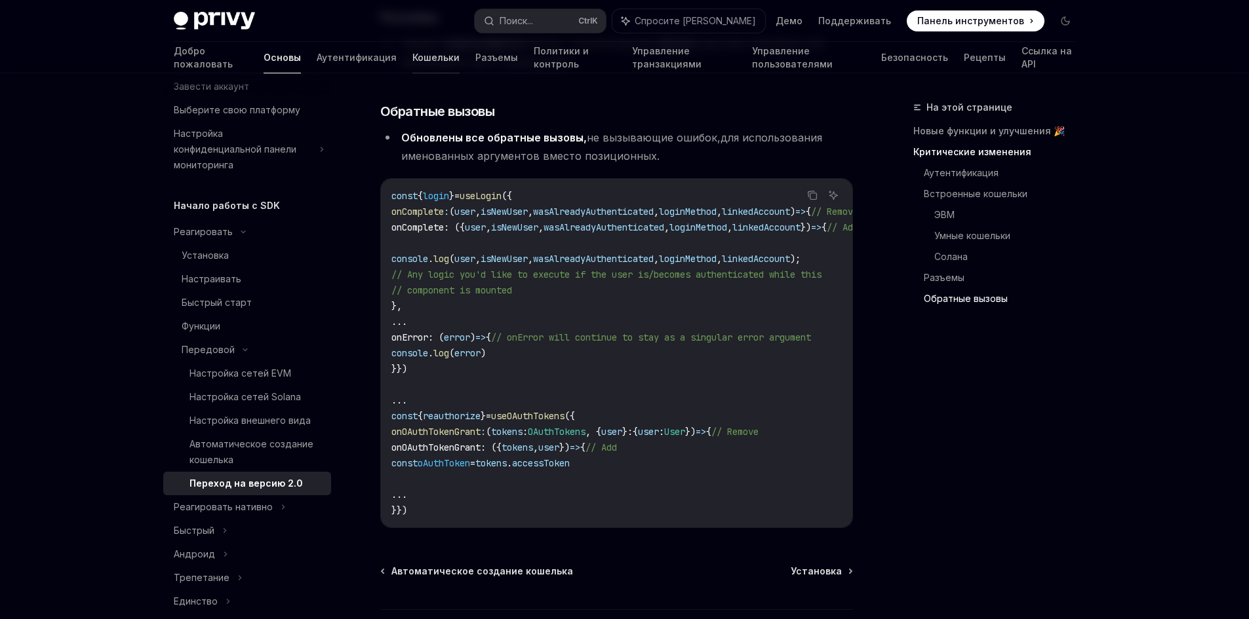
click at [412, 60] on font "Кошельки" at bounding box center [435, 57] width 47 height 11
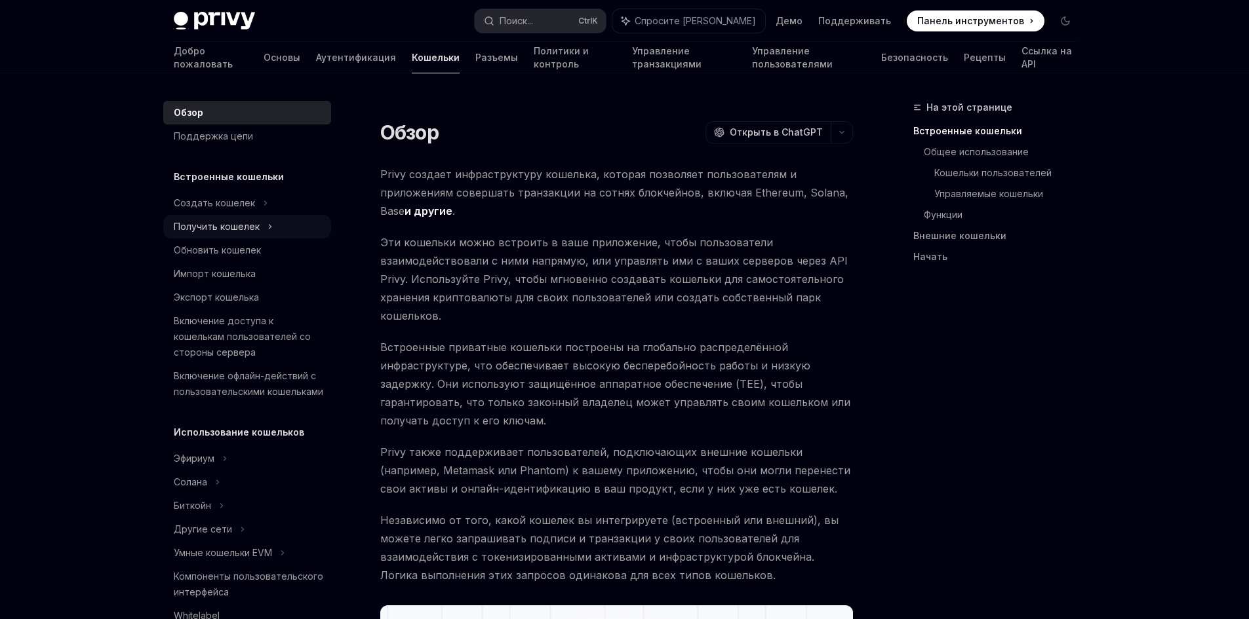
click at [248, 235] on div "Получить кошелек" at bounding box center [247, 227] width 168 height 24
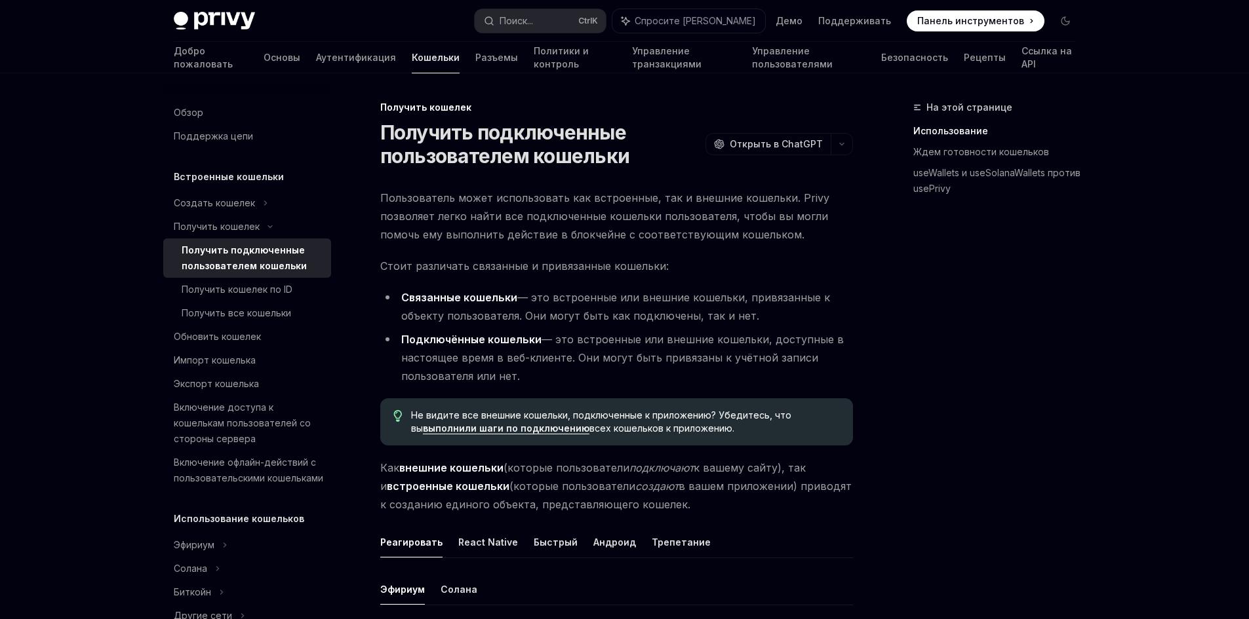
scroll to position [459, 0]
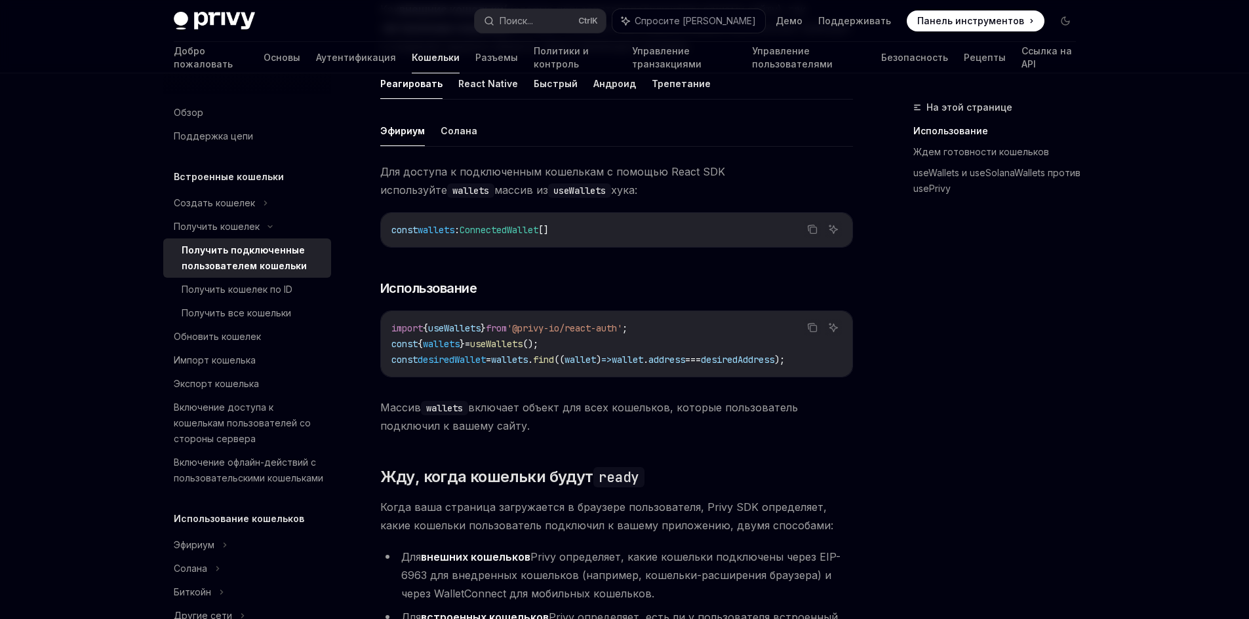
click at [440, 364] on span "desiredWallet" at bounding box center [452, 360] width 68 height 12
click at [236, 288] on font "Получить кошелек по ID" at bounding box center [237, 289] width 111 height 11
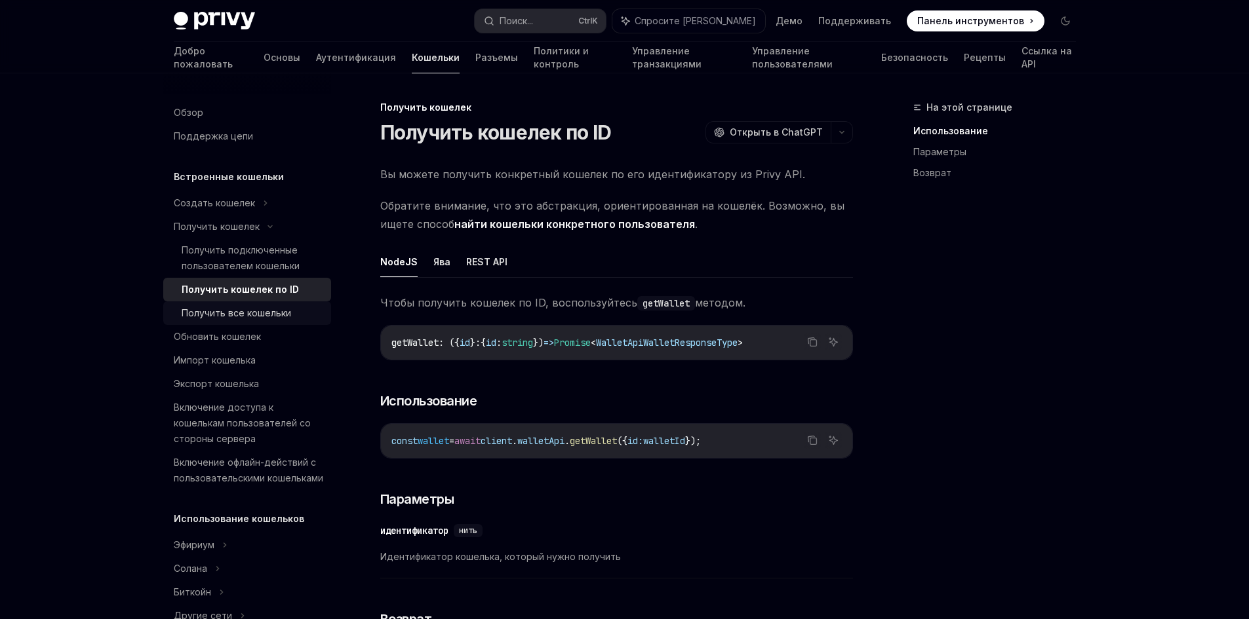
click at [271, 317] on font "Получить все кошельки" at bounding box center [236, 312] width 109 height 11
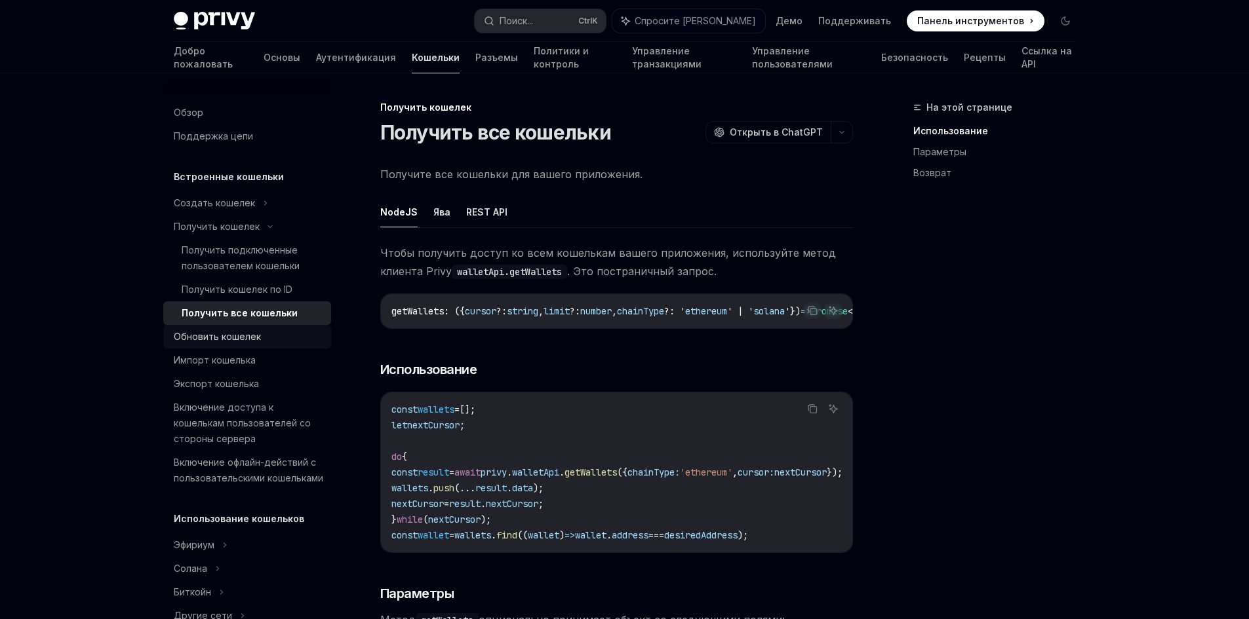
click at [233, 334] on font "Обновить кошелек" at bounding box center [217, 336] width 87 height 11
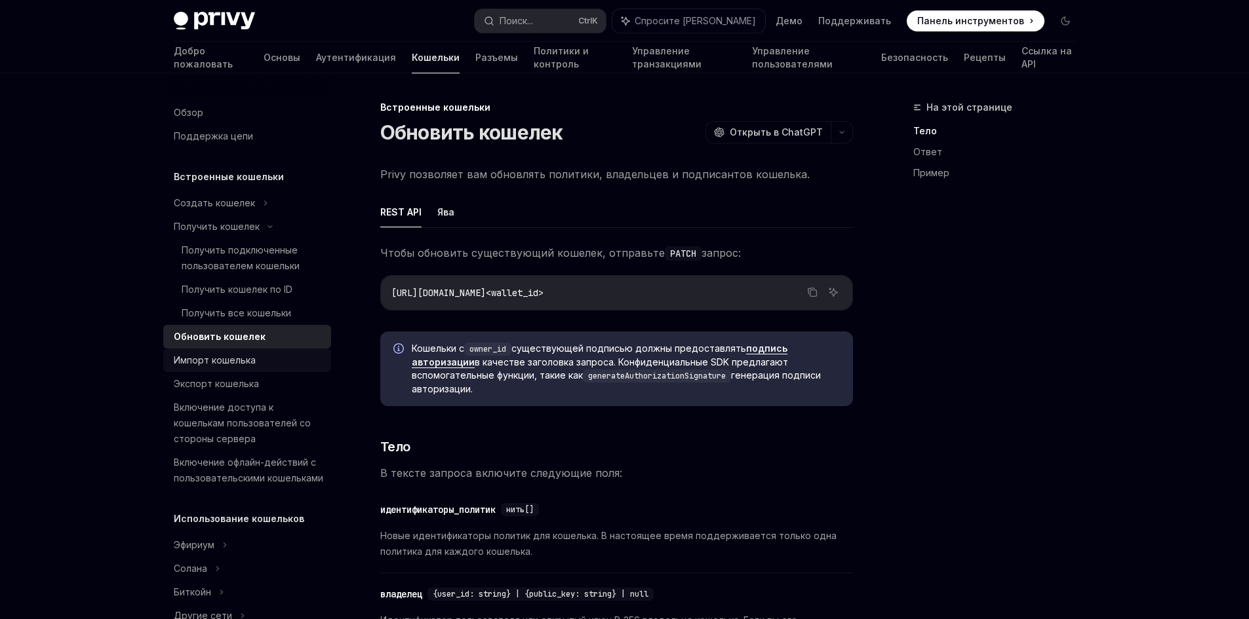
click at [256, 357] on div "Импорт кошелька" at bounding box center [248, 361] width 149 height 16
type textarea "*"
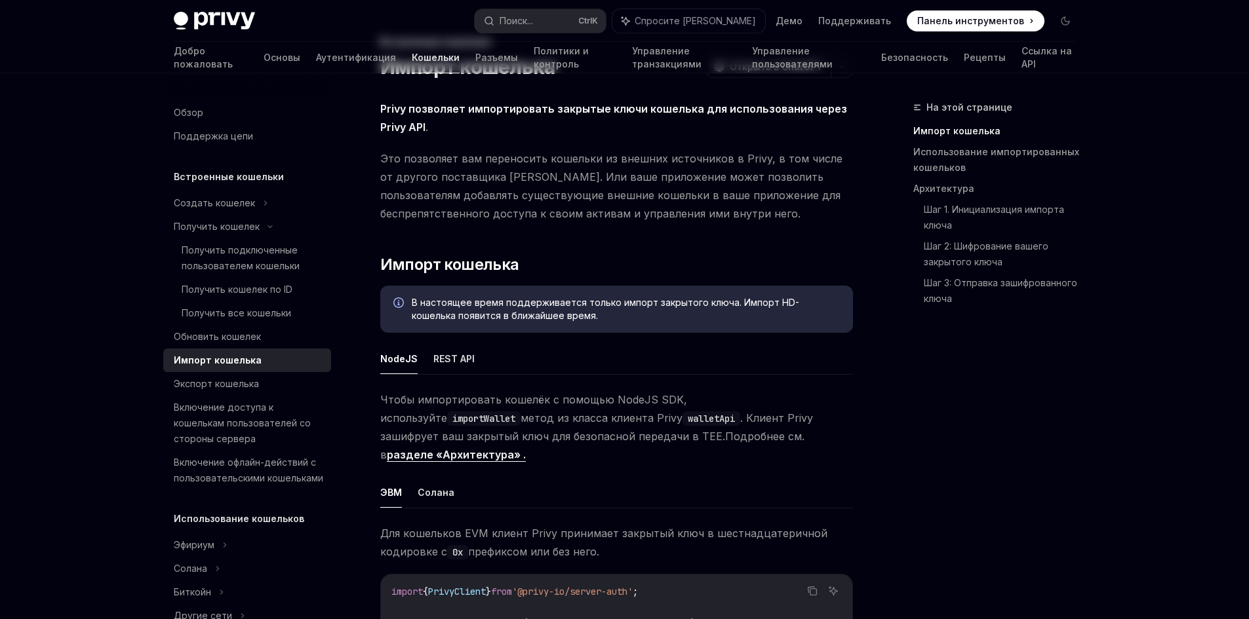
scroll to position [328, 0]
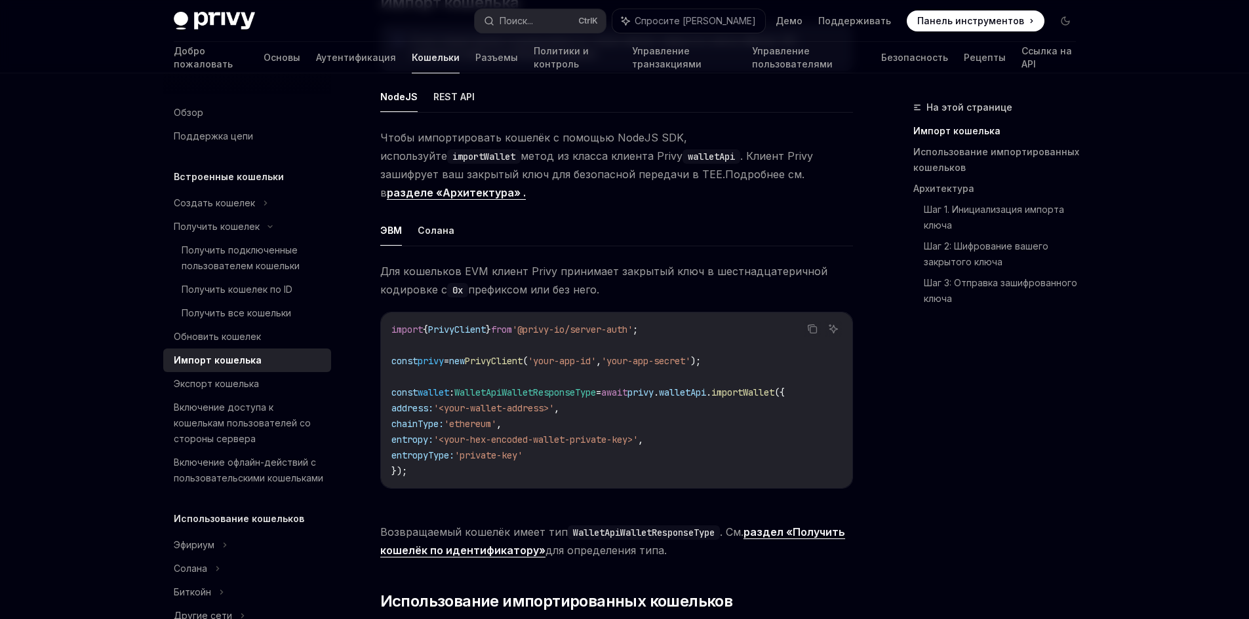
click at [772, 396] on span "importWallet" at bounding box center [742, 393] width 63 height 12
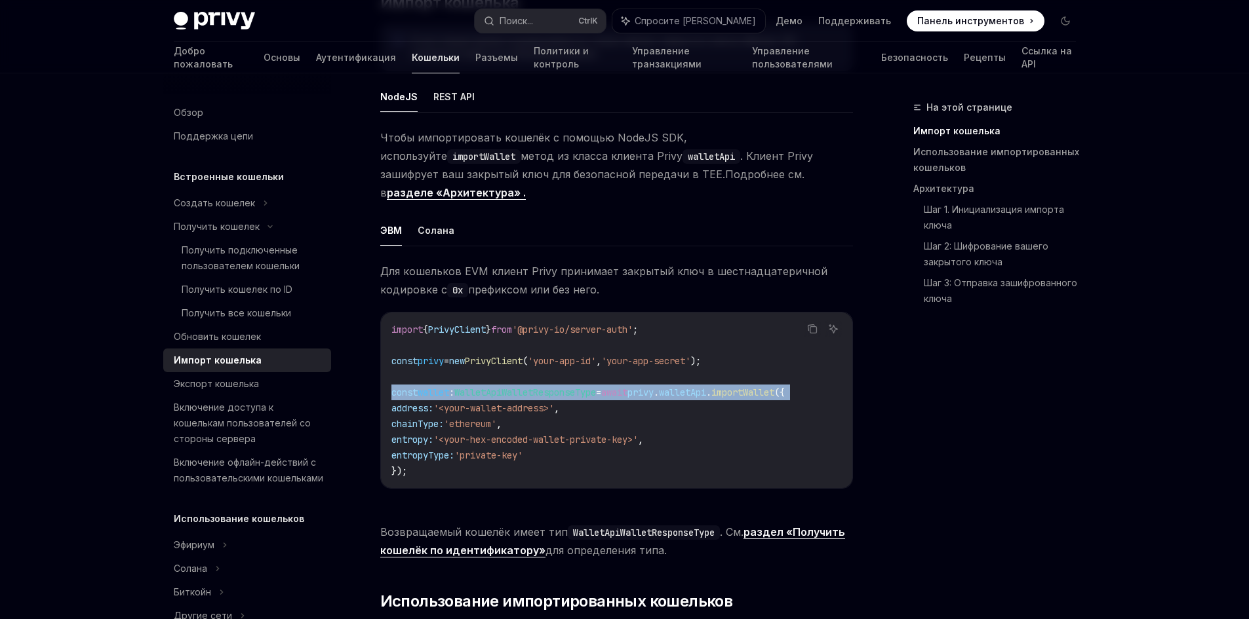
click at [772, 396] on span "importWallet" at bounding box center [742, 393] width 63 height 12
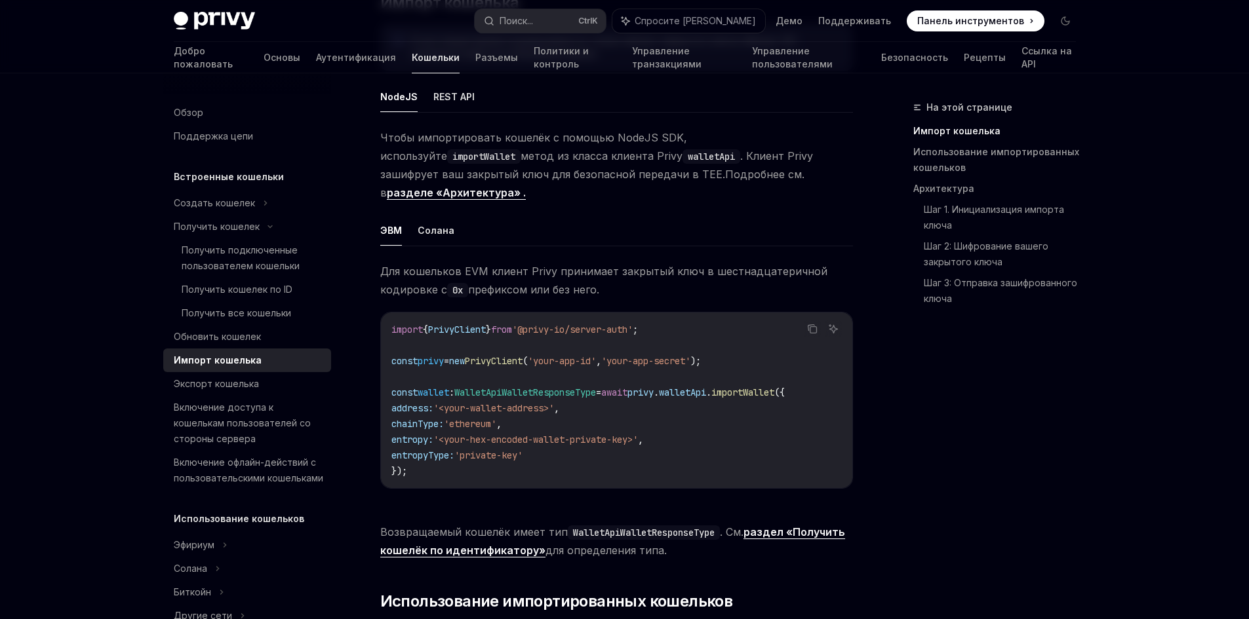
click at [558, 461] on code "import { PrivyClient } from '@privy-io/server-auth' ; const privy = new PrivyCl…" at bounding box center [616, 400] width 450 height 157
click at [558, 459] on code "import { PrivyClient } from '@privy-io/server-auth' ; const privy = new PrivyCl…" at bounding box center [616, 400] width 450 height 157
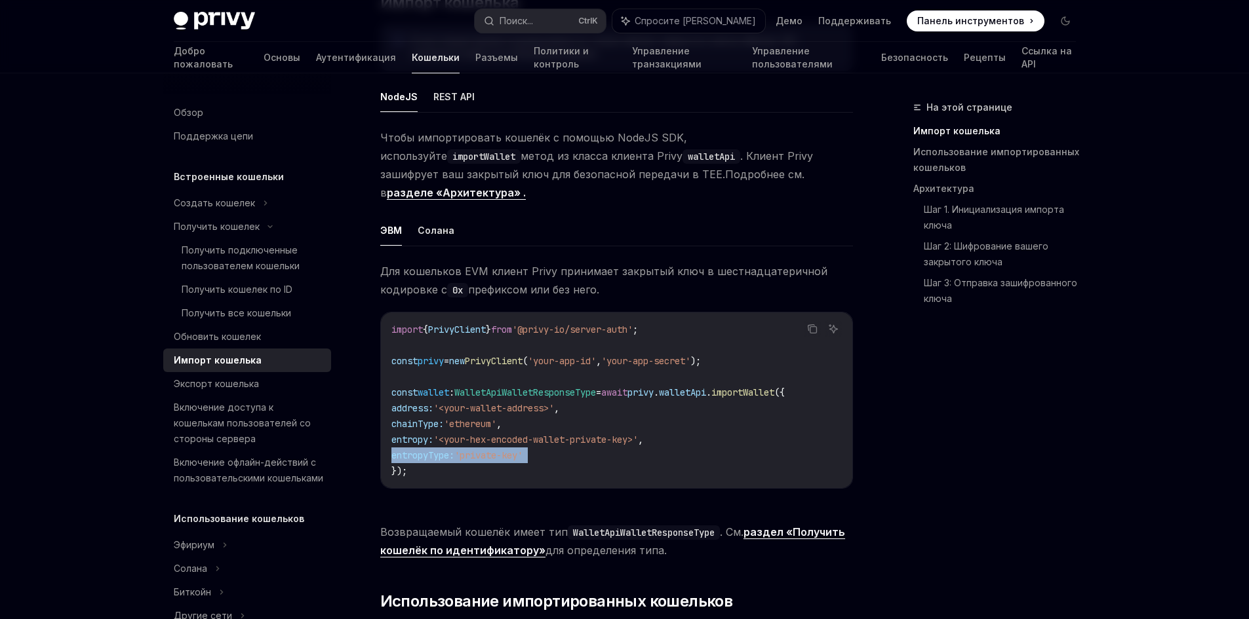
click at [558, 459] on code "import { PrivyClient } from '@privy-io/server-auth' ; const privy = new PrivyCl…" at bounding box center [616, 400] width 450 height 157
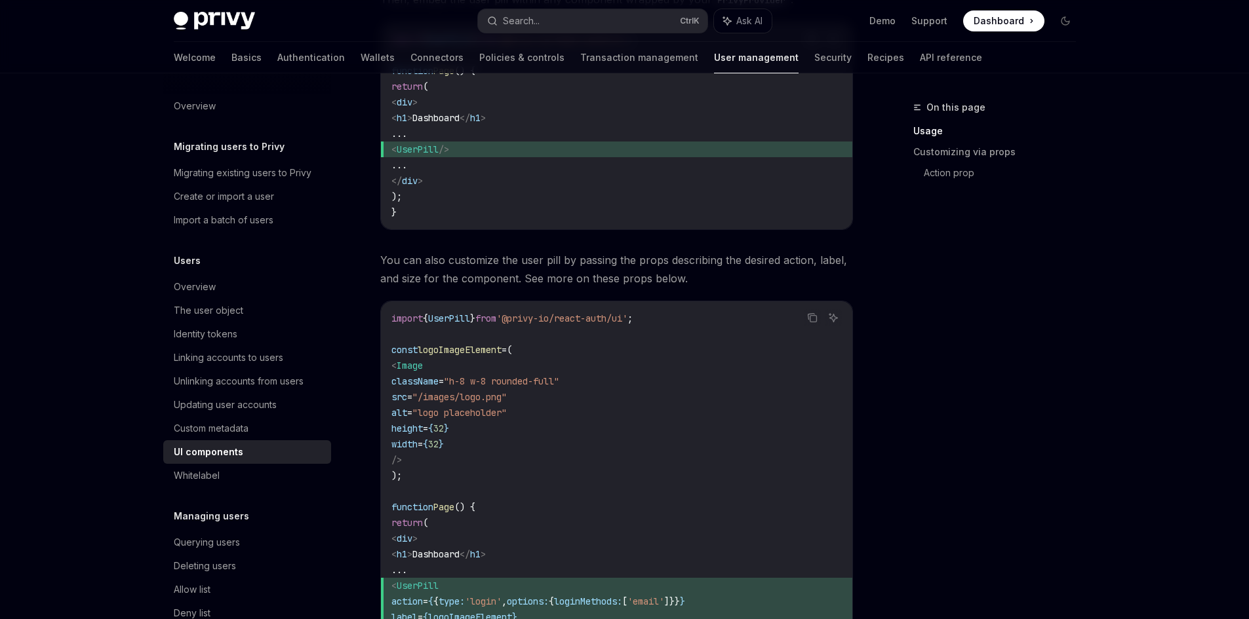
scroll to position [983, 0]
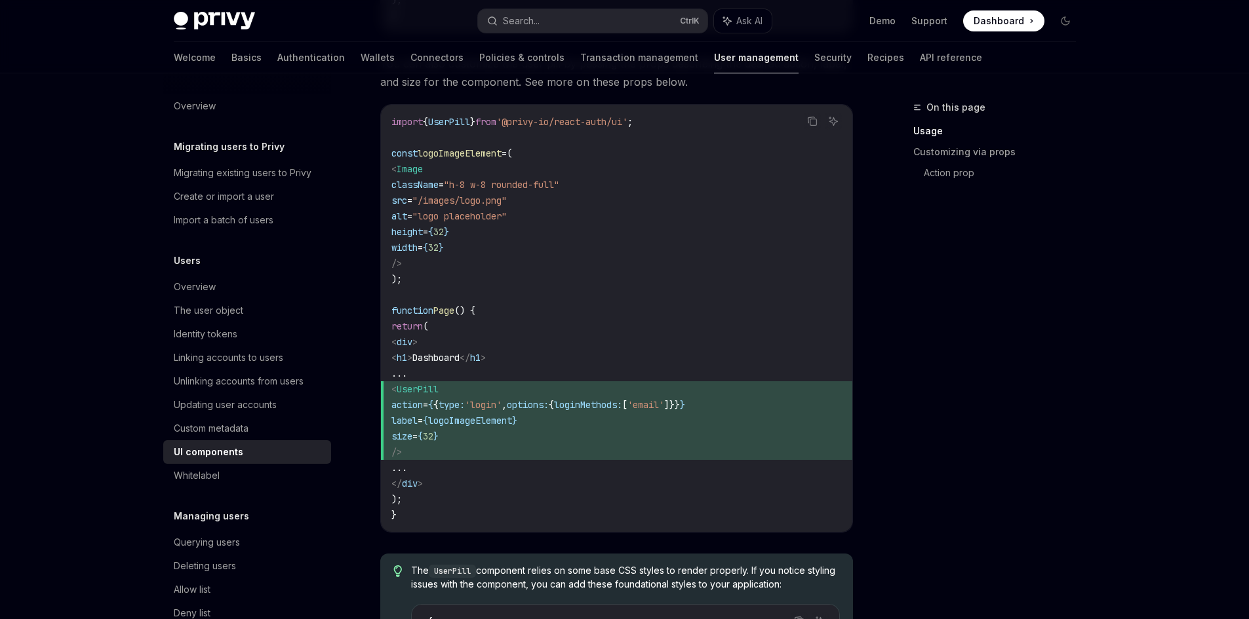
click at [418, 418] on span "label" at bounding box center [404, 421] width 26 height 12
drag, startPoint x: 590, startPoint y: 427, endPoint x: 540, endPoint y: 432, distance: 50.0
click at [588, 429] on code "import { UserPill } from '@privy-io/react-auth/ui' ; const logoImageElement = (…" at bounding box center [616, 318] width 450 height 409
click at [418, 434] on span "=" at bounding box center [414, 437] width 5 height 12
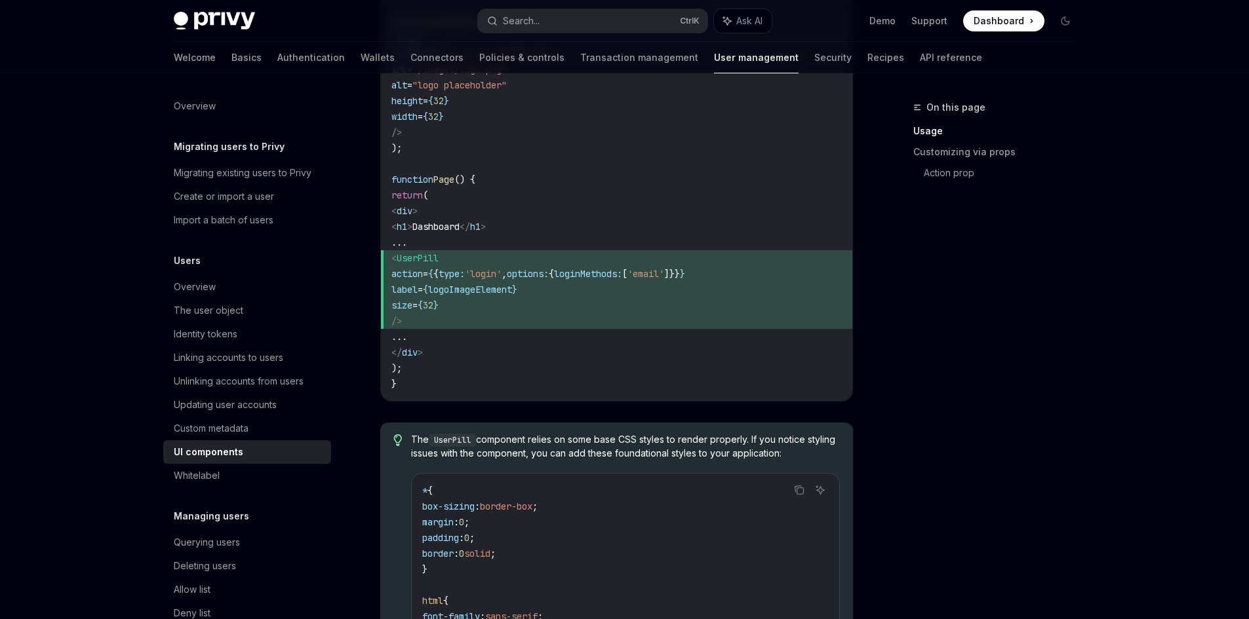
scroll to position [1245, 0]
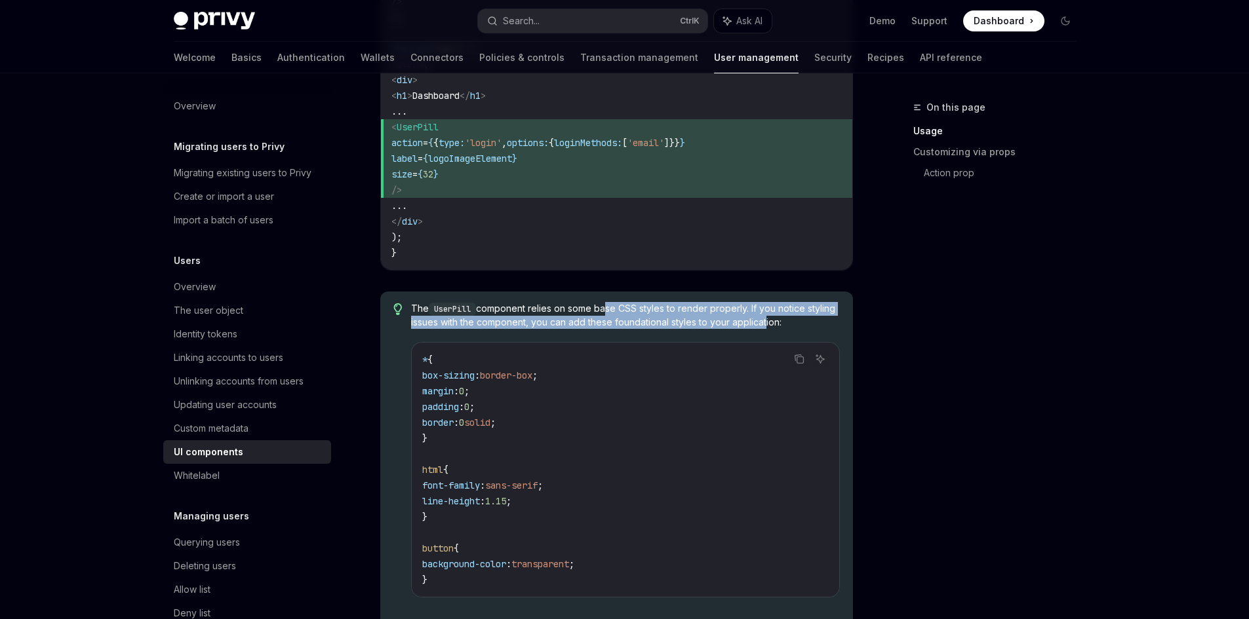
drag, startPoint x: 602, startPoint y: 307, endPoint x: 794, endPoint y: 319, distance: 191.8
click at [794, 319] on span "The UserPill component relies on some base CSS styles to render properly. If yo…" at bounding box center [625, 315] width 428 height 27
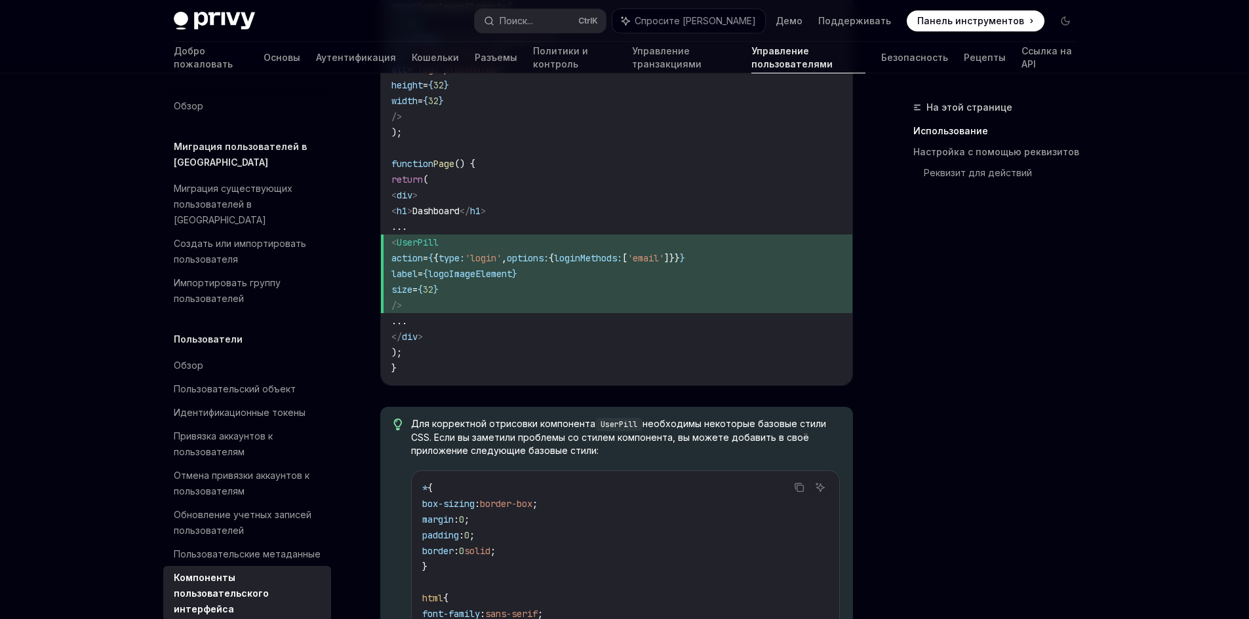
drag, startPoint x: 474, startPoint y: 408, endPoint x: 596, endPoint y: 409, distance: 122.6
click at [596, 418] on span "Для корректной отрисовки компонента UserPill необходимы некоторые базовые стили…" at bounding box center [625, 438] width 428 height 40
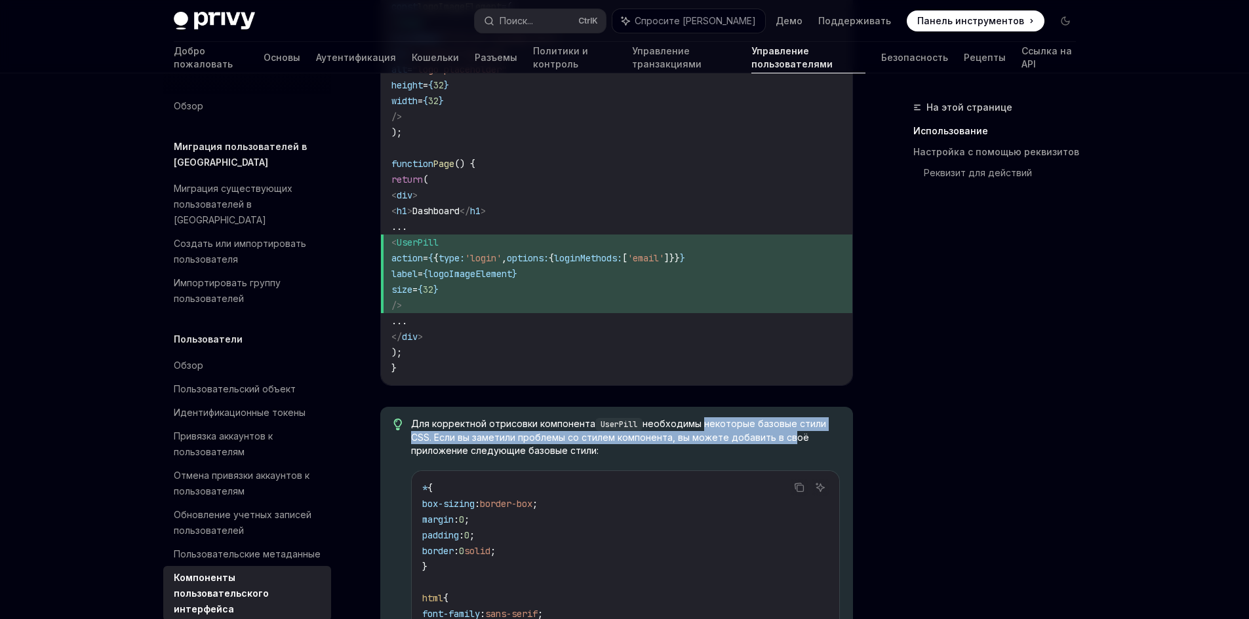
drag, startPoint x: 704, startPoint y: 407, endPoint x: 534, endPoint y: 418, distance: 170.1
click at [785, 418] on font "необходимы некоторые базовые стили CSS. Если вы заметили проблемы со стилем ком…" at bounding box center [618, 437] width 415 height 38
click at [566, 418] on font "необходимы некоторые базовые стили CSS. Если вы заметили проблемы со стилем ком…" at bounding box center [618, 437] width 415 height 38
click at [666, 421] on font "необходимы некоторые базовые стили CSS. Если вы заметили проблемы со стилем ком…" at bounding box center [618, 437] width 415 height 38
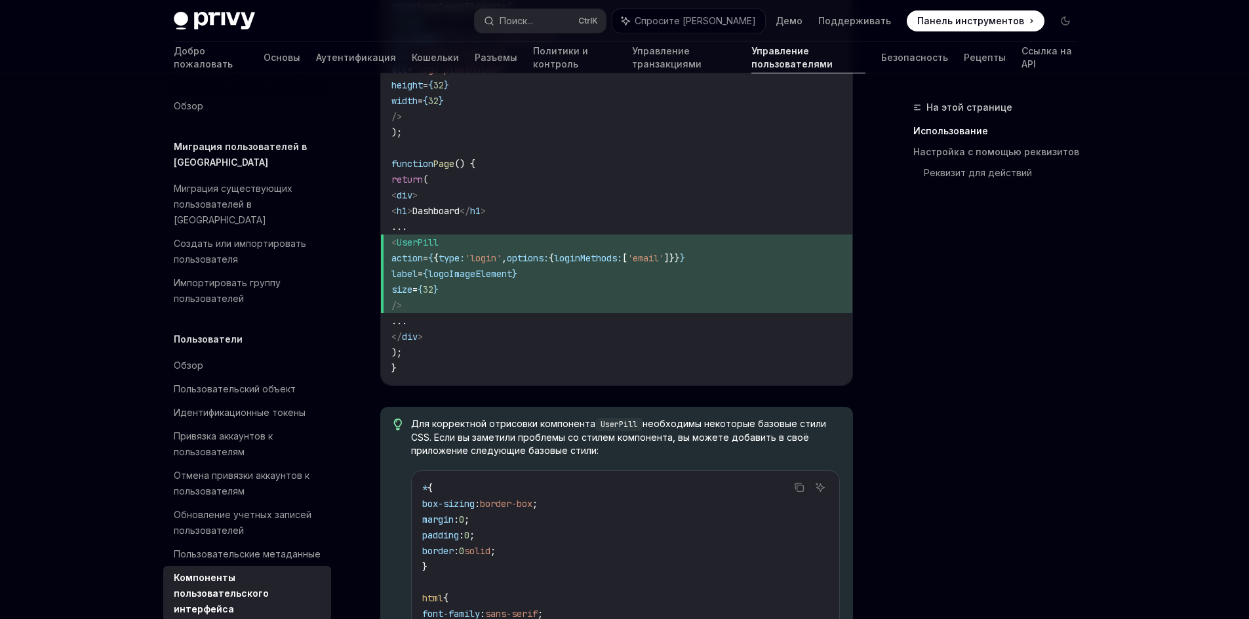
click at [784, 423] on font "необходимы некоторые базовые стили CSS. Если вы заметили проблемы со стилем ком…" at bounding box center [618, 437] width 415 height 38
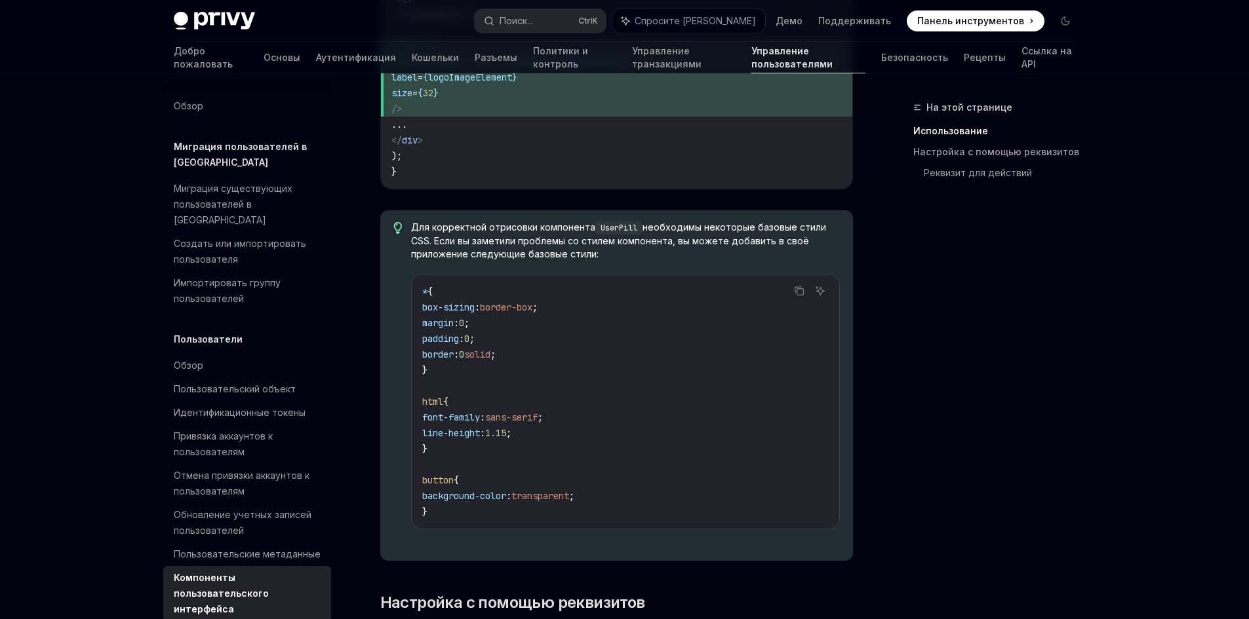
scroll to position [1901, 0]
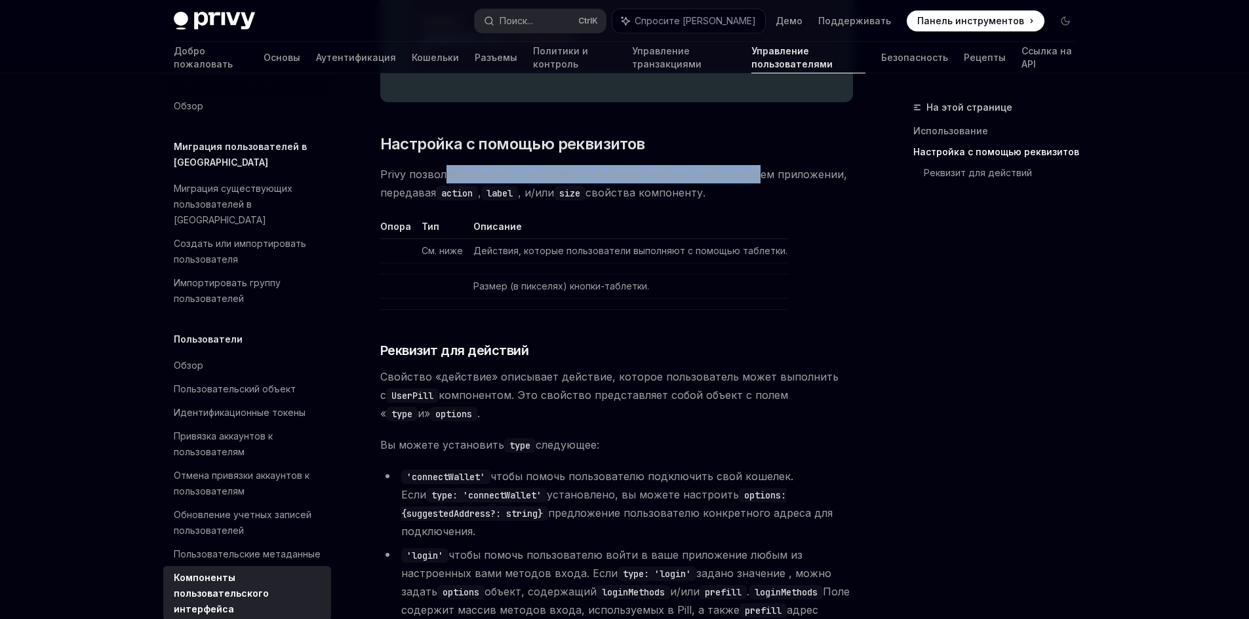
drag, startPoint x: 446, startPoint y: 151, endPoint x: 738, endPoint y: 166, distance: 292.1
click at [741, 168] on font "Privy позволяет вам легко настраивать пользовательскую часть в вашем приложении…" at bounding box center [613, 183] width 467 height 31
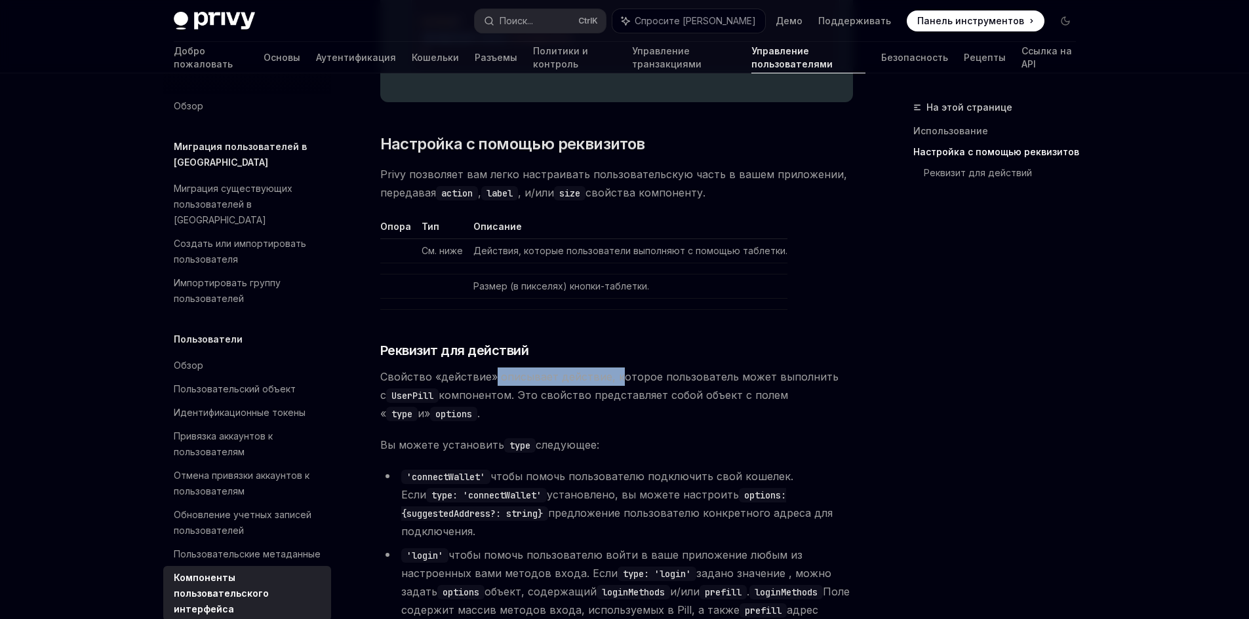
drag, startPoint x: 493, startPoint y: 362, endPoint x: 615, endPoint y: 362, distance: 121.9
click at [615, 370] on font "Свойство «действие» описывает действие, которое пользователь может выполнить с" at bounding box center [609, 385] width 458 height 31
click at [463, 186] on code "action" at bounding box center [457, 193] width 42 height 14
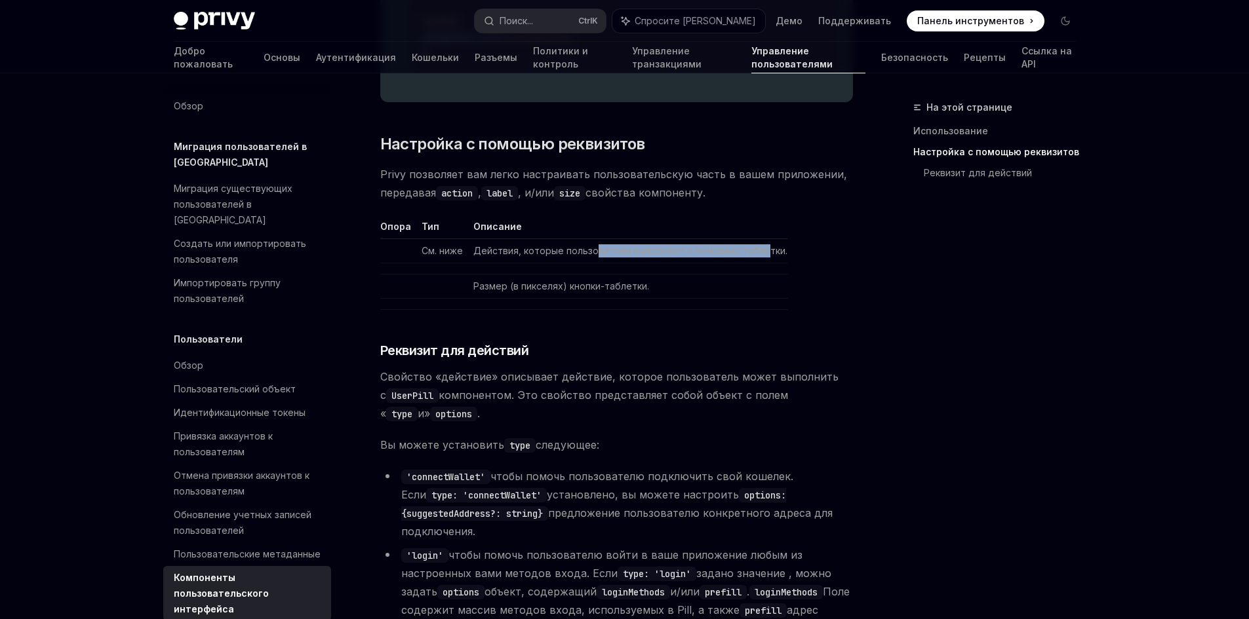
drag, startPoint x: 595, startPoint y: 227, endPoint x: 761, endPoint y: 229, distance: 165.9
click at [761, 245] on font "Действия, которые пользователи выполняют с помощью таблетки." at bounding box center [630, 250] width 314 height 11
drag, startPoint x: 579, startPoint y: 266, endPoint x: 652, endPoint y: 265, distance: 72.8
click at [652, 274] on td "Размер (в пикселях) кнопки-таблетки." at bounding box center [627, 286] width 319 height 24
click at [475, 167] on span "Privy позволяет вам легко настраивать пользовательскую часть в вашем приложении…" at bounding box center [616, 183] width 473 height 37
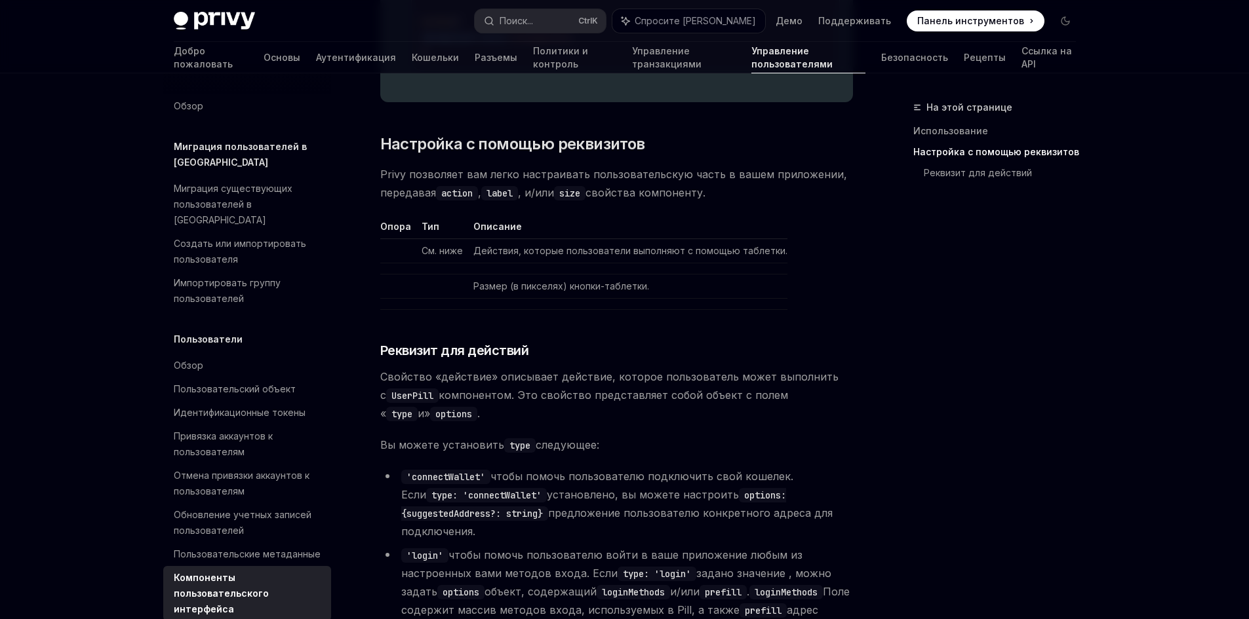
click at [467, 186] on code "action" at bounding box center [457, 193] width 42 height 14
click at [419, 239] on td "См. ниже" at bounding box center [442, 251] width 52 height 24
click at [441, 245] on font "См. ниже" at bounding box center [441, 250] width 41 height 11
click at [482, 281] on font "Размер (в пикселях) кнопки-таблетки." at bounding box center [561, 286] width 176 height 11
click at [472, 298] on td at bounding box center [627, 303] width 319 height 11
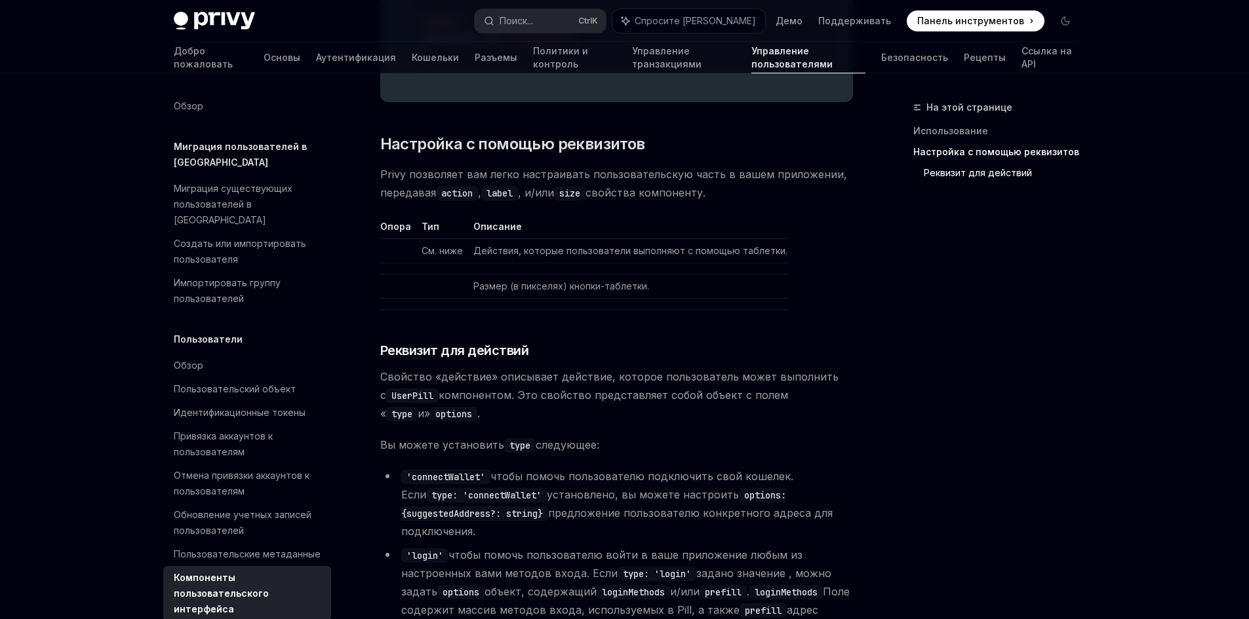
scroll to position [2098, 0]
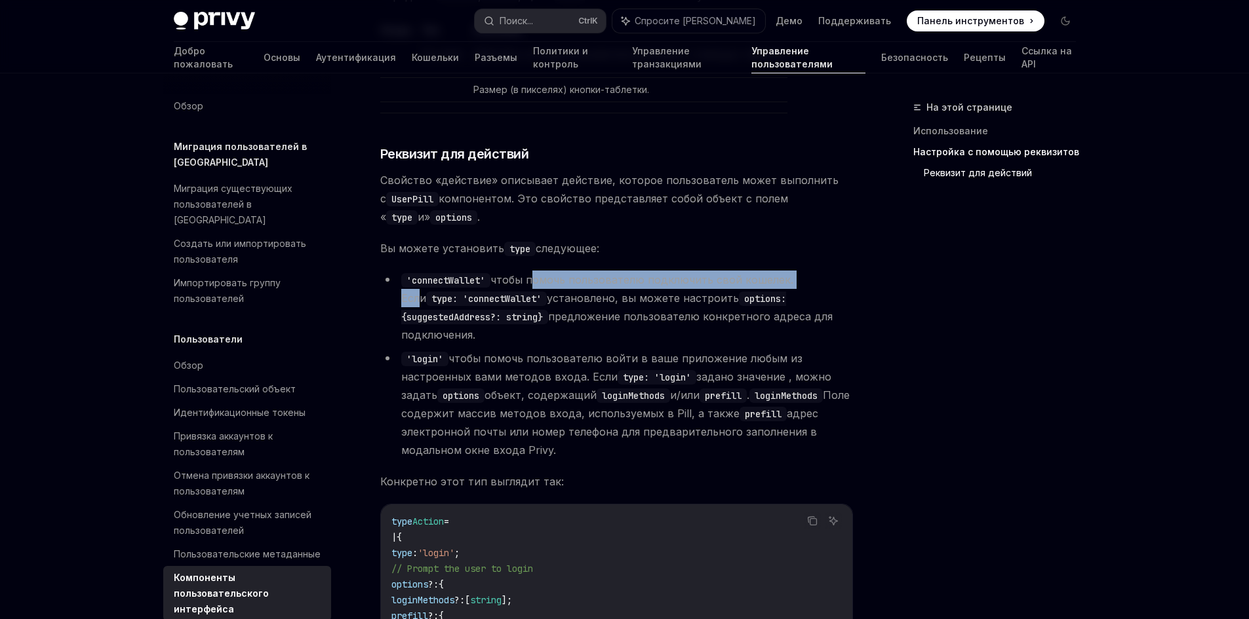
drag, startPoint x: 535, startPoint y: 269, endPoint x: 673, endPoint y: 283, distance: 139.0
click at [804, 271] on li "'connectWallet' чтобы помочь пользователю подключить свой кошелек. Если type: '…" at bounding box center [616, 307] width 473 height 73
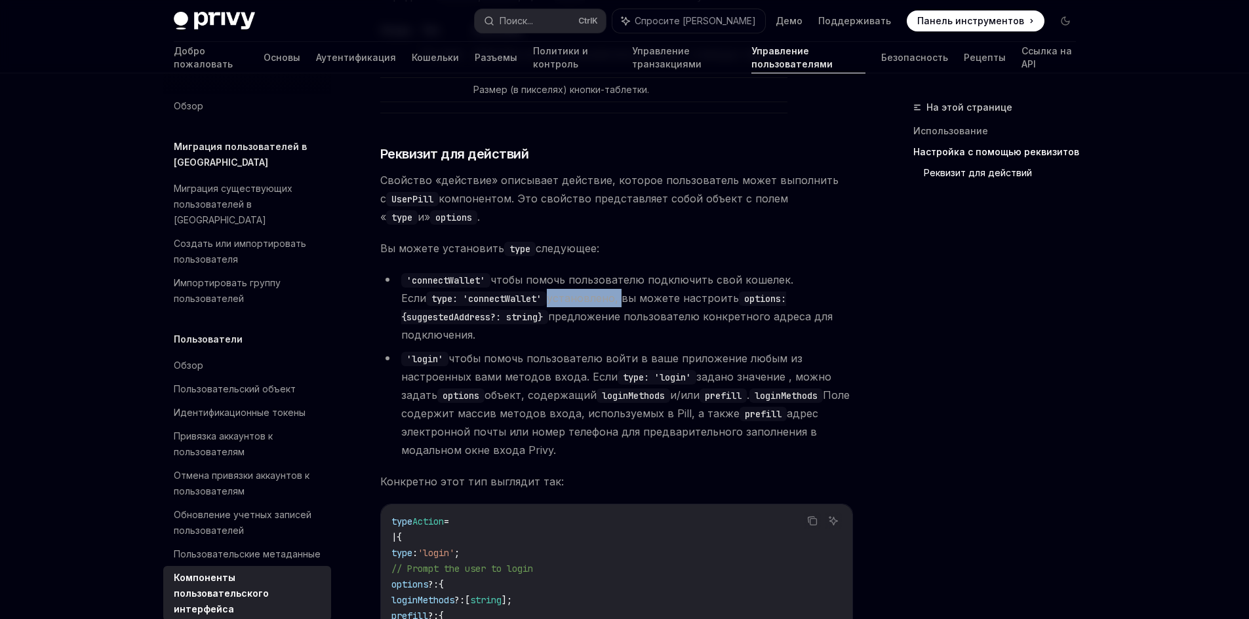
drag, startPoint x: 482, startPoint y: 282, endPoint x: 619, endPoint y: 285, distance: 136.4
click at [618, 285] on li "'connectWallet' чтобы помочь пользователю подключить свой кошелек. Если type: '…" at bounding box center [616, 307] width 473 height 73
drag, startPoint x: 629, startPoint y: 286, endPoint x: 622, endPoint y: 294, distance: 10.7
click at [627, 289] on li "'connectWallet' чтобы помочь пользователю подключить свой кошелек. Если type: '…" at bounding box center [616, 307] width 473 height 73
drag, startPoint x: 484, startPoint y: 324, endPoint x: 570, endPoint y: 330, distance: 86.1
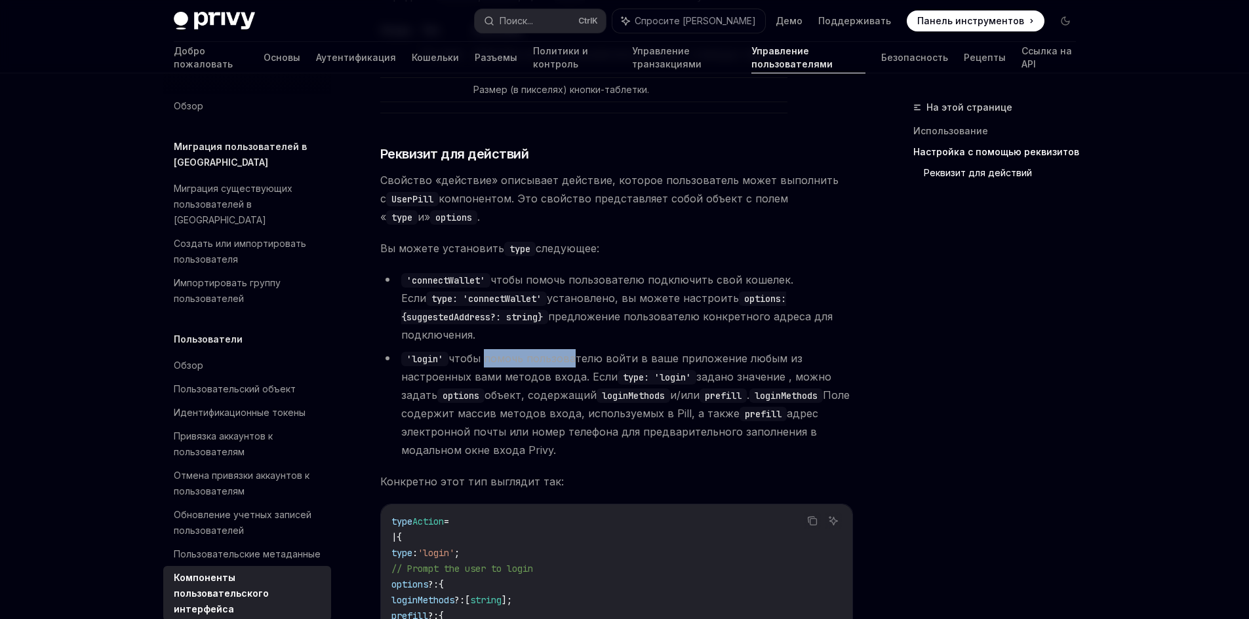
click at [570, 349] on li "'login' чтобы помочь пользователю войти в ваше приложение любым из настроенных …" at bounding box center [616, 404] width 473 height 110
drag, startPoint x: 619, startPoint y: 390, endPoint x: 646, endPoint y: 404, distance: 29.6
click at [669, 402] on li "'login' чтобы помочь пользователю войти в ваше приложение любым из настроенных …" at bounding box center [616, 404] width 473 height 110
click at [525, 412] on font "адрес электронной почты или номер телефона для предварительного заполнения в мо…" at bounding box center [609, 432] width 417 height 50
click at [542, 412] on font "адрес электронной почты или номер телефона для предварительного заполнения в мо…" at bounding box center [609, 432] width 417 height 50
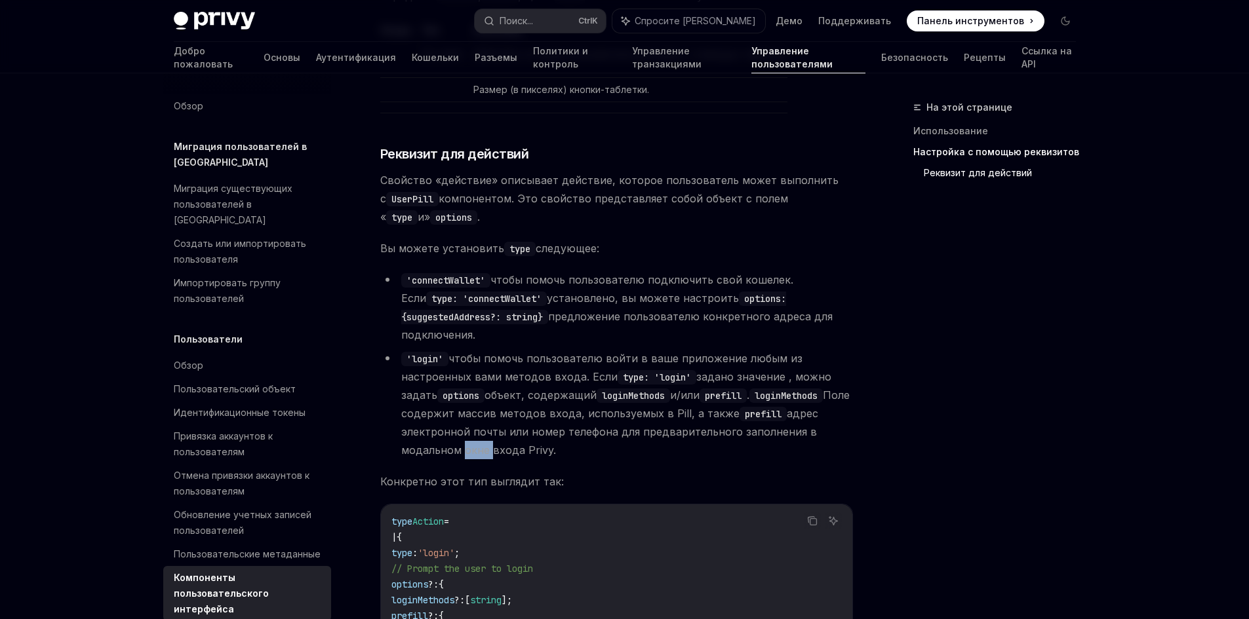
click at [542, 412] on font "адрес электронной почты или номер телефона для предварительного заполнения в мо…" at bounding box center [609, 432] width 417 height 50
click at [547, 389] on font "Поле содержит массив методов входа, используемых в Pill, а также" at bounding box center [625, 404] width 448 height 31
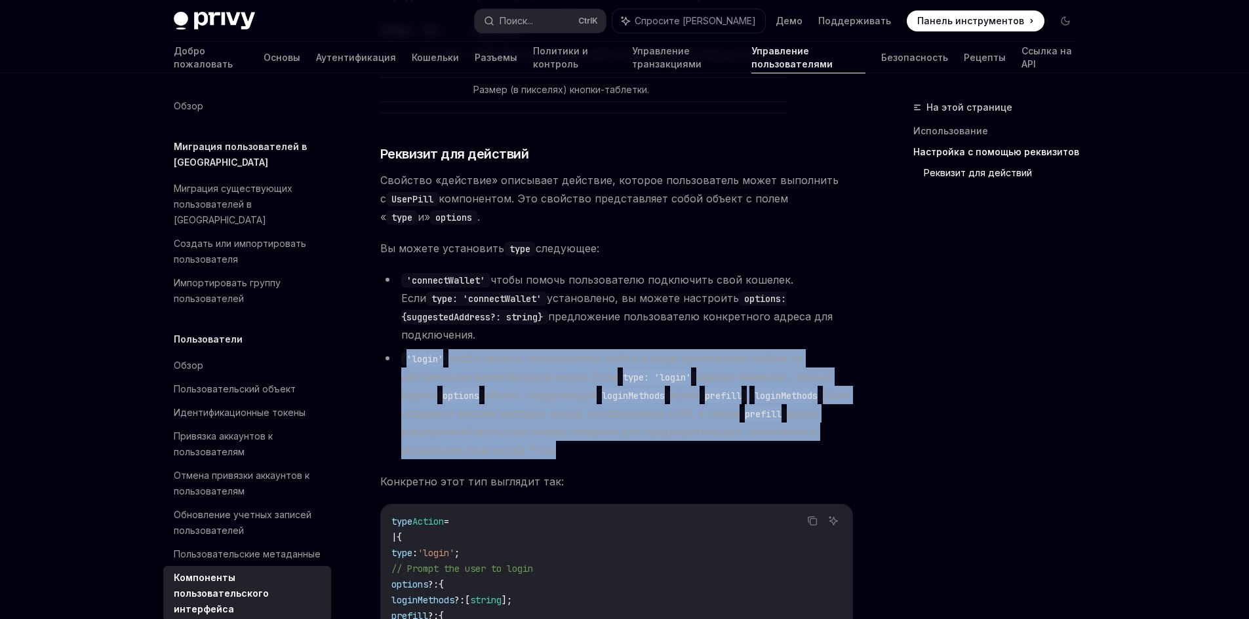
click at [547, 389] on font "Поле содержит массив методов входа, используемых в Pill, а также" at bounding box center [625, 404] width 448 height 31
click at [701, 383] on li "'login' чтобы помочь пользователю войти в ваше приложение любым из настроенных …" at bounding box center [616, 404] width 473 height 110
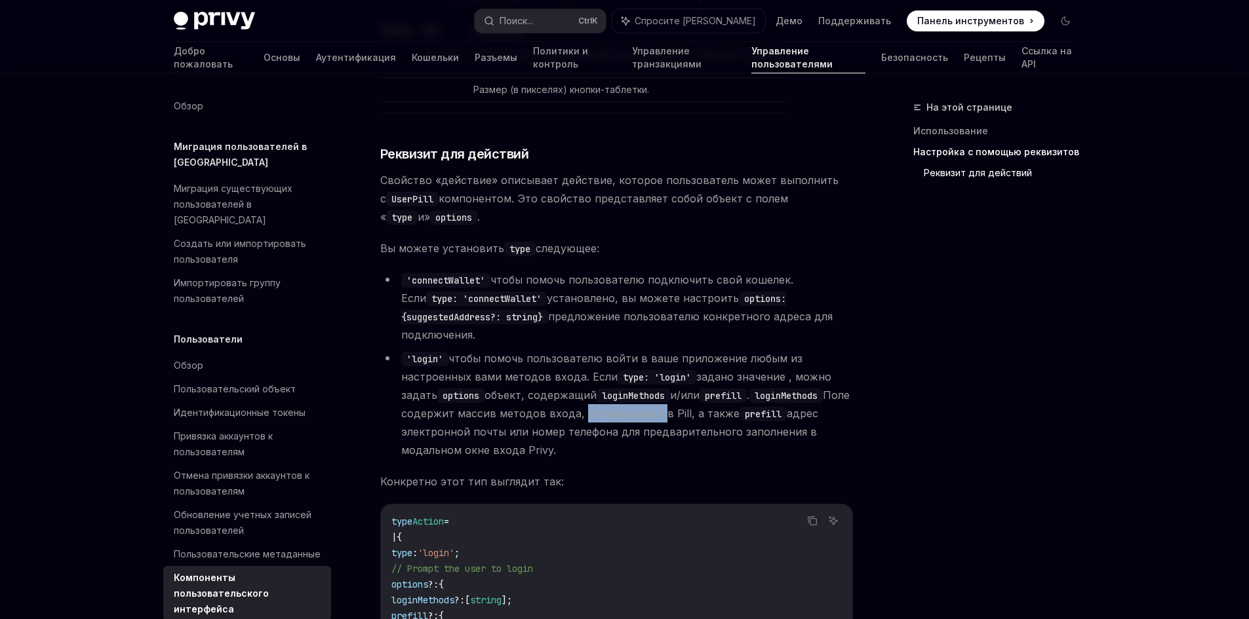
click at [701, 383] on li "'login' чтобы помочь пользователю войти в ваше приложение любым из настроенных …" at bounding box center [616, 404] width 473 height 110
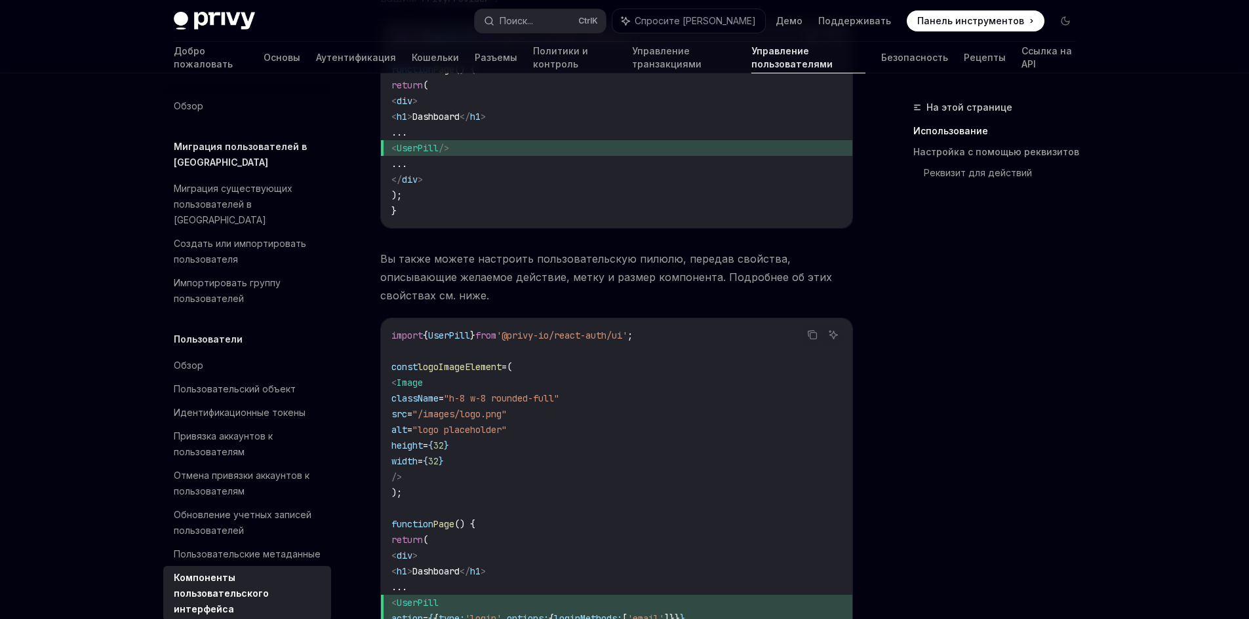
scroll to position [950, 0]
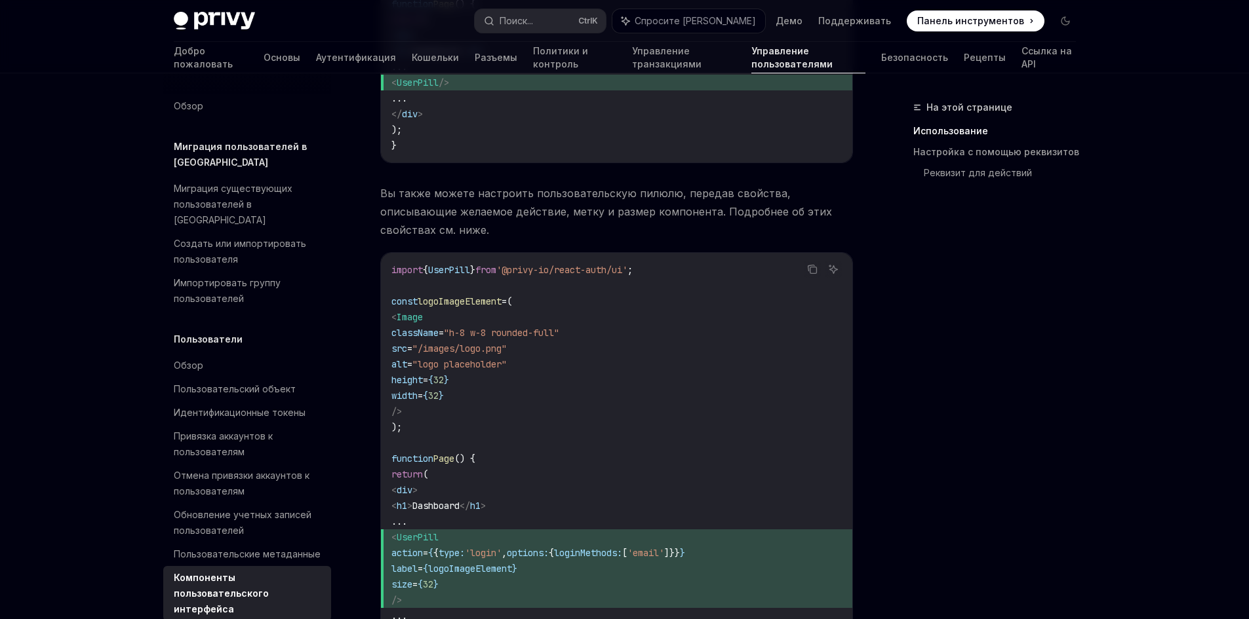
click at [433, 579] on span "32" at bounding box center [428, 585] width 10 height 12
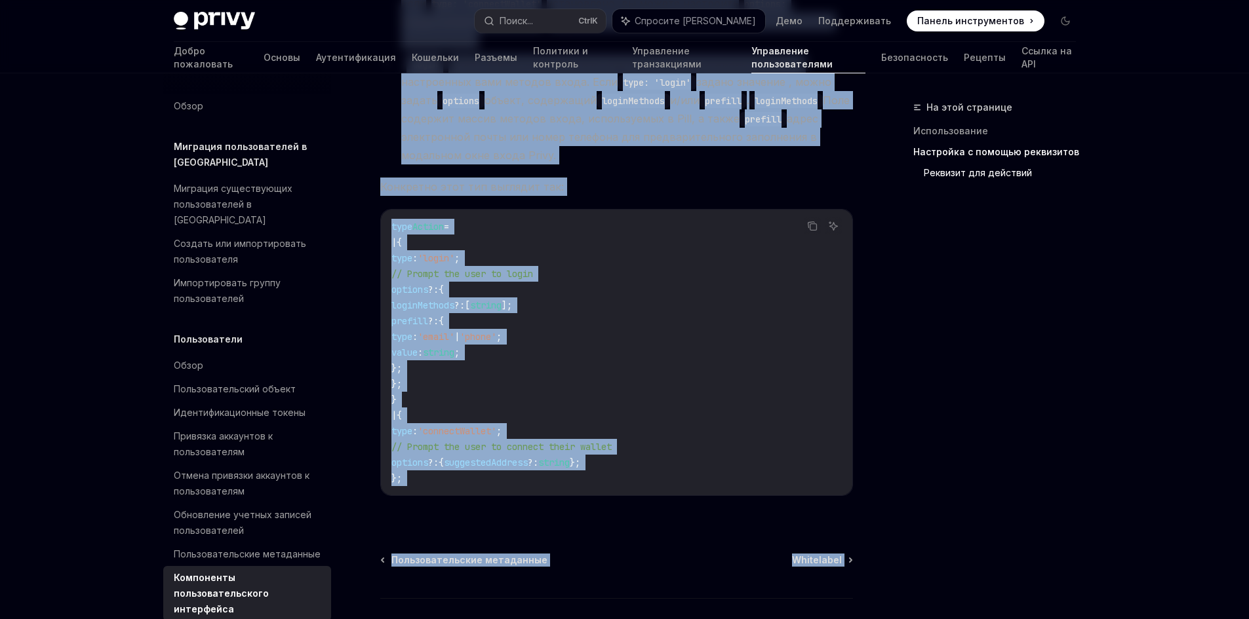
scroll to position [2458, 0]
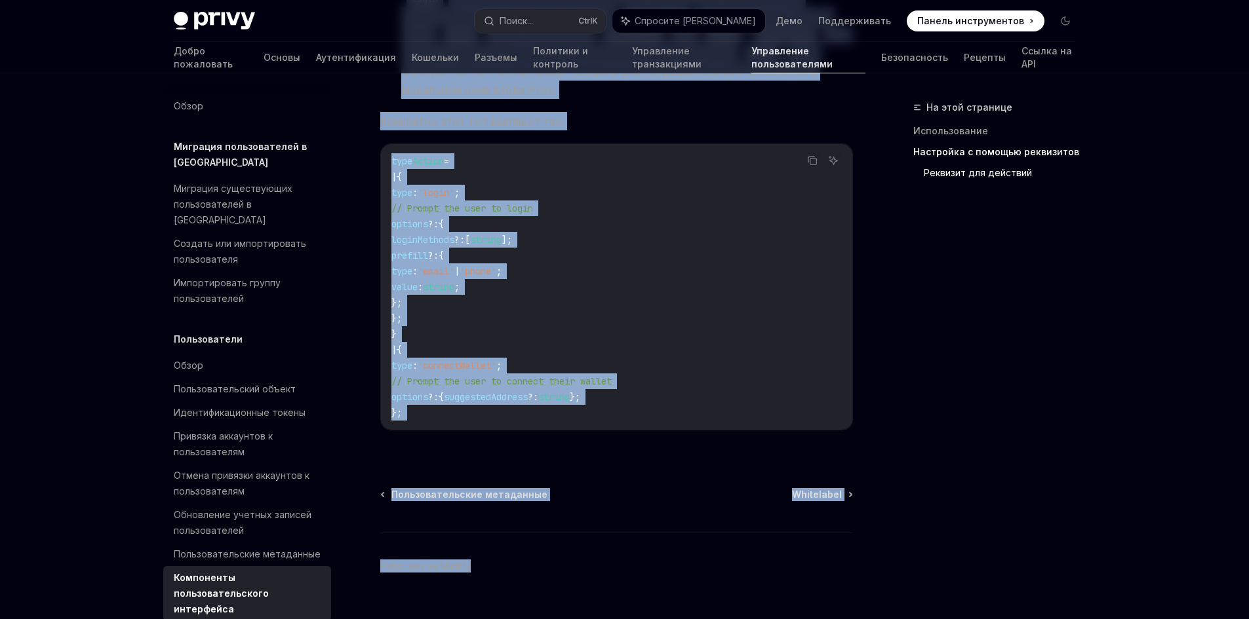
drag, startPoint x: 378, startPoint y: 106, endPoint x: 849, endPoint y: 401, distance: 556.3
copy div "Пользователи Компоненты пользовательского интерфейса OpenAI Открыть в ChatGPT O…"
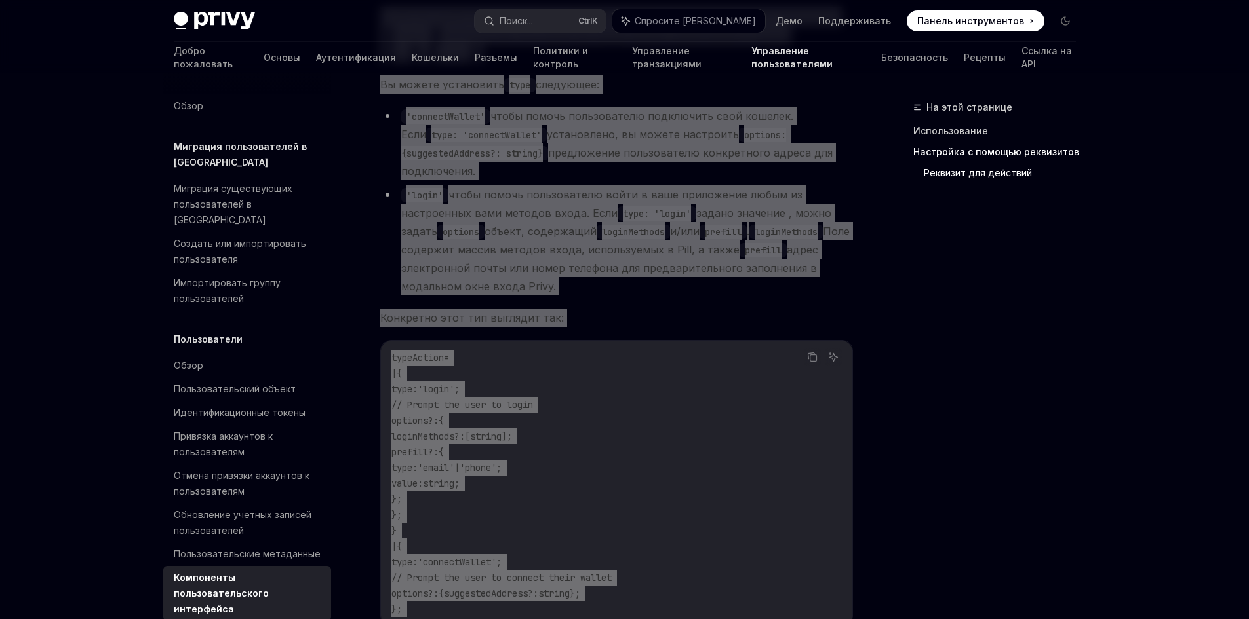
scroll to position [2196, 0]
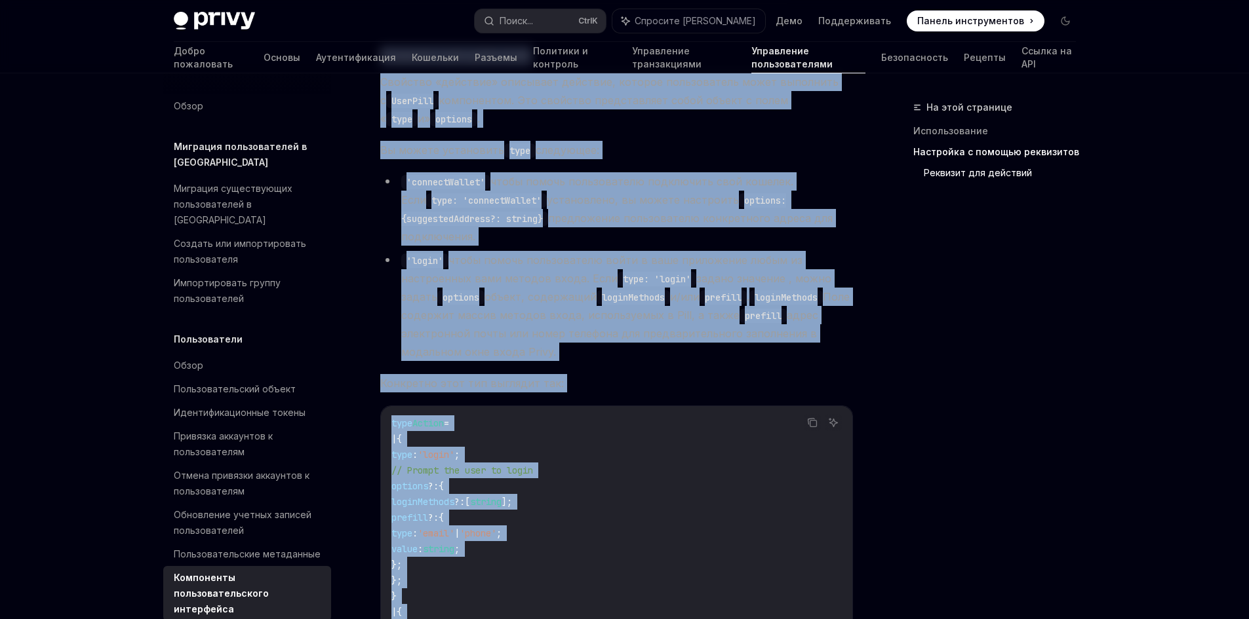
click at [737, 252] on li "'login' чтобы помочь пользователю войти в ваше приложение любым из настроенных …" at bounding box center [616, 306] width 473 height 110
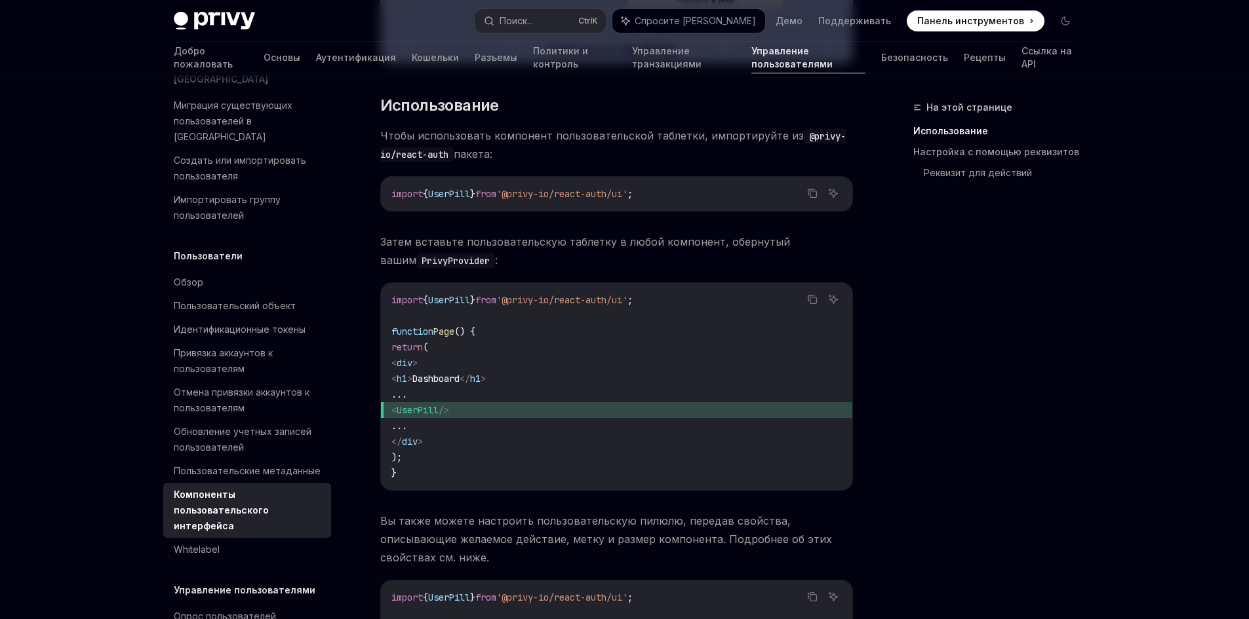
scroll to position [1016, 0]
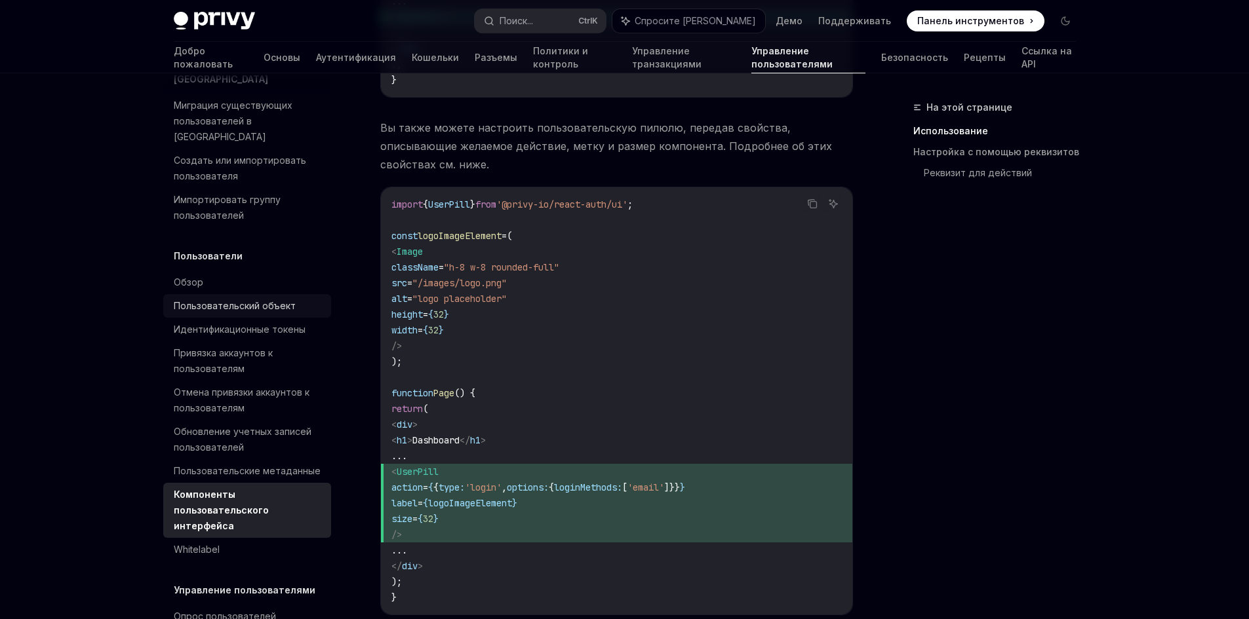
click at [285, 300] on font "Пользовательский объект" at bounding box center [235, 305] width 122 height 11
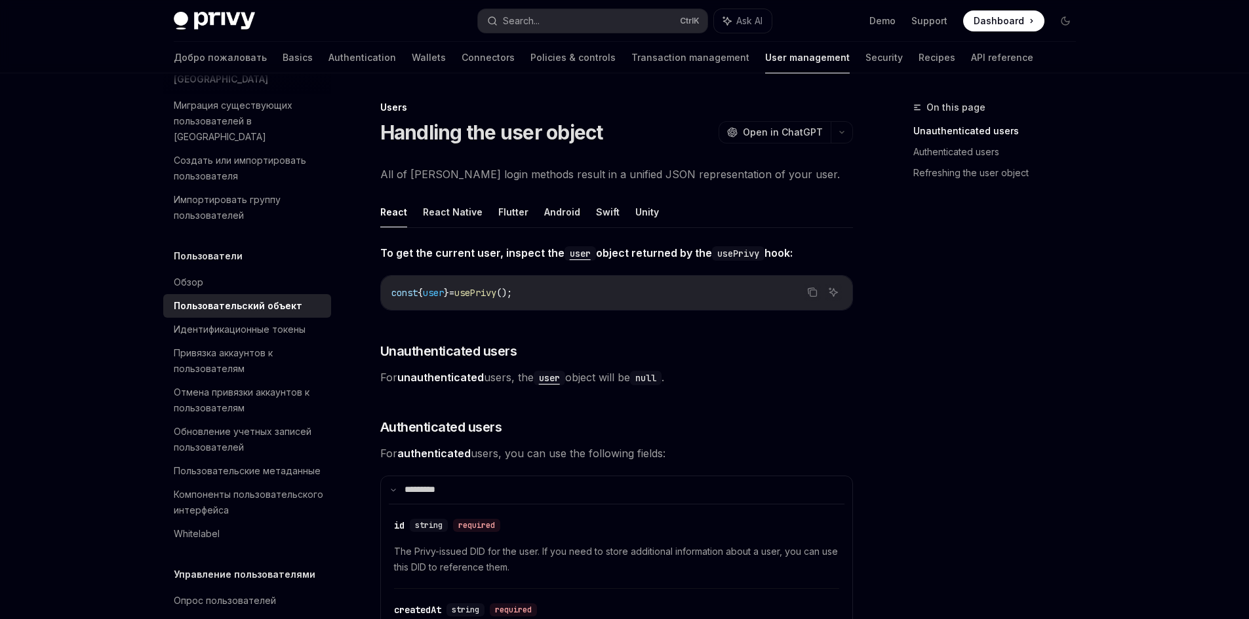
type textarea "*"
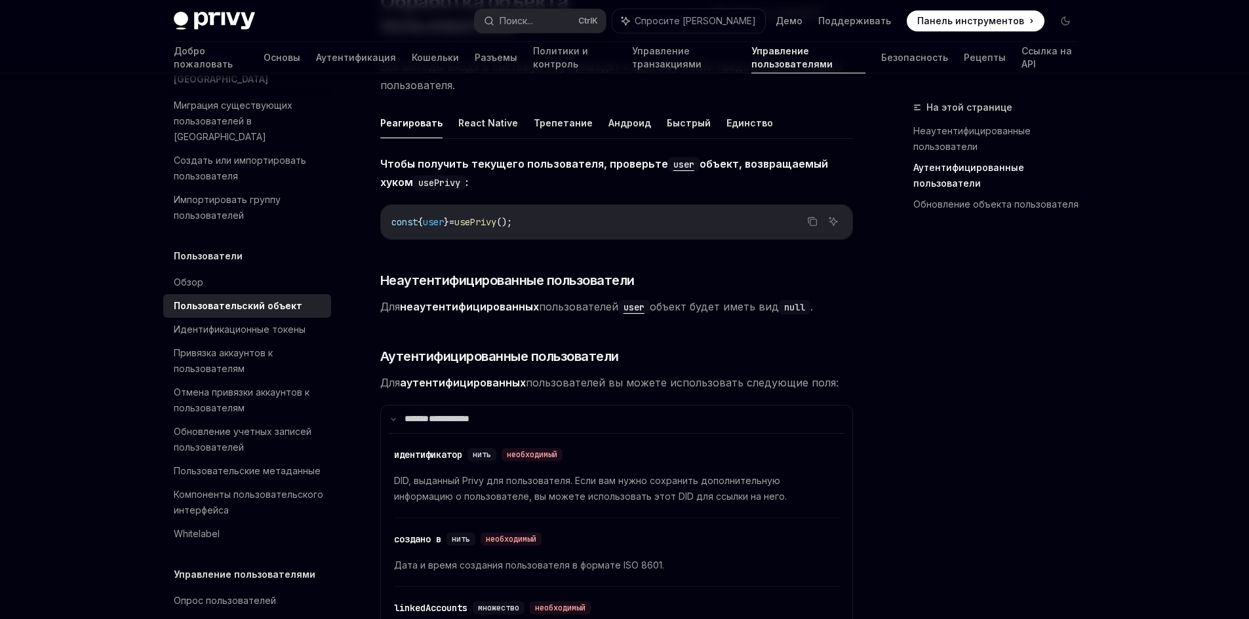
scroll to position [393, 0]
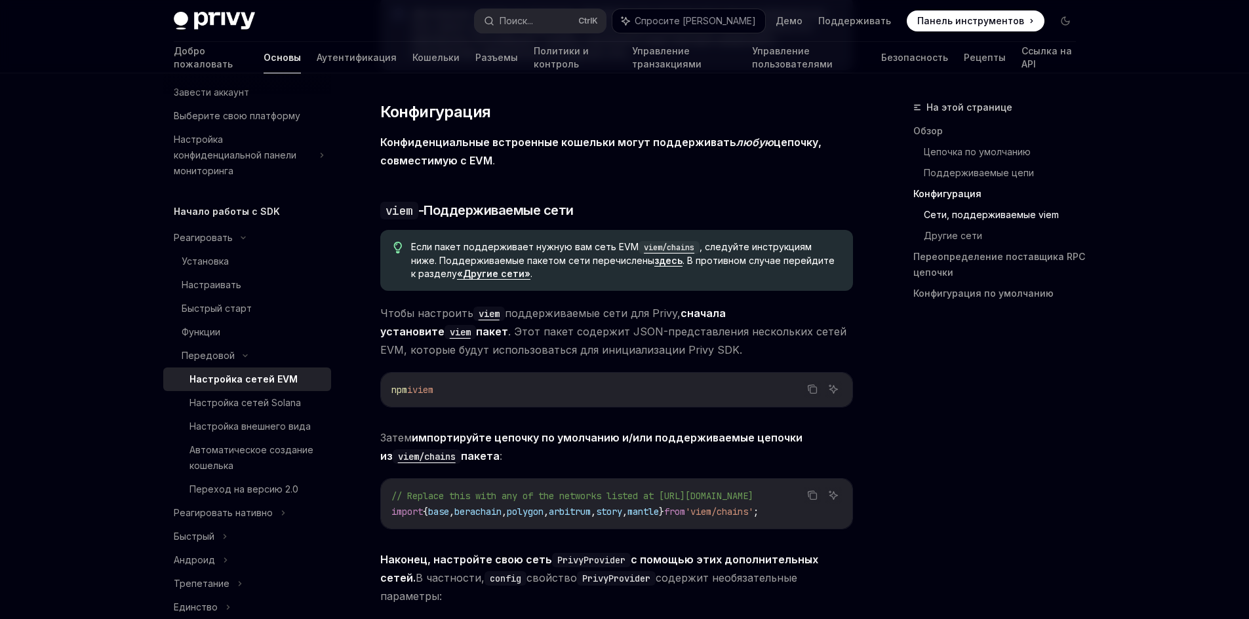
scroll to position [1203, 0]
